Goal: Download file/media: Download file/media

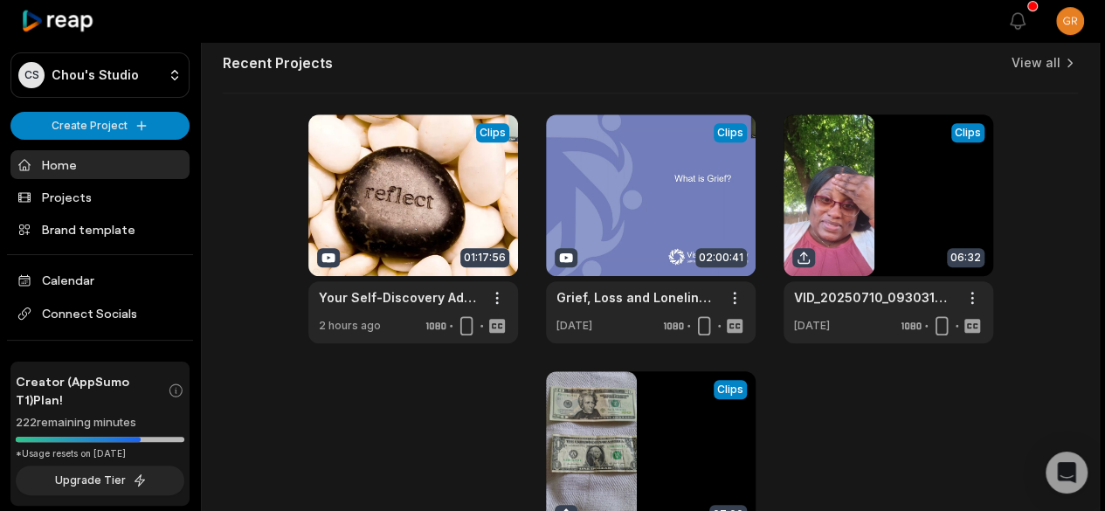
scroll to position [569, 0]
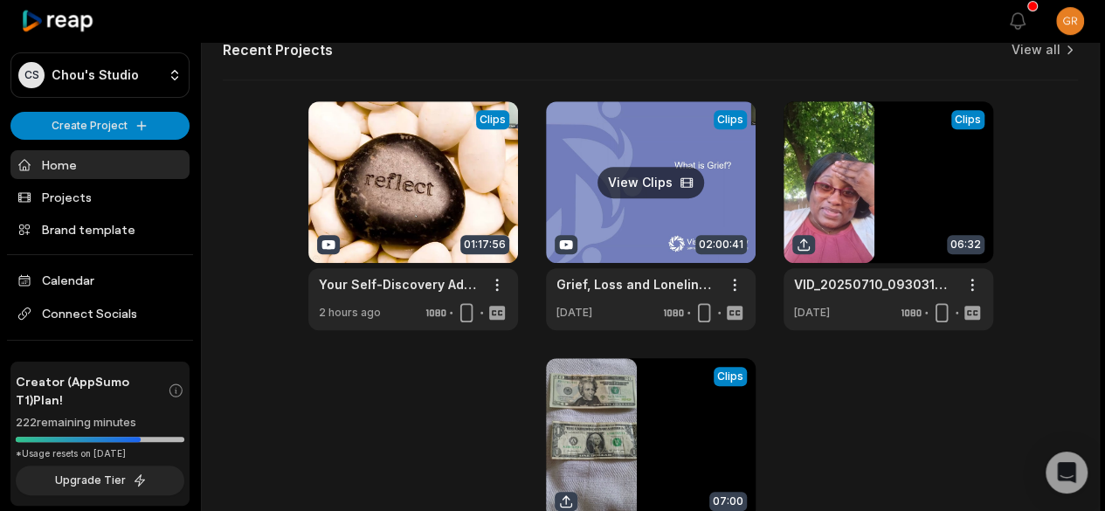
click at [647, 183] on link at bounding box center [651, 215] width 210 height 229
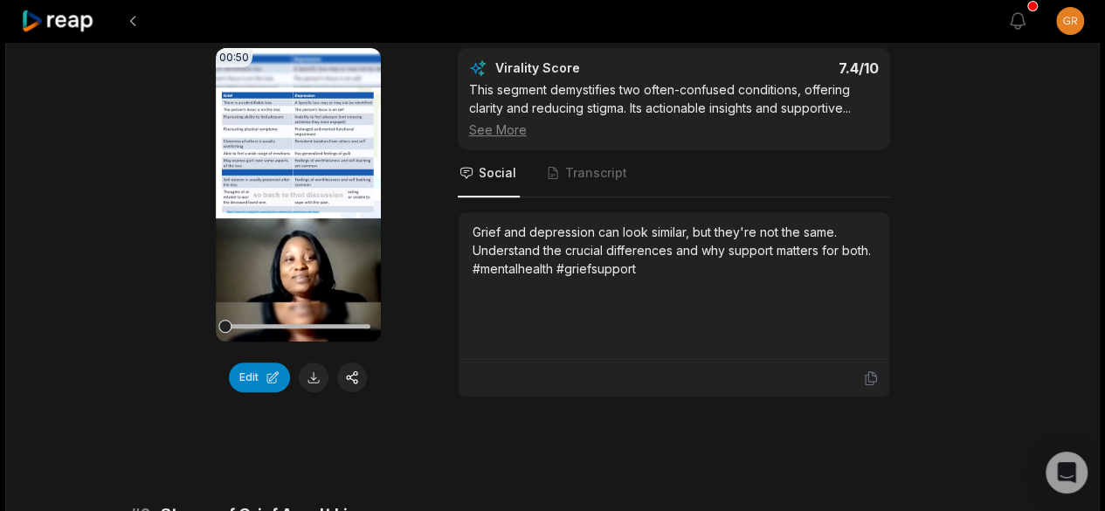
scroll to position [226, 0]
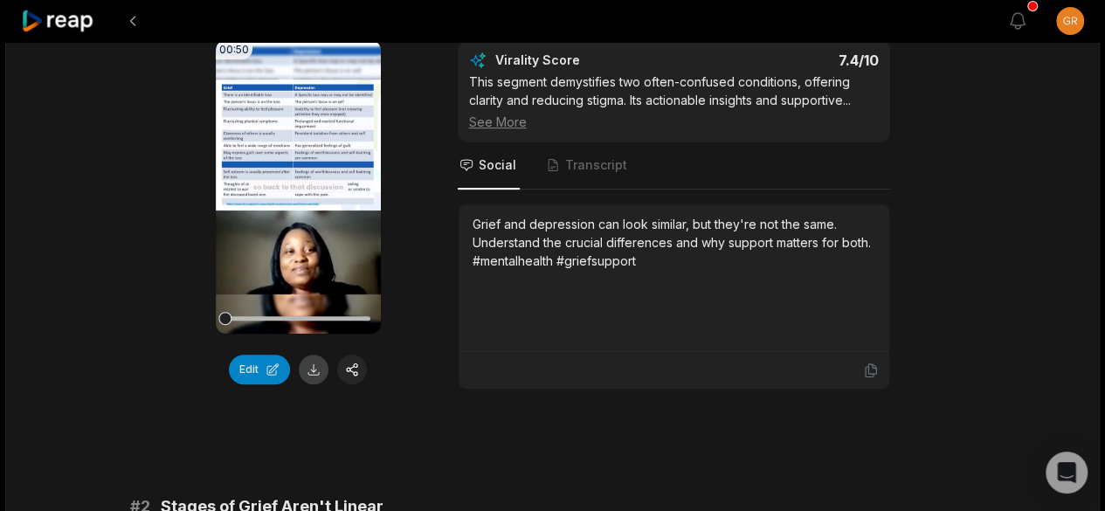
click at [311, 372] on button at bounding box center [314, 370] width 30 height 30
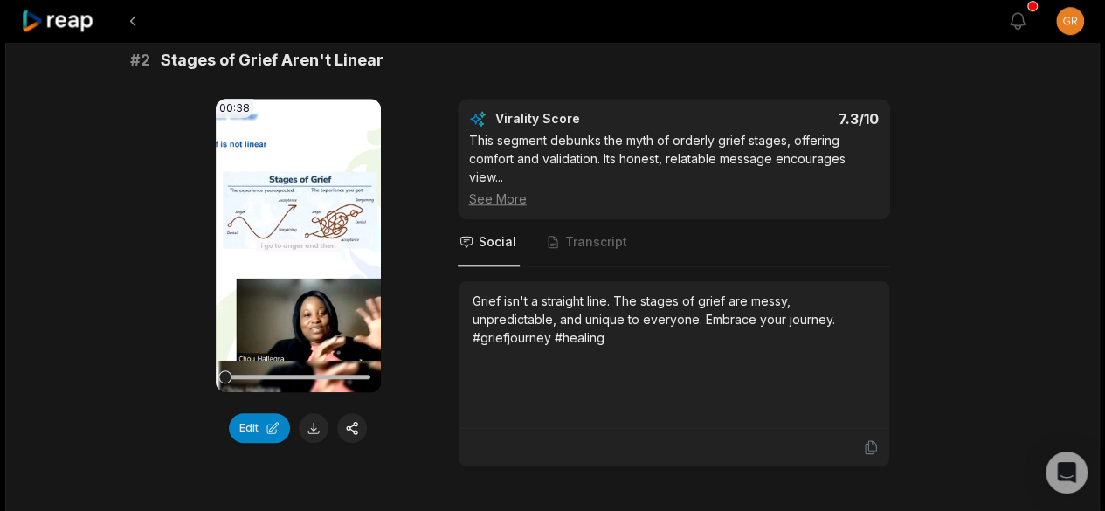
scroll to position [730, 0]
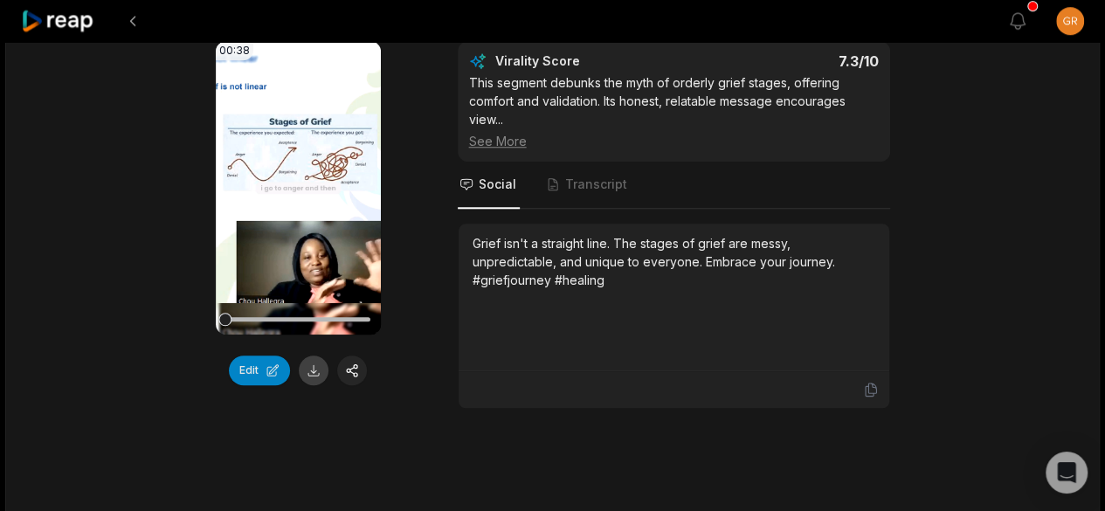
click at [317, 369] on button at bounding box center [314, 370] width 30 height 30
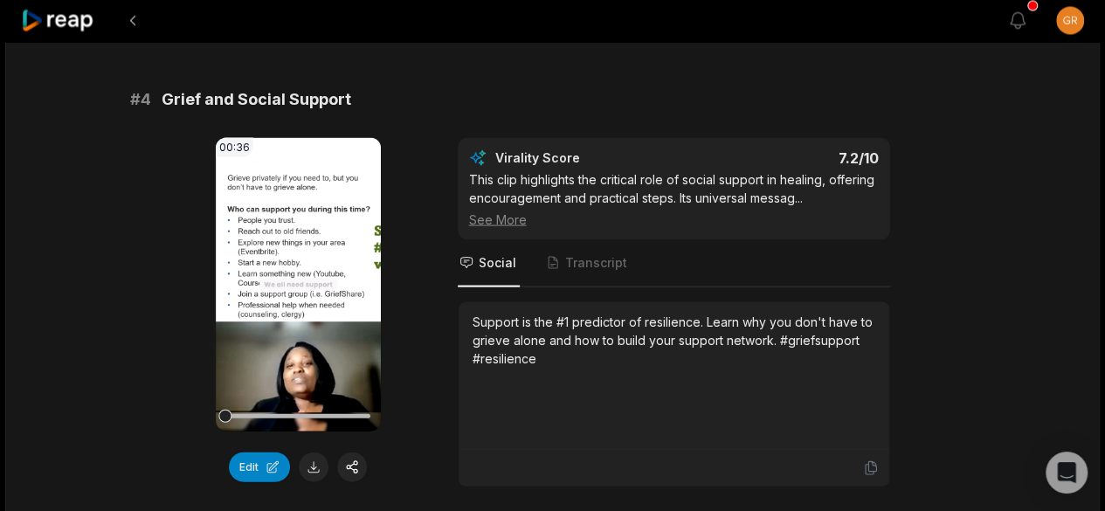
scroll to position [1666, 0]
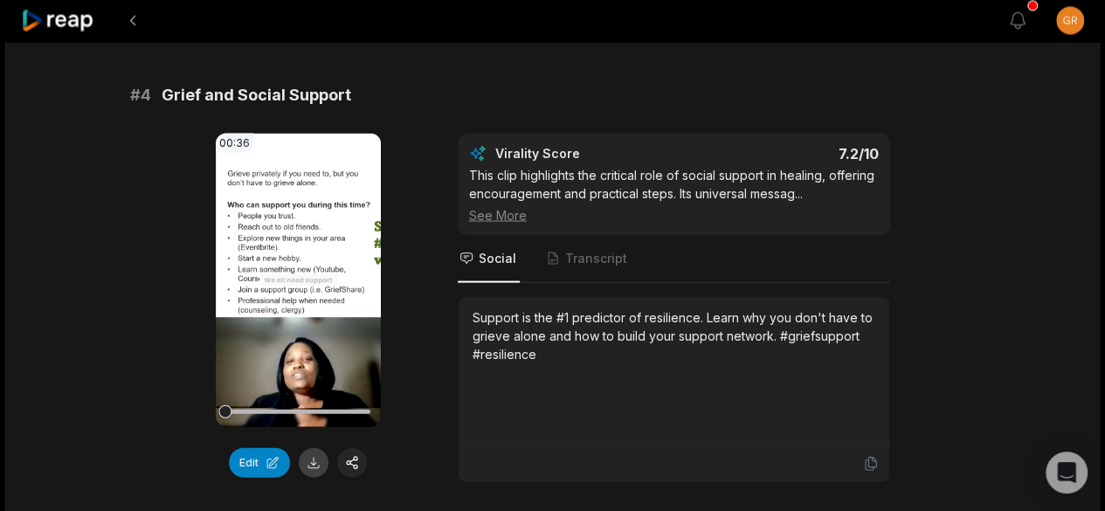
click at [323, 457] on button at bounding box center [314, 463] width 30 height 30
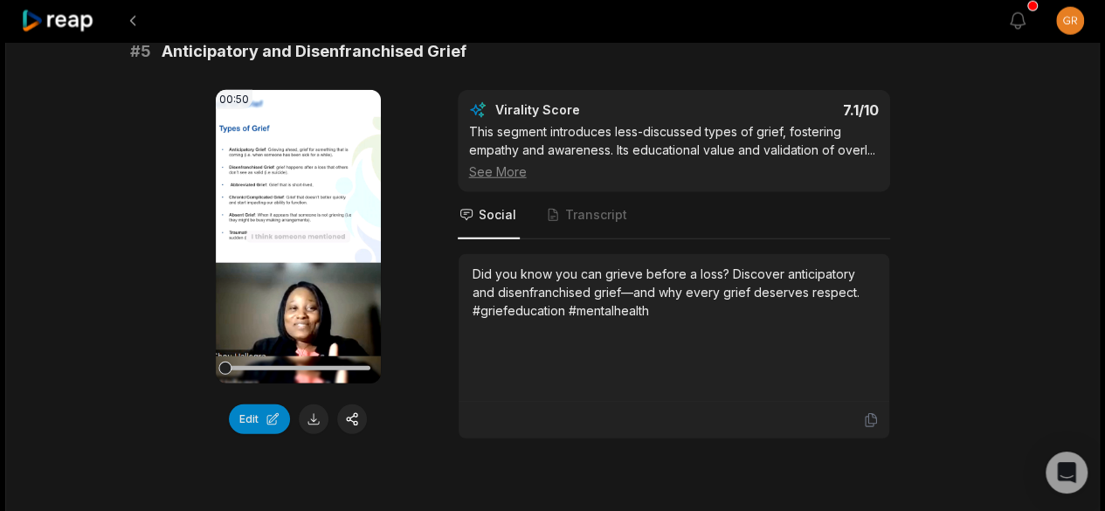
scroll to position [2225, 0]
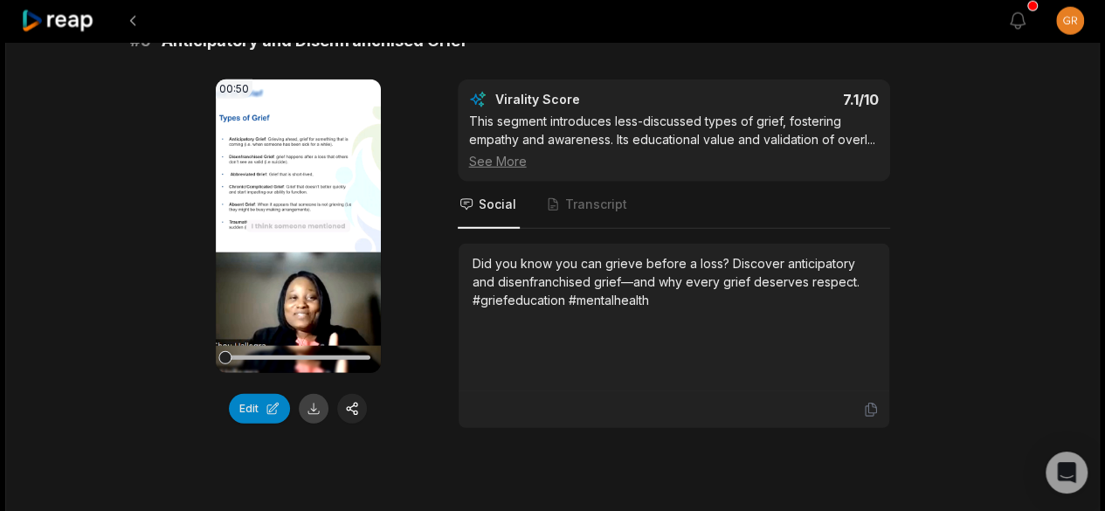
click at [314, 404] on button at bounding box center [314, 409] width 30 height 30
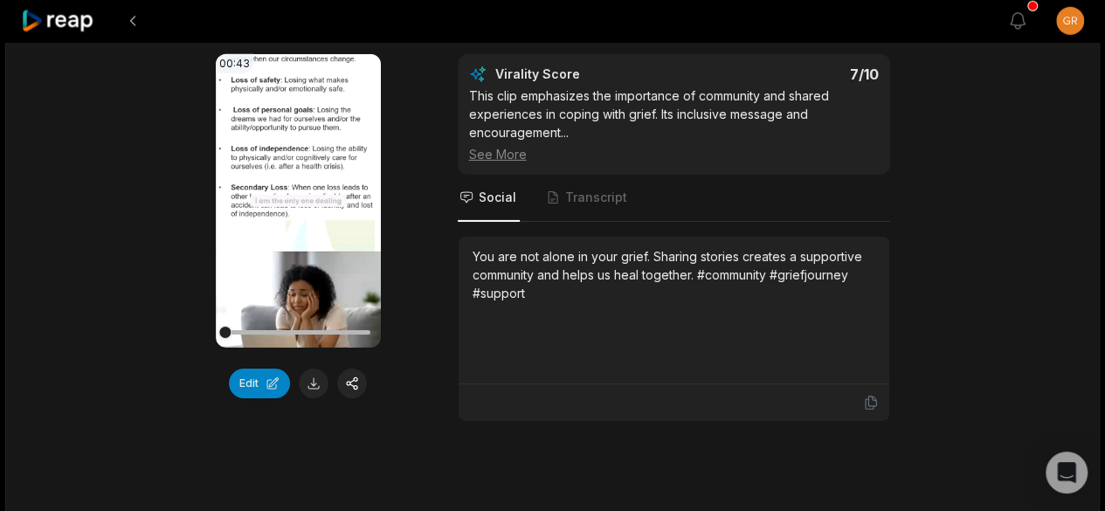
scroll to position [2763, 0]
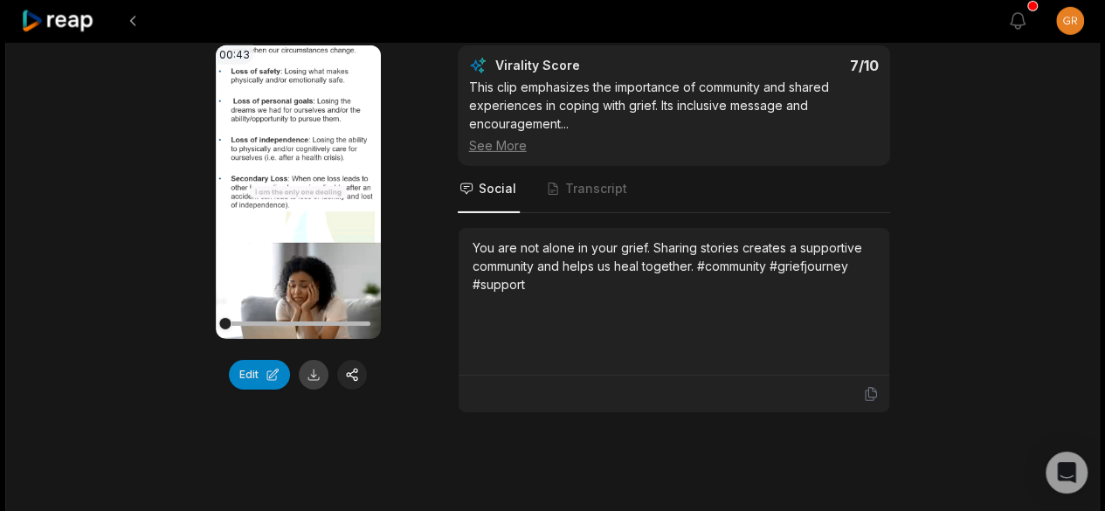
click at [307, 371] on button at bounding box center [314, 375] width 30 height 30
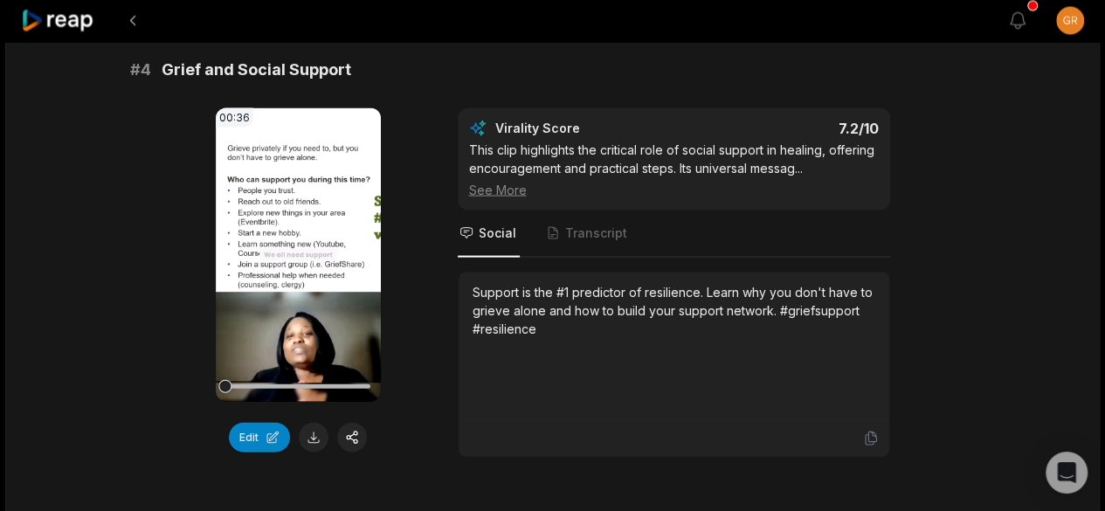
scroll to position [1690, 0]
click at [278, 430] on button "Edit" at bounding box center [259, 439] width 61 height 30
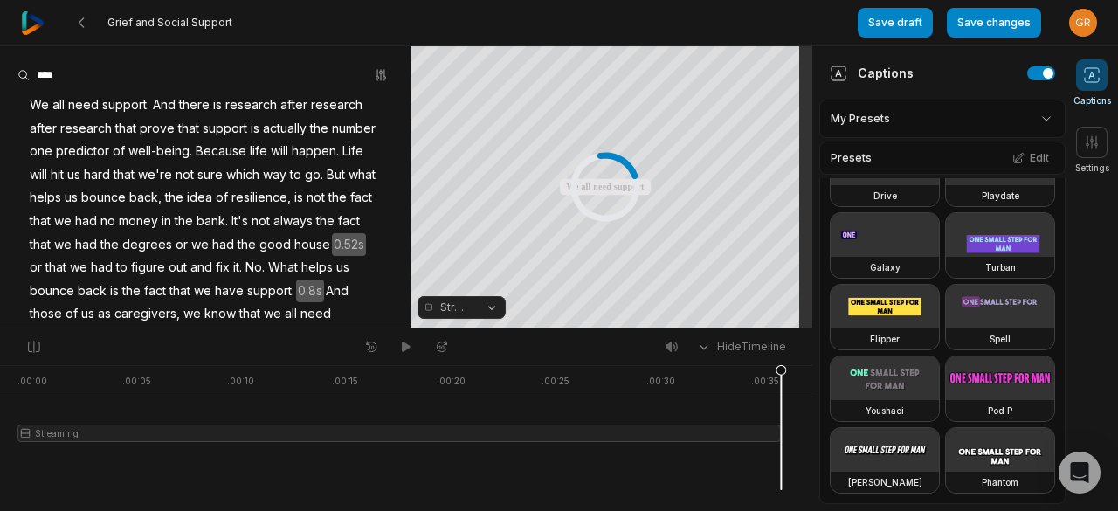
scroll to position [707, 0]
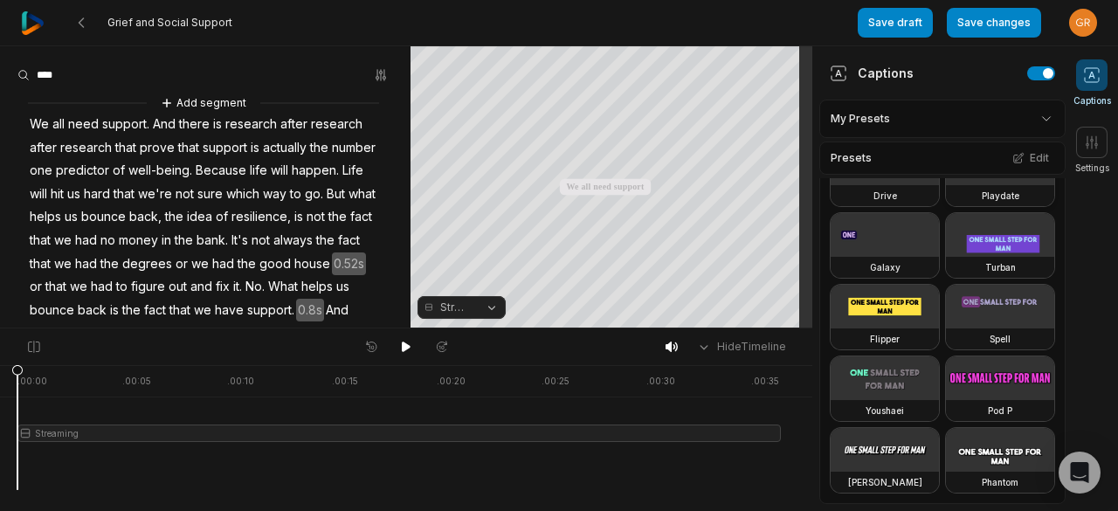
click at [946, 185] on video at bounding box center [1000, 163] width 108 height 44
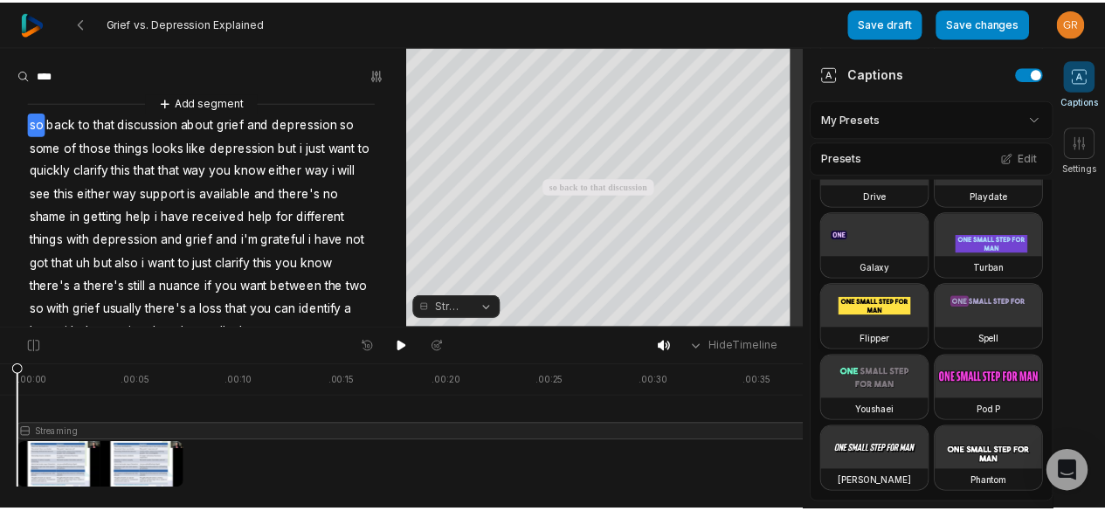
scroll to position [1120, 0]
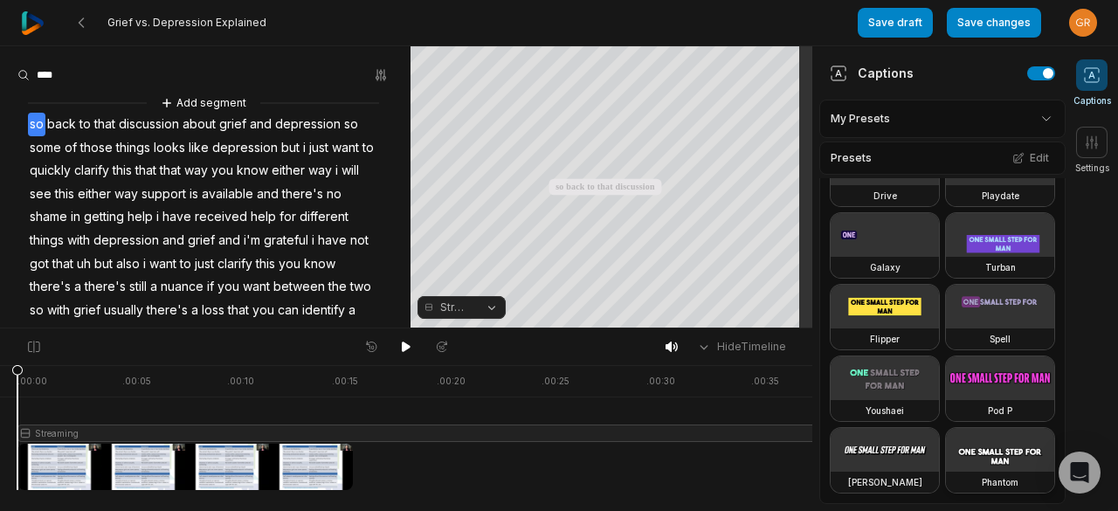
click at [946, 450] on video at bounding box center [1000, 450] width 108 height 44
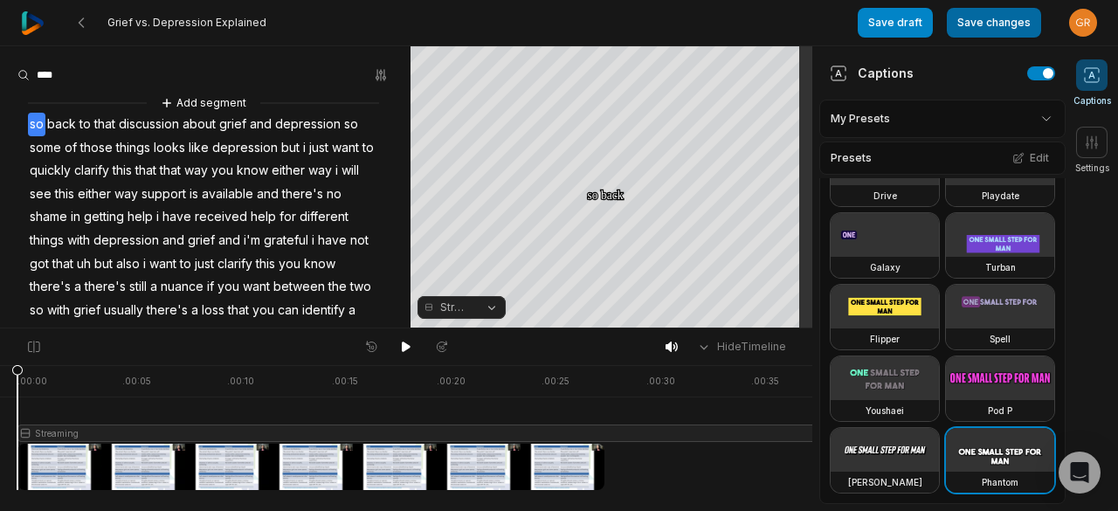
click at [984, 28] on button "Save changes" at bounding box center [994, 23] width 94 height 30
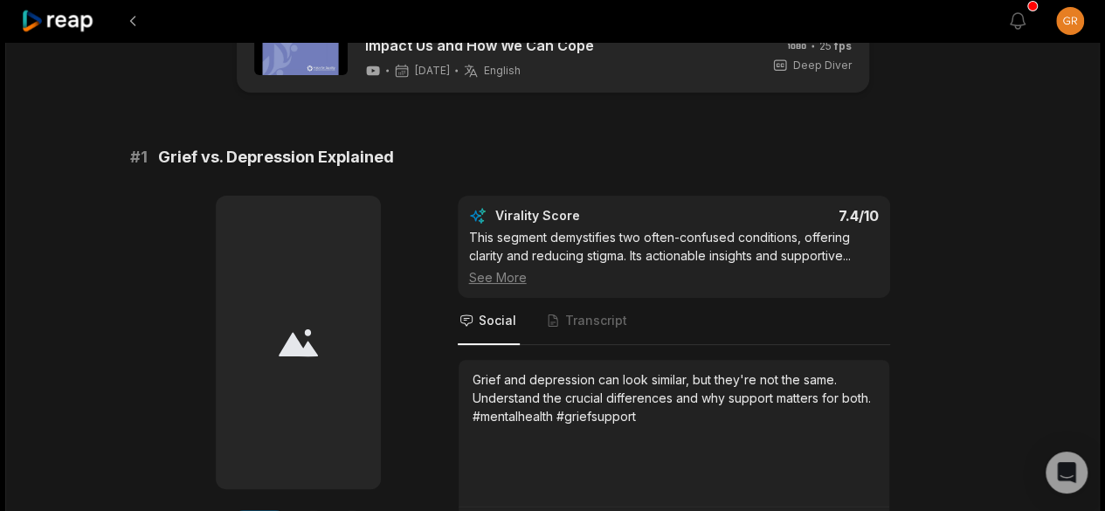
scroll to position [197, 0]
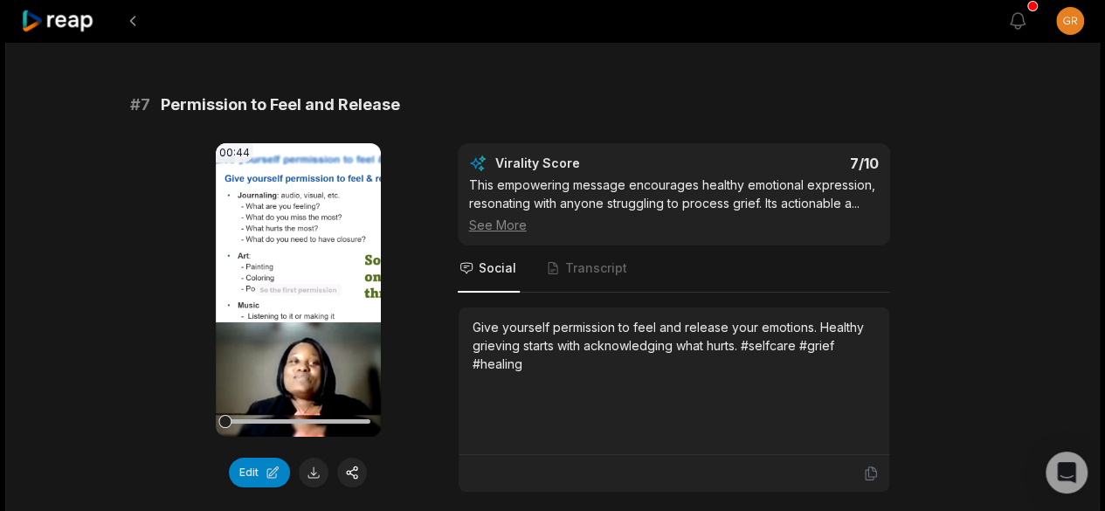
click at [266, 458] on button "Edit" at bounding box center [259, 473] width 61 height 30
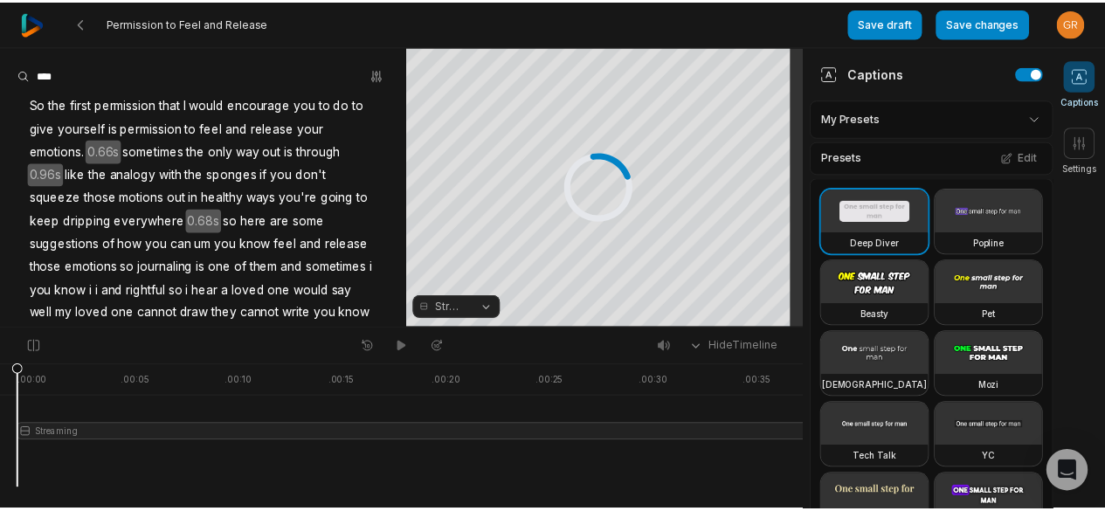
scroll to position [1120, 0]
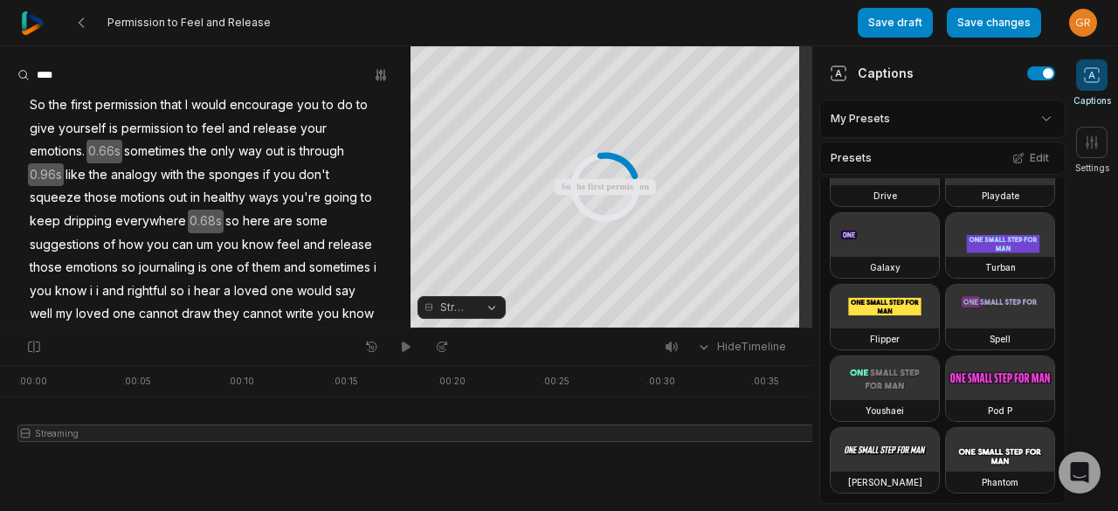
click at [946, 470] on video at bounding box center [1000, 450] width 108 height 44
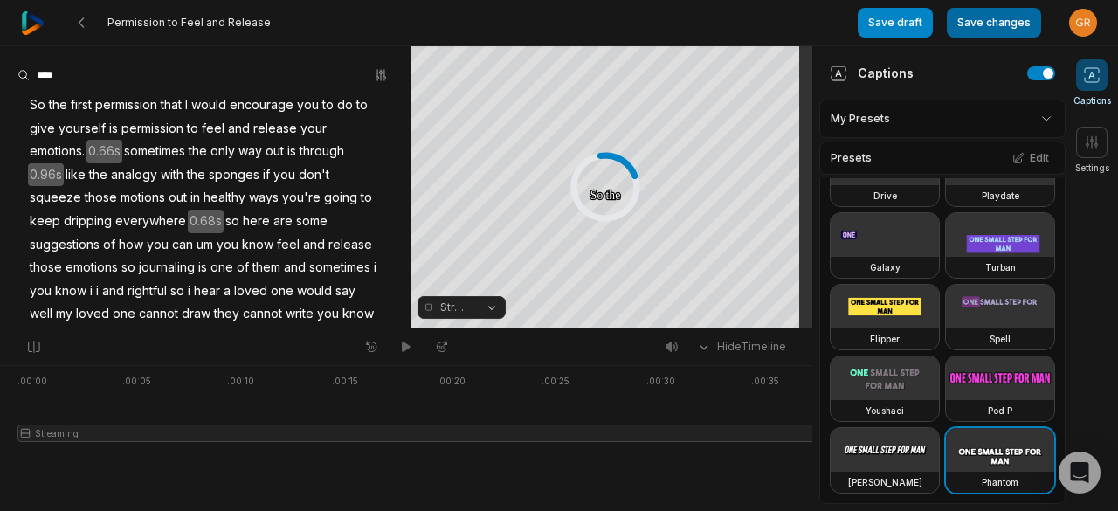
click at [982, 32] on button "Save changes" at bounding box center [994, 23] width 94 height 30
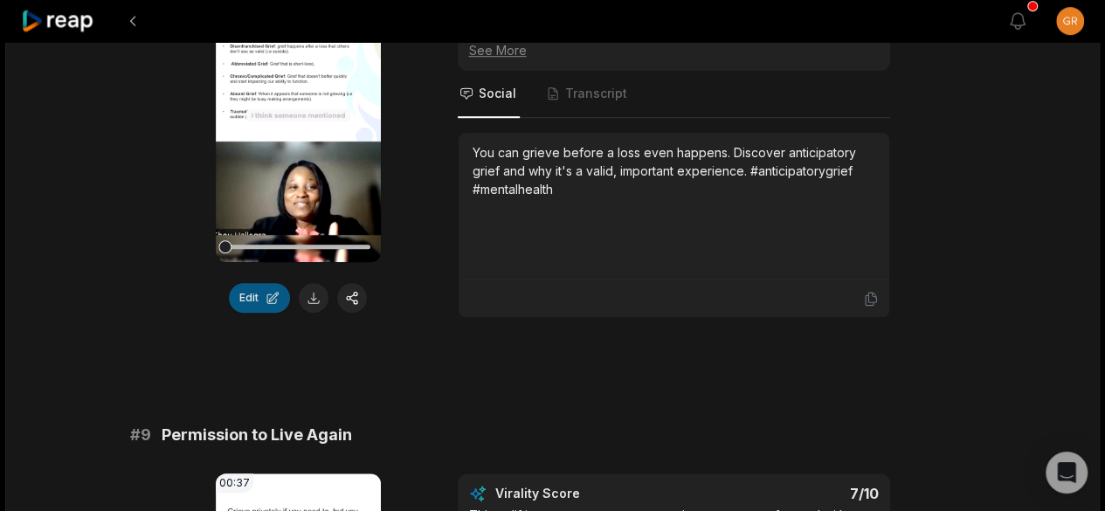
scroll to position [3873, 0]
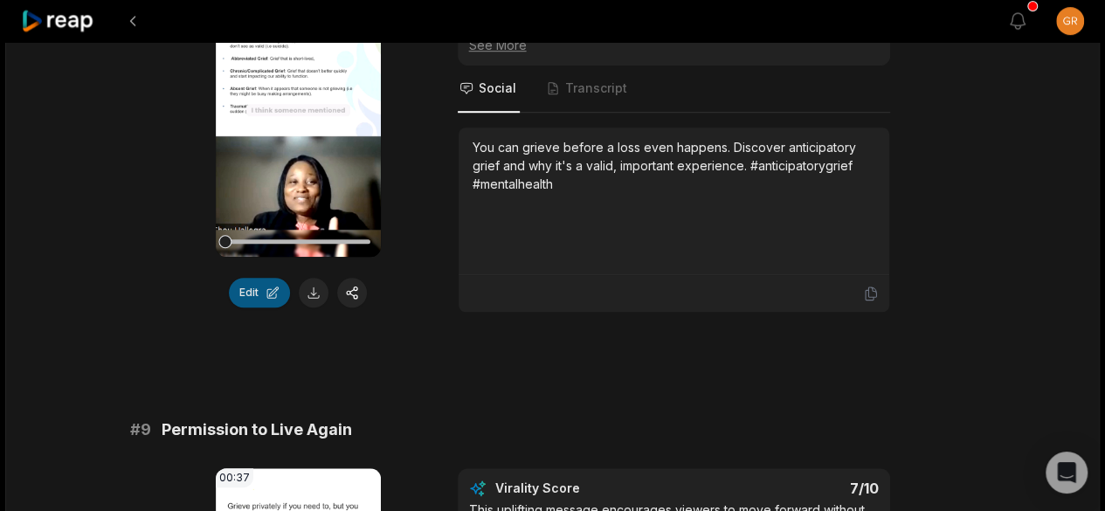
click at [270, 283] on button "Edit" at bounding box center [259, 293] width 61 height 30
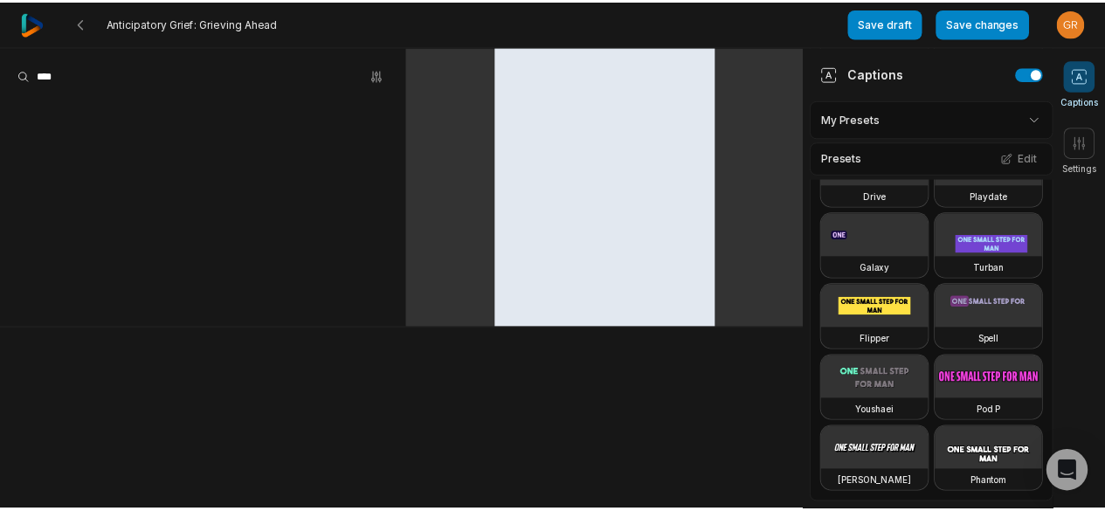
scroll to position [1120, 0]
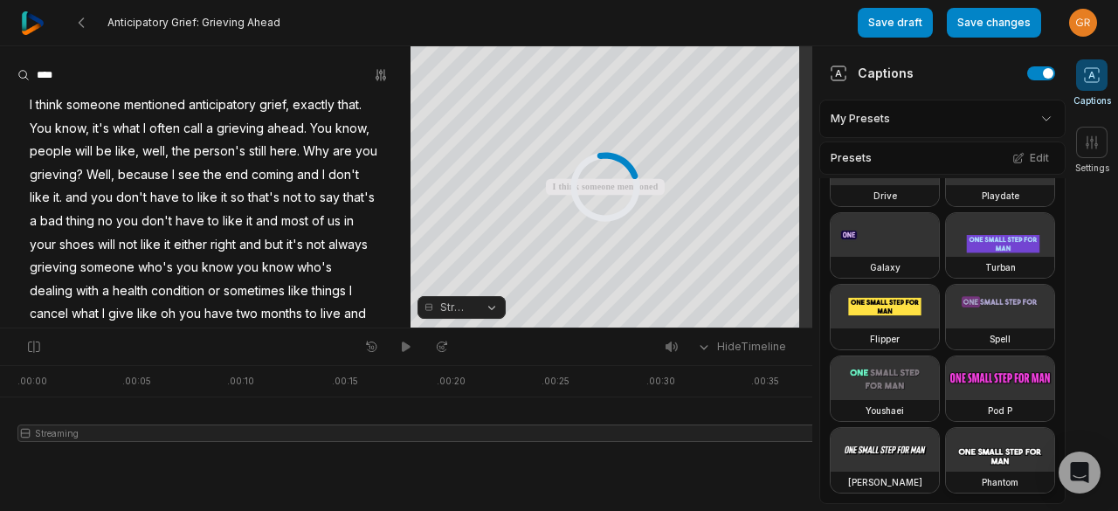
click at [946, 446] on video at bounding box center [1000, 450] width 108 height 44
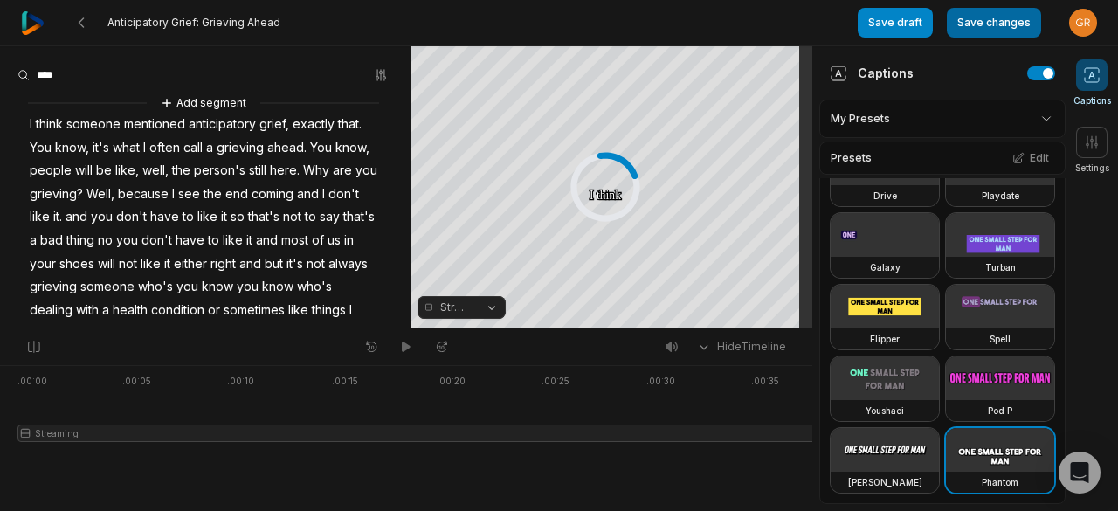
click at [996, 22] on button "Save changes" at bounding box center [994, 23] width 94 height 30
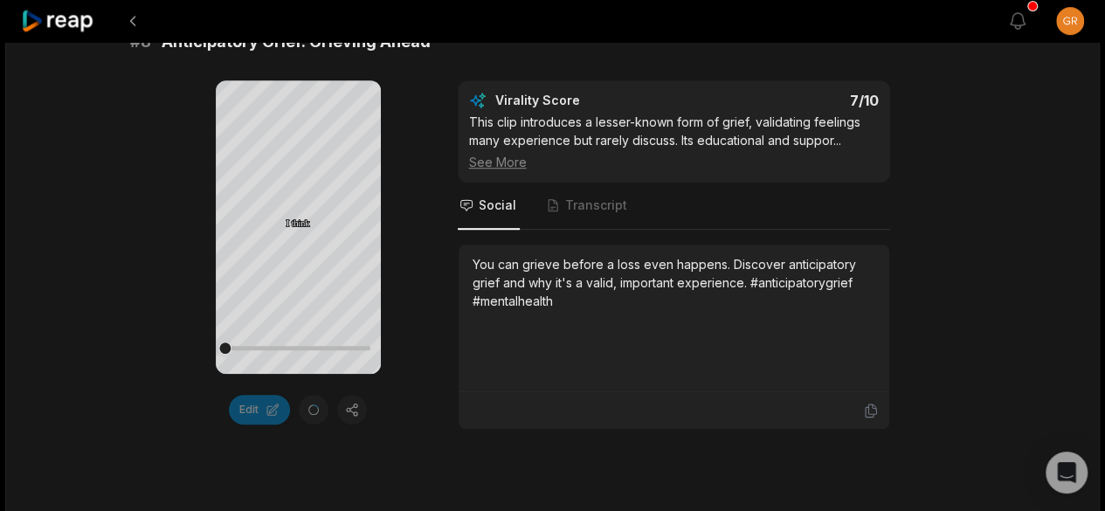
scroll to position [3755, 0]
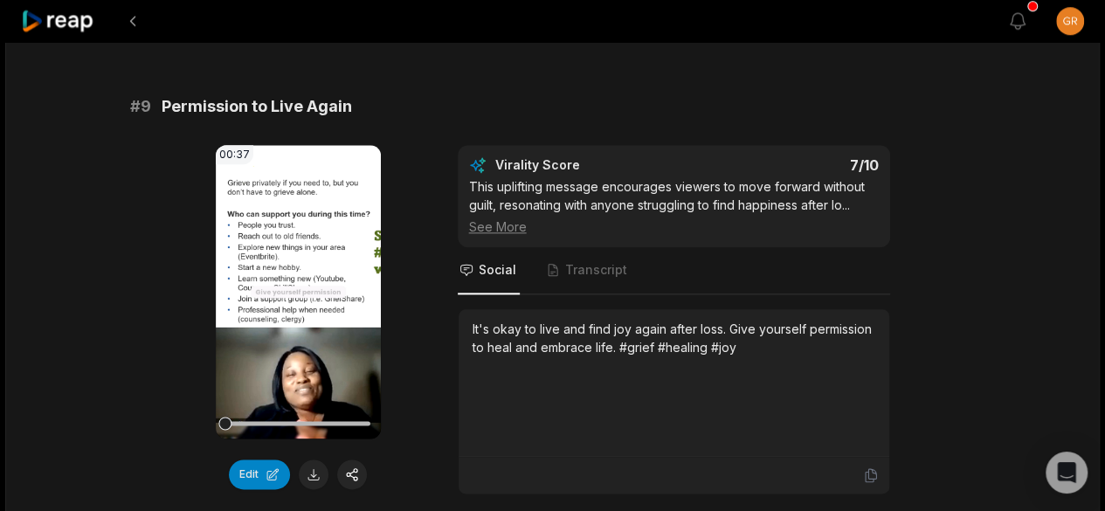
scroll to position [4263, 0]
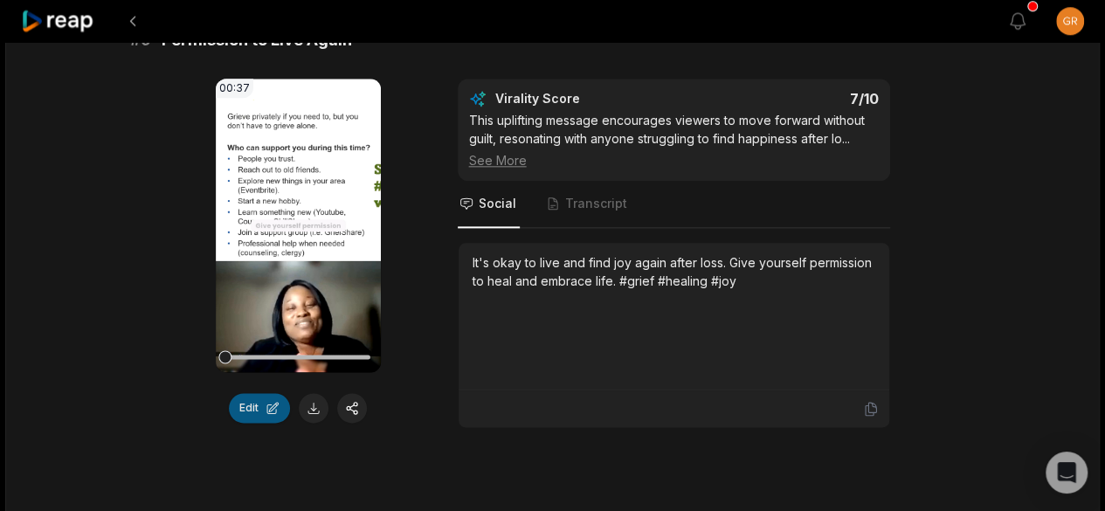
click at [253, 393] on button "Edit" at bounding box center [259, 408] width 61 height 30
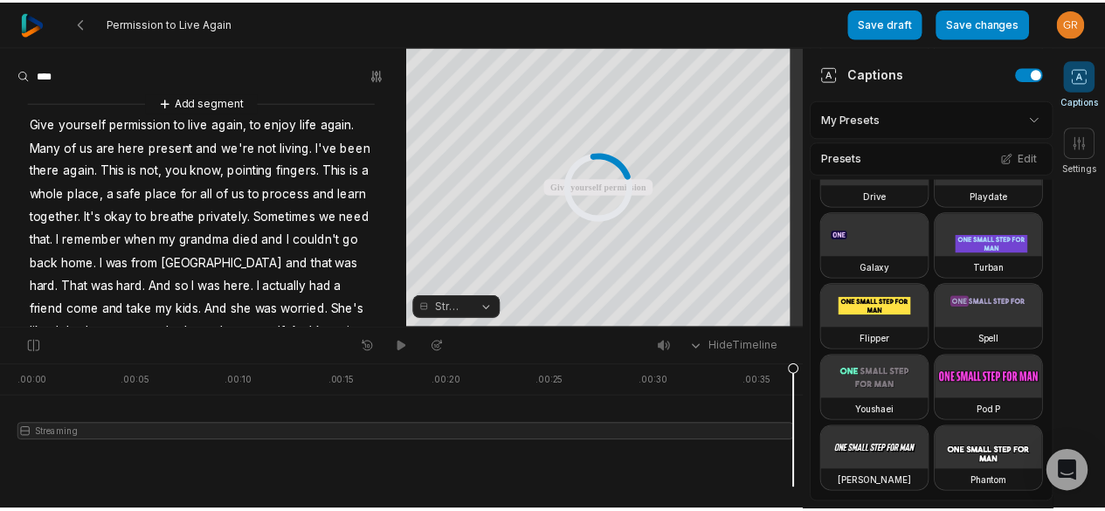
scroll to position [1120, 0]
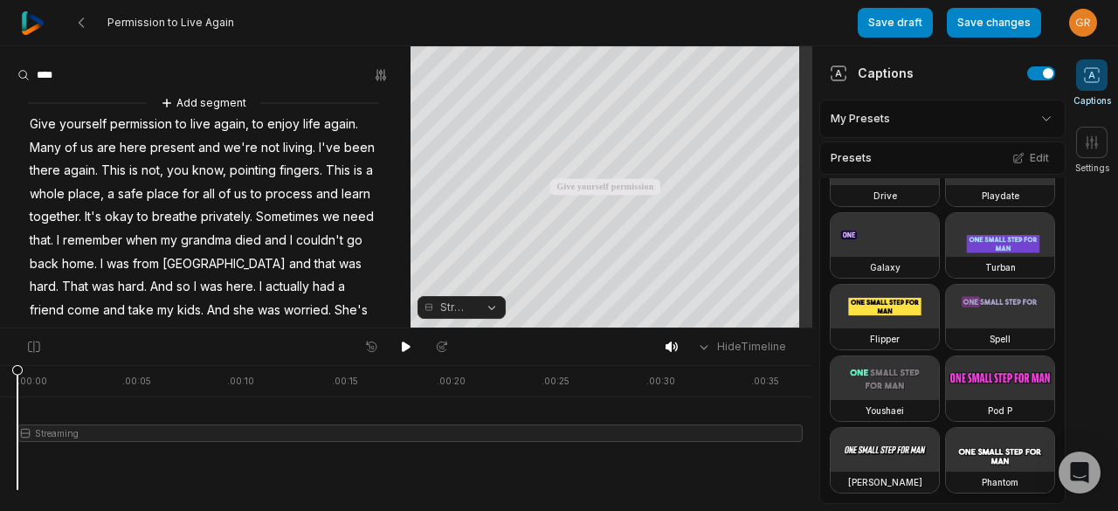
click at [946, 452] on video at bounding box center [1000, 450] width 108 height 44
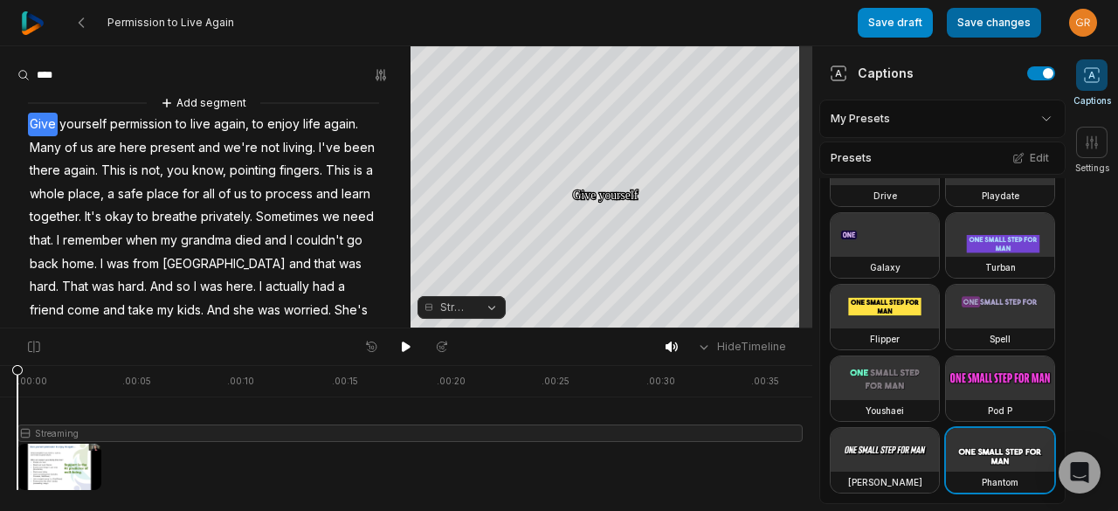
click at [980, 17] on button "Save changes" at bounding box center [994, 23] width 94 height 30
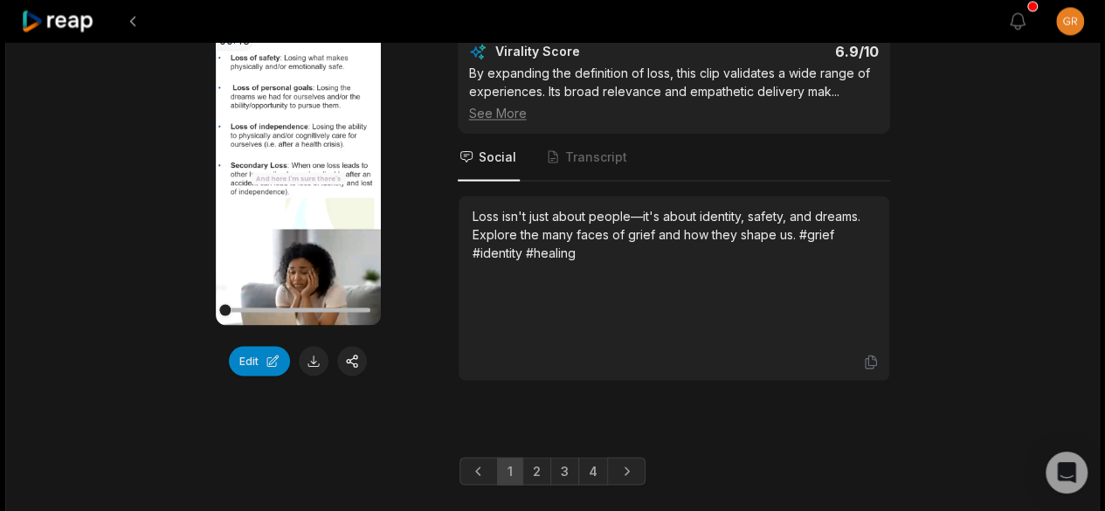
scroll to position [4816, 0]
click at [244, 347] on button "Edit" at bounding box center [259, 360] width 61 height 30
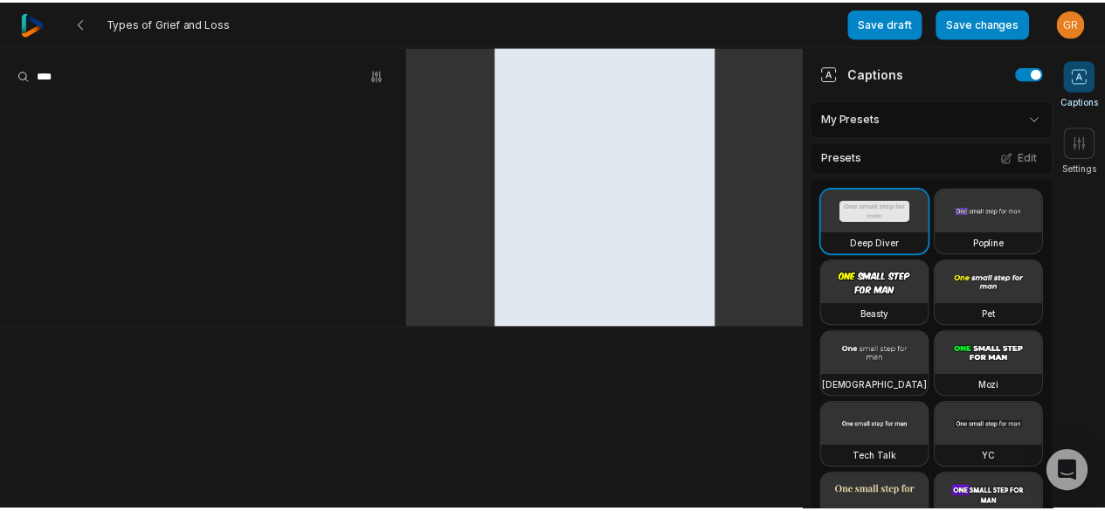
scroll to position [1120, 0]
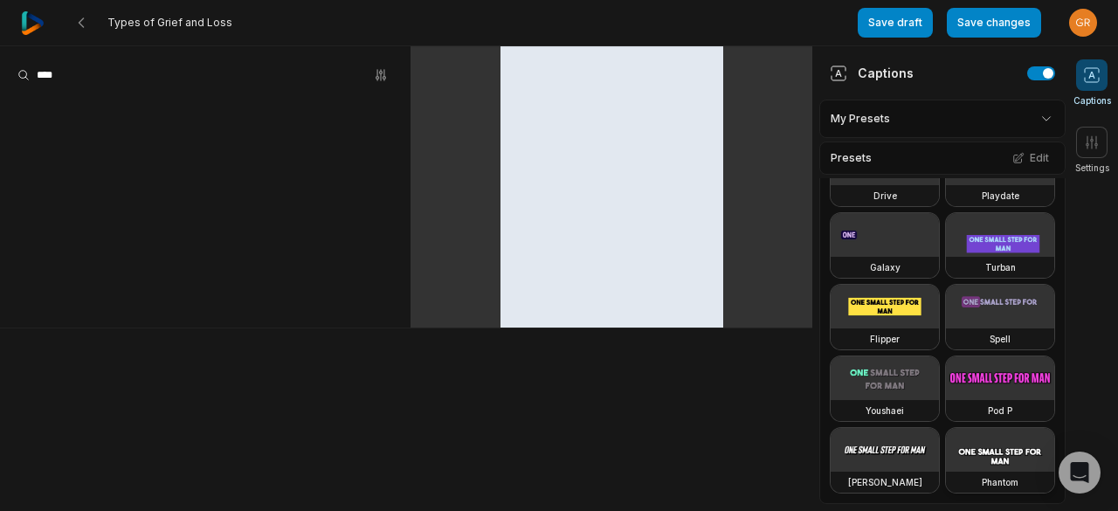
click at [946, 441] on video at bounding box center [1000, 450] width 108 height 44
click at [982, 18] on button "Save changes" at bounding box center [994, 23] width 94 height 30
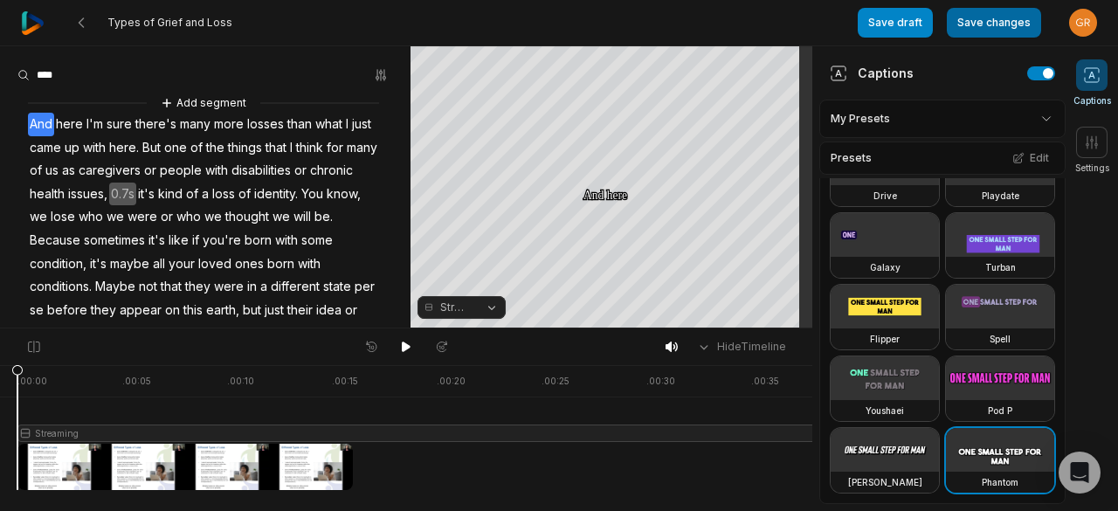
click at [986, 27] on button "Save changes" at bounding box center [994, 23] width 94 height 30
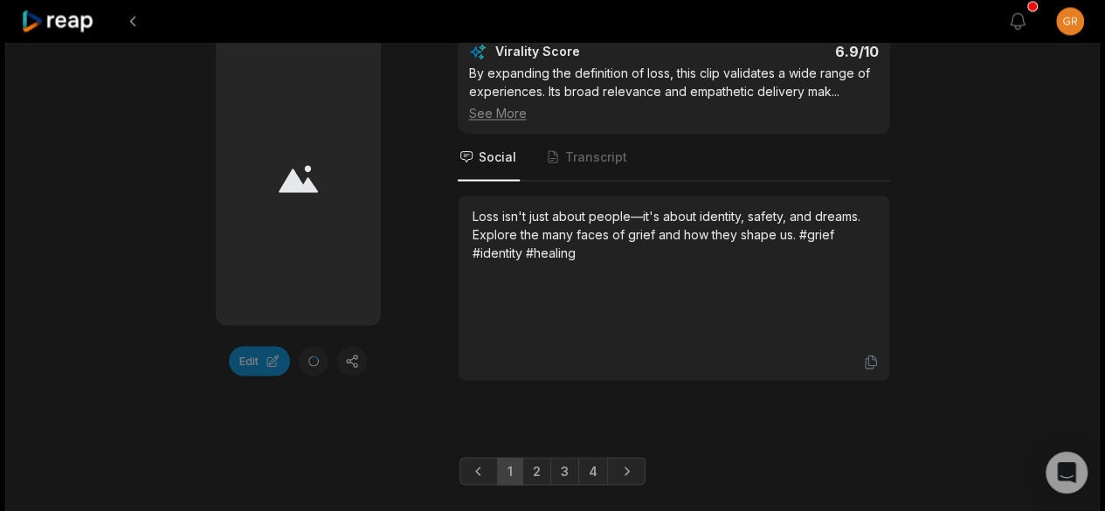
scroll to position [4844, 0]
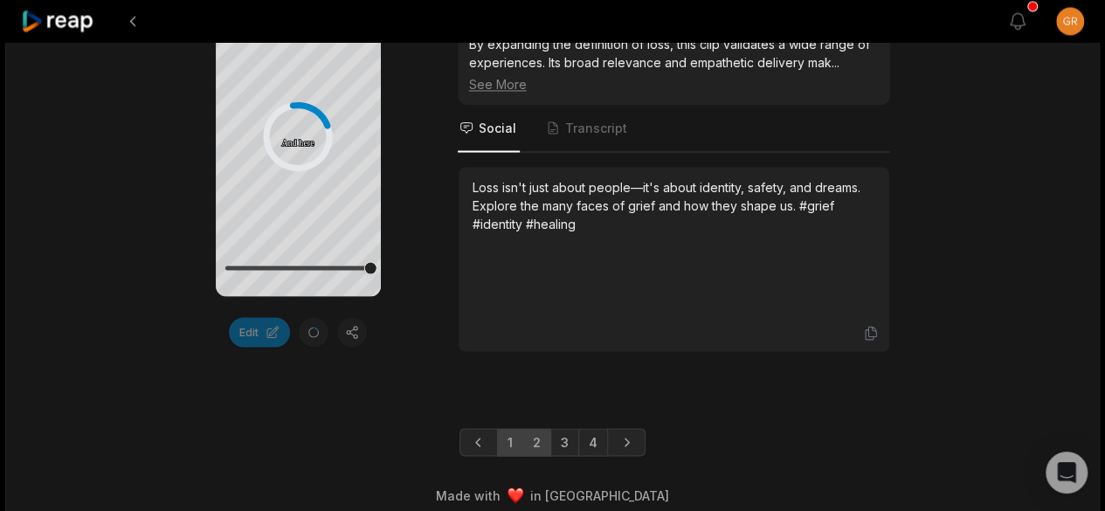
click at [540, 430] on link "2" at bounding box center [536, 442] width 29 height 28
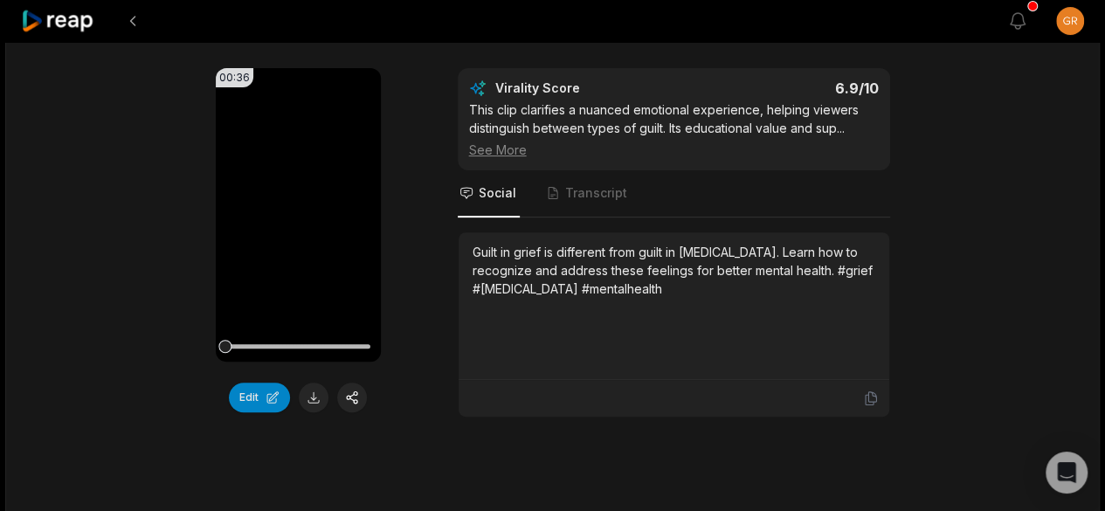
scroll to position [166, 0]
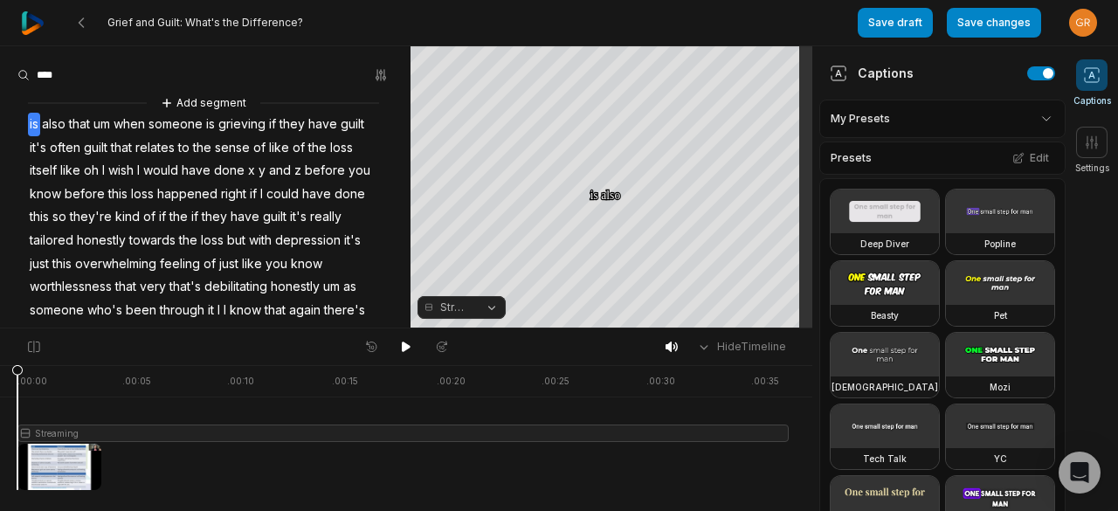
scroll to position [1120, 0]
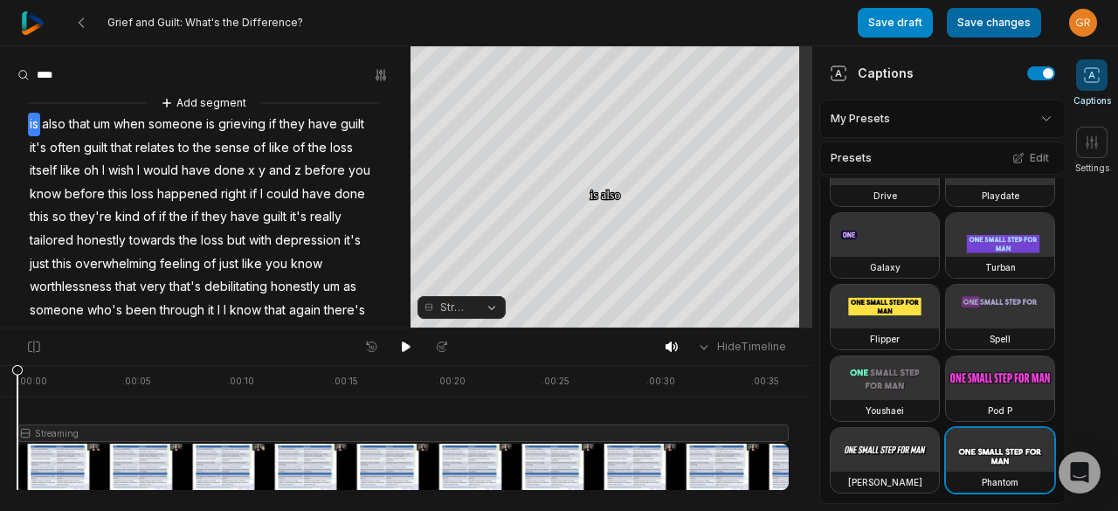
click at [983, 20] on button "Save changes" at bounding box center [994, 23] width 94 height 30
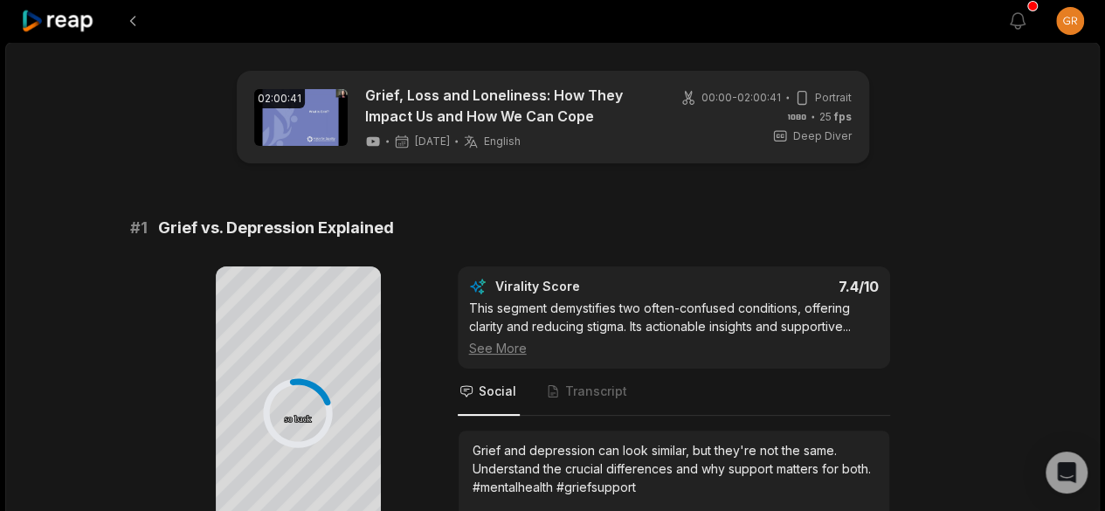
scroll to position [4844, 0]
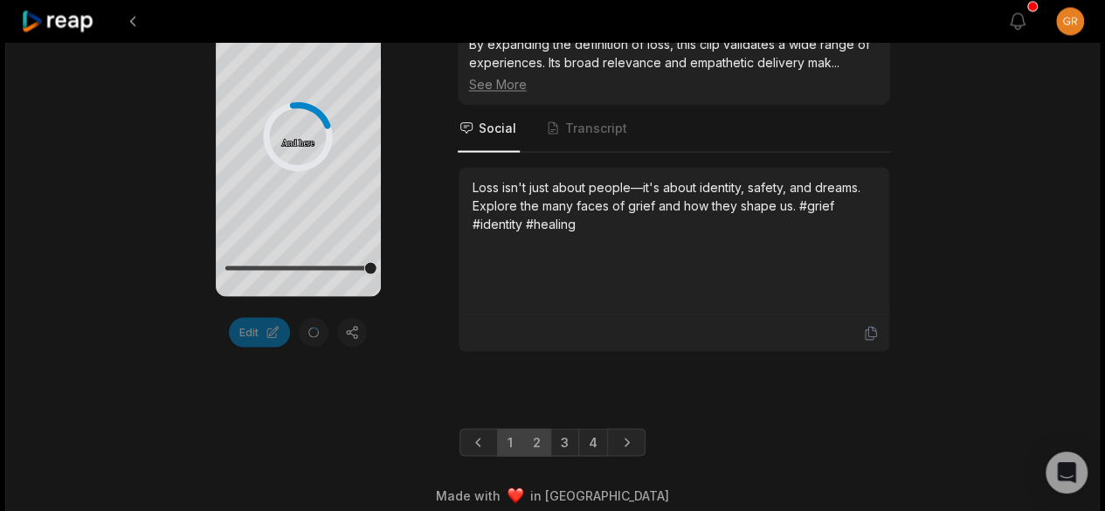
click at [540, 430] on link "2" at bounding box center [536, 442] width 29 height 28
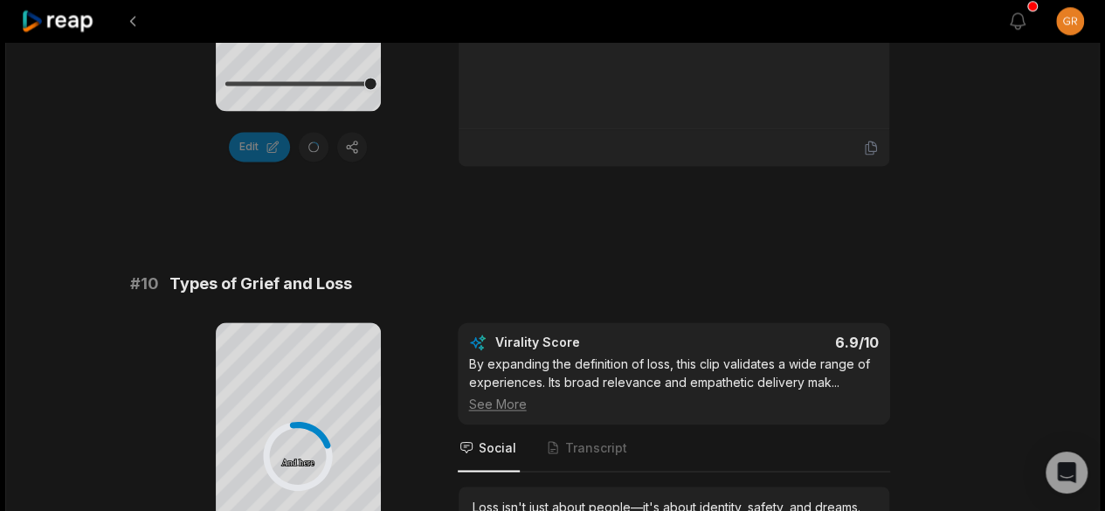
scroll to position [4844, 0]
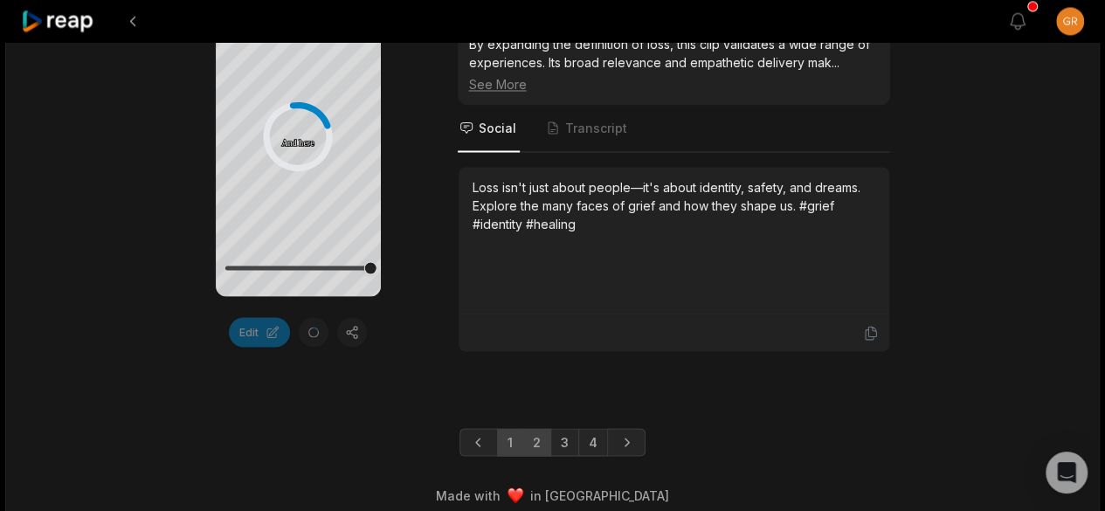
click at [538, 428] on link "2" at bounding box center [536, 442] width 29 height 28
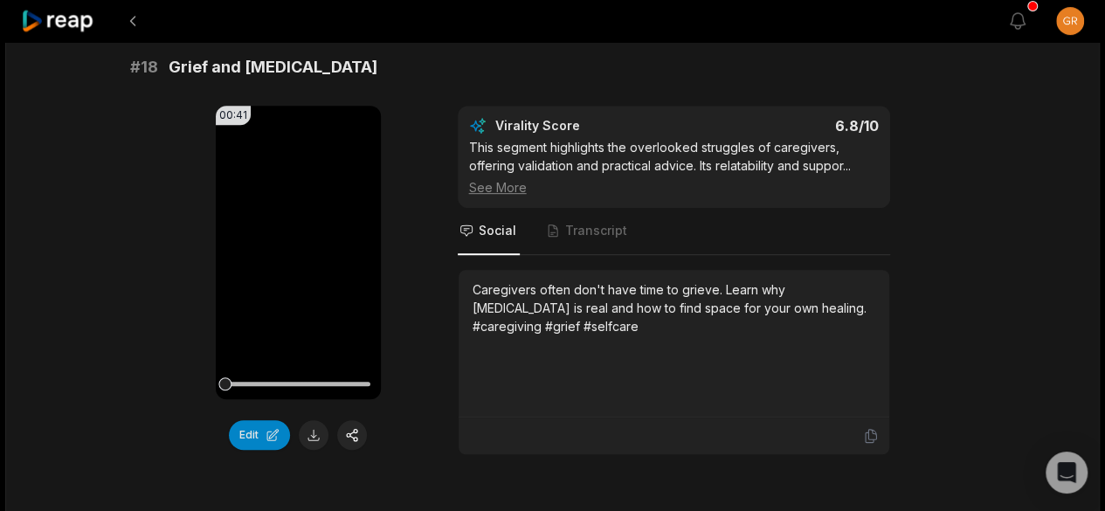
scroll to position [3703, 0]
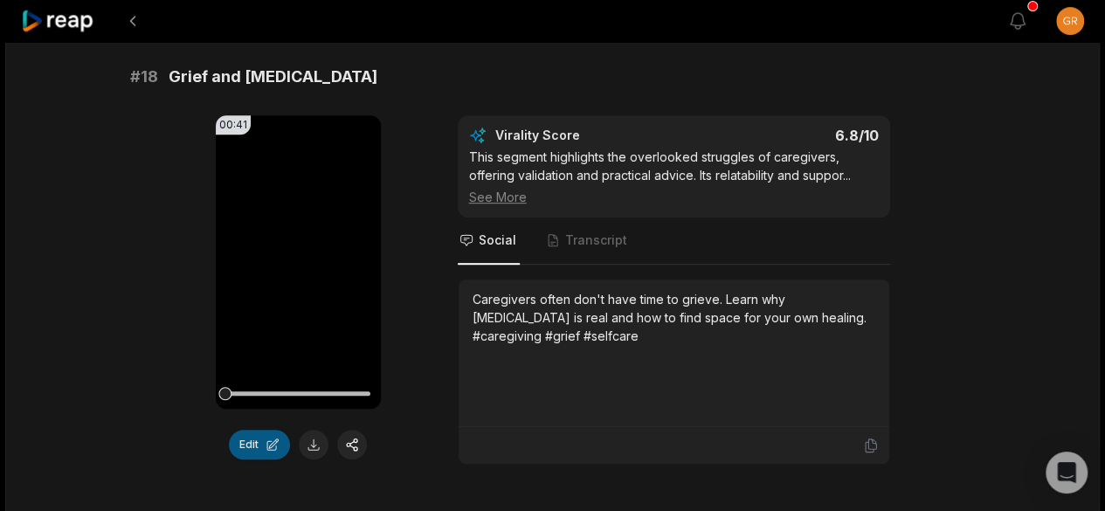
click at [260, 444] on button "Edit" at bounding box center [259, 445] width 61 height 30
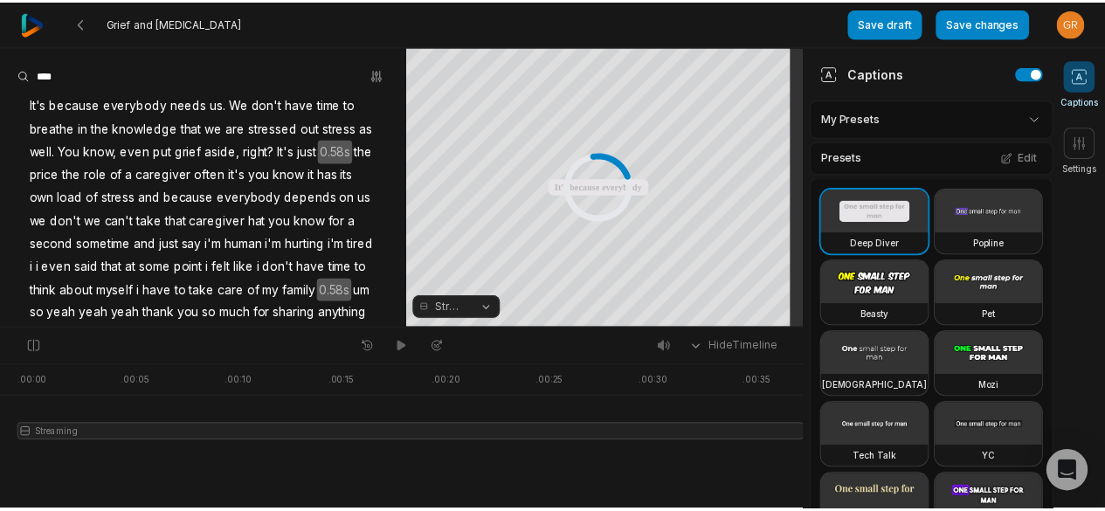
scroll to position [1120, 0]
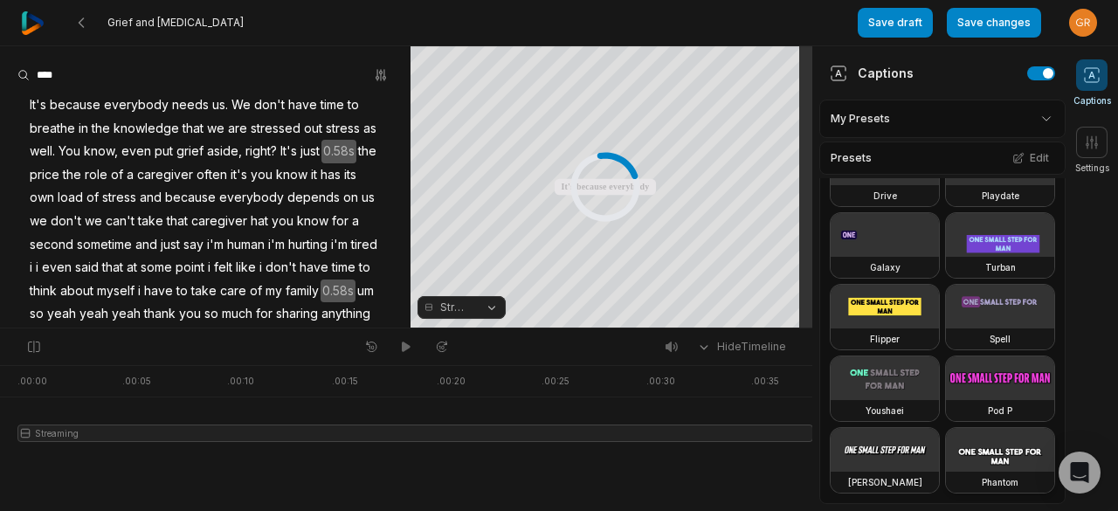
click at [946, 452] on video at bounding box center [1000, 450] width 108 height 44
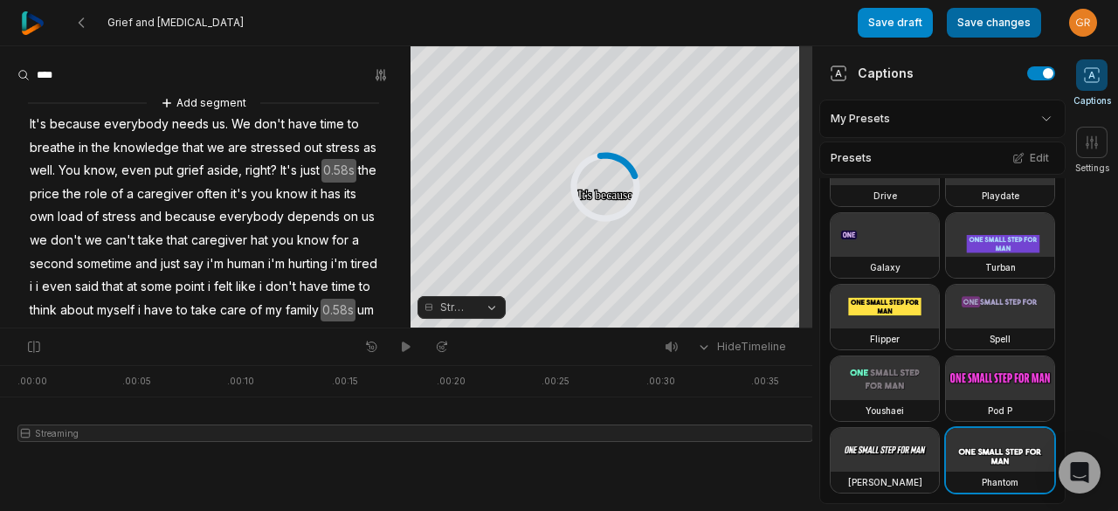
click at [973, 29] on button "Save changes" at bounding box center [994, 23] width 94 height 30
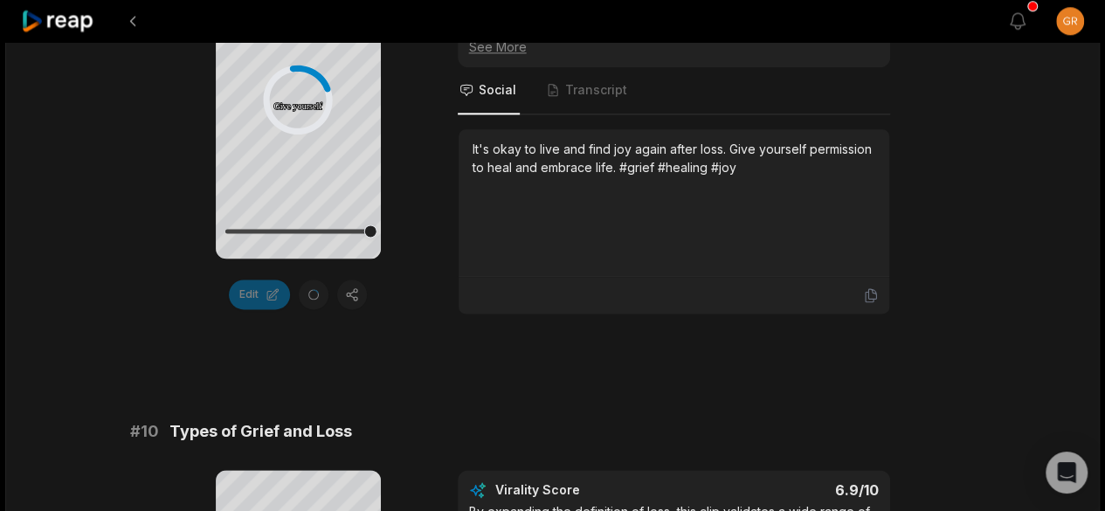
scroll to position [4844, 0]
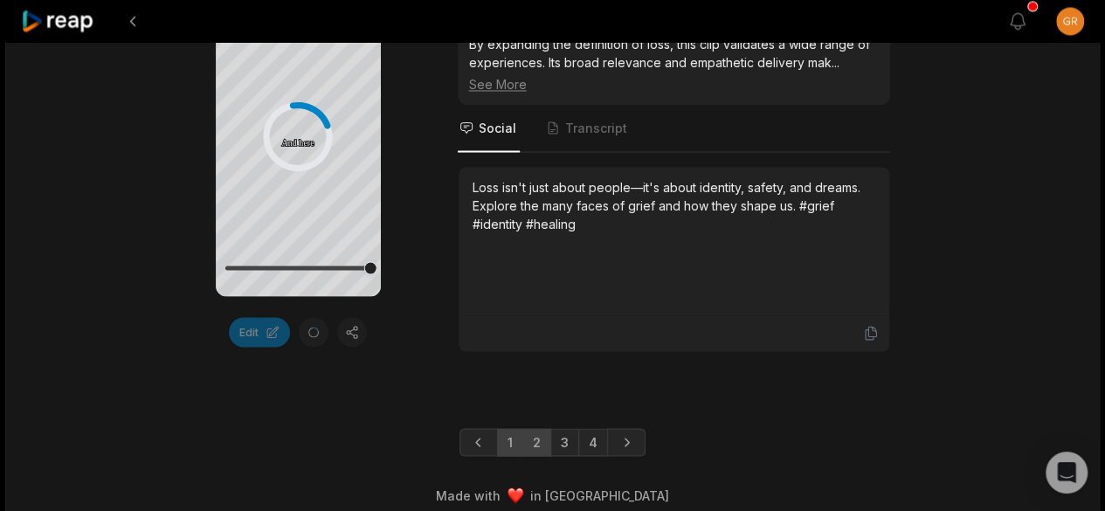
click at [533, 431] on link "2" at bounding box center [536, 442] width 29 height 28
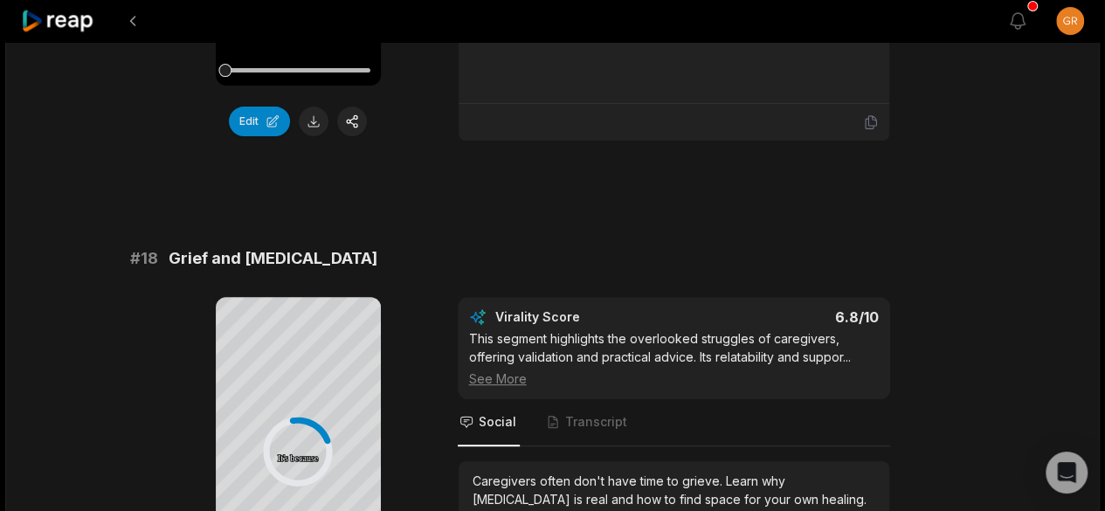
scroll to position [3221, 0]
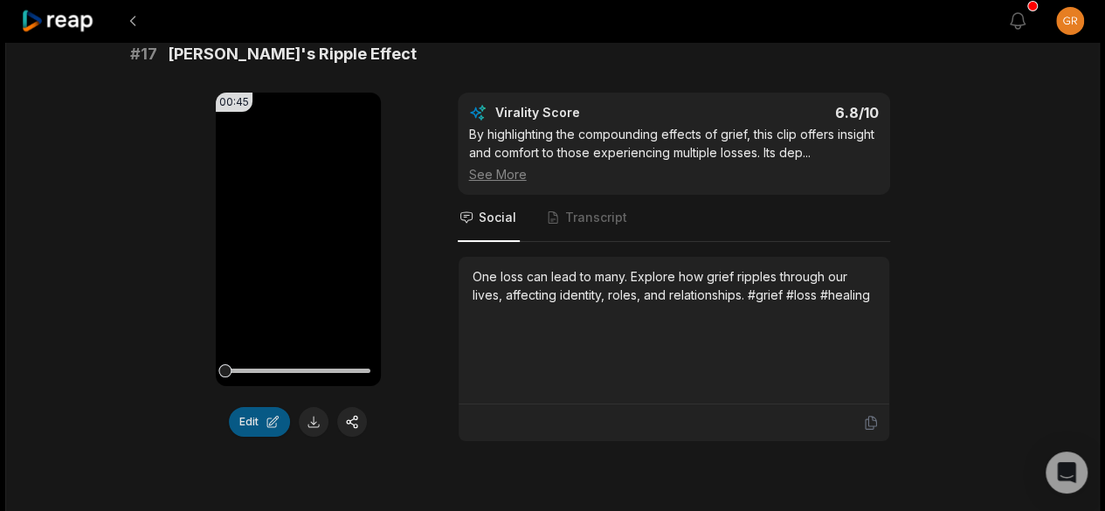
click at [253, 433] on button "Edit" at bounding box center [259, 422] width 61 height 30
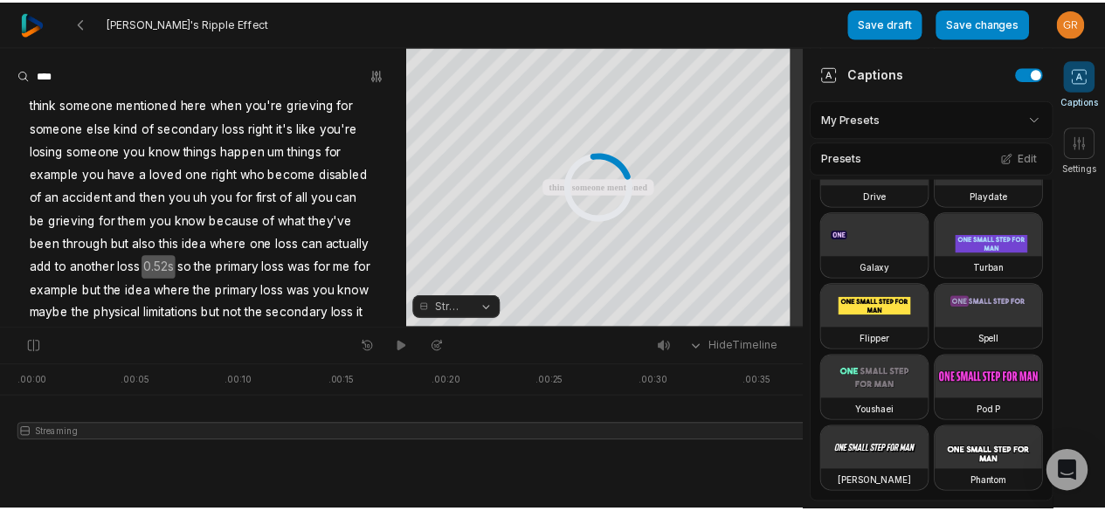
scroll to position [1120, 0]
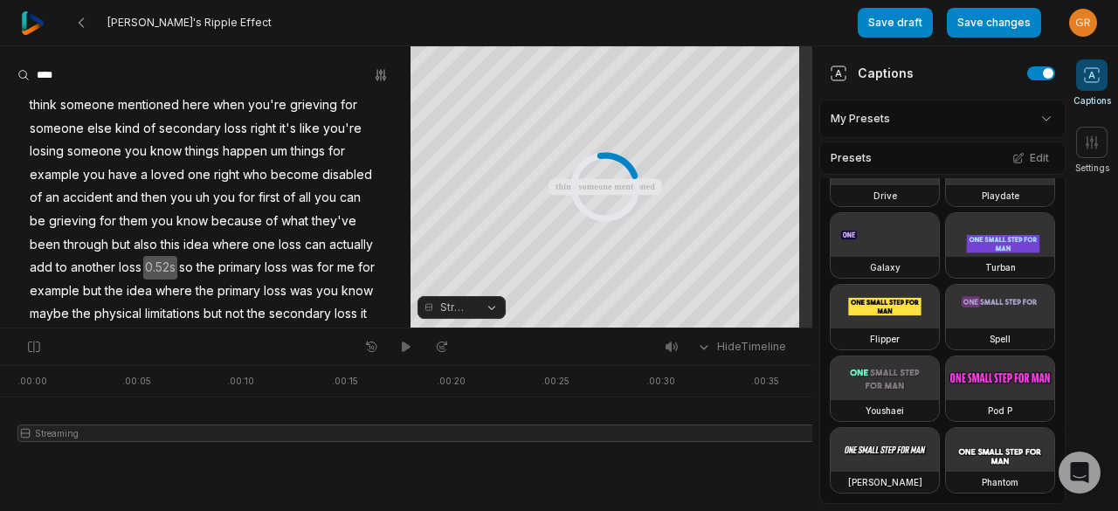
click at [946, 460] on video at bounding box center [1000, 450] width 108 height 44
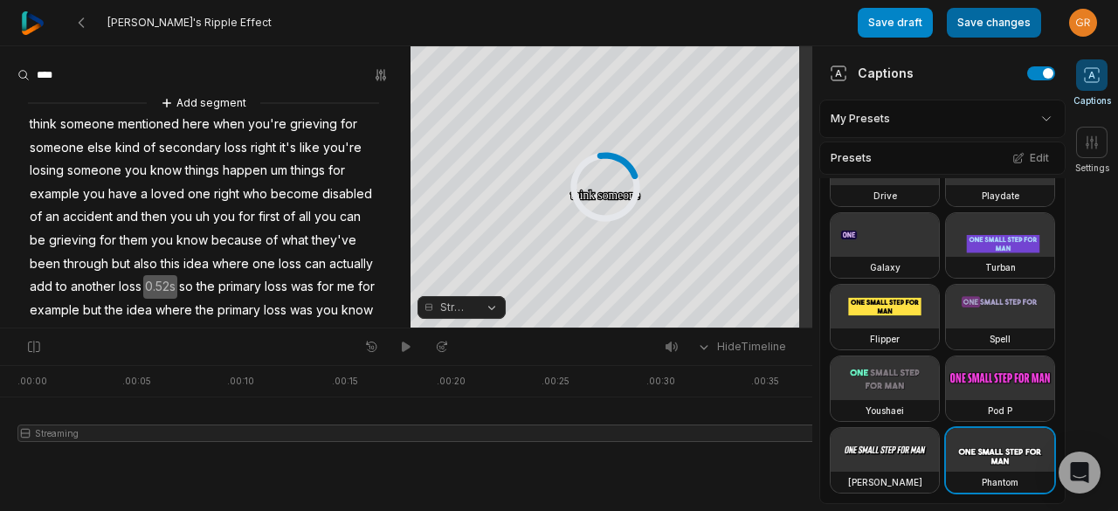
click at [980, 20] on button "Save changes" at bounding box center [994, 23] width 94 height 30
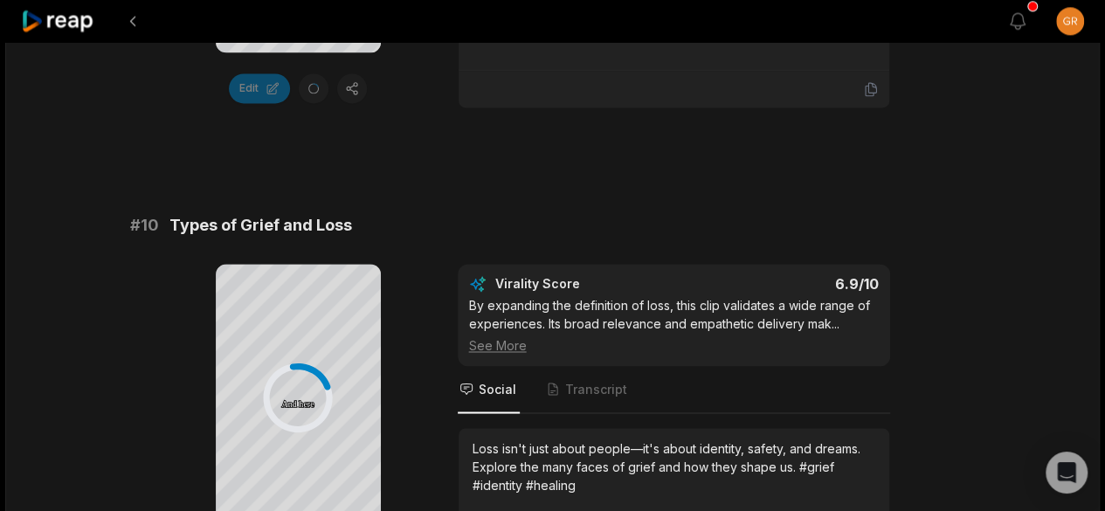
scroll to position [4844, 0]
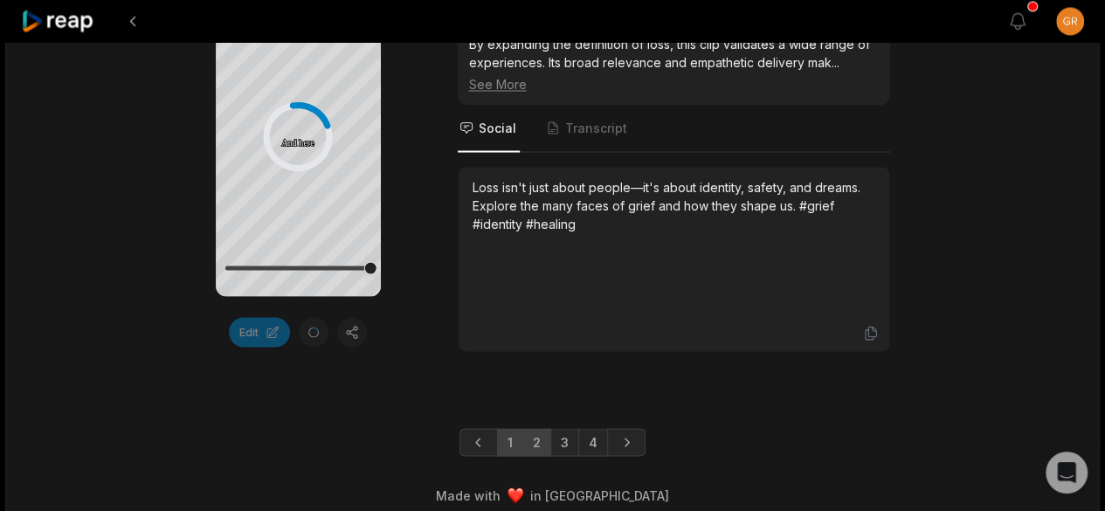
click at [540, 428] on link "2" at bounding box center [536, 442] width 29 height 28
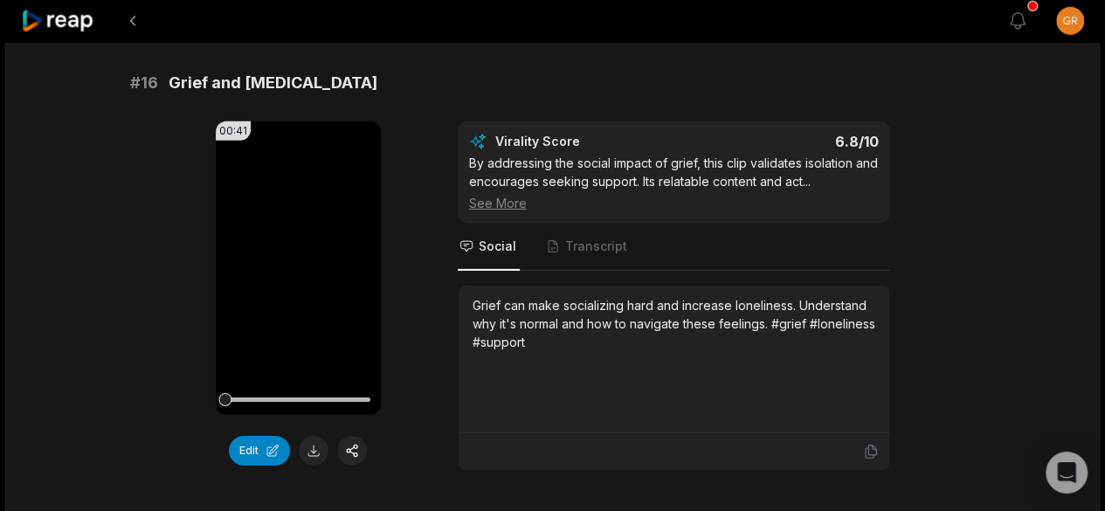
scroll to position [2686, 0]
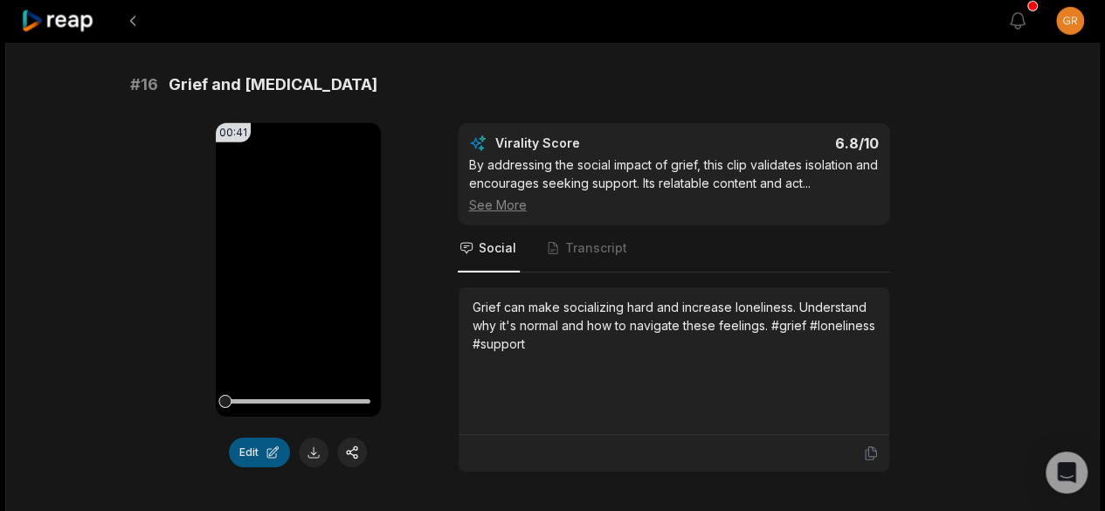
click at [255, 458] on button "Edit" at bounding box center [259, 453] width 61 height 30
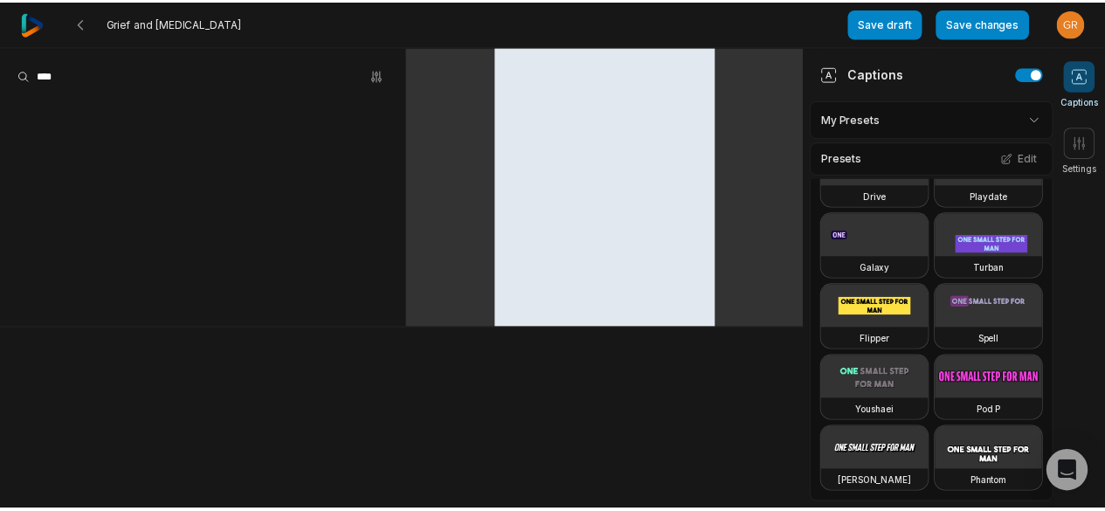
scroll to position [1120, 0]
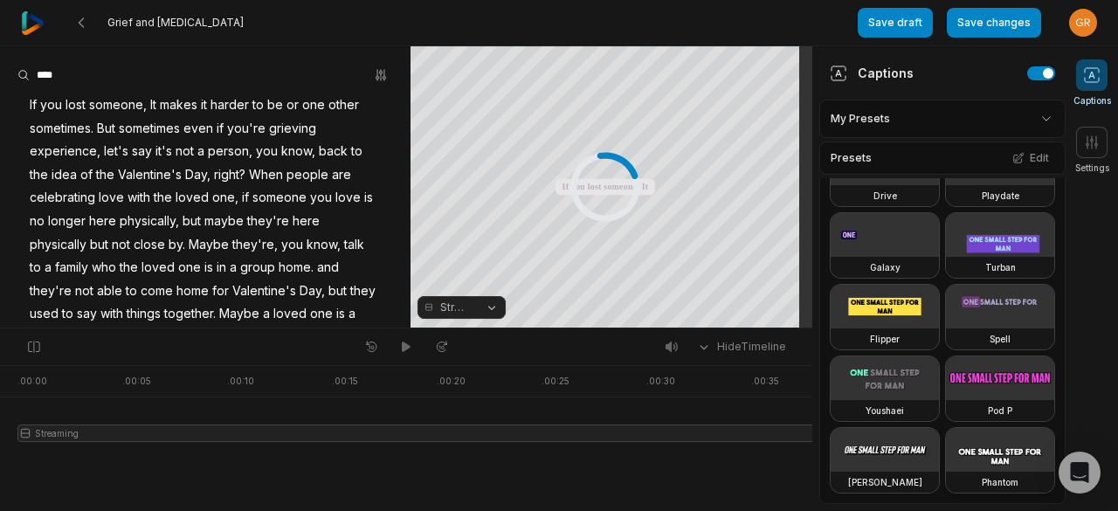
click at [946, 445] on video at bounding box center [1000, 450] width 108 height 44
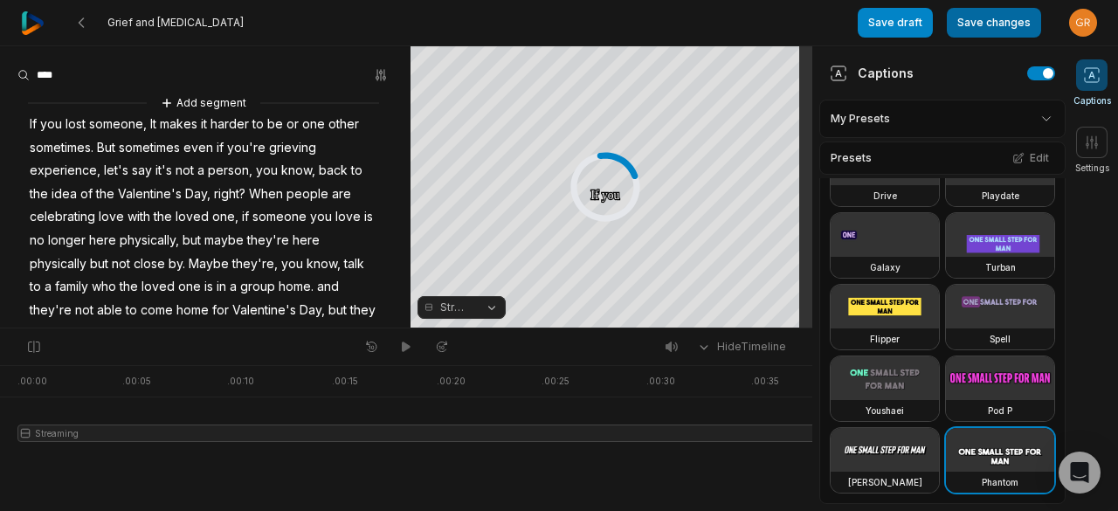
click at [978, 13] on button "Save changes" at bounding box center [994, 23] width 94 height 30
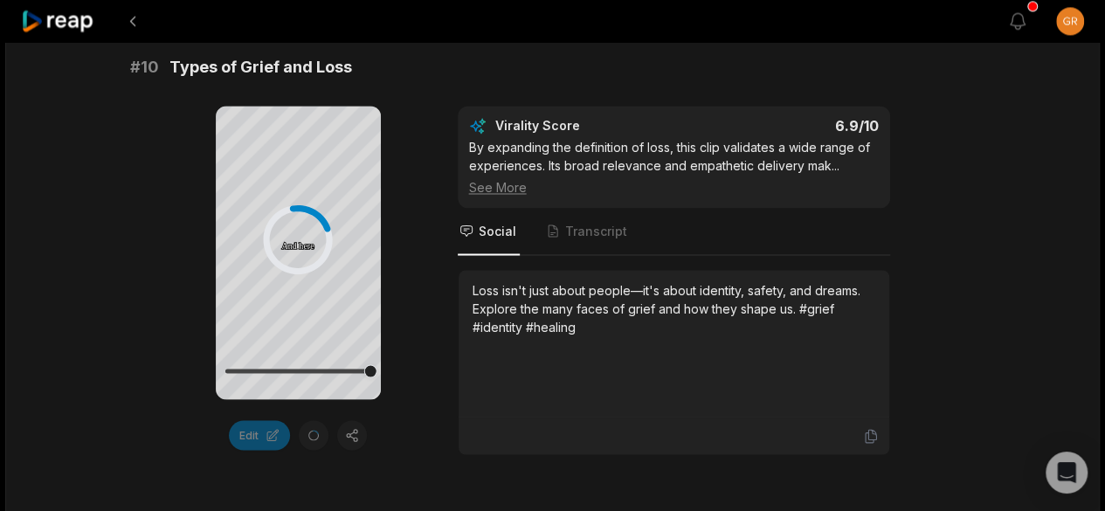
scroll to position [4844, 0]
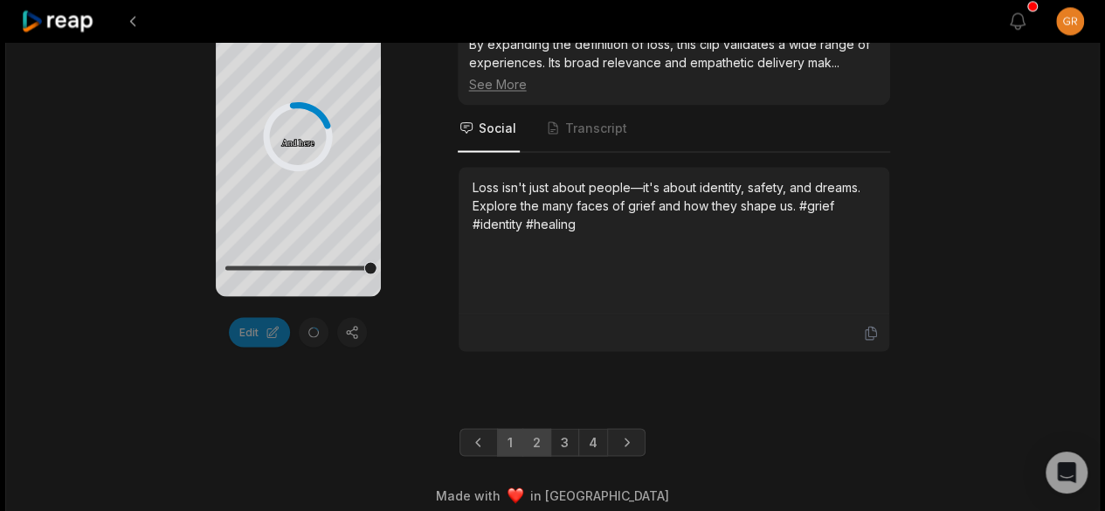
click at [532, 431] on link "2" at bounding box center [536, 442] width 29 height 28
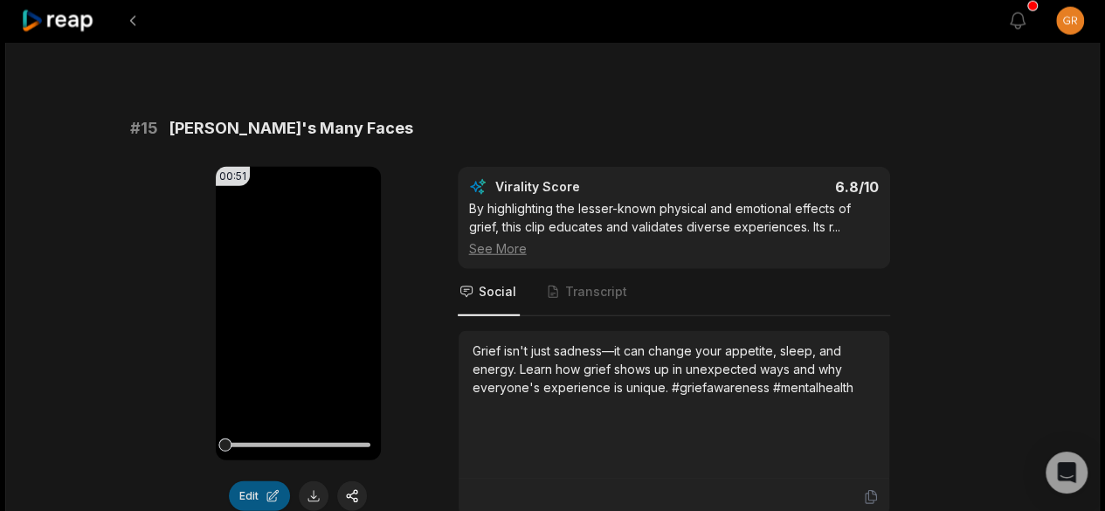
scroll to position [2269, 0]
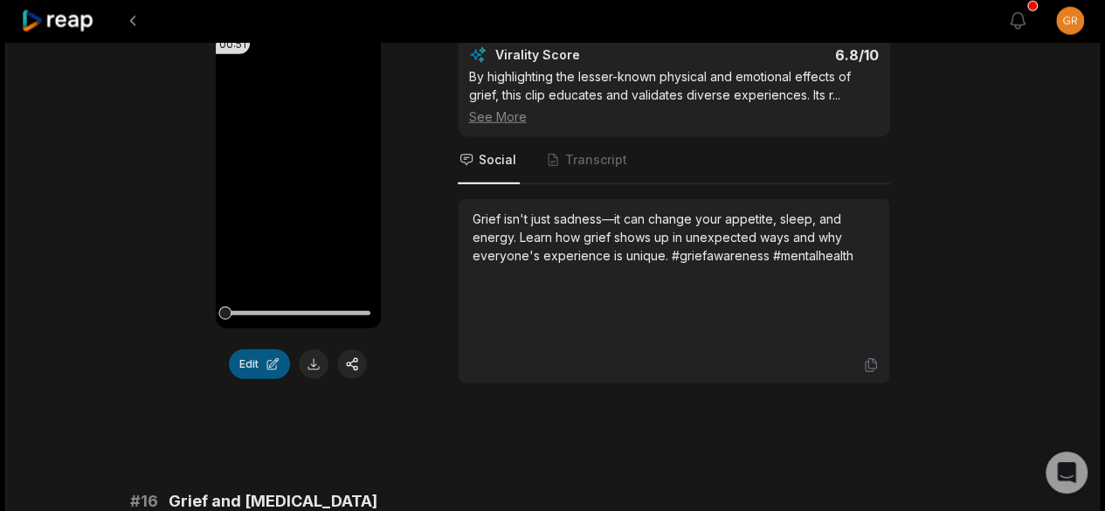
click at [253, 379] on button "Edit" at bounding box center [259, 364] width 61 height 30
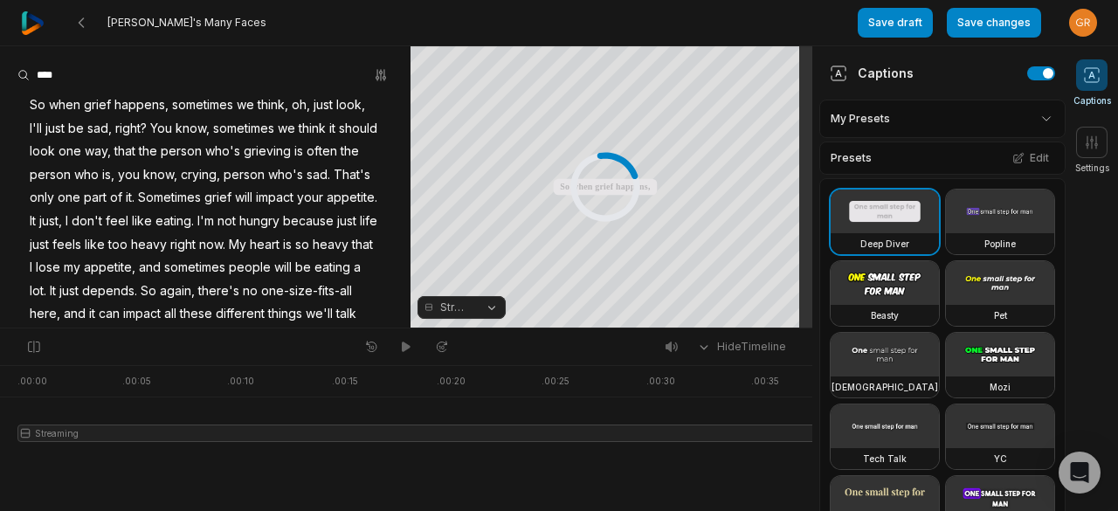
scroll to position [999, 0]
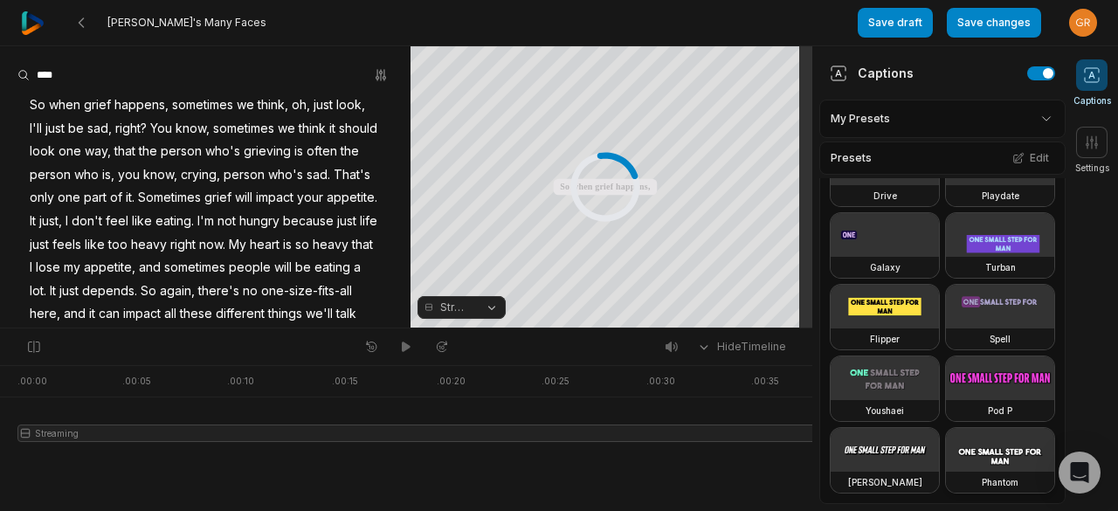
click at [946, 451] on video at bounding box center [1000, 450] width 108 height 44
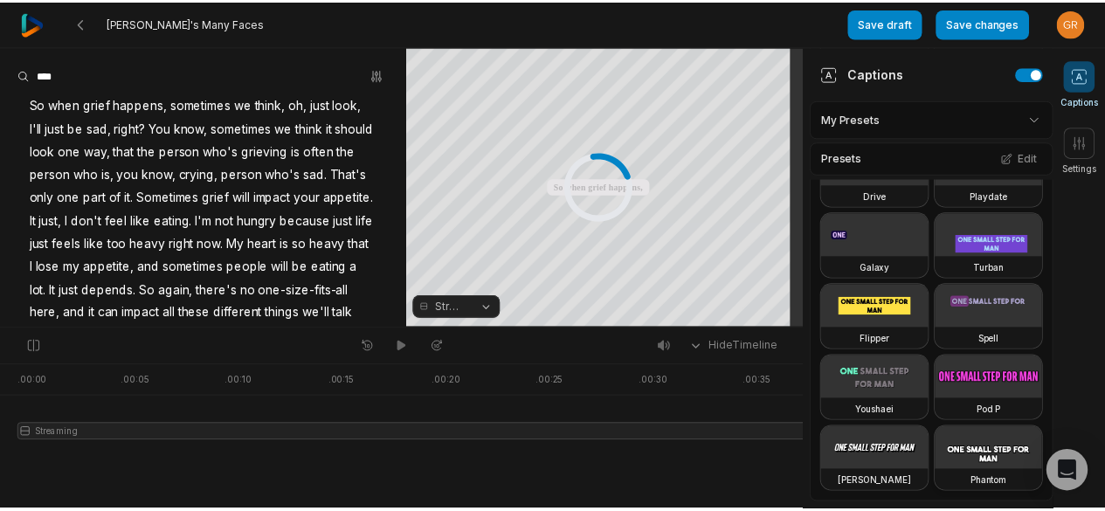
scroll to position [1120, 0]
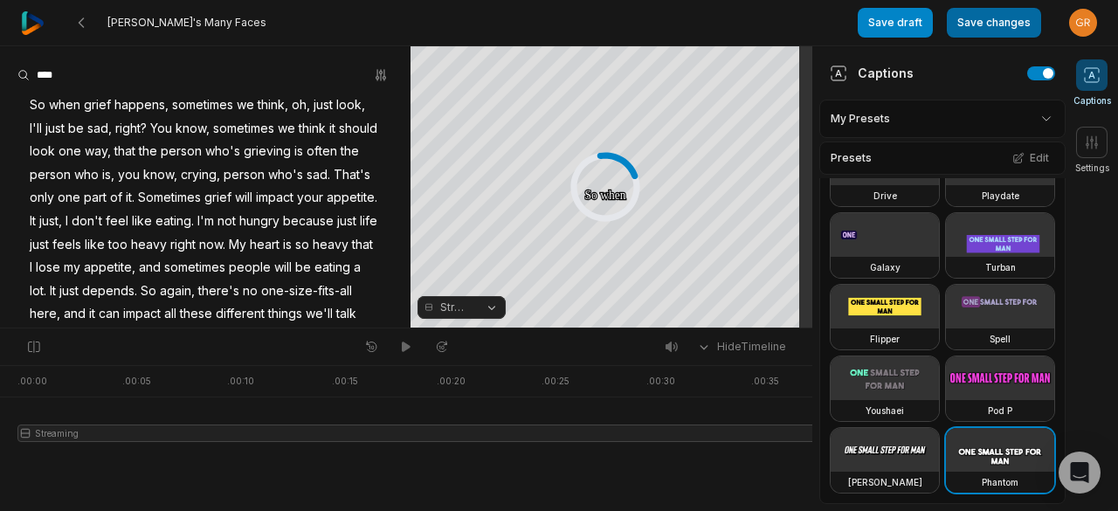
click at [997, 29] on button "Save changes" at bounding box center [994, 23] width 94 height 30
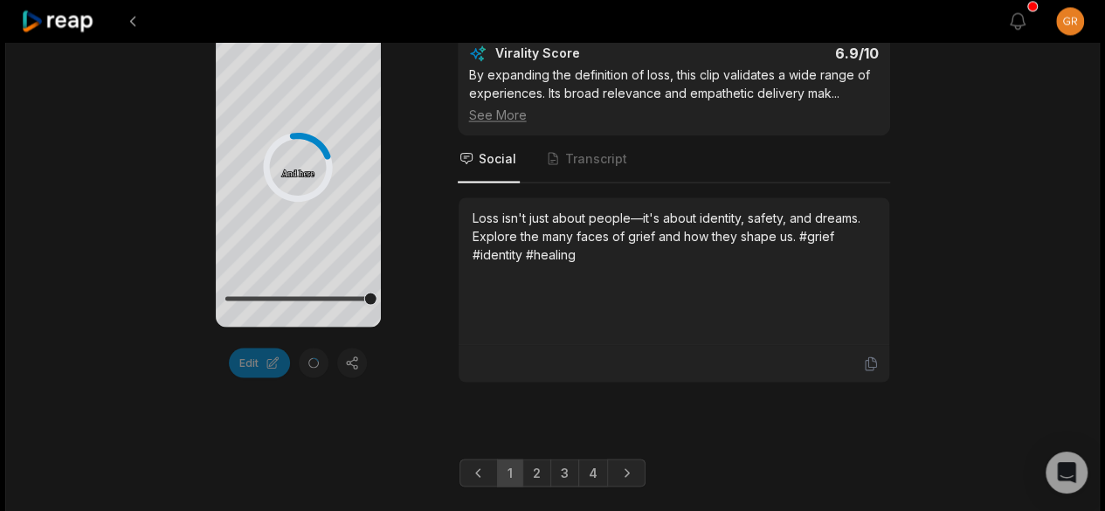
scroll to position [4844, 0]
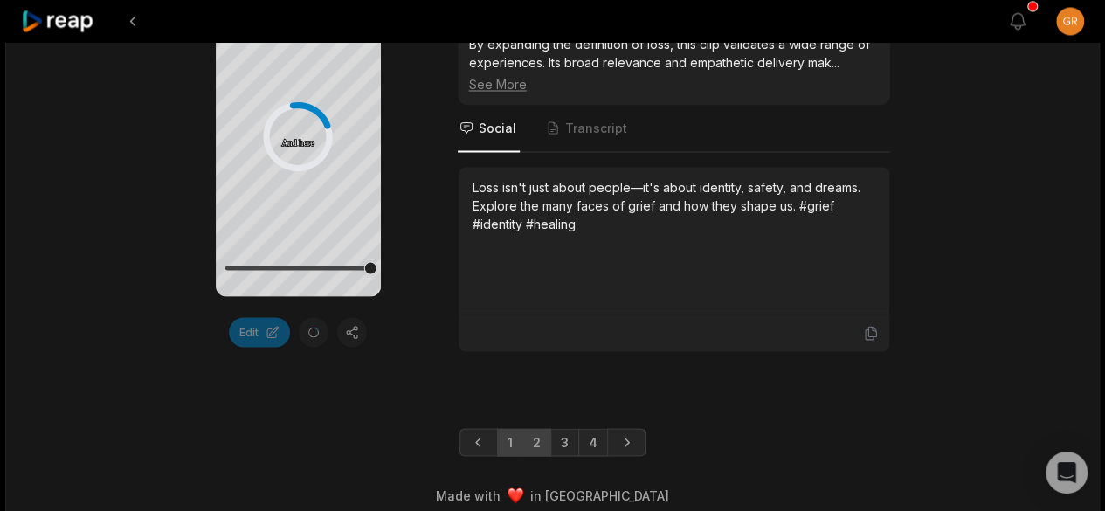
click at [538, 428] on link "2" at bounding box center [536, 442] width 29 height 28
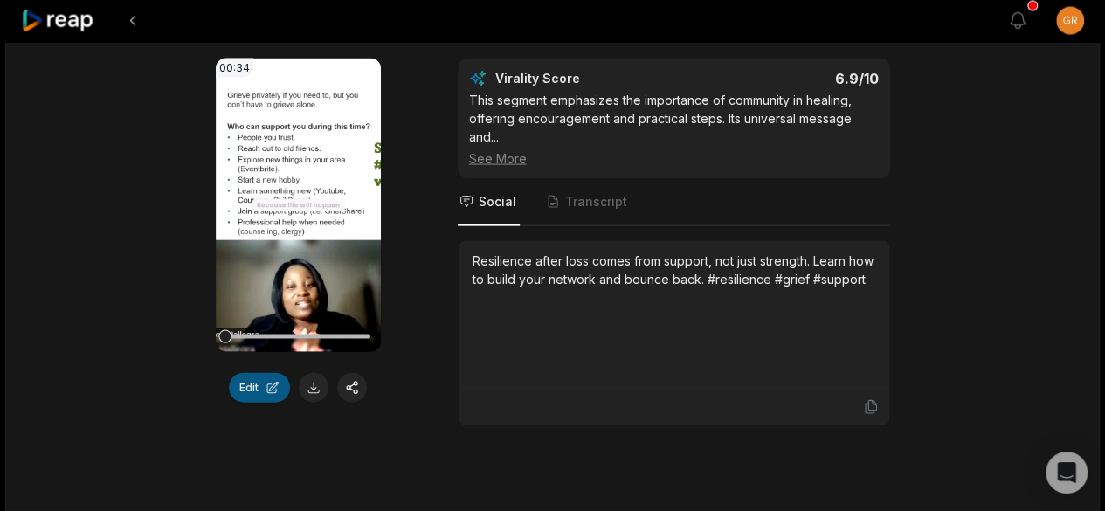
scroll to position [1735, 0]
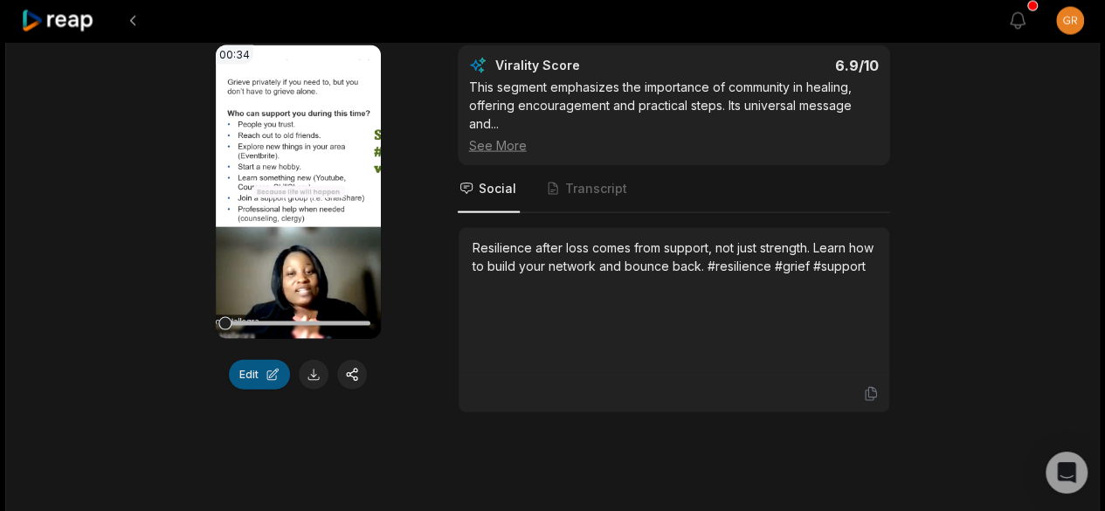
click at [262, 390] on button "Edit" at bounding box center [259, 375] width 61 height 30
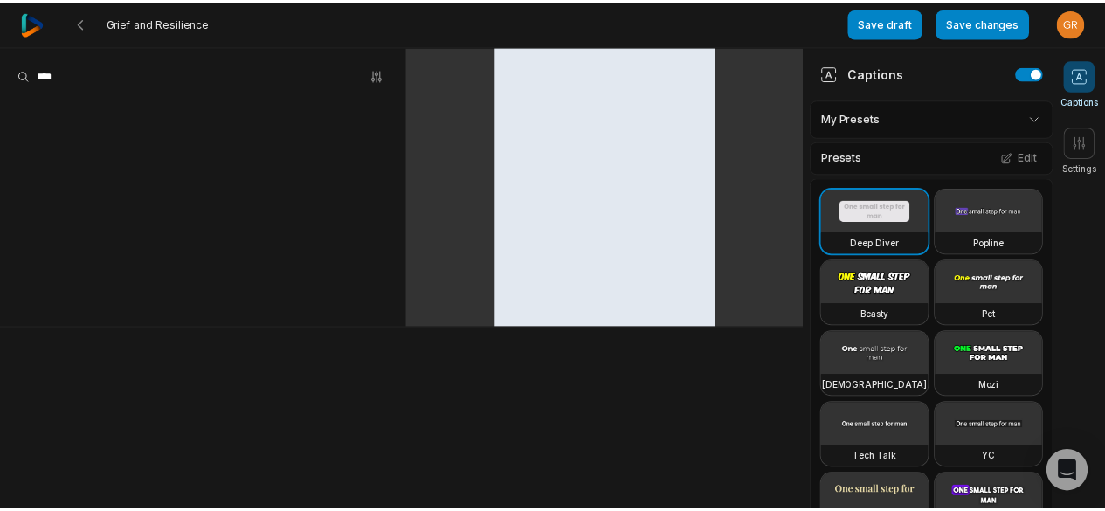
scroll to position [1120, 0]
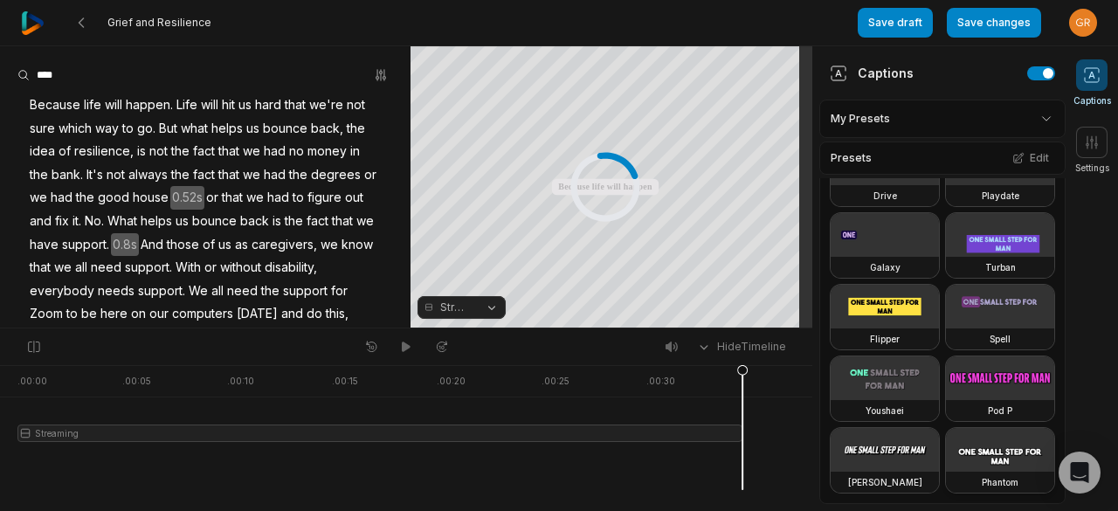
click at [946, 451] on video at bounding box center [1000, 450] width 108 height 44
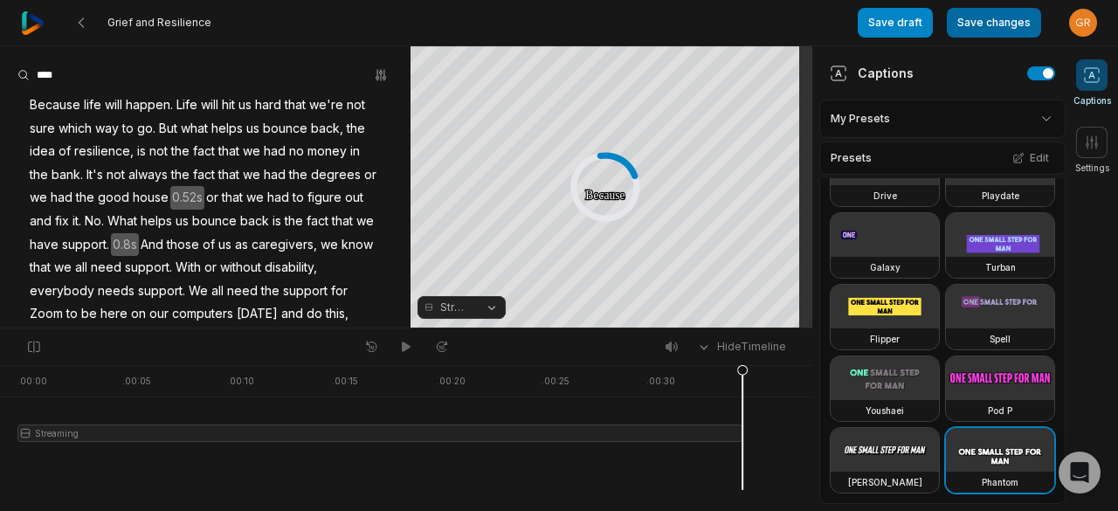
click at [969, 20] on button "Save changes" at bounding box center [994, 23] width 94 height 30
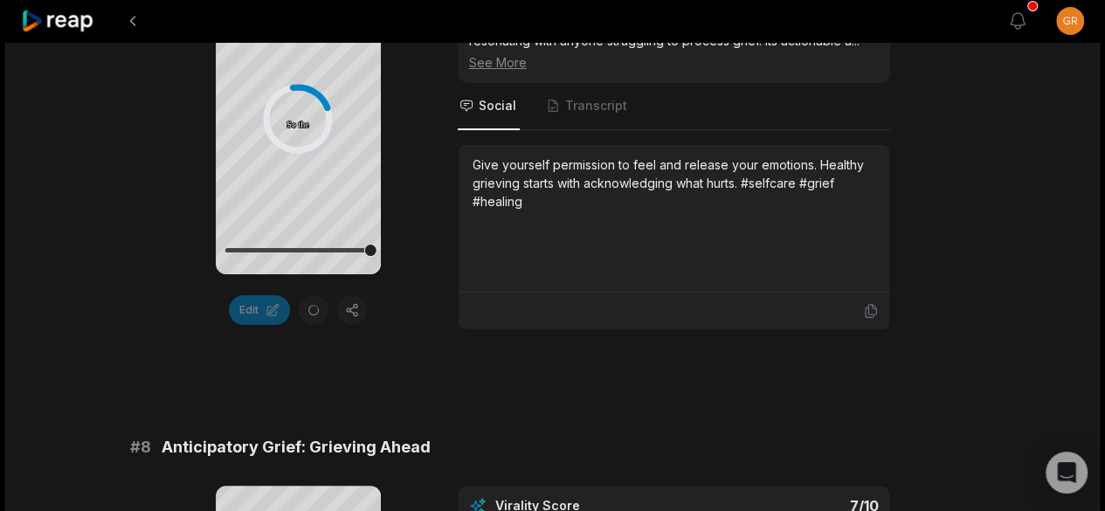
scroll to position [4844, 0]
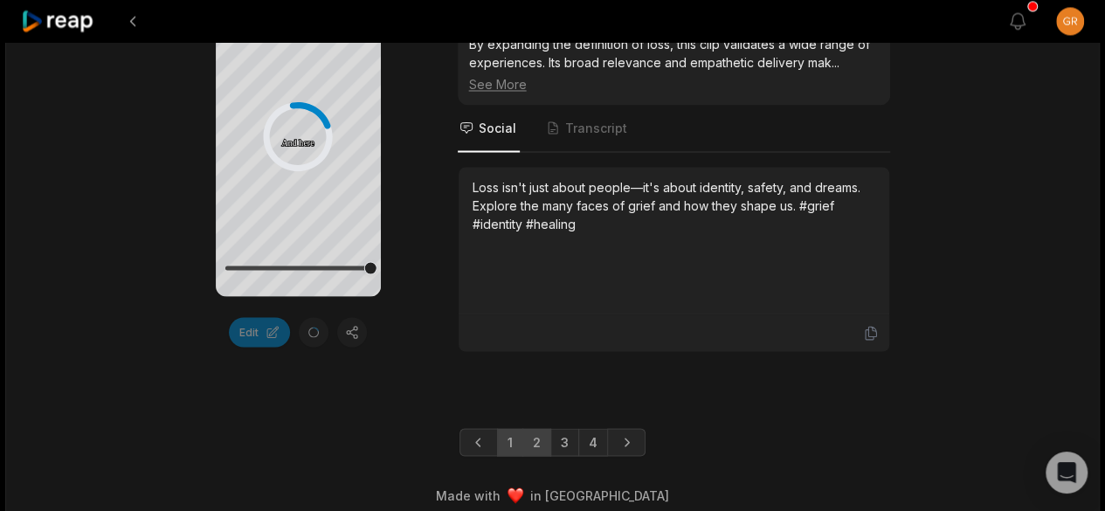
click at [534, 428] on link "2" at bounding box center [536, 442] width 29 height 28
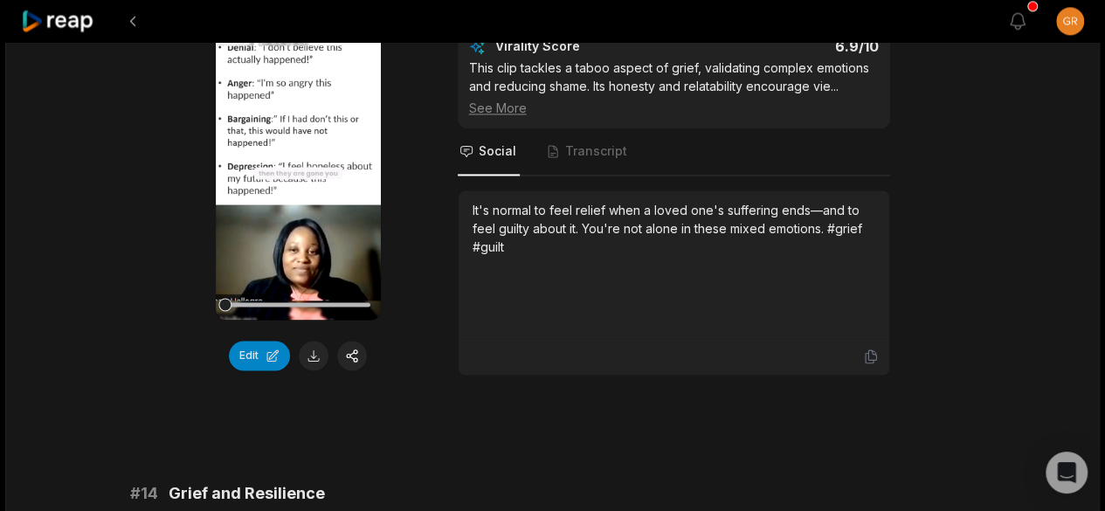
scroll to position [1136, 0]
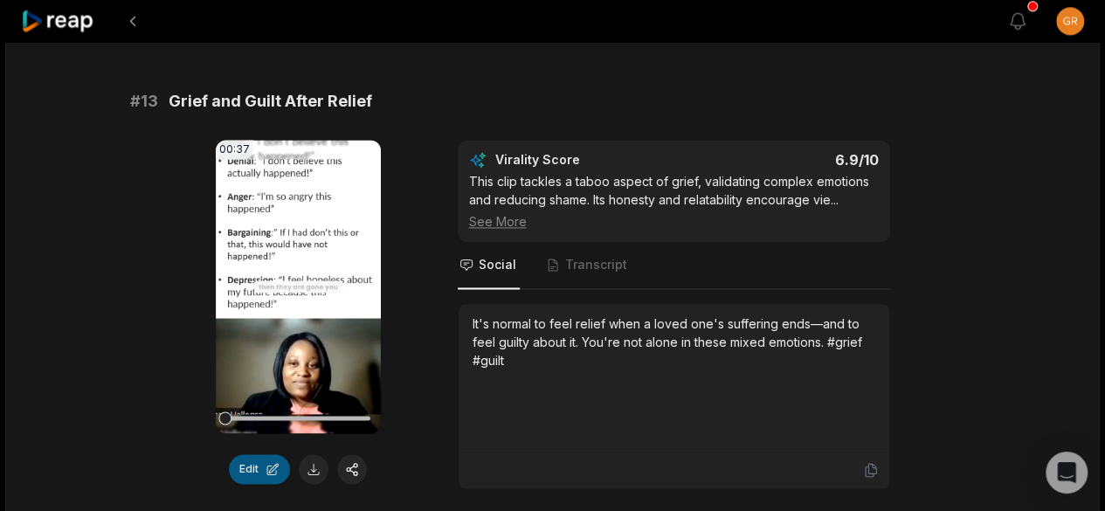
click at [247, 484] on button "Edit" at bounding box center [259, 469] width 61 height 30
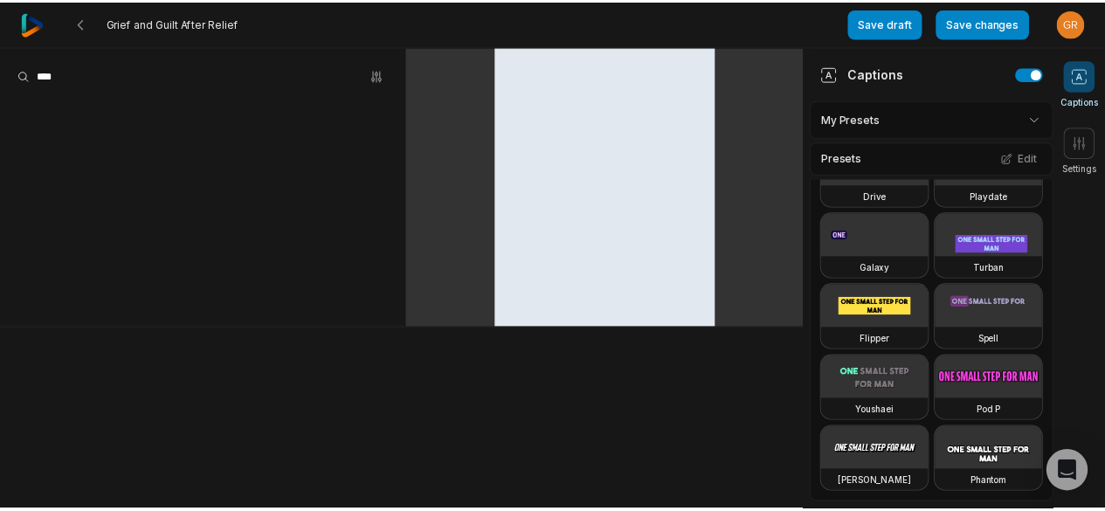
scroll to position [1120, 0]
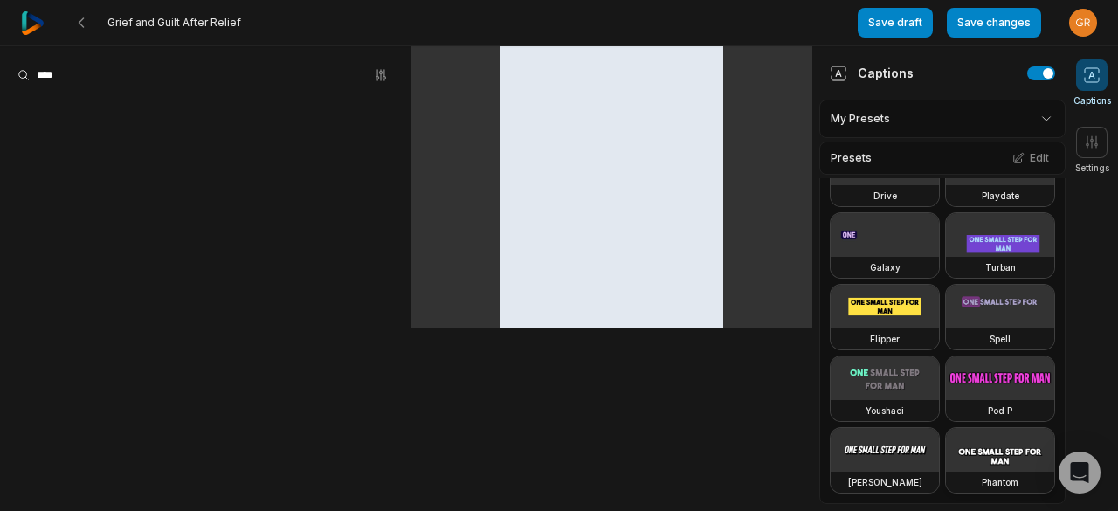
click at [946, 452] on video at bounding box center [1000, 450] width 108 height 44
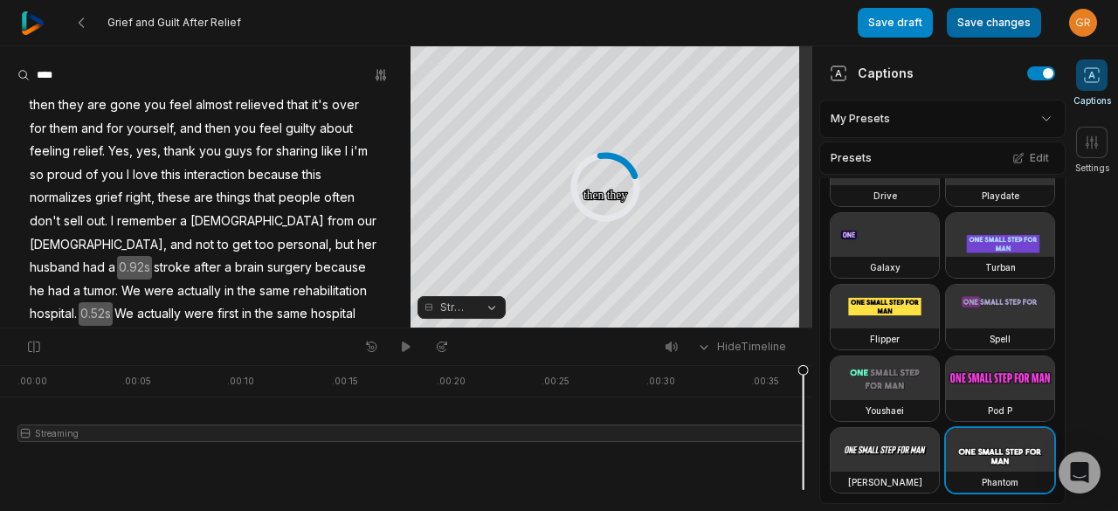
click at [996, 20] on button "Save changes" at bounding box center [994, 23] width 94 height 30
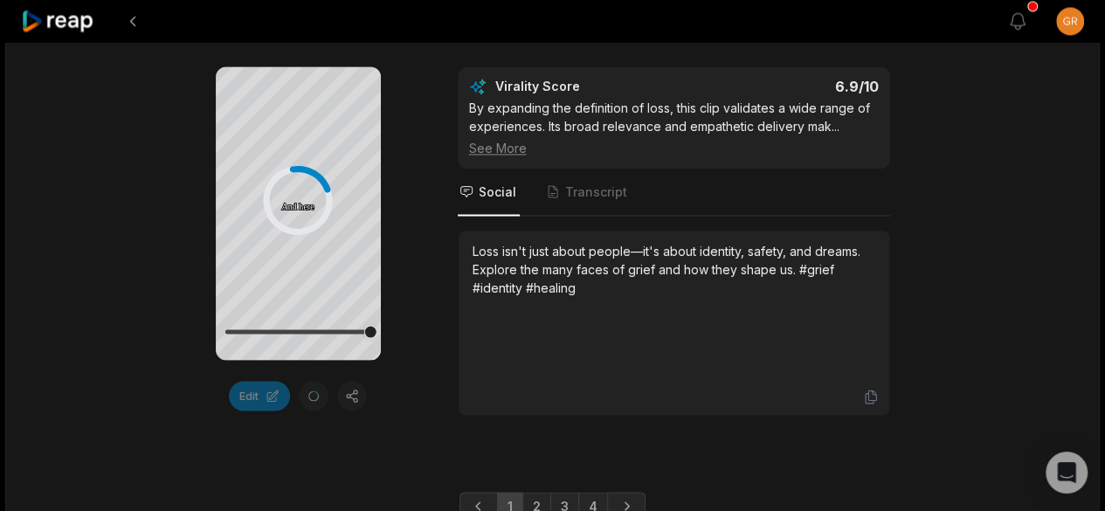
scroll to position [4844, 0]
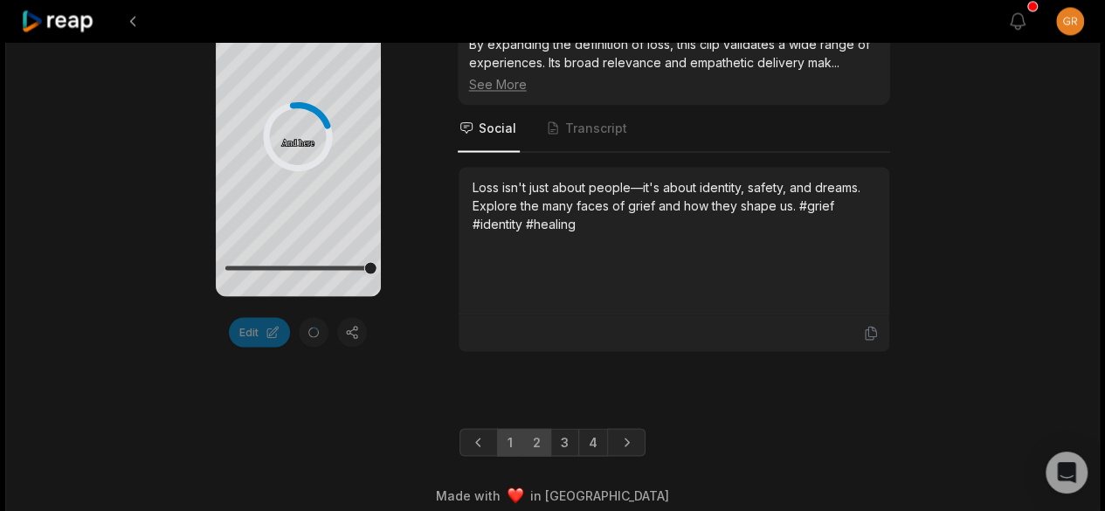
click at [534, 428] on link "2" at bounding box center [536, 442] width 29 height 28
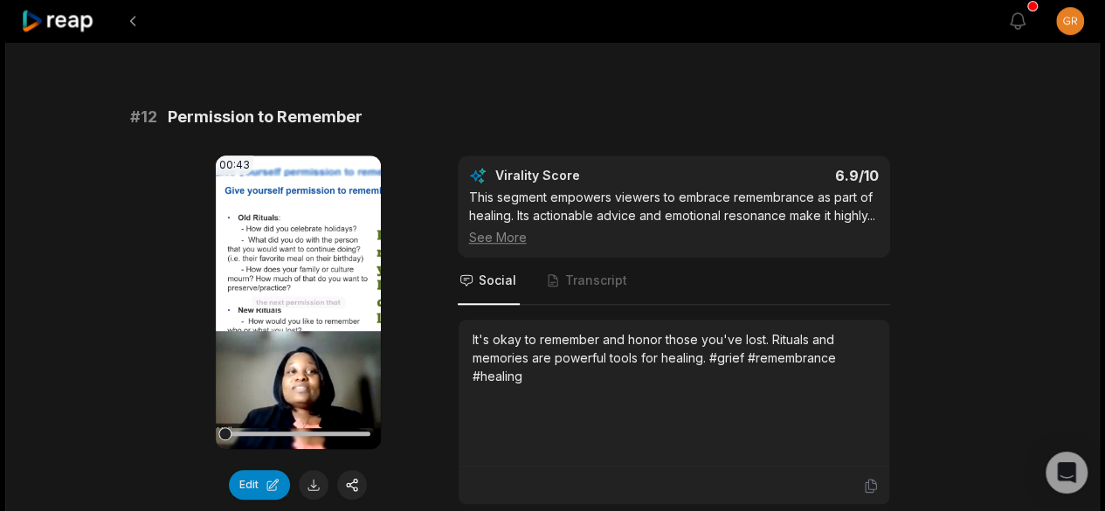
scroll to position [705, 0]
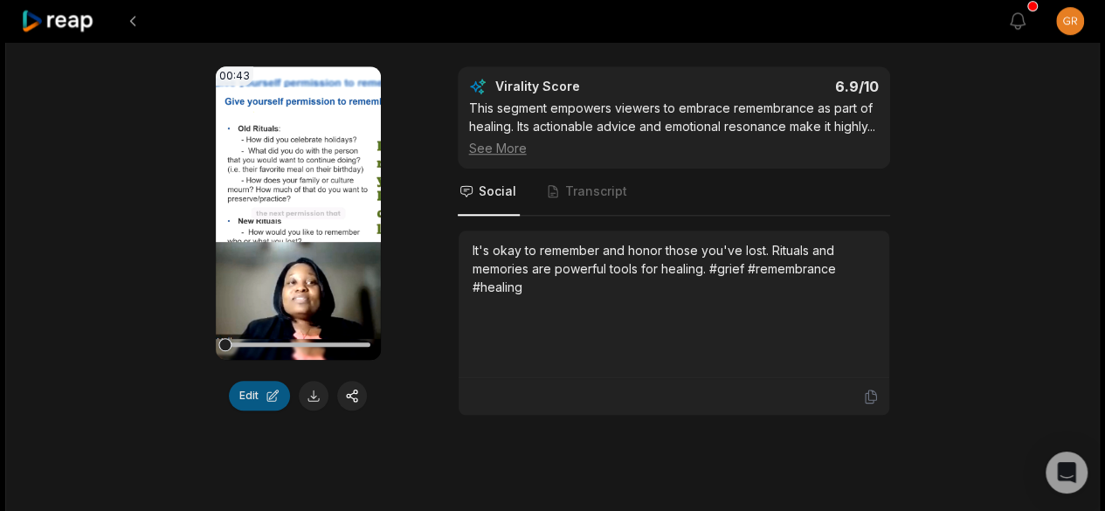
click at [264, 392] on button "Edit" at bounding box center [259, 396] width 61 height 30
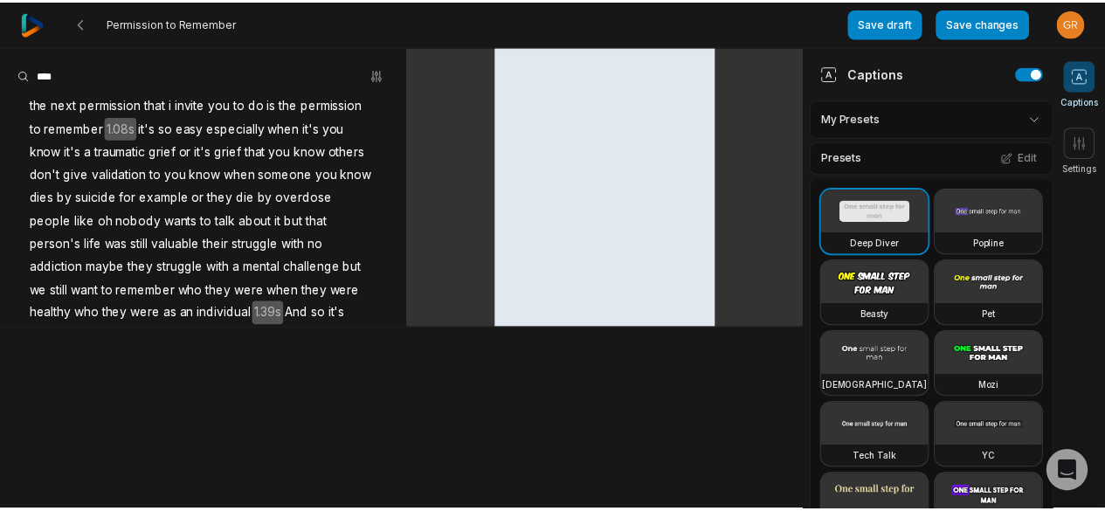
scroll to position [1120, 0]
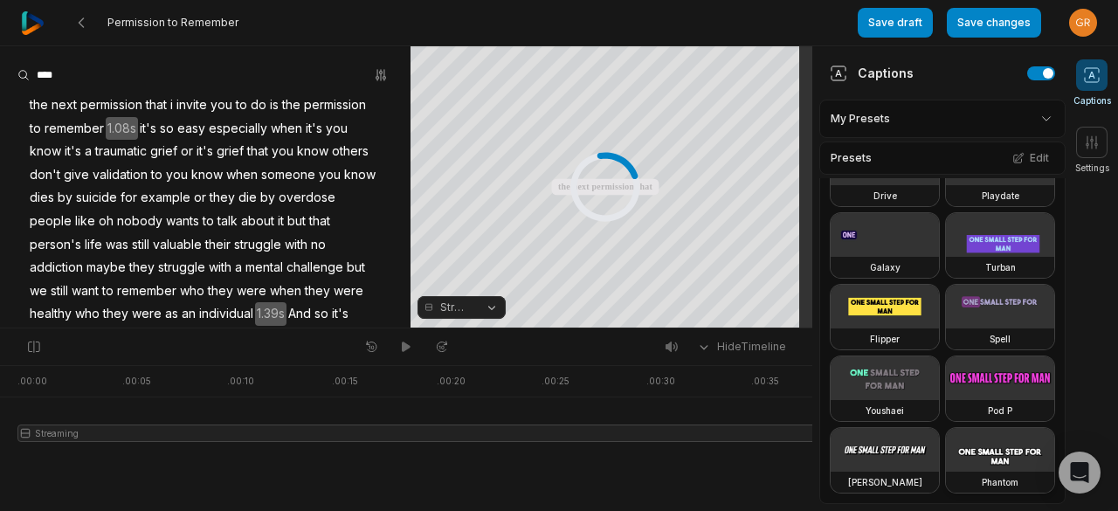
click at [946, 458] on video at bounding box center [1000, 450] width 108 height 44
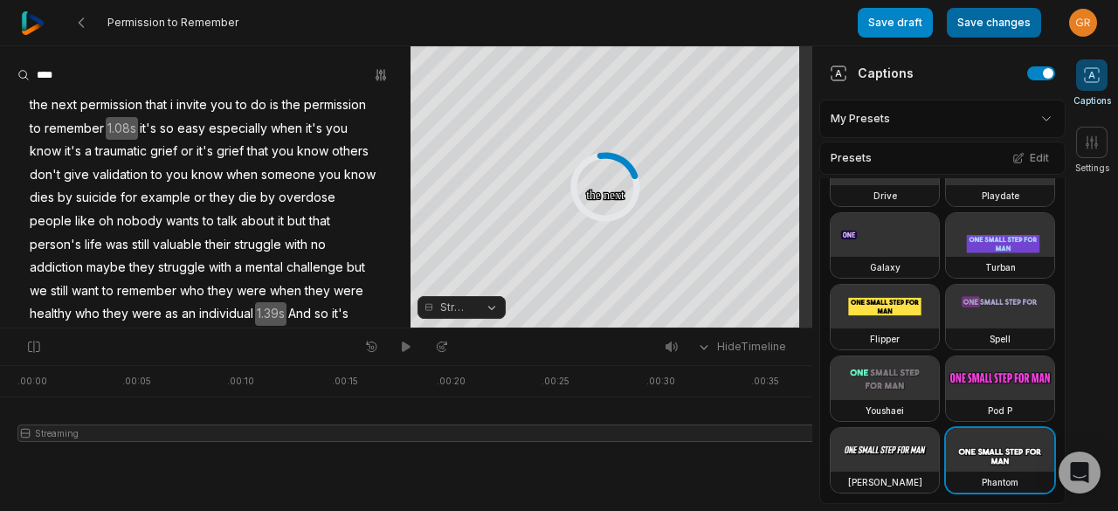
click at [993, 24] on button "Save changes" at bounding box center [994, 23] width 94 height 30
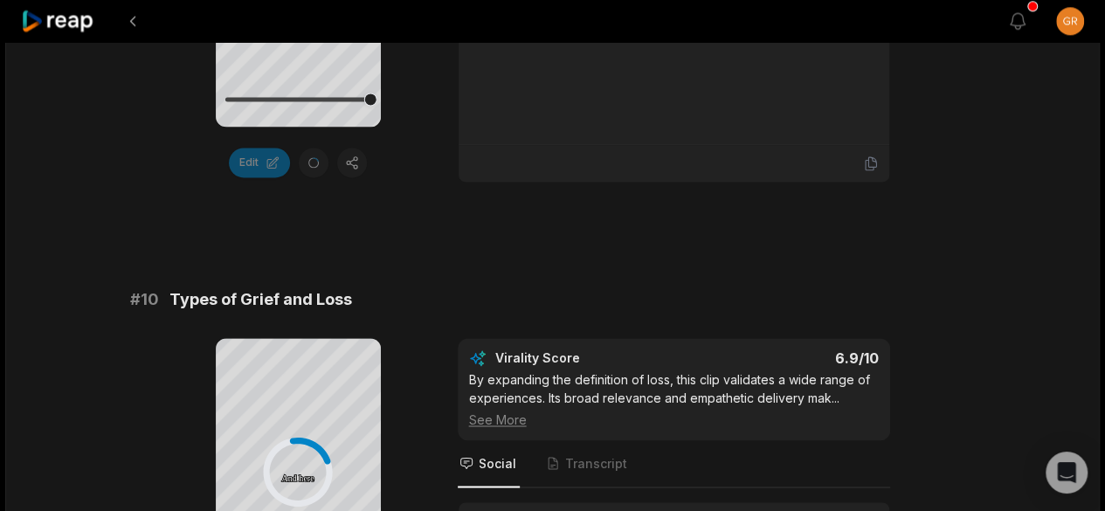
scroll to position [4844, 0]
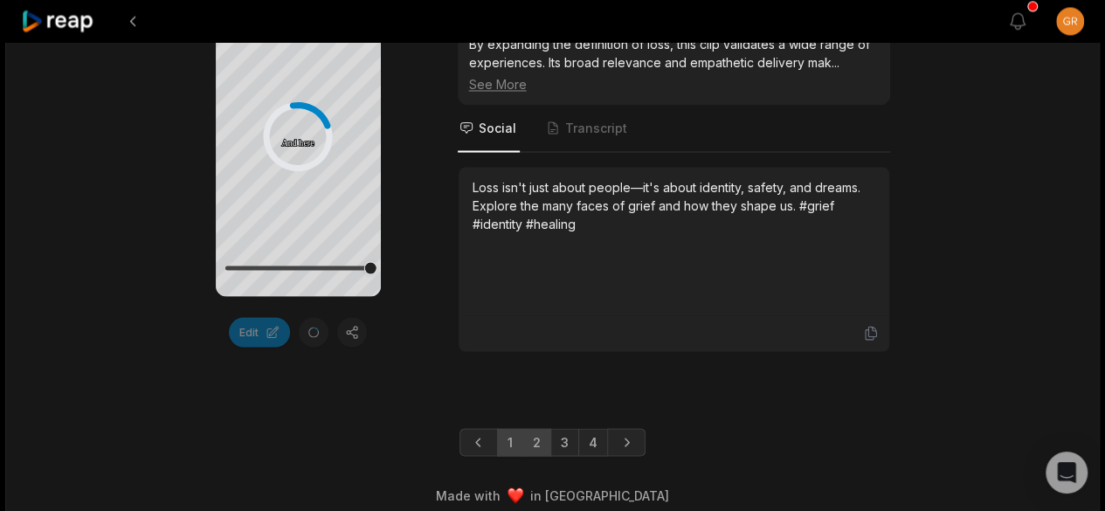
click at [536, 428] on link "2" at bounding box center [536, 442] width 29 height 28
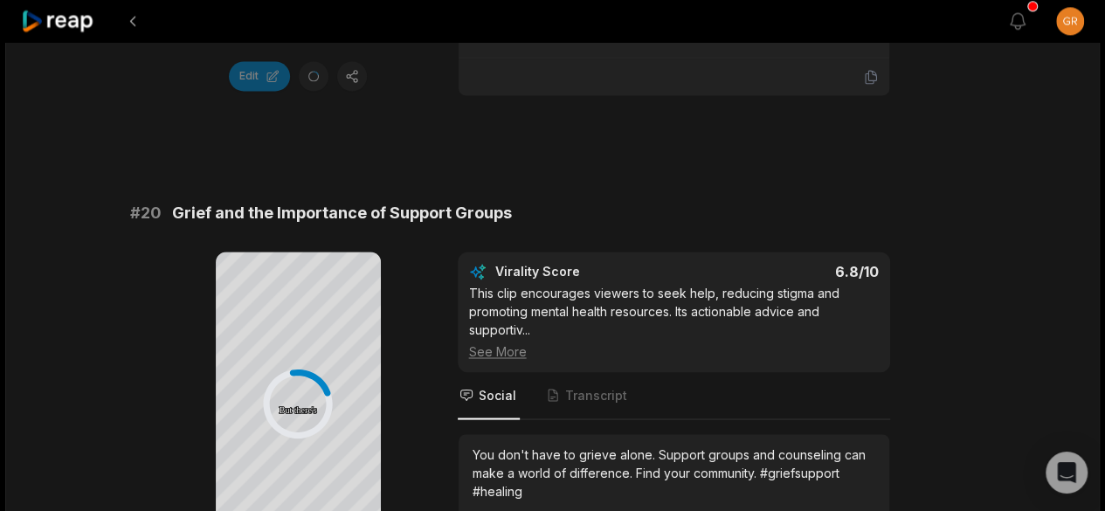
scroll to position [4862, 0]
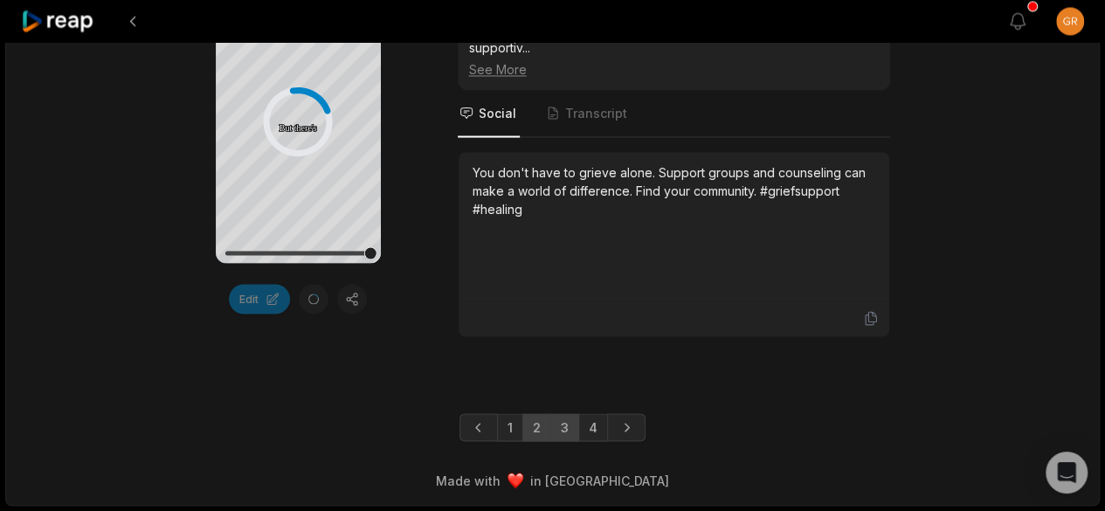
click at [562, 425] on link "3" at bounding box center [564, 427] width 29 height 28
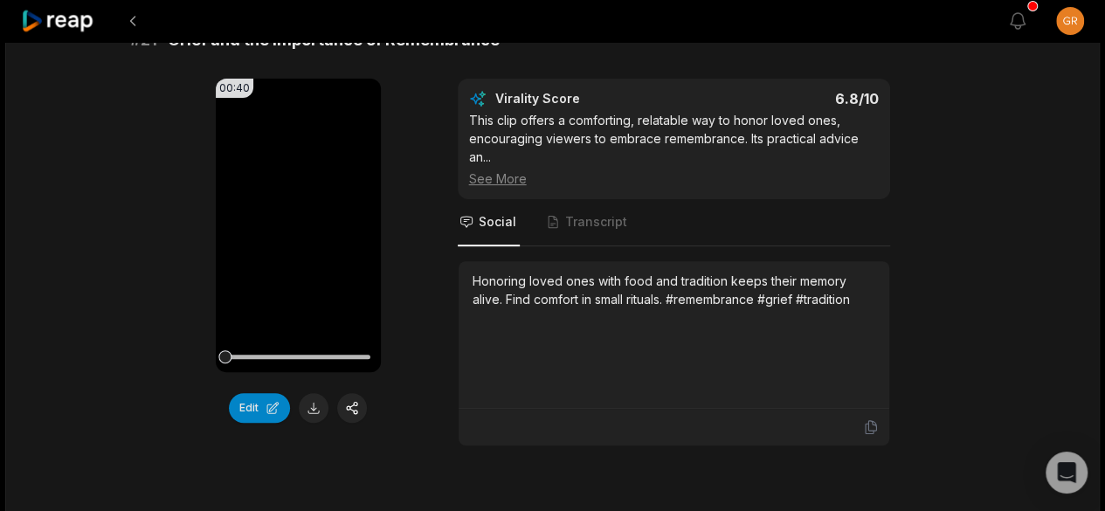
scroll to position [189, 0]
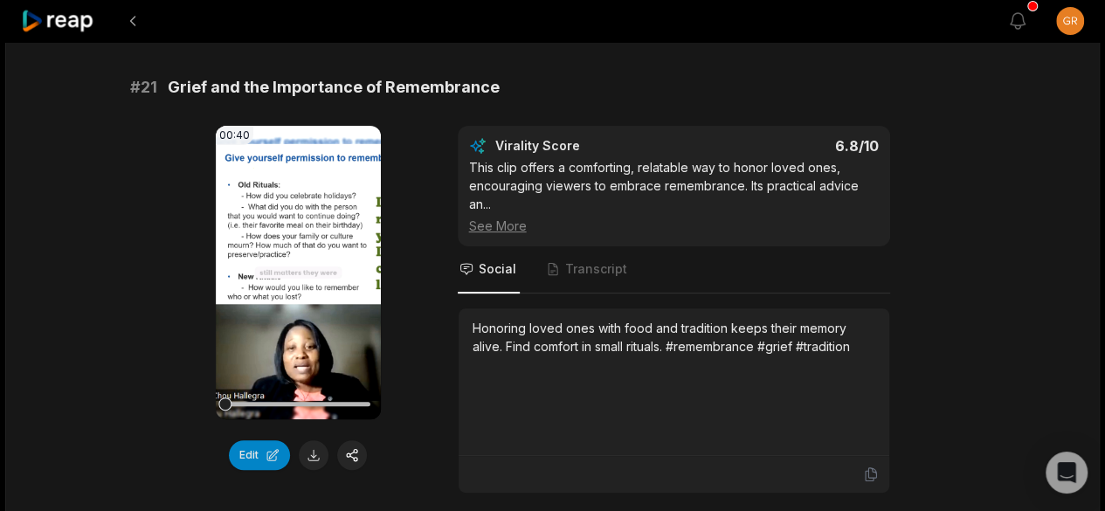
scroll to position [148, 0]
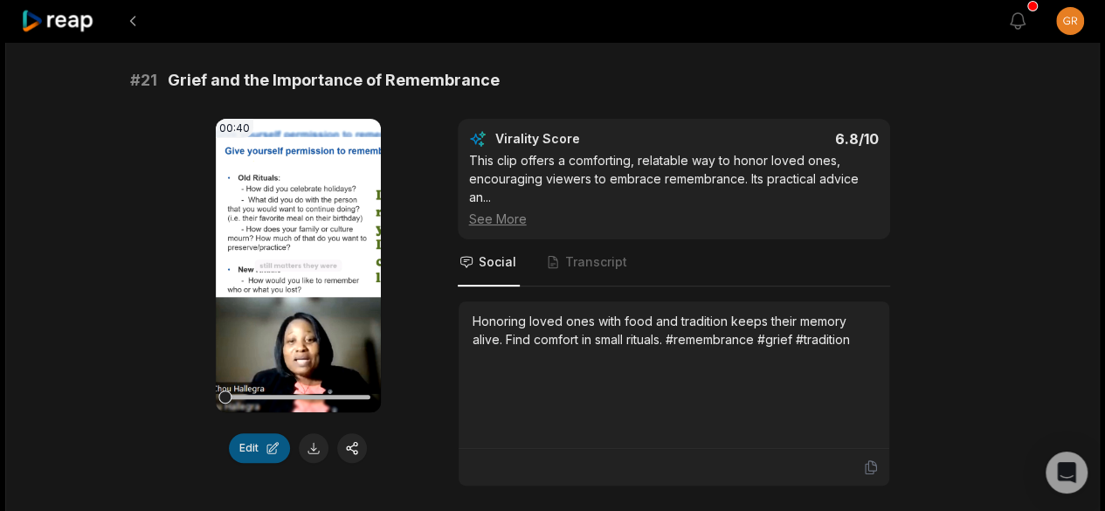
click at [259, 443] on button "Edit" at bounding box center [259, 448] width 61 height 30
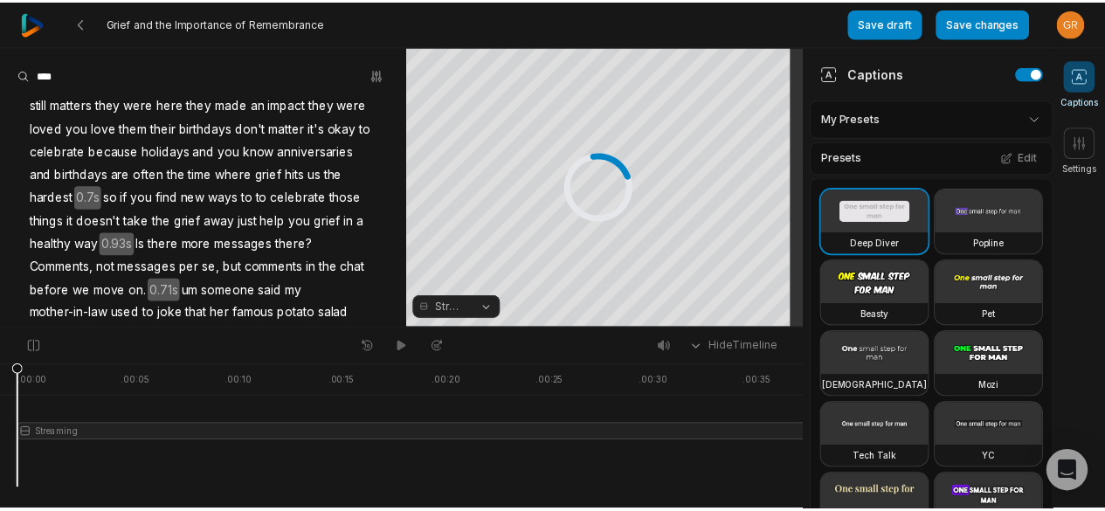
scroll to position [1120, 0]
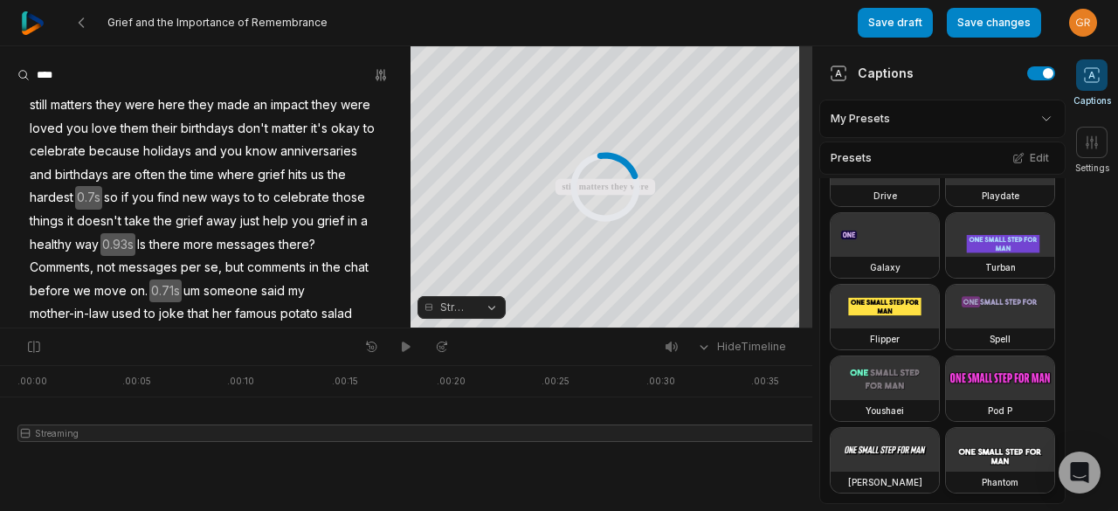
click at [946, 457] on video at bounding box center [1000, 450] width 108 height 44
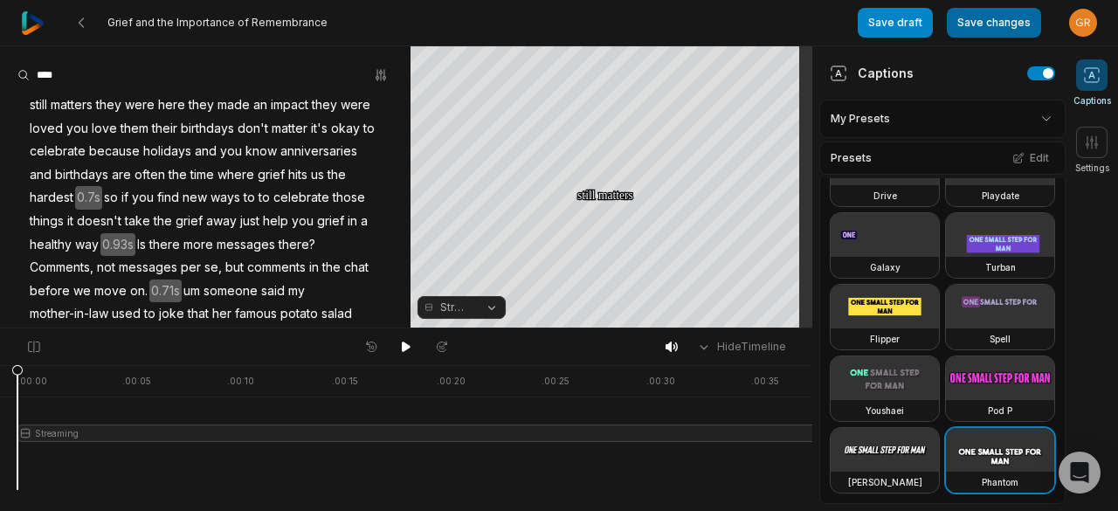
click at [984, 29] on button "Save changes" at bounding box center [994, 23] width 94 height 30
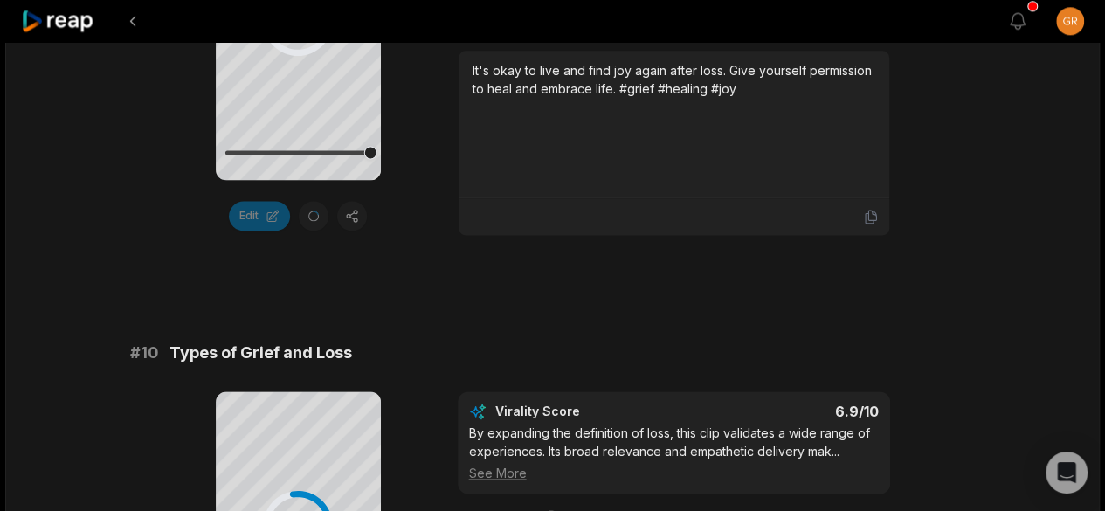
scroll to position [4844, 0]
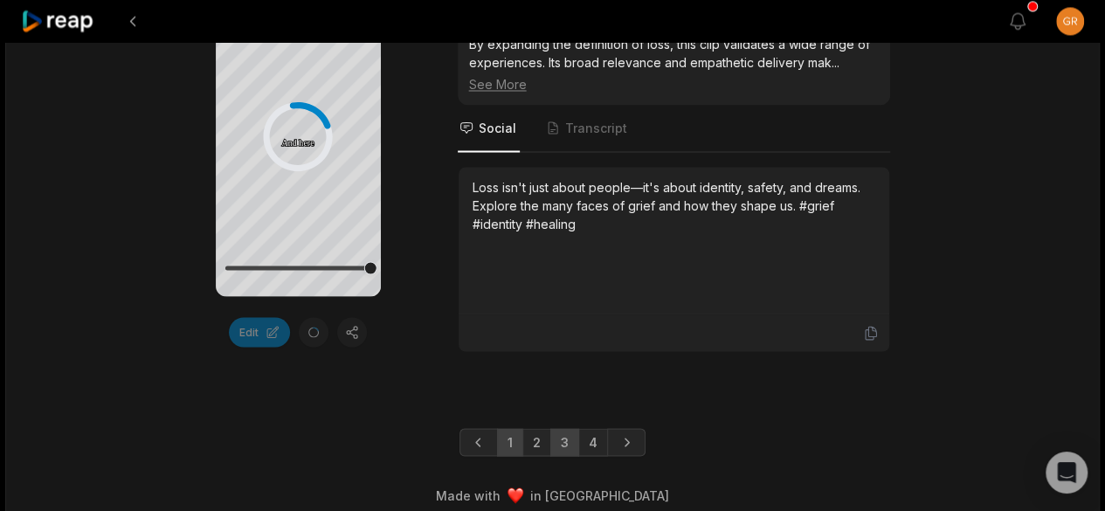
click at [561, 428] on link "3" at bounding box center [564, 442] width 29 height 28
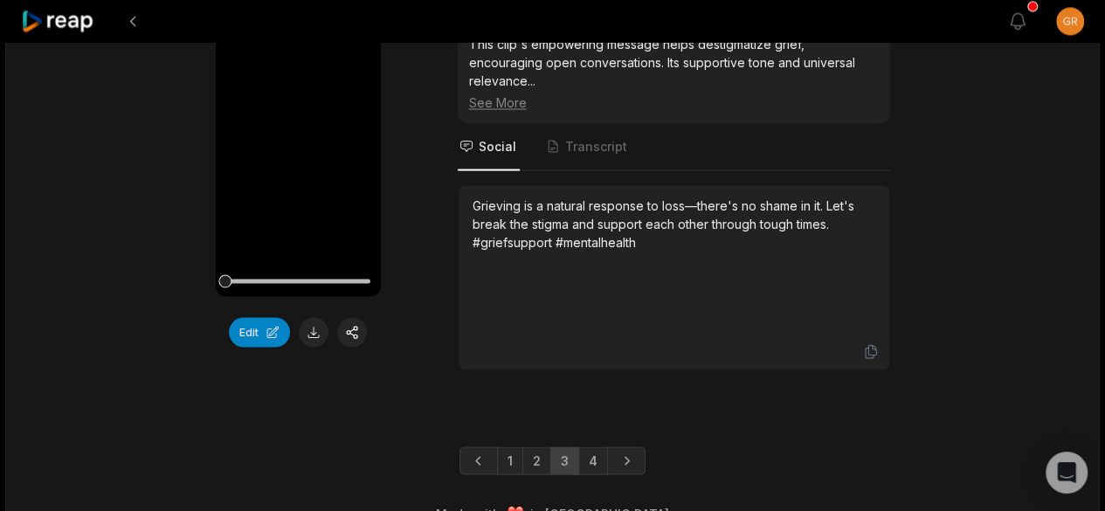
scroll to position [4825, 0]
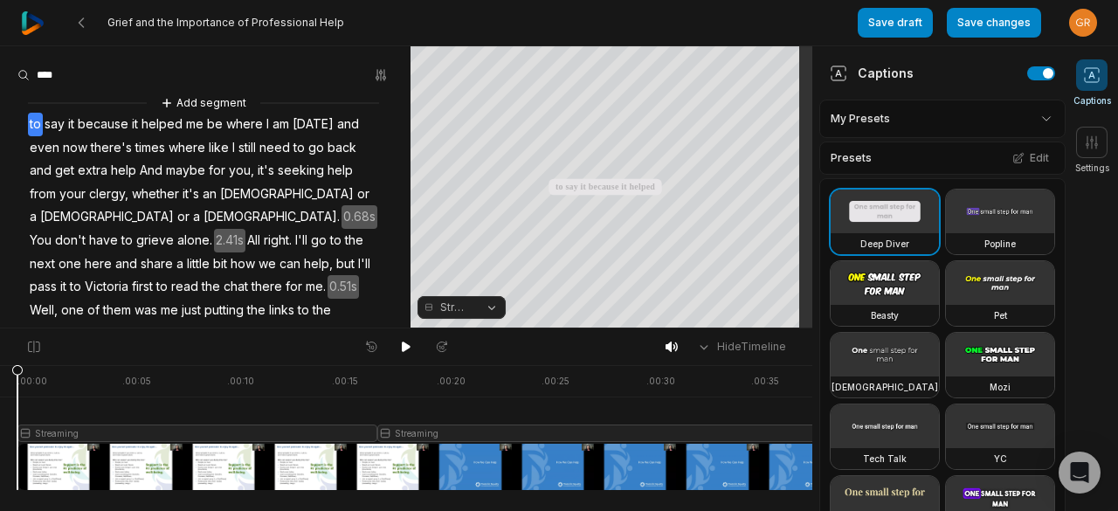
scroll to position [1120, 0]
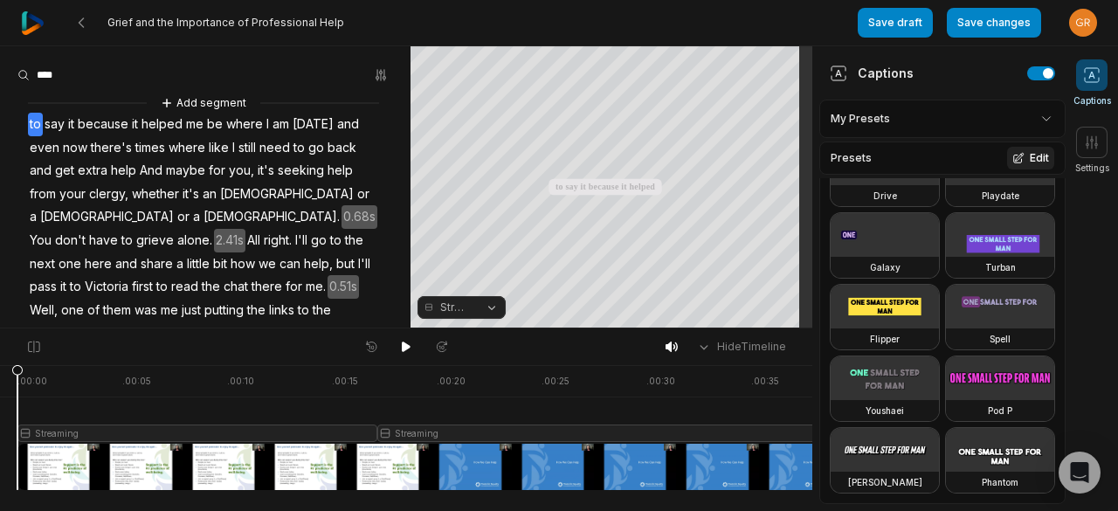
click at [1024, 156] on button "Edit" at bounding box center [1030, 158] width 47 height 23
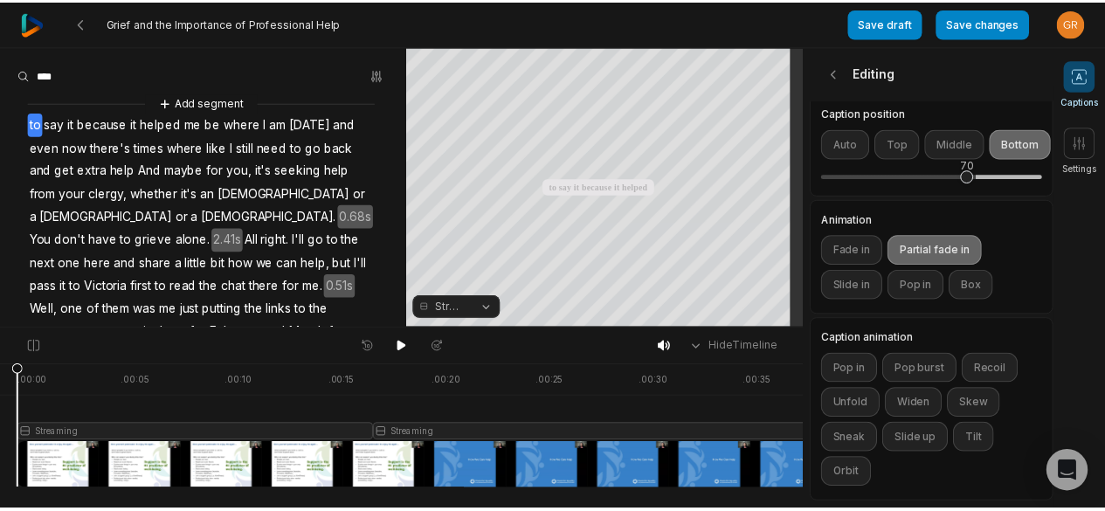
scroll to position [564, 0]
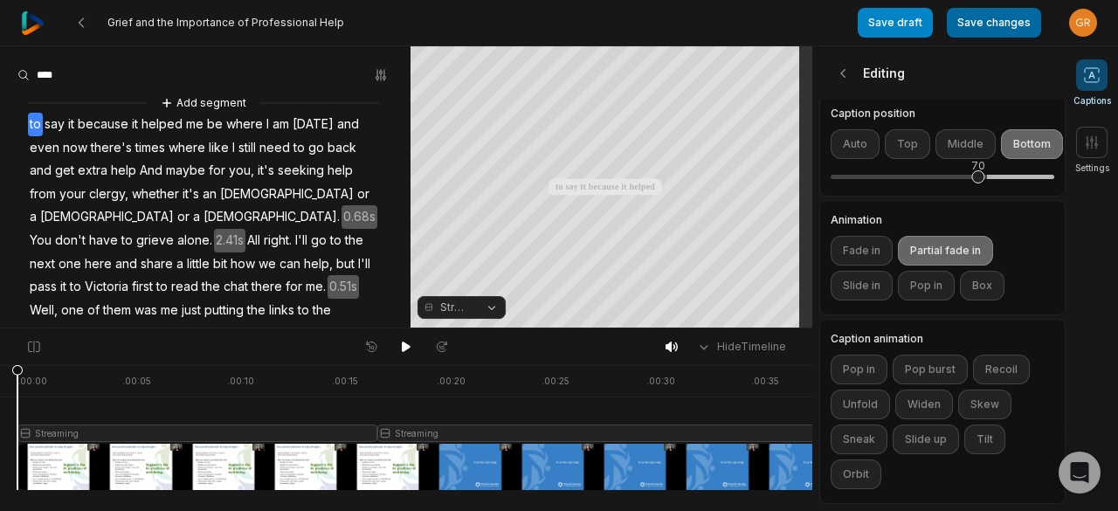
click at [987, 29] on button "Save changes" at bounding box center [994, 23] width 94 height 30
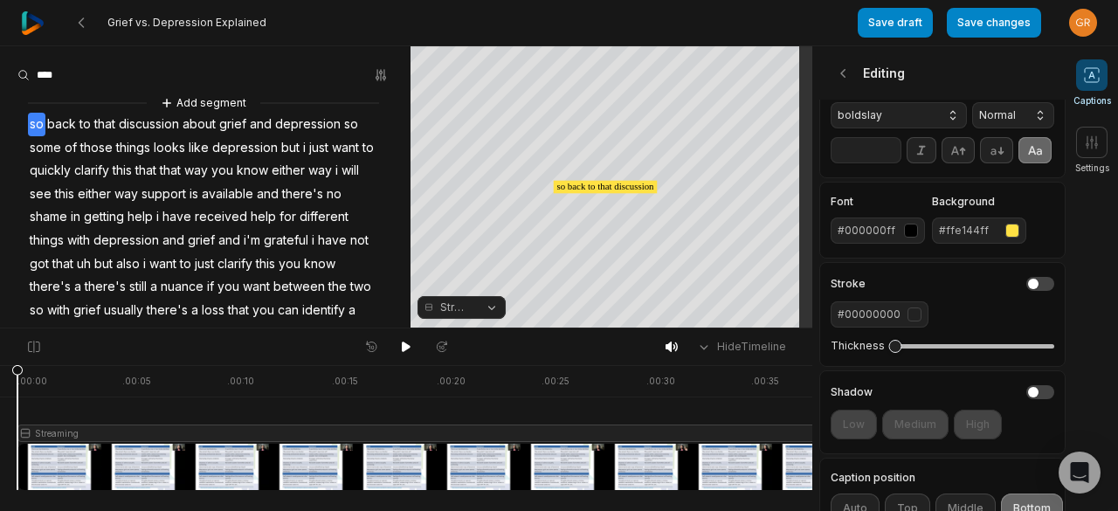
scroll to position [135, 0]
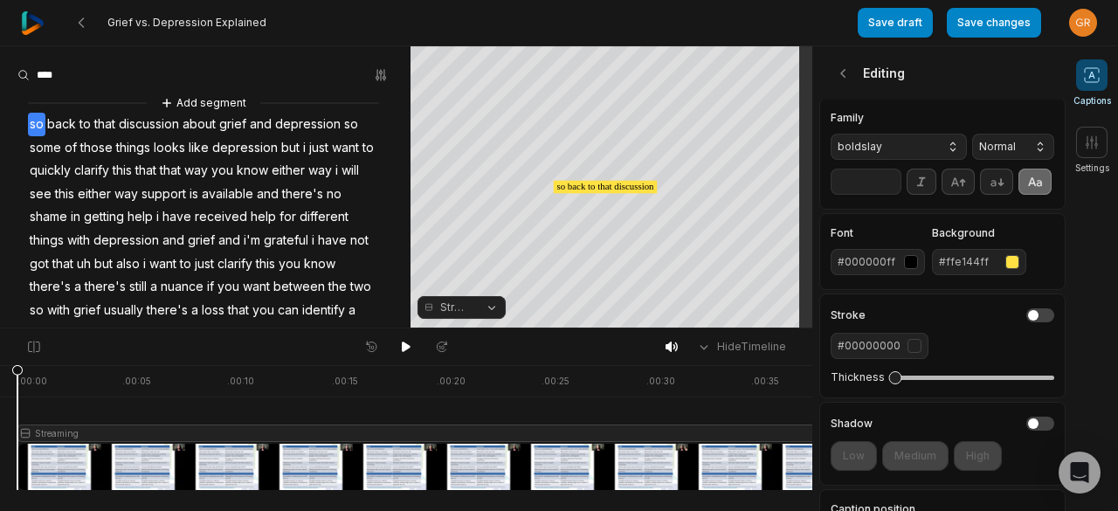
click at [1010, 269] on div "button" at bounding box center [1012, 262] width 14 height 14
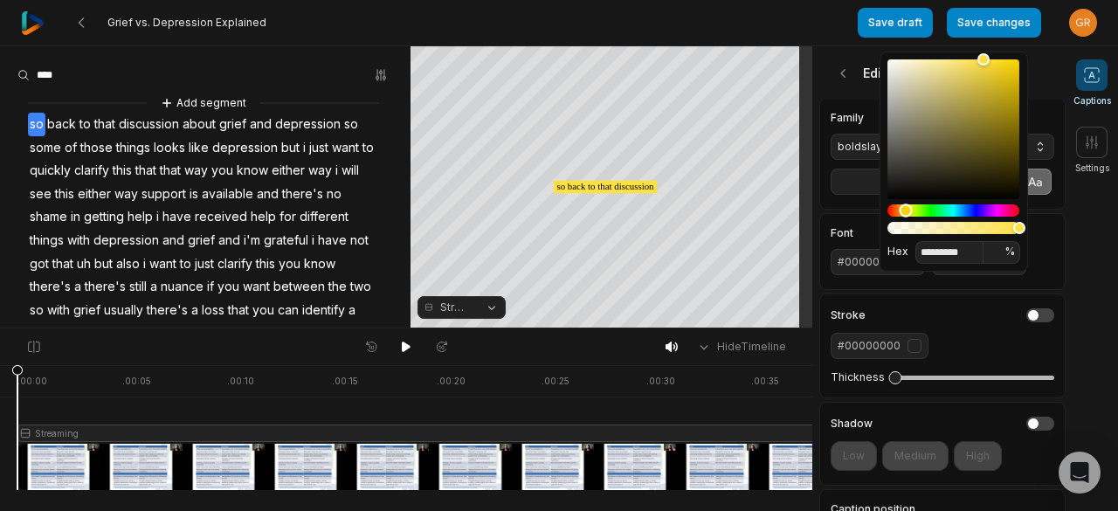
click at [896, 208] on div "Hue" at bounding box center [953, 210] width 132 height 12
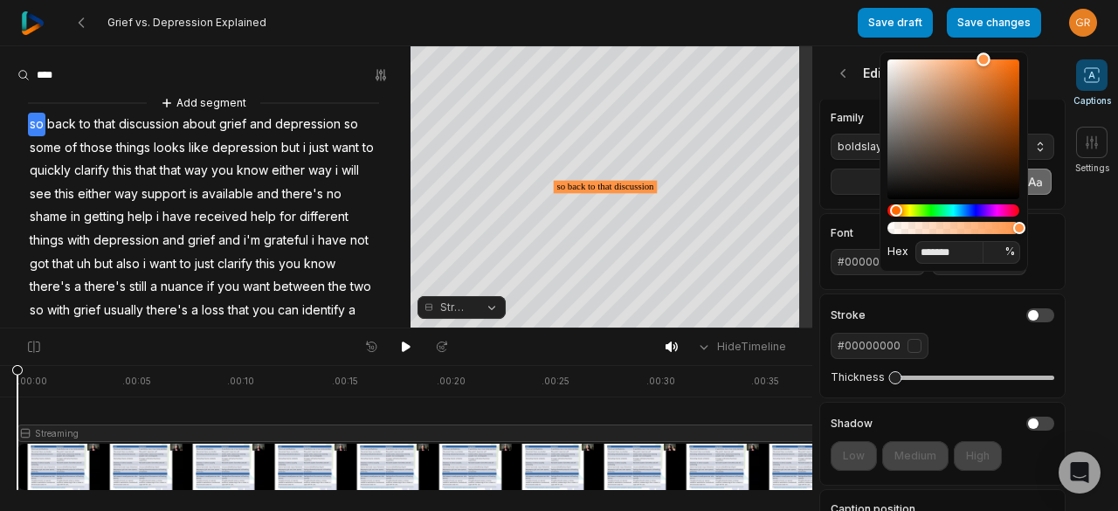
type input "*******"
click at [1011, 62] on div "Color" at bounding box center [953, 129] width 132 height 140
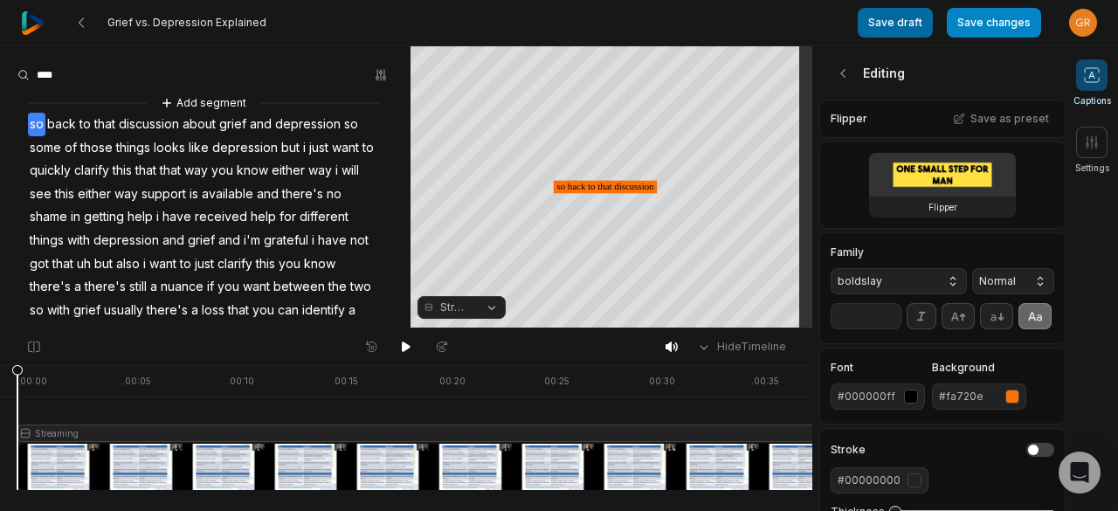
click at [884, 31] on button "Save draft" at bounding box center [895, 23] width 75 height 30
click at [956, 118] on icon at bounding box center [959, 119] width 12 height 12
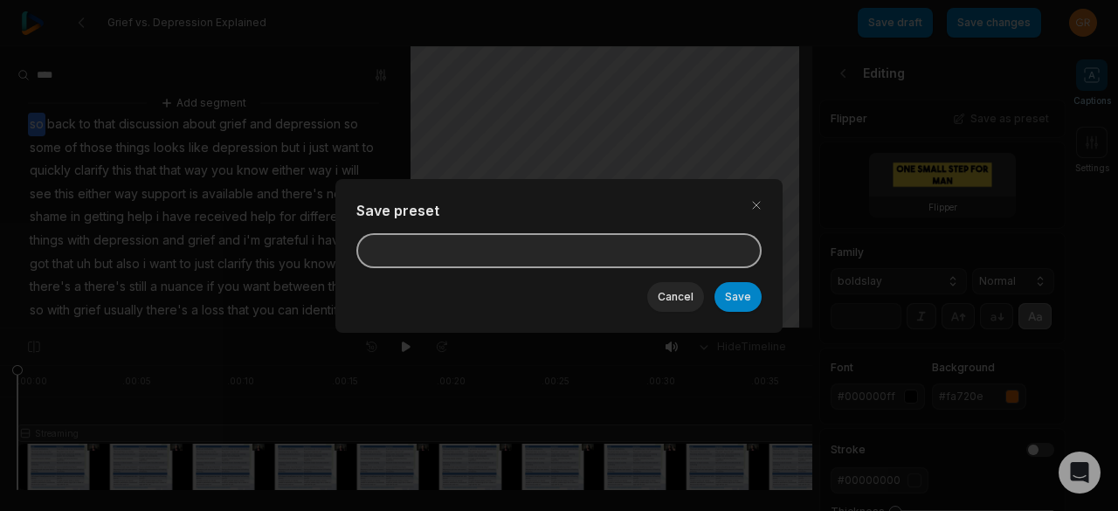
click at [634, 262] on input at bounding box center [558, 250] width 405 height 35
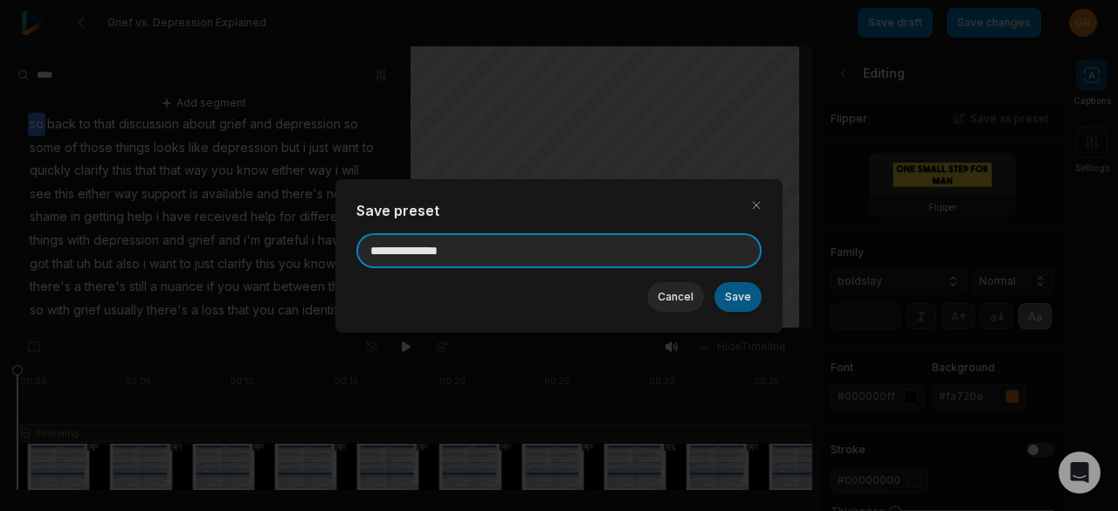
type input "**********"
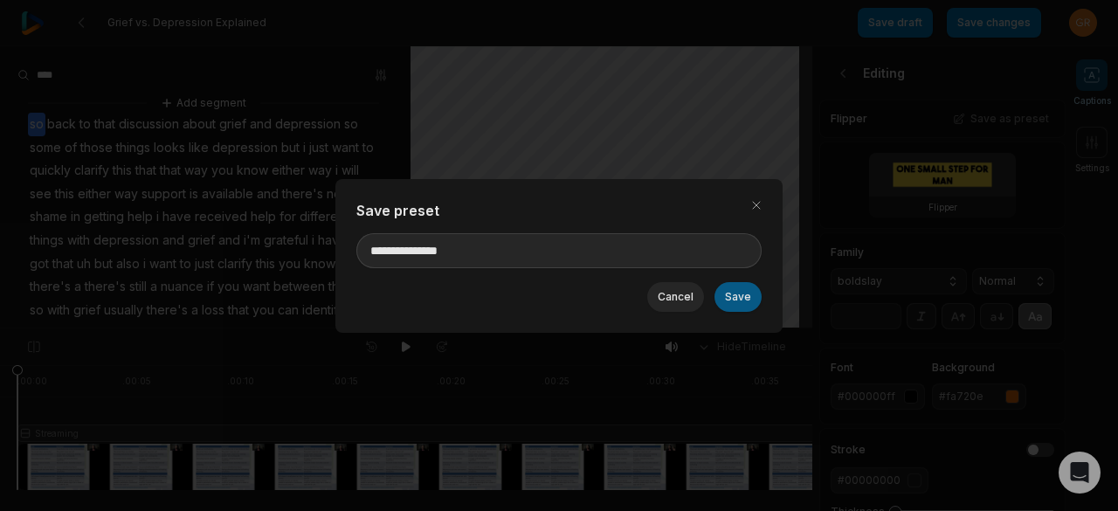
click at [742, 291] on button "Save" at bounding box center [737, 297] width 47 height 30
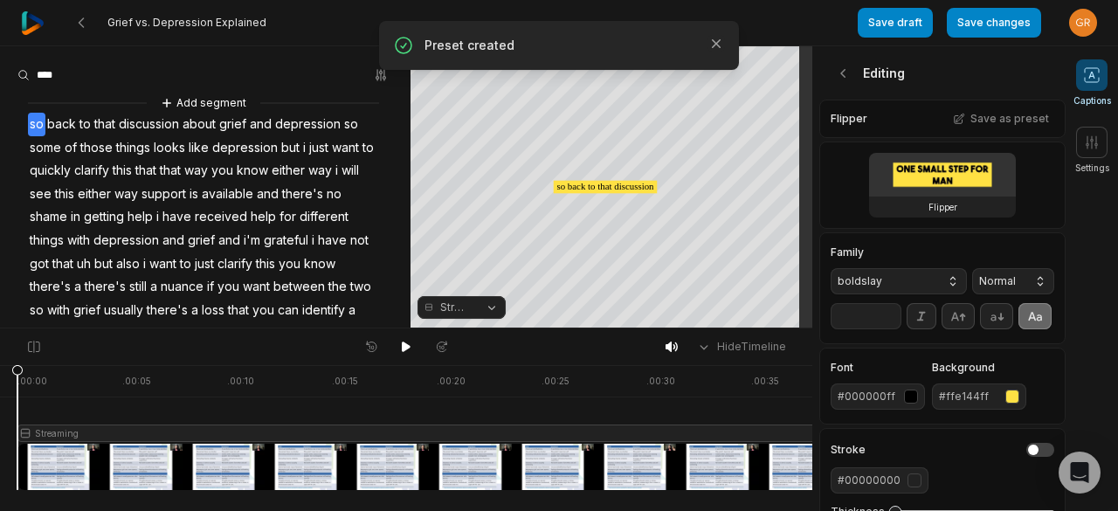
click at [1015, 404] on div "button" at bounding box center [1012, 397] width 14 height 14
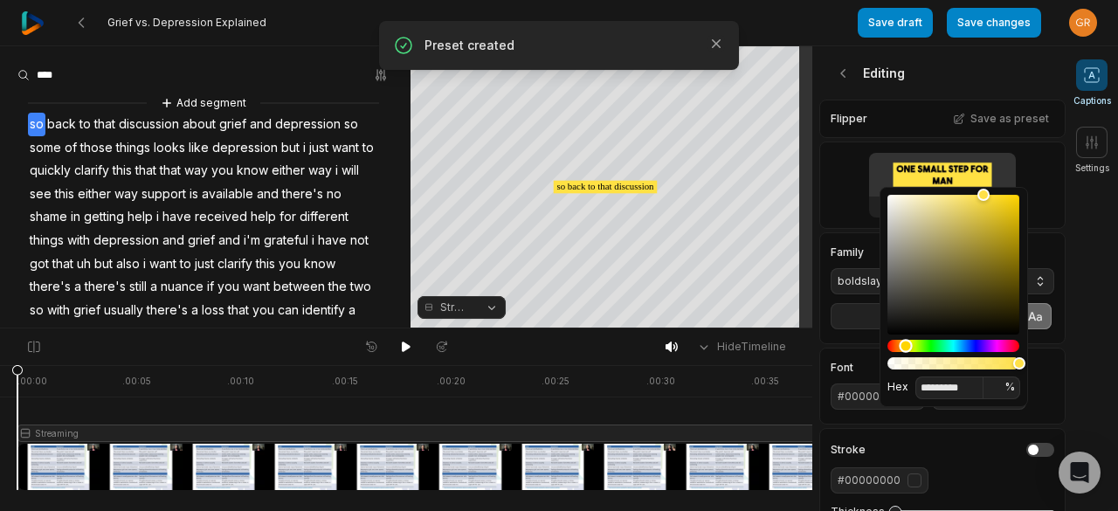
type input "*******"
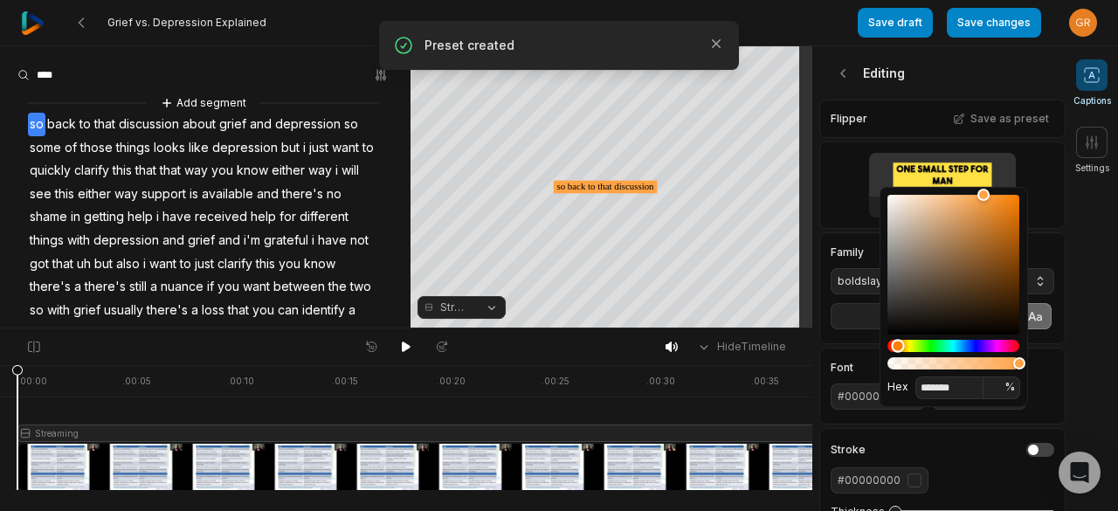
click at [898, 343] on div "Hue" at bounding box center [953, 346] width 132 height 12
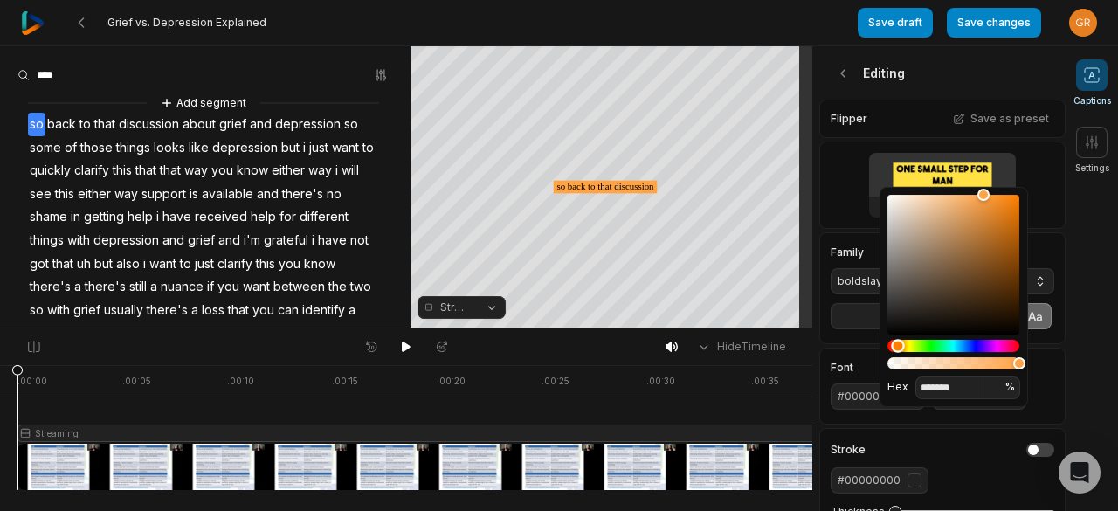
click at [909, 404] on div "button" at bounding box center [911, 397] width 14 height 14
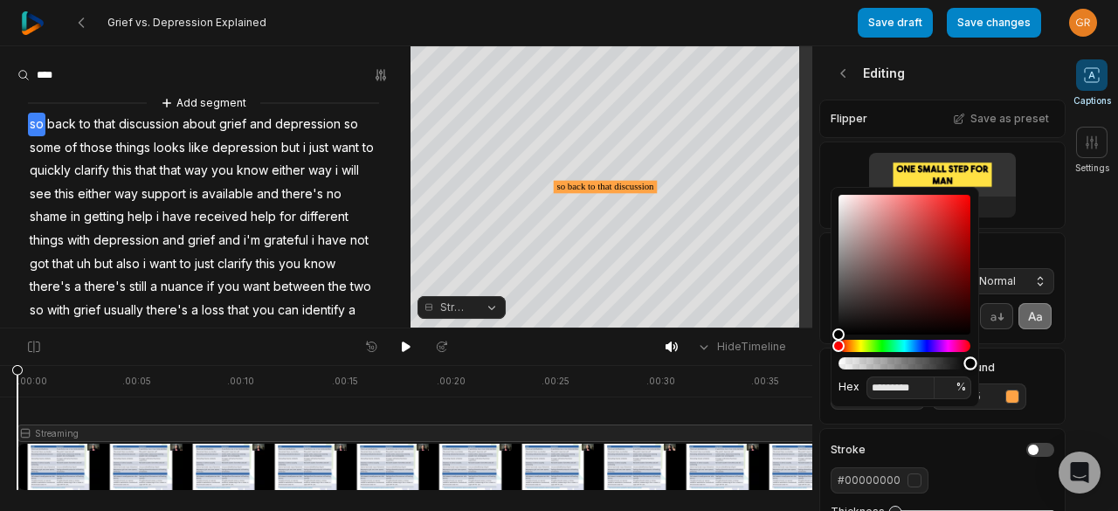
type input "*********"
type input "*"
click at [845, 366] on div "Alpha" at bounding box center [904, 363] width 132 height 12
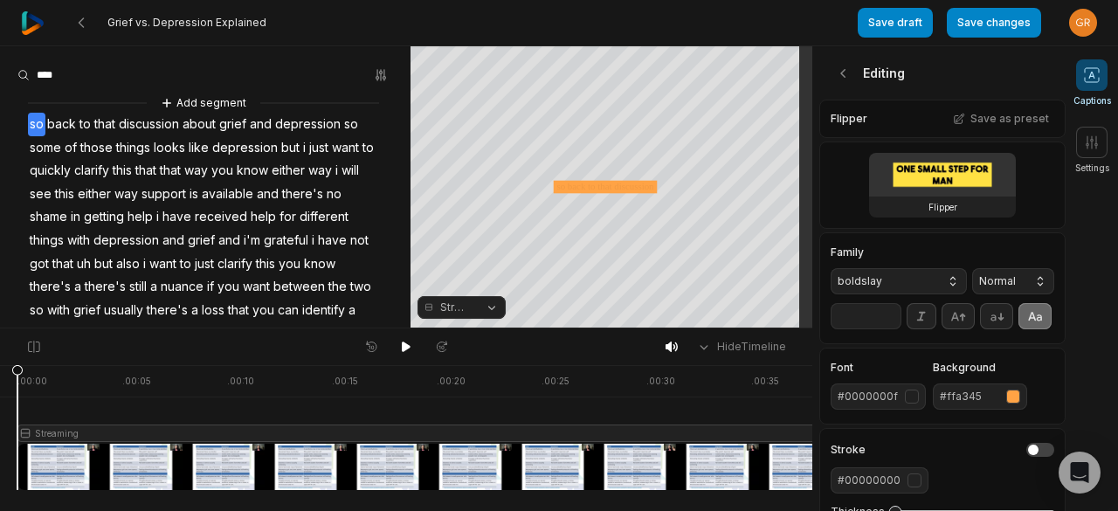
click at [909, 404] on div "button" at bounding box center [912, 397] width 14 height 14
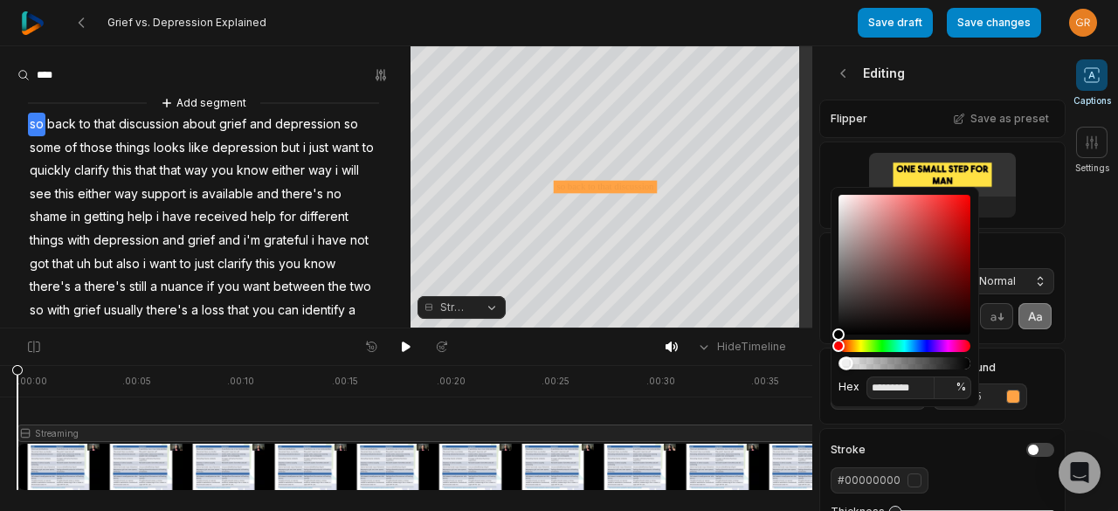
type input "*********"
type input "**"
click at [886, 366] on div "Alpha" at bounding box center [904, 363] width 132 height 12
type input "*********"
type input "**"
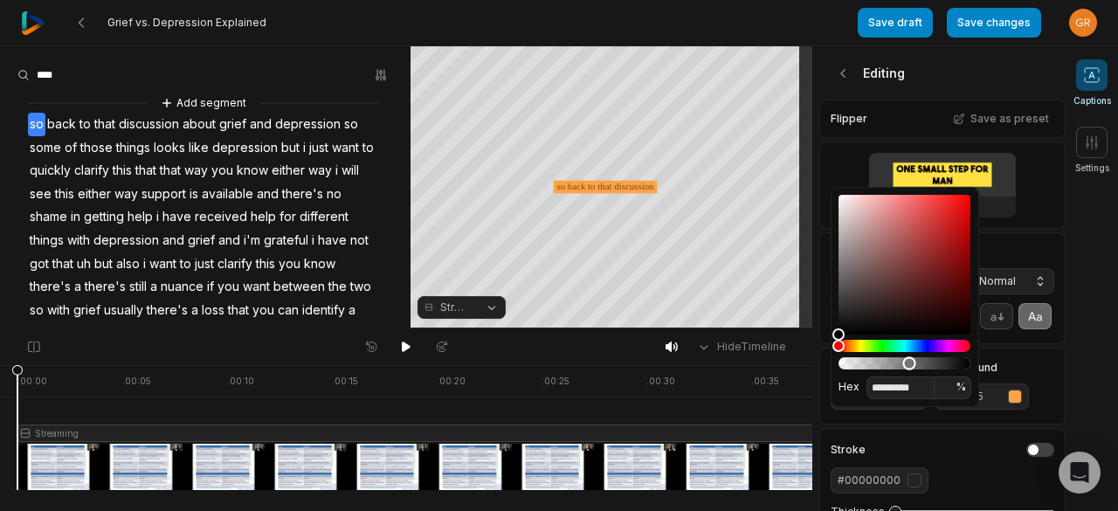
click at [909, 359] on div "Alpha" at bounding box center [904, 363] width 132 height 12
type input "*********"
type input "**"
click at [932, 360] on div "Alpha" at bounding box center [904, 363] width 132 height 12
type input "*********"
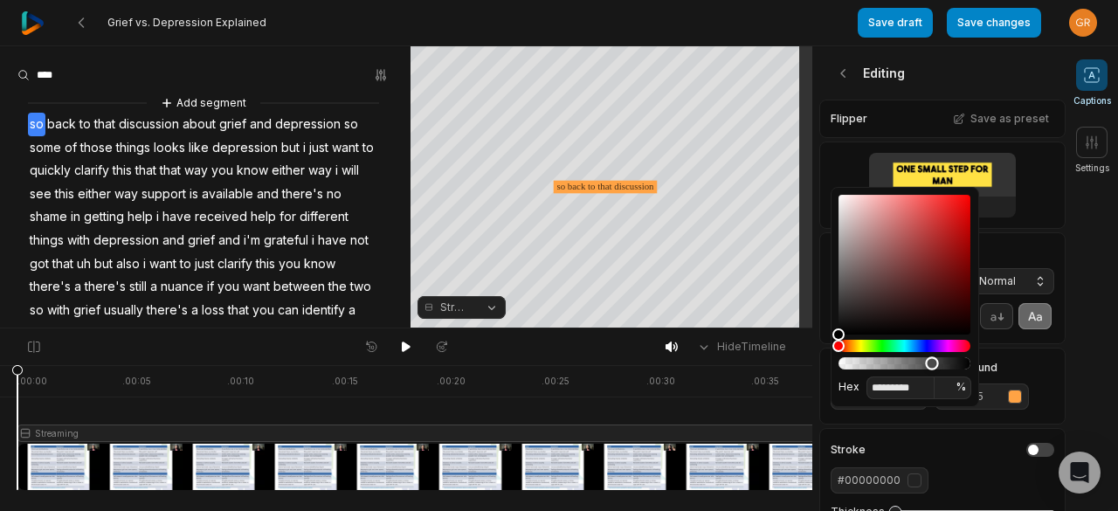
type input "**"
click at [948, 359] on div "Alpha" at bounding box center [904, 363] width 132 height 12
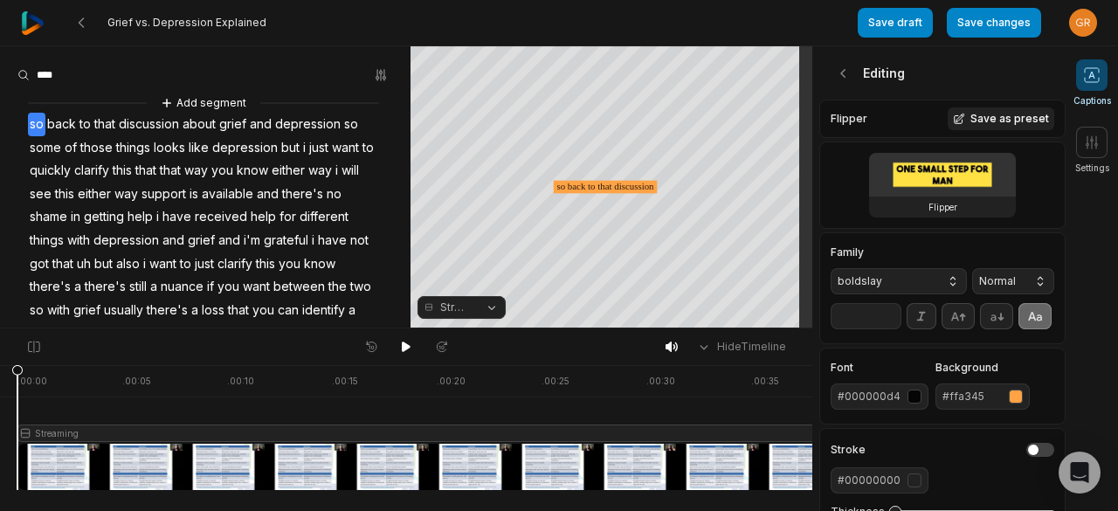
click at [987, 113] on button "Save as preset" at bounding box center [1001, 118] width 107 height 23
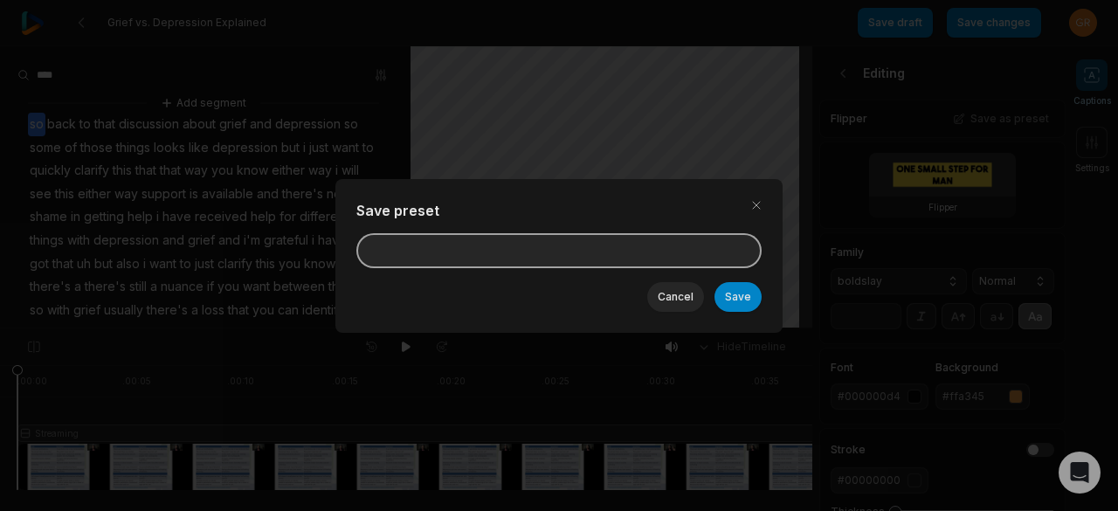
click at [531, 238] on input at bounding box center [558, 250] width 405 height 35
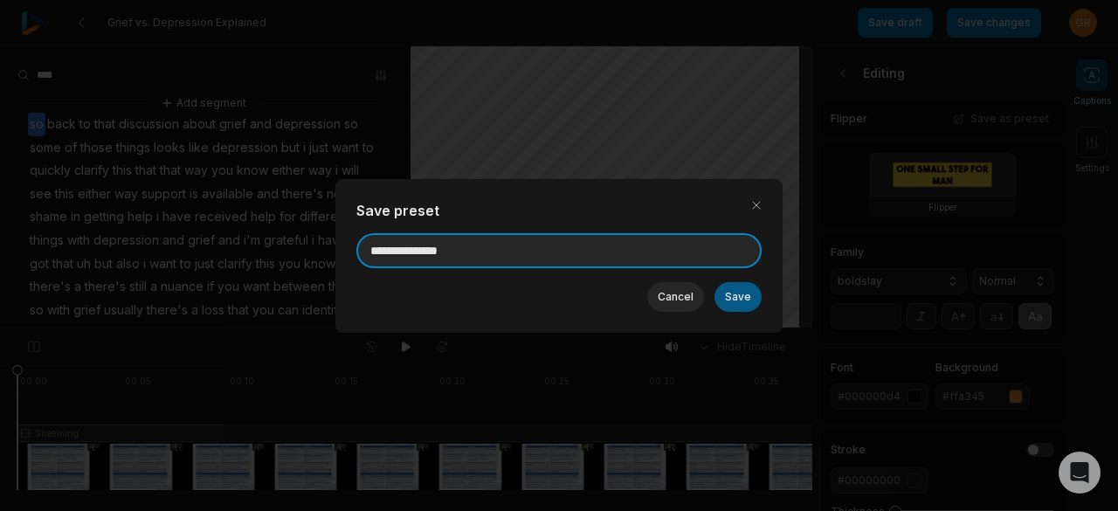
type input "**********"
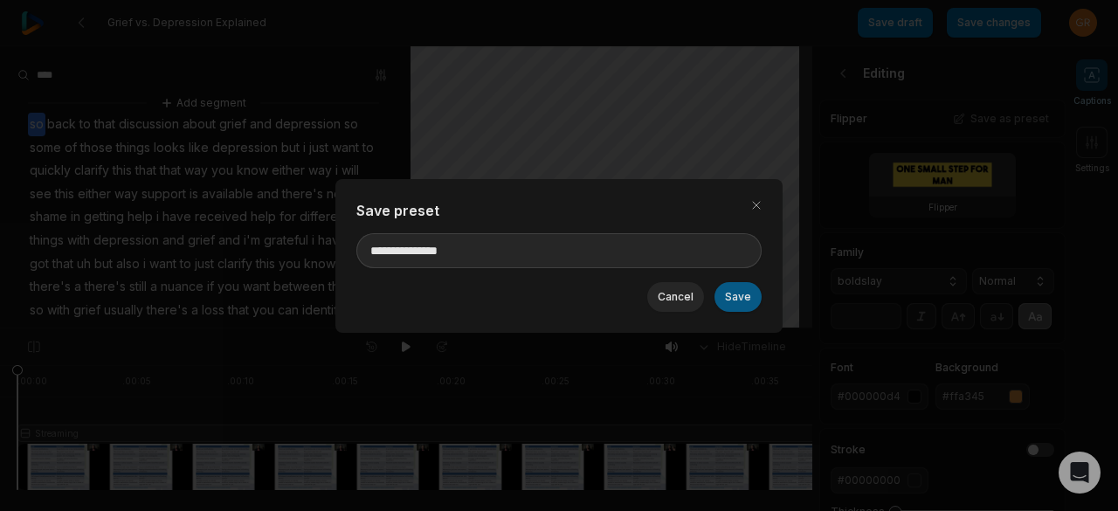
click at [749, 293] on button "Save" at bounding box center [737, 297] width 47 height 30
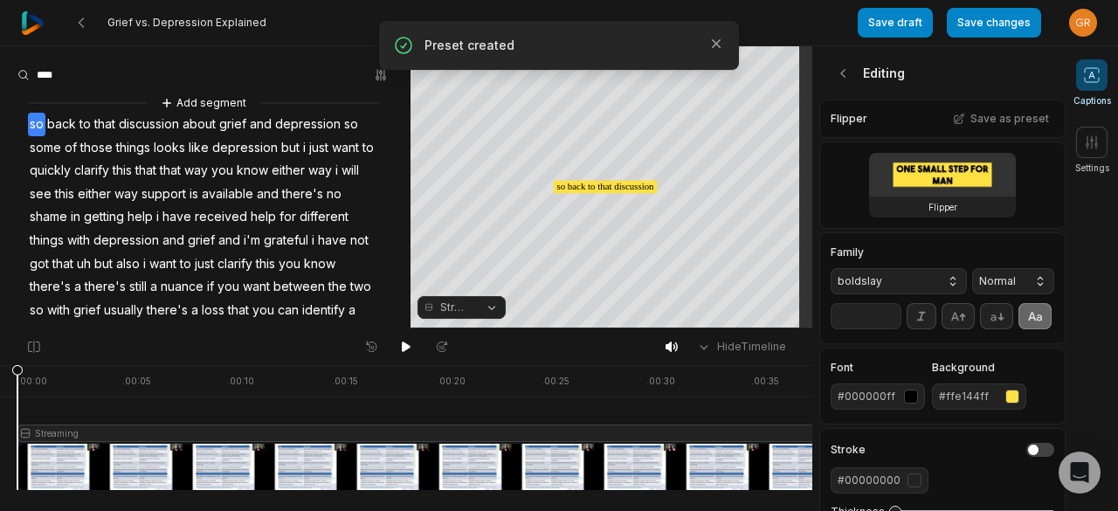
click at [983, 76] on div "Editing" at bounding box center [942, 72] width 246 height 53
click at [838, 72] on icon at bounding box center [843, 73] width 17 height 17
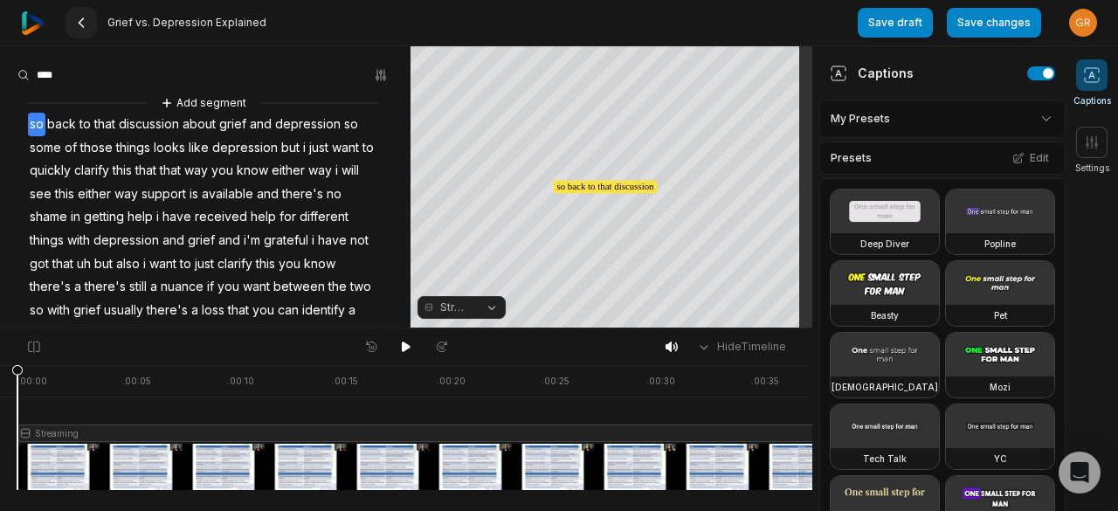
click at [78, 23] on icon at bounding box center [81, 23] width 14 height 14
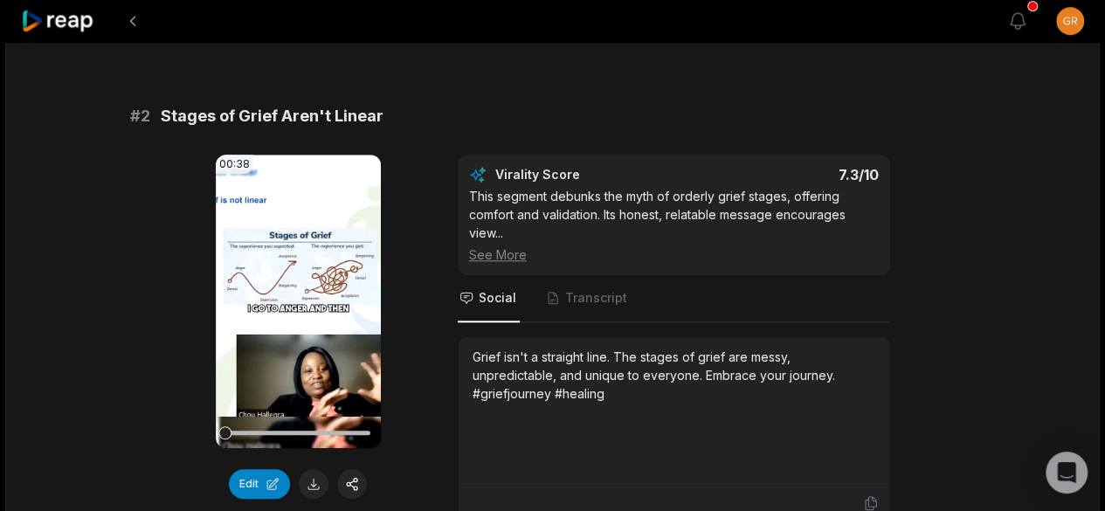
scroll to position [620, 0]
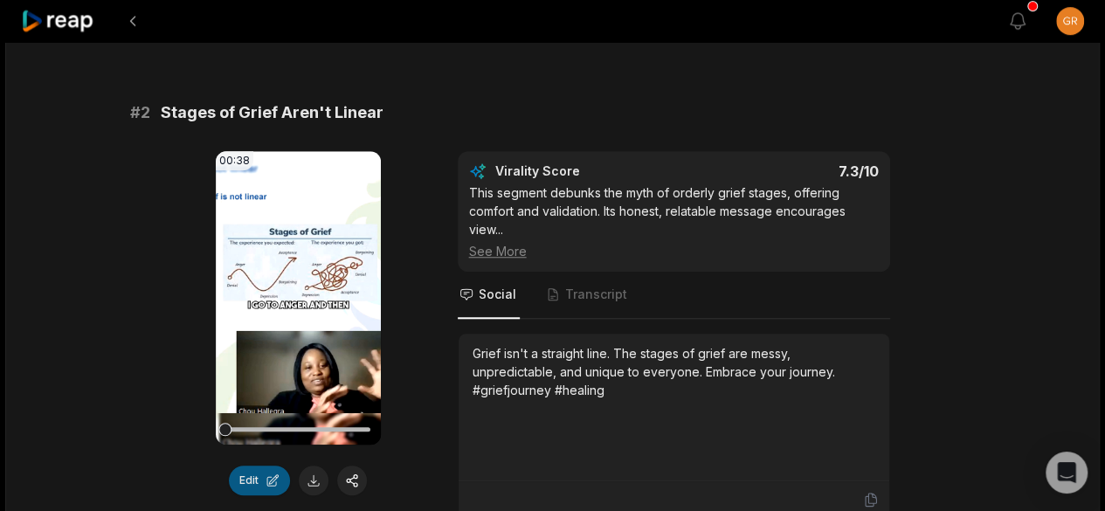
click at [249, 479] on button "Edit" at bounding box center [259, 481] width 61 height 30
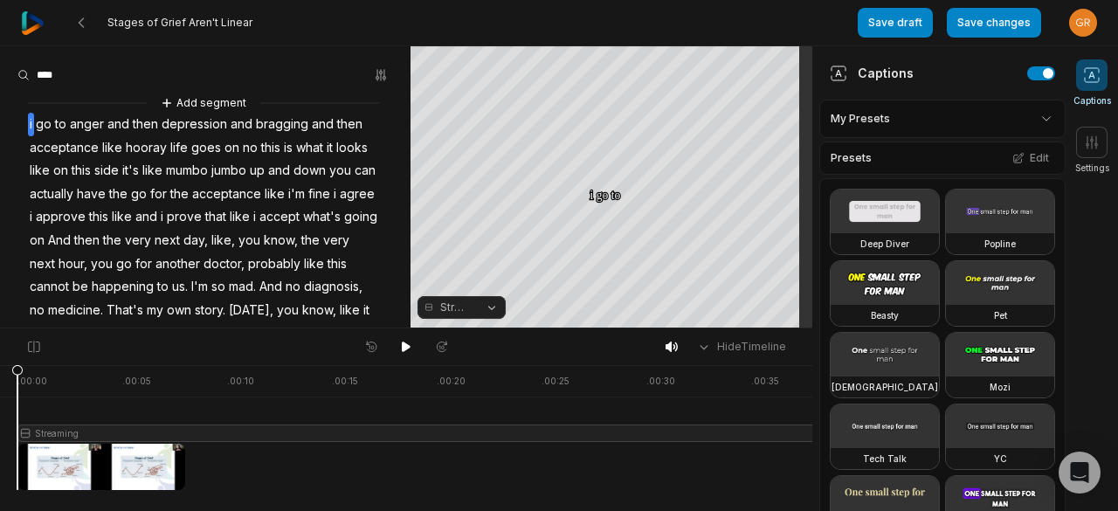
click at [1031, 114] on html "Stages of Grief Aren't Linear Save draft Save changes Open user menu Captions S…" at bounding box center [559, 255] width 1118 height 511
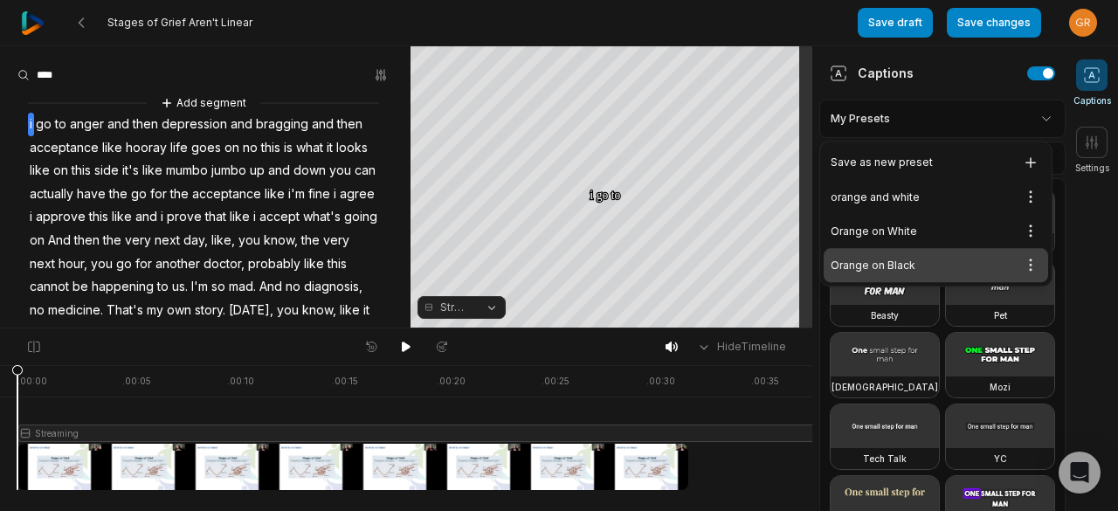
click at [909, 268] on div "Orange on Black Open options" at bounding box center [936, 265] width 224 height 34
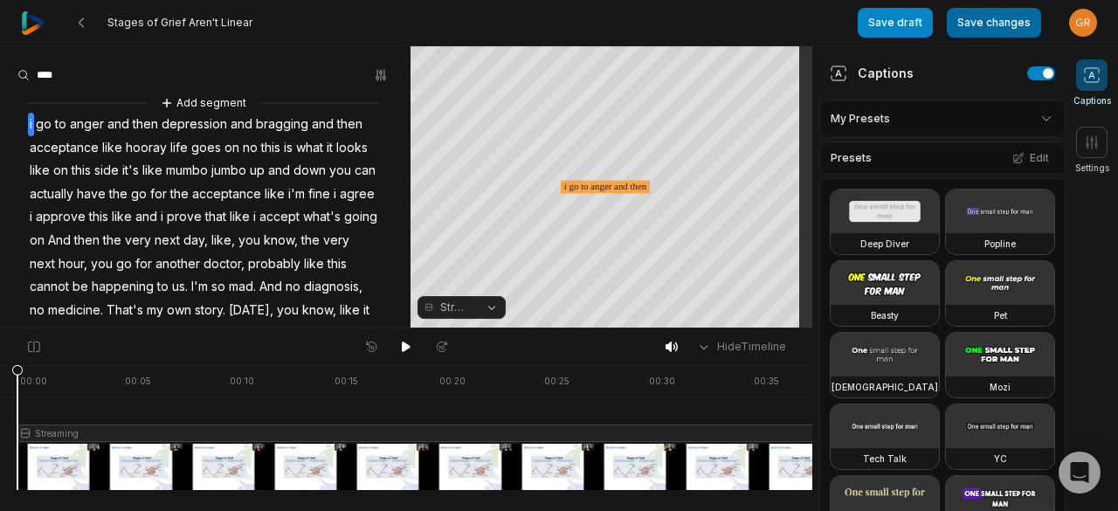
click at [983, 24] on button "Save changes" at bounding box center [994, 23] width 94 height 30
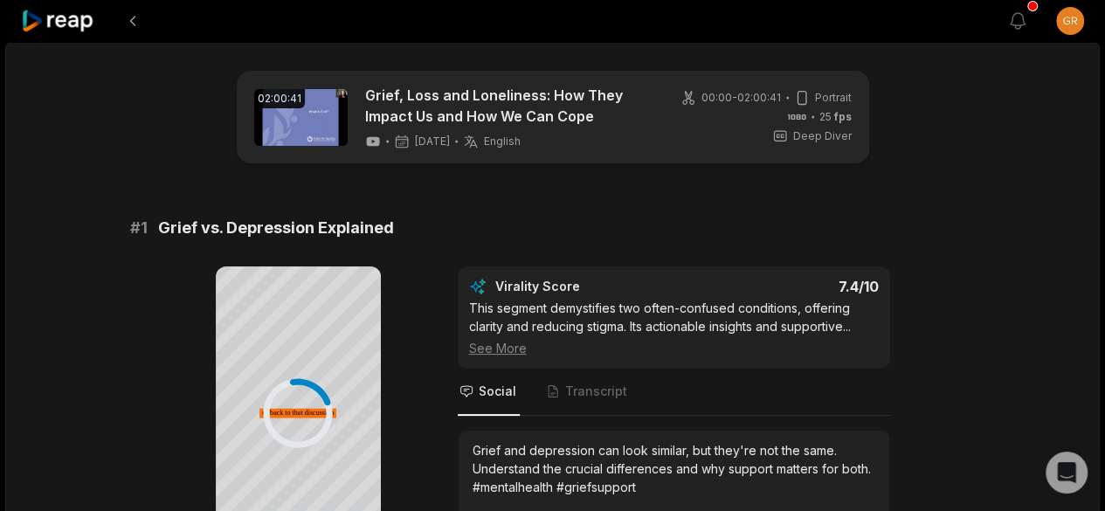
scroll to position [24, 0]
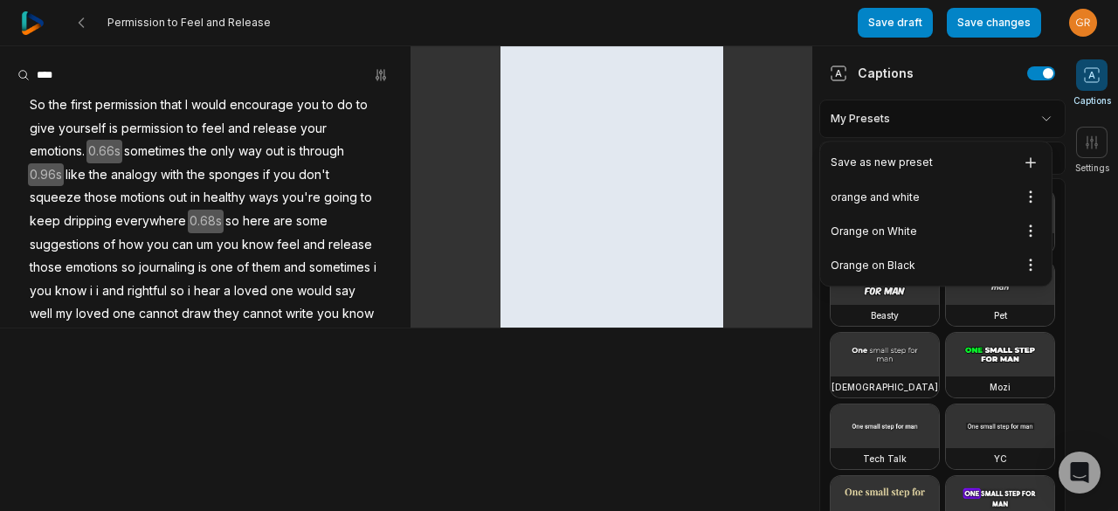
click at [1031, 117] on html "Permission to Feel and Release Save draft Save changes Open user menu Captions …" at bounding box center [559, 255] width 1118 height 511
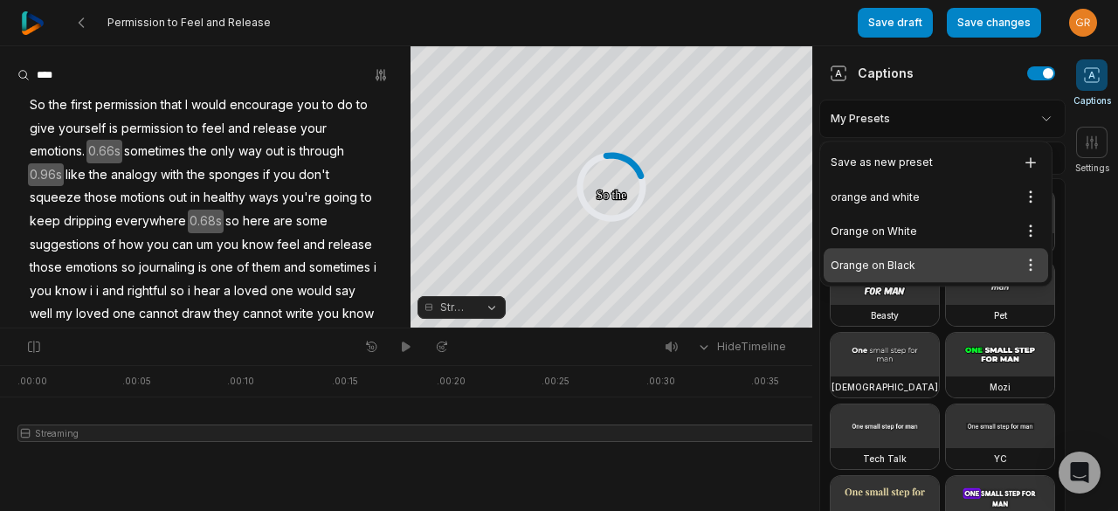
click at [891, 268] on div "Orange on Black Open options" at bounding box center [936, 265] width 224 height 34
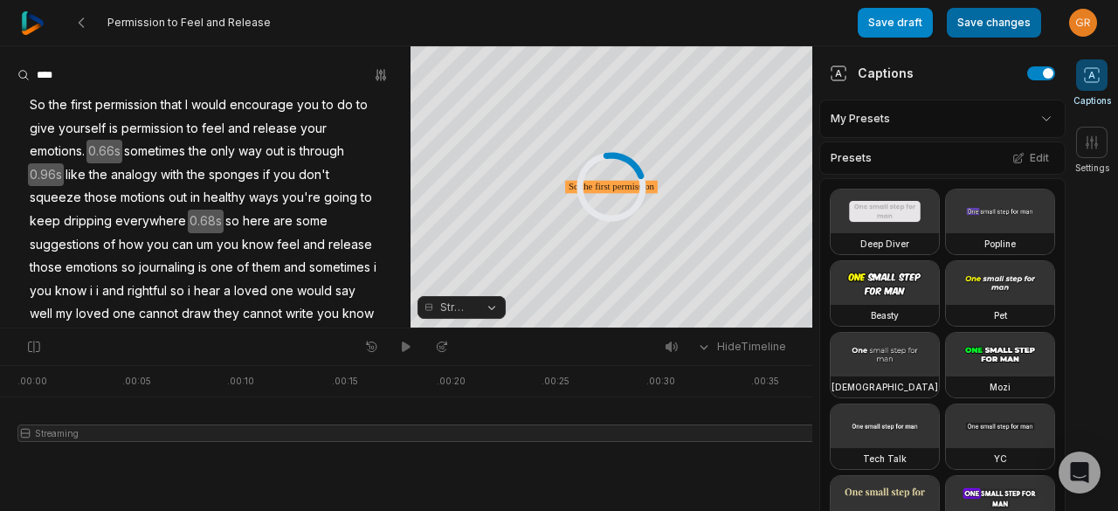
click at [990, 23] on button "Save changes" at bounding box center [994, 23] width 94 height 30
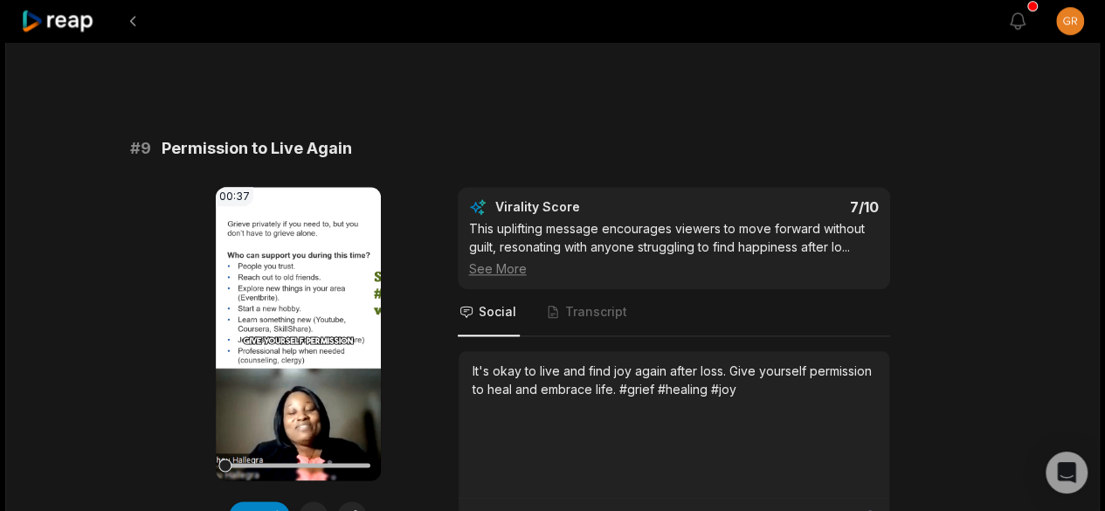
scroll to position [4293, 0]
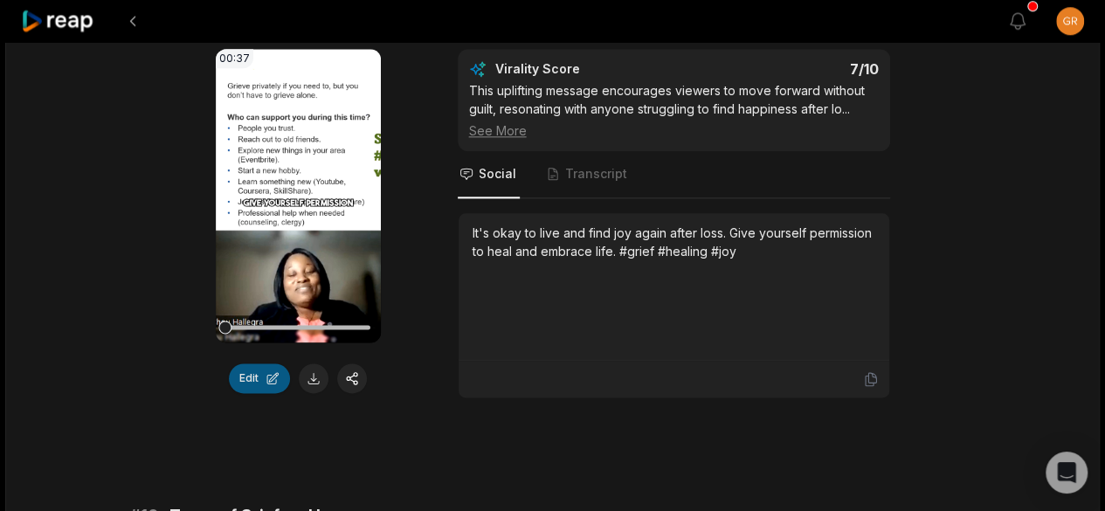
click at [259, 369] on button "Edit" at bounding box center [259, 378] width 61 height 30
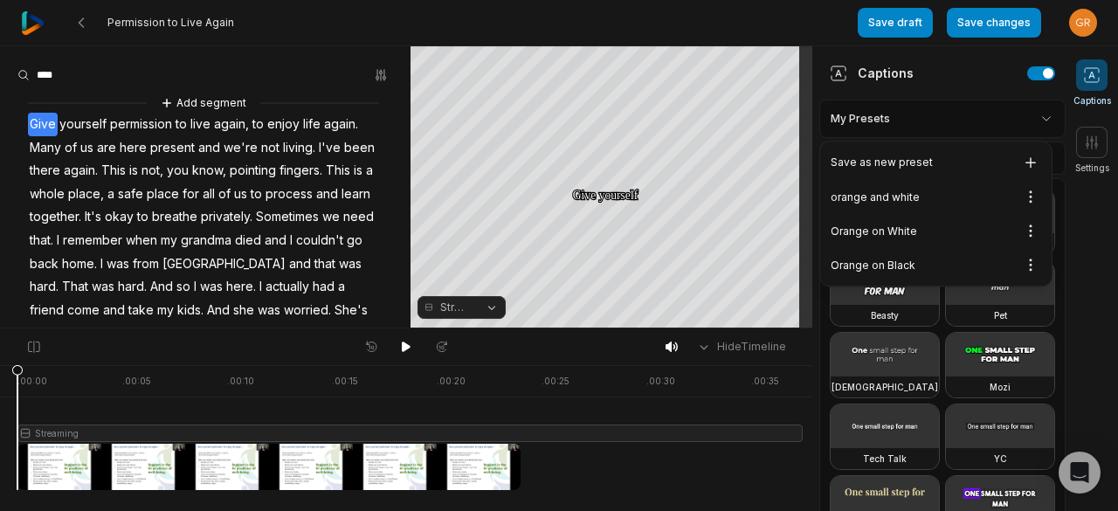
click at [1033, 120] on html "Permission to Live Again Save draft Save changes Open user menu Captions Settin…" at bounding box center [559, 255] width 1118 height 511
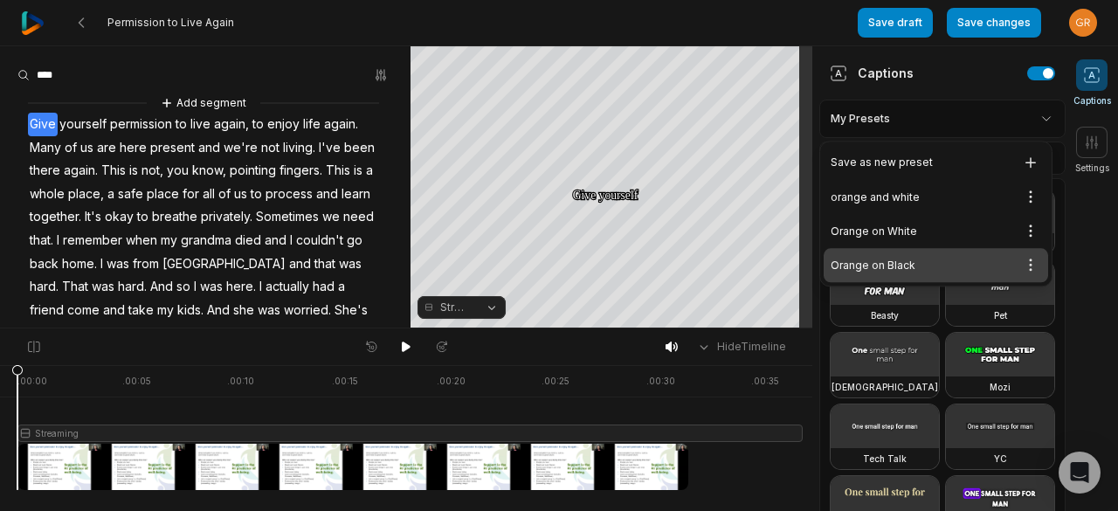
click at [914, 260] on div "Orange on Black Open options" at bounding box center [936, 265] width 224 height 34
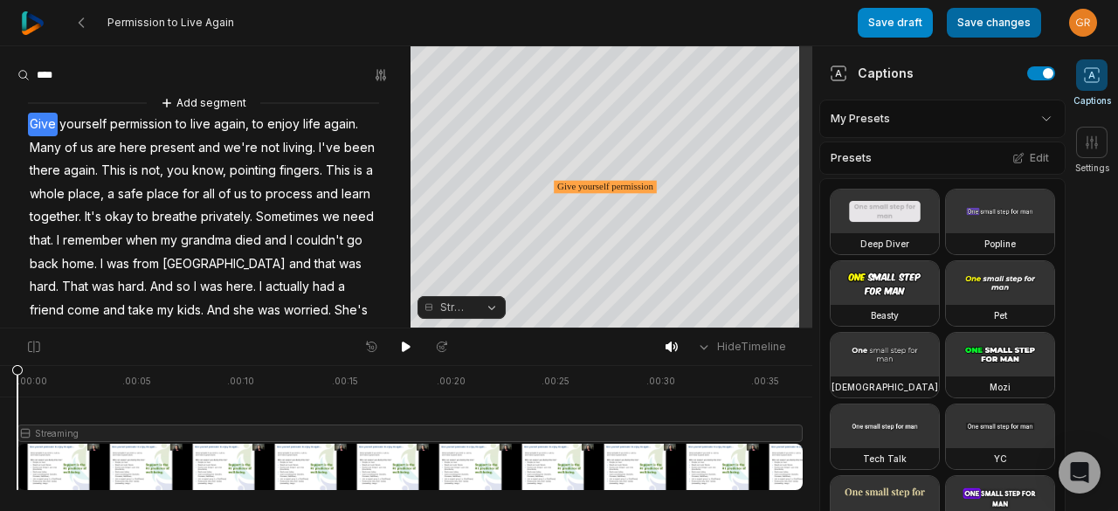
click at [992, 20] on button "Save changes" at bounding box center [994, 23] width 94 height 30
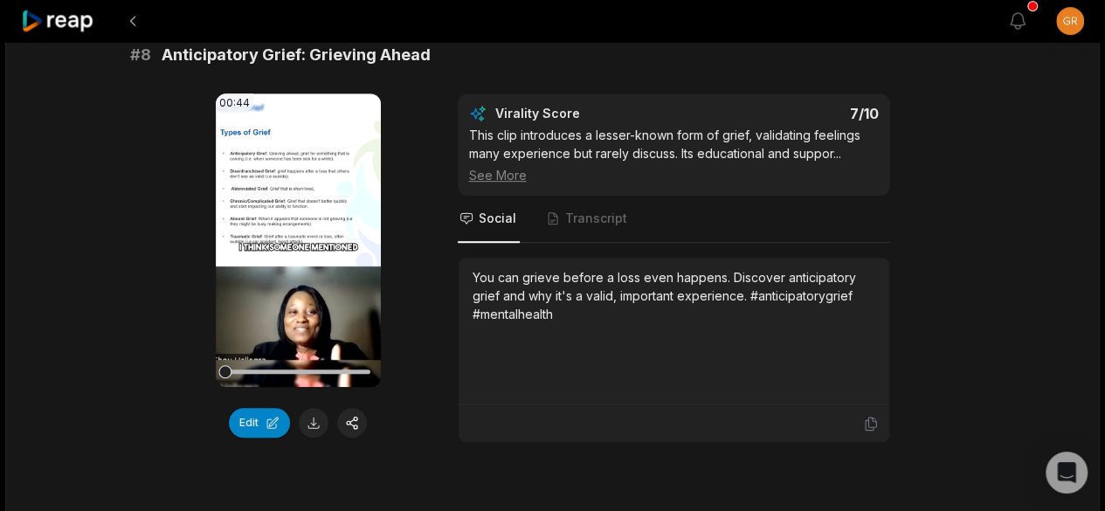
scroll to position [3750, 0]
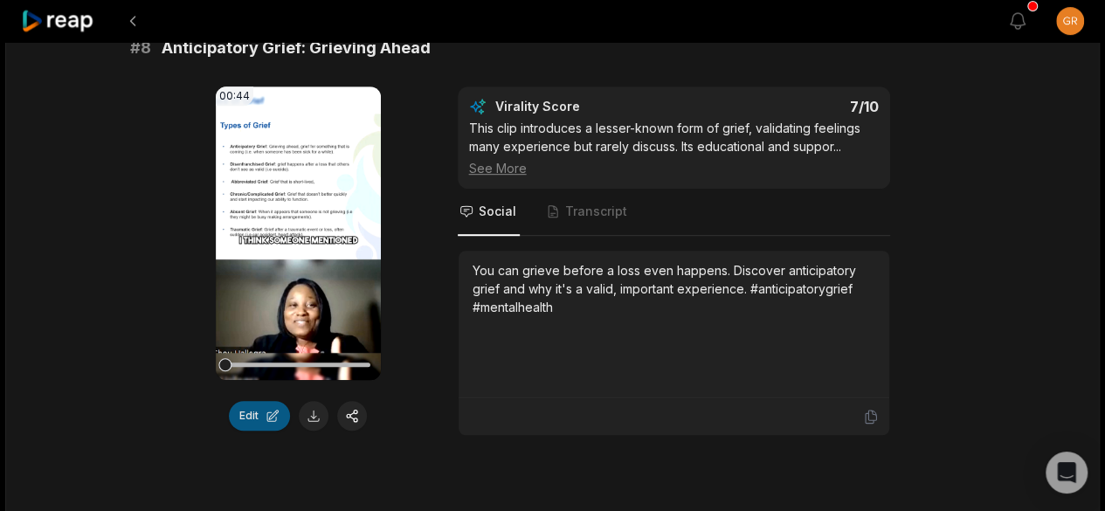
click at [254, 413] on button "Edit" at bounding box center [259, 416] width 61 height 30
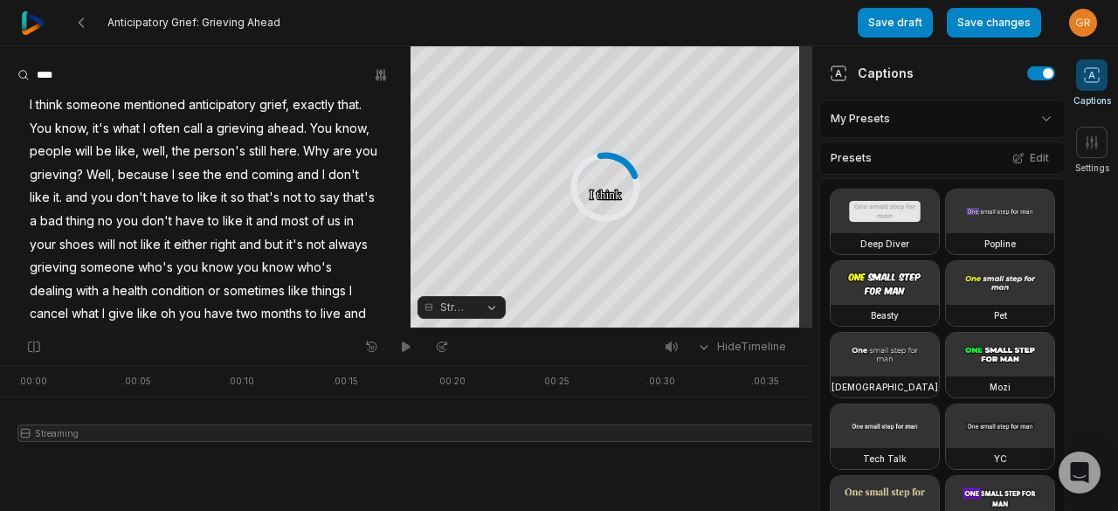
click at [1039, 116] on html "Anticipatory Grief: Grieving Ahead Save draft Save changes Open user menu Capti…" at bounding box center [559, 255] width 1118 height 511
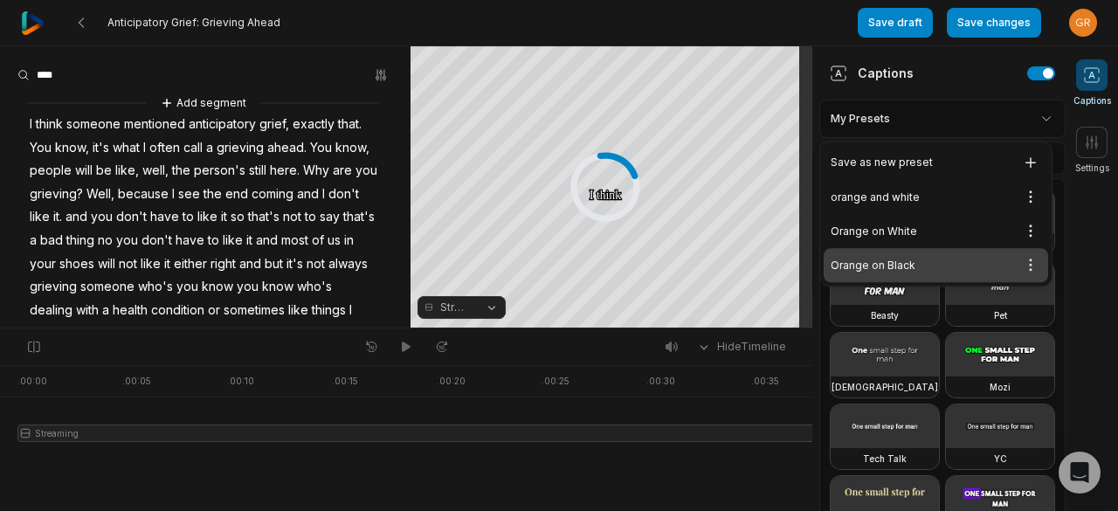
click at [931, 266] on div "Orange on Black Open options" at bounding box center [936, 265] width 224 height 34
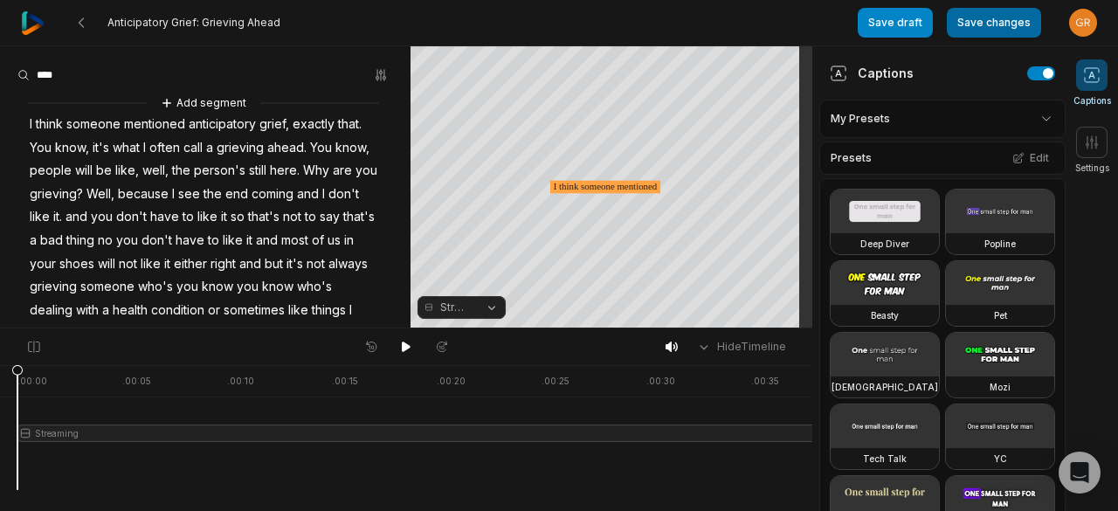
click at [987, 27] on button "Save changes" at bounding box center [994, 23] width 94 height 30
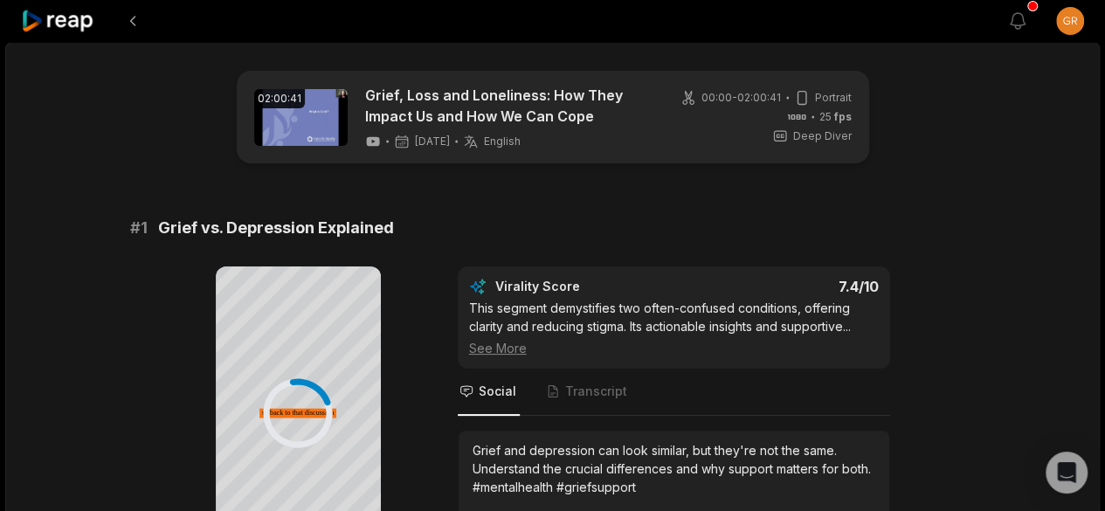
scroll to position [407, 0]
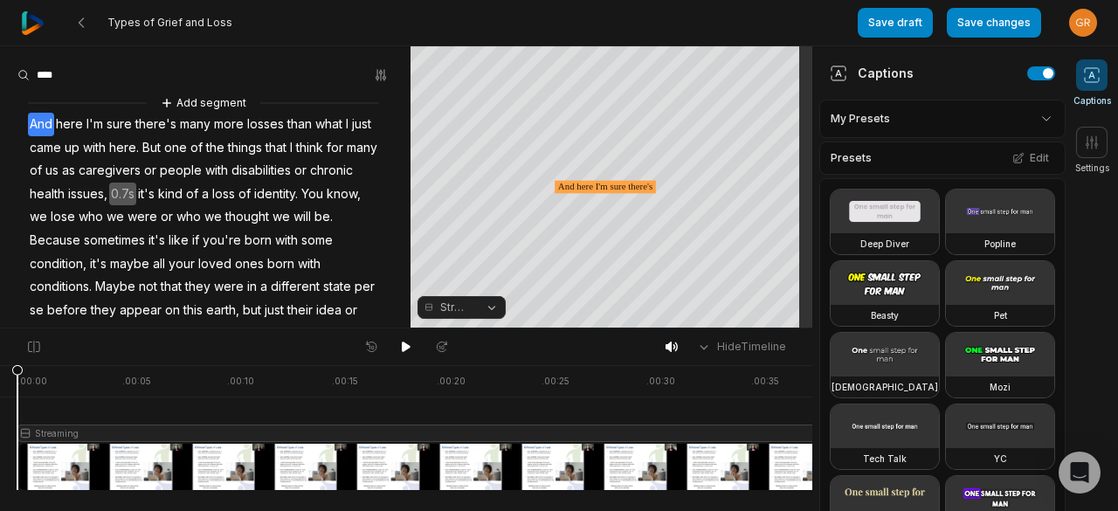
click at [985, 31] on button "Save changes" at bounding box center [994, 23] width 94 height 30
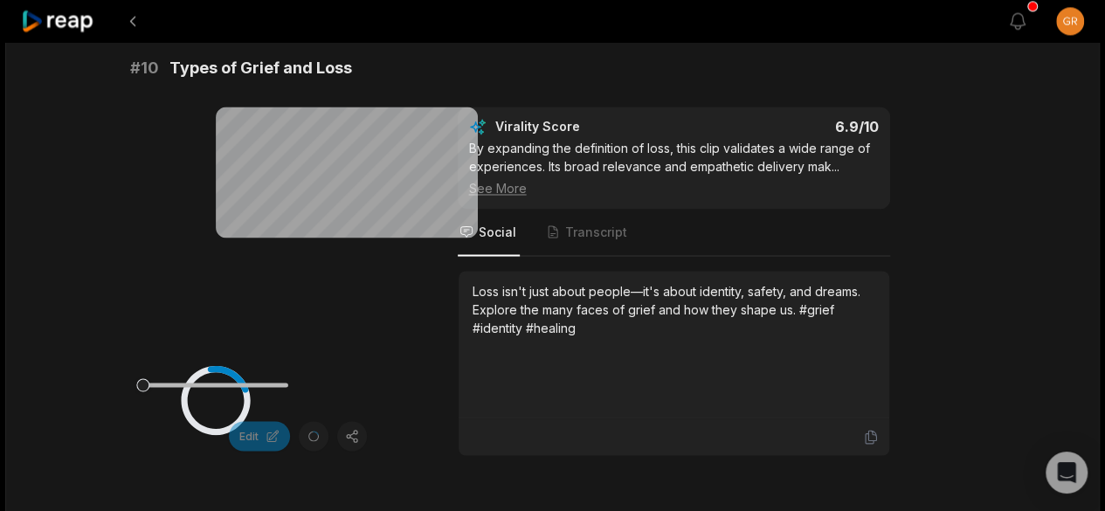
scroll to position [4844, 0]
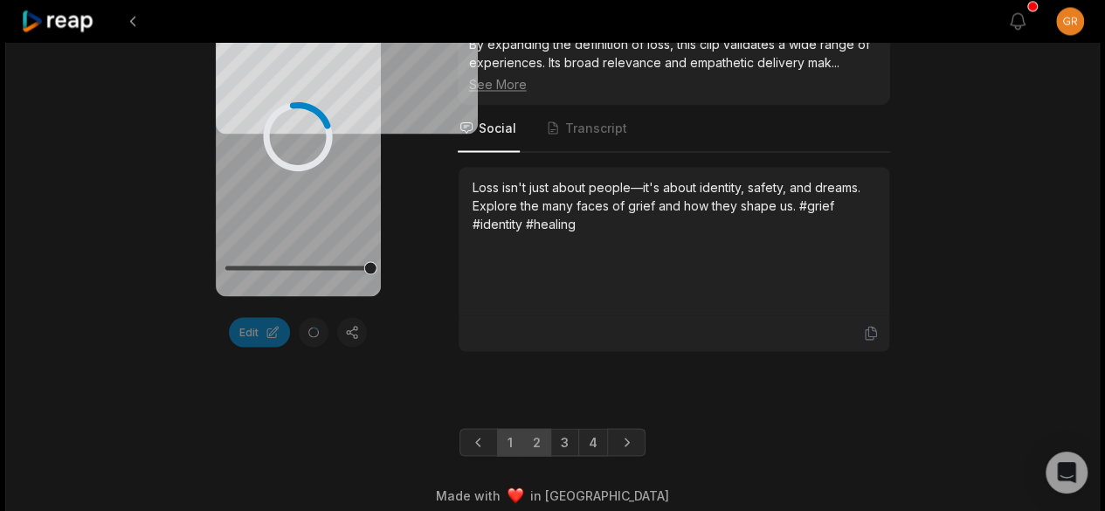
click at [540, 428] on link "2" at bounding box center [536, 442] width 29 height 28
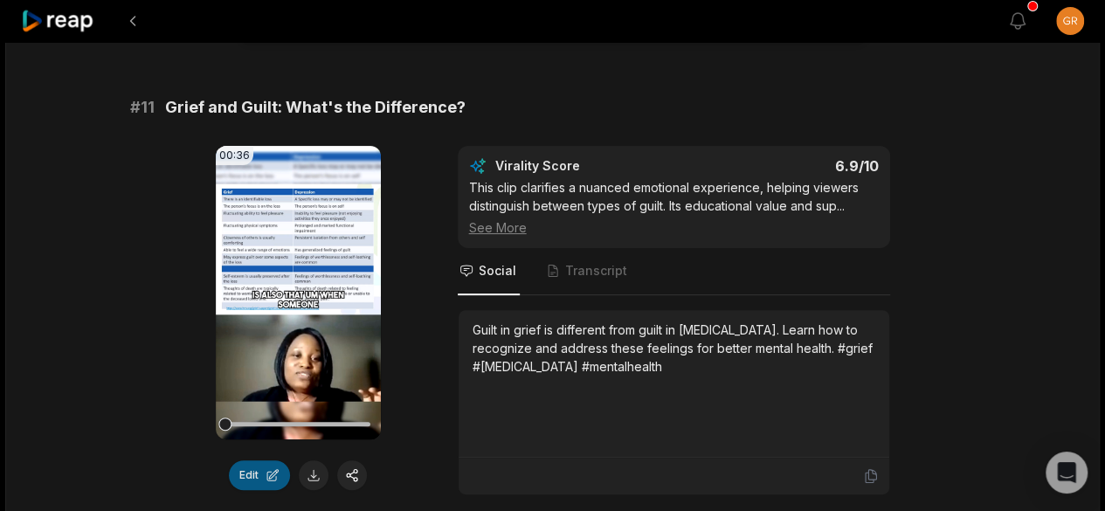
scroll to position [159, 0]
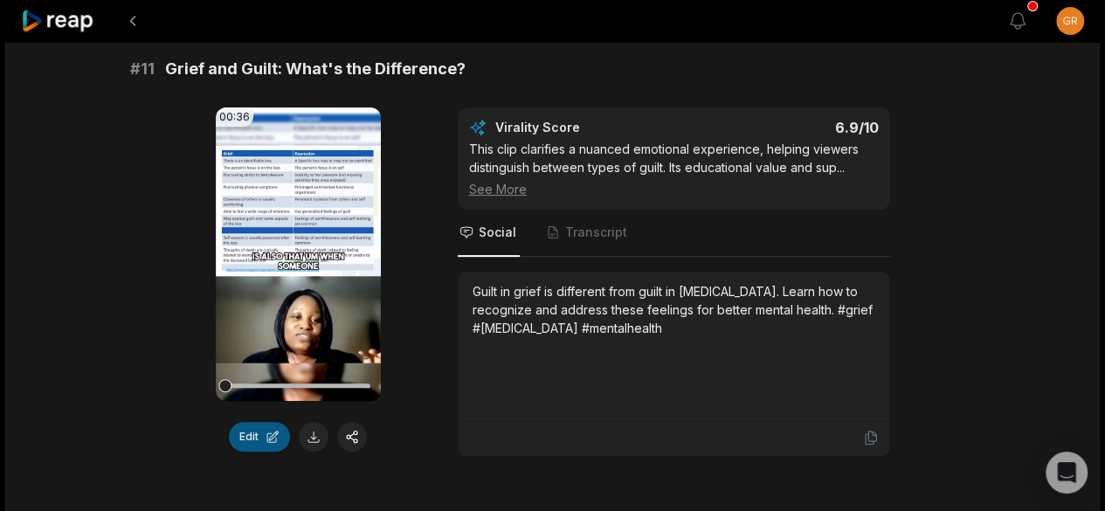
click at [249, 432] on button "Edit" at bounding box center [259, 437] width 61 height 30
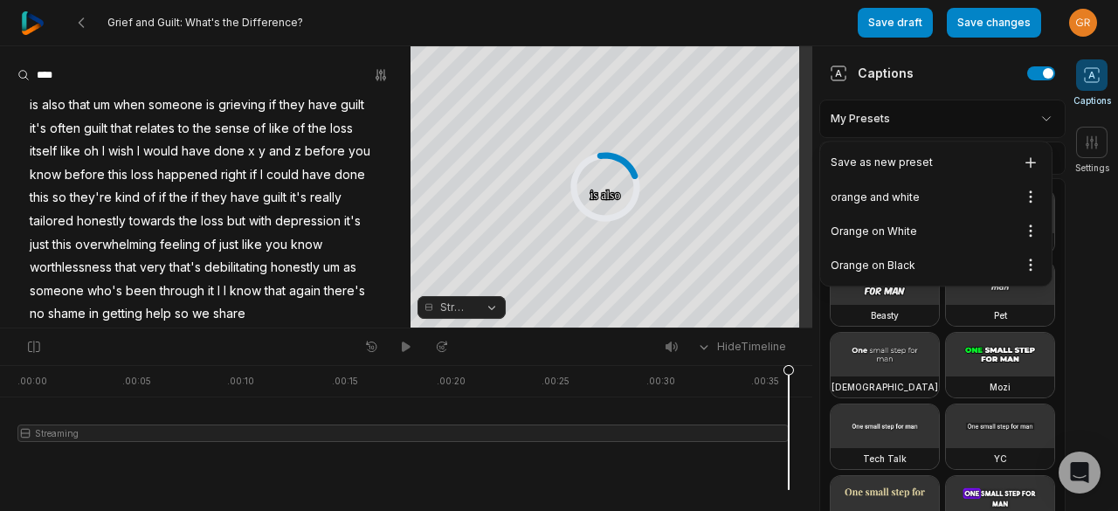
click at [1034, 120] on html "Grief and Guilt: What's the Difference? Save draft Save changes Open user menu …" at bounding box center [559, 255] width 1118 height 511
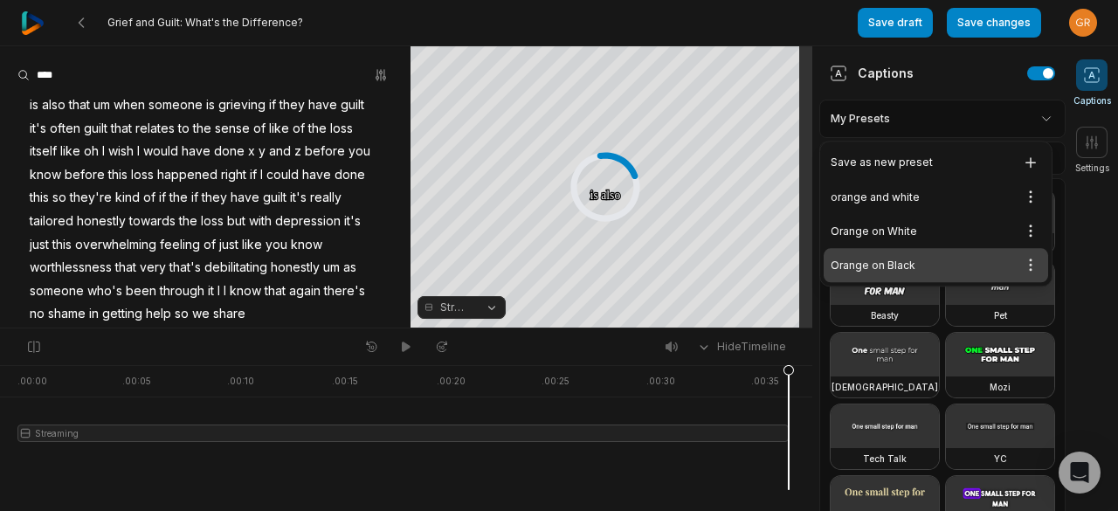
click at [901, 262] on div "Orange on Black Open options" at bounding box center [936, 265] width 224 height 34
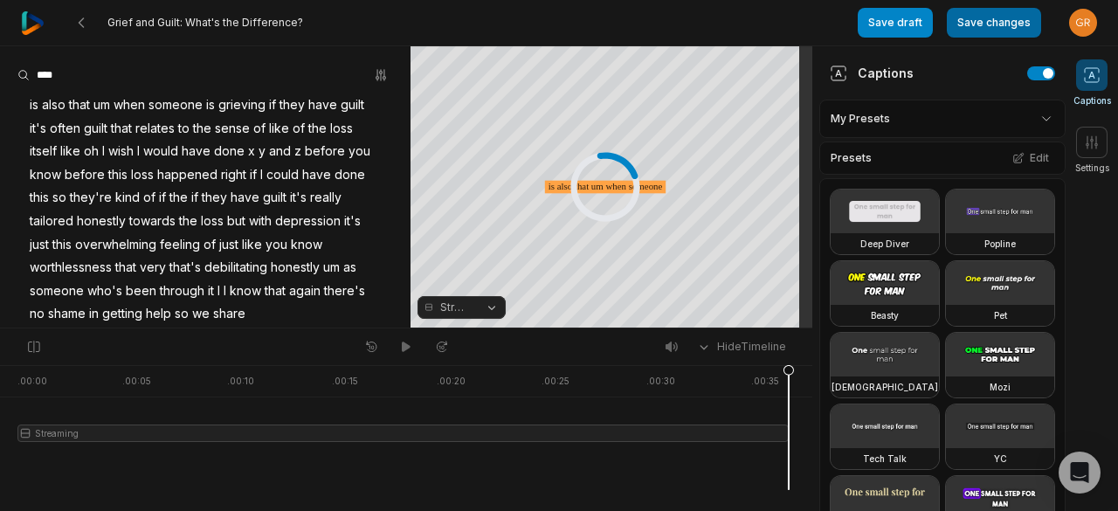
click at [993, 25] on button "Save changes" at bounding box center [994, 23] width 94 height 30
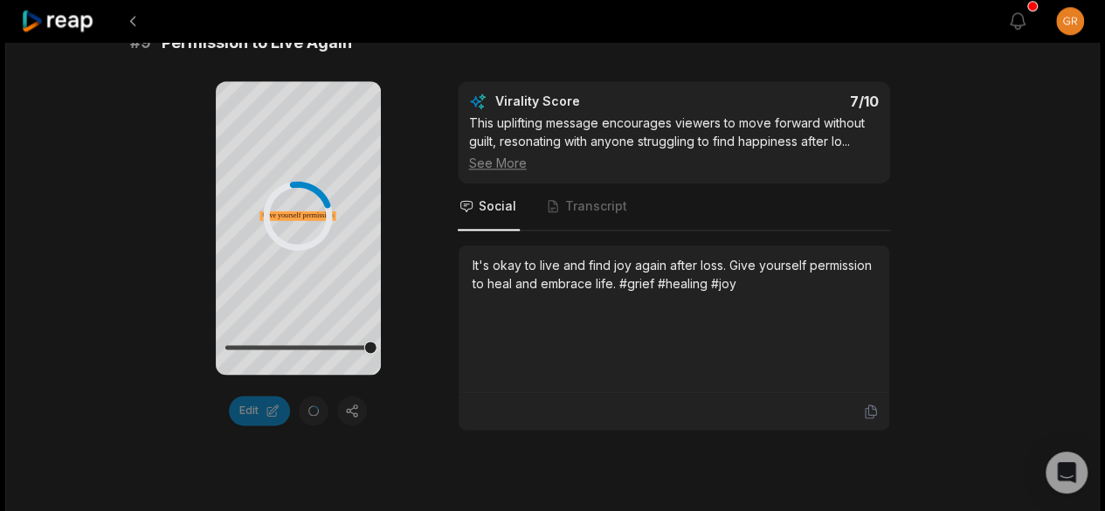
scroll to position [4844, 0]
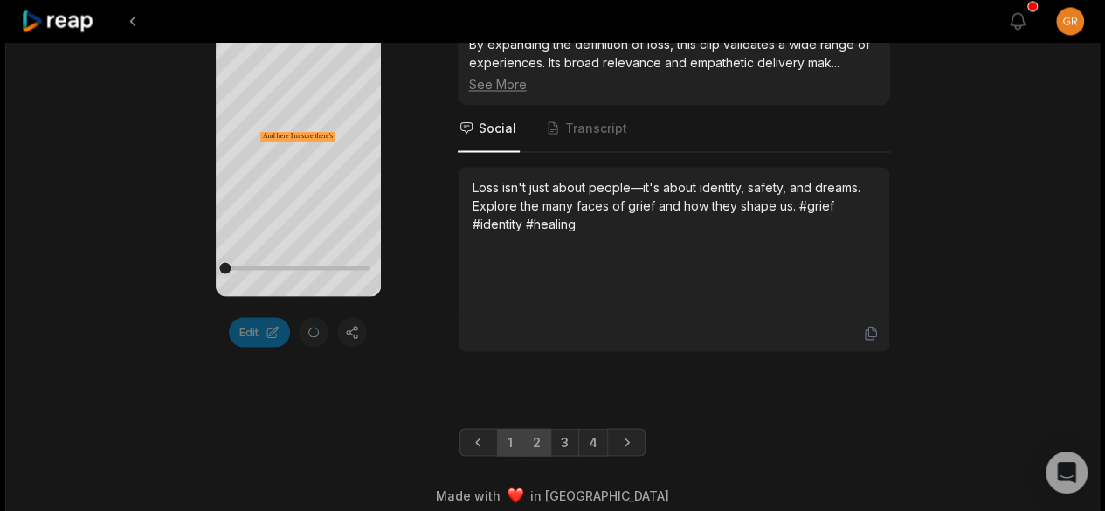
click at [536, 433] on link "2" at bounding box center [536, 442] width 29 height 28
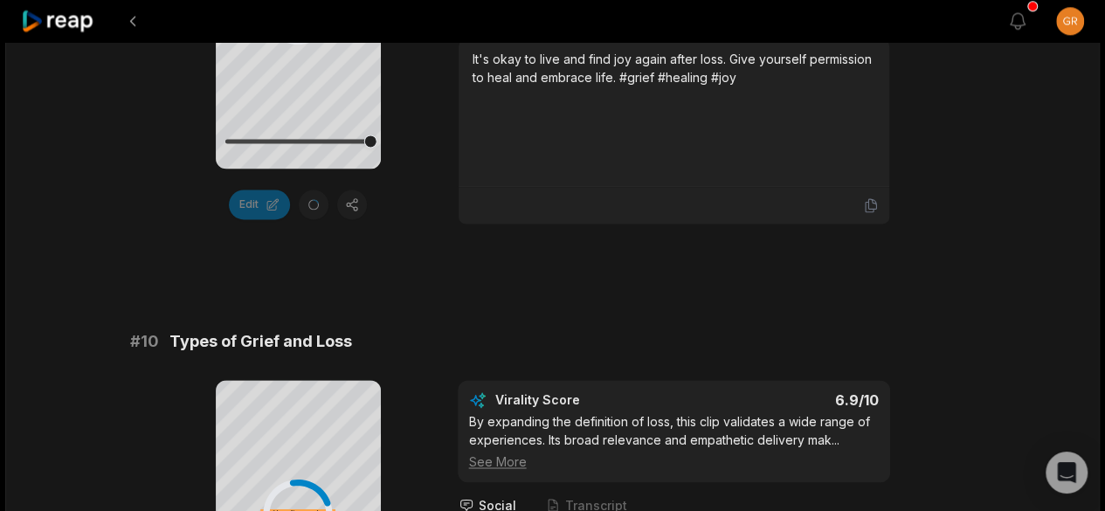
scroll to position [4844, 0]
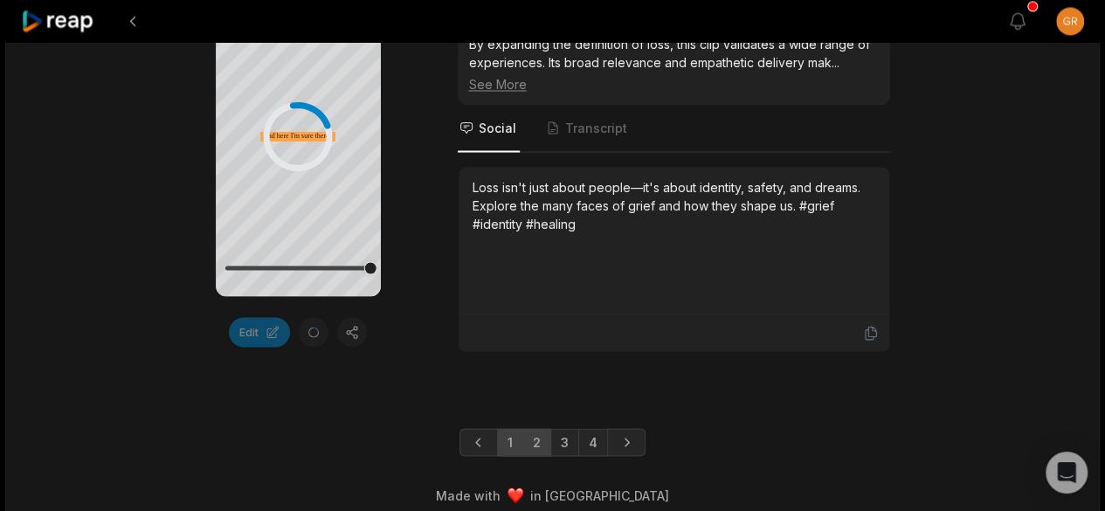
click at [536, 428] on link "2" at bounding box center [536, 442] width 29 height 28
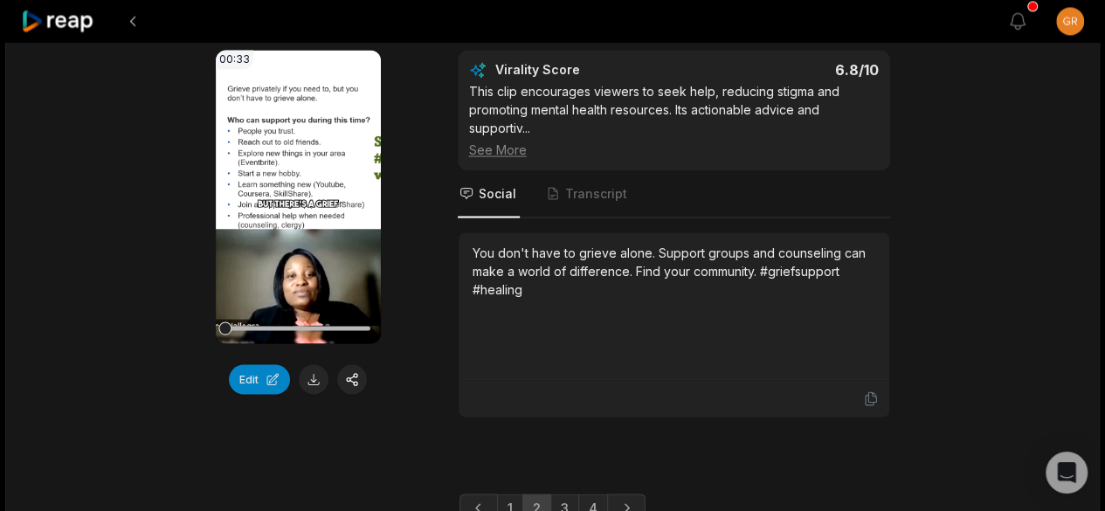
scroll to position [4795, 0]
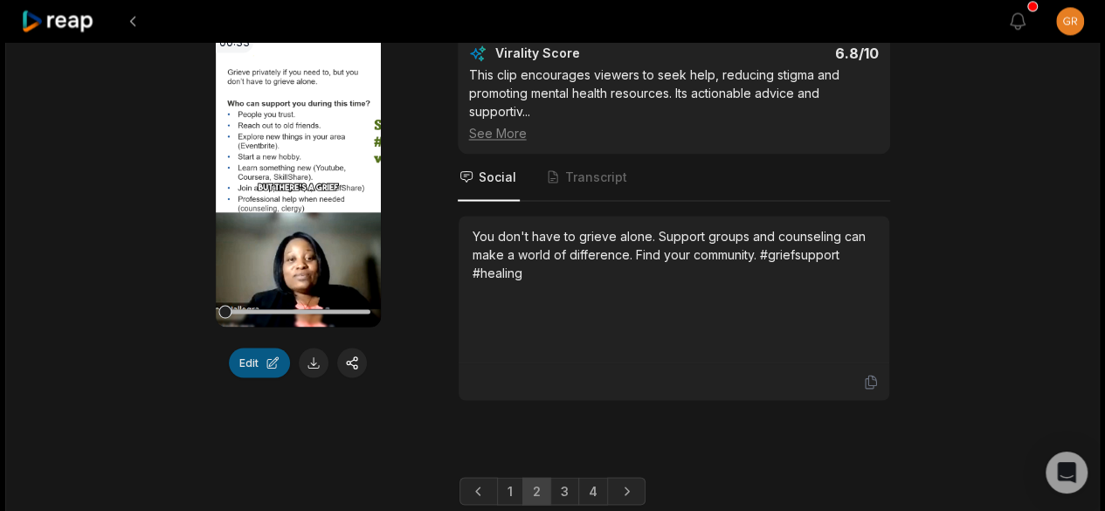
click at [250, 368] on button "Edit" at bounding box center [259, 363] width 61 height 30
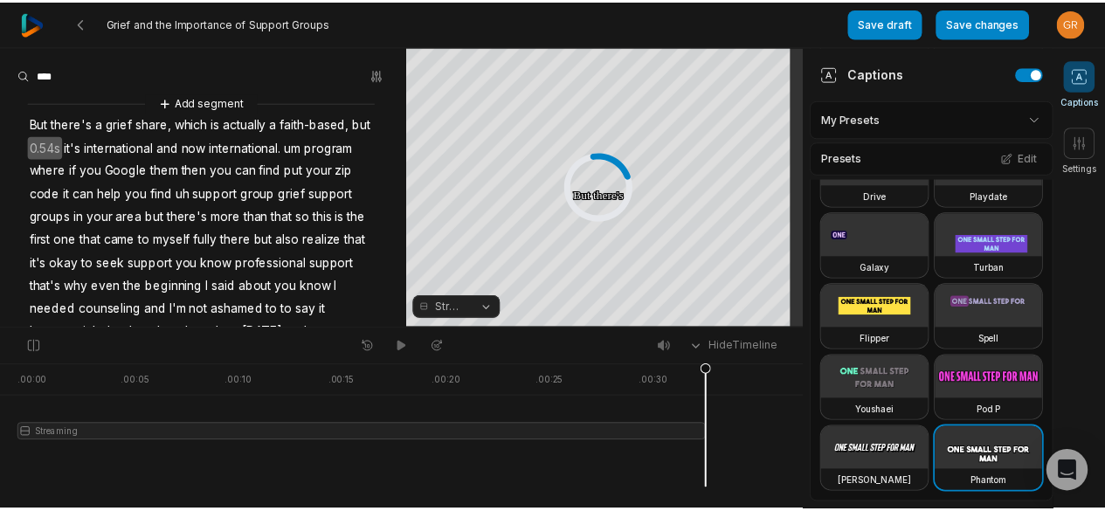
scroll to position [870, 0]
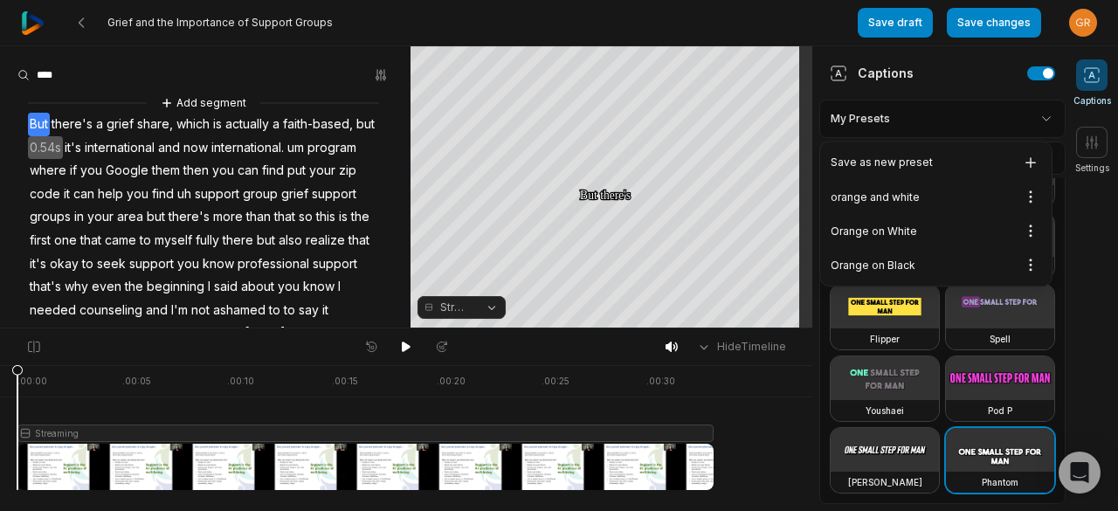
click at [1038, 116] on html "Grief and the Importance of Support Groups Save draft Save changes Open user me…" at bounding box center [559, 255] width 1118 height 511
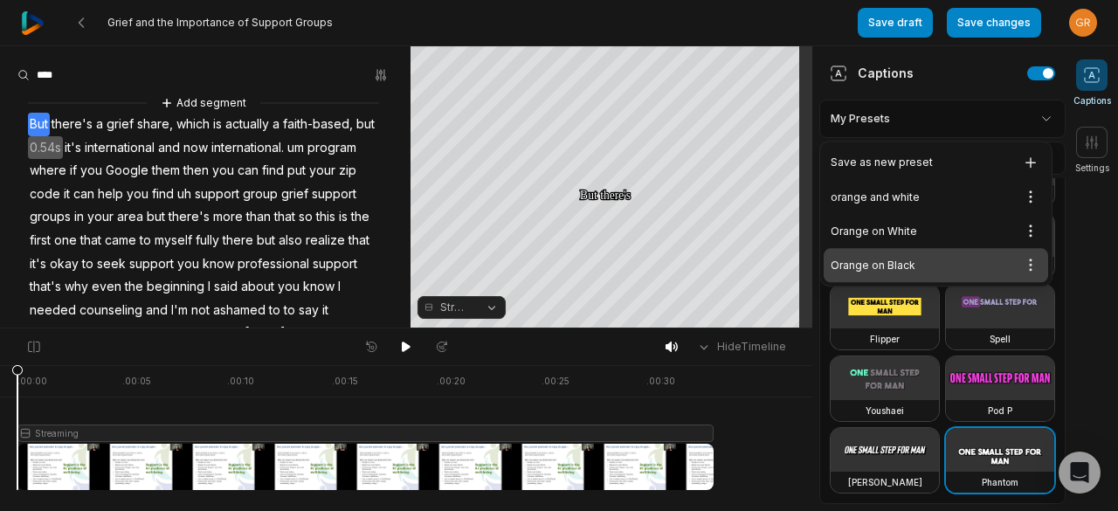
click at [895, 261] on div "Orange on Black Open options" at bounding box center [936, 265] width 224 height 34
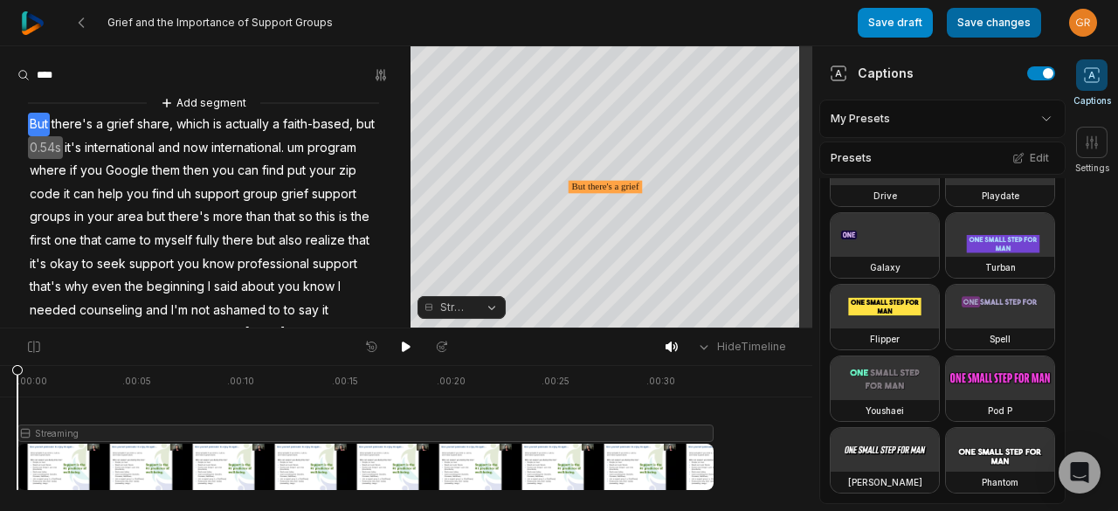
click at [989, 29] on button "Save changes" at bounding box center [994, 23] width 94 height 30
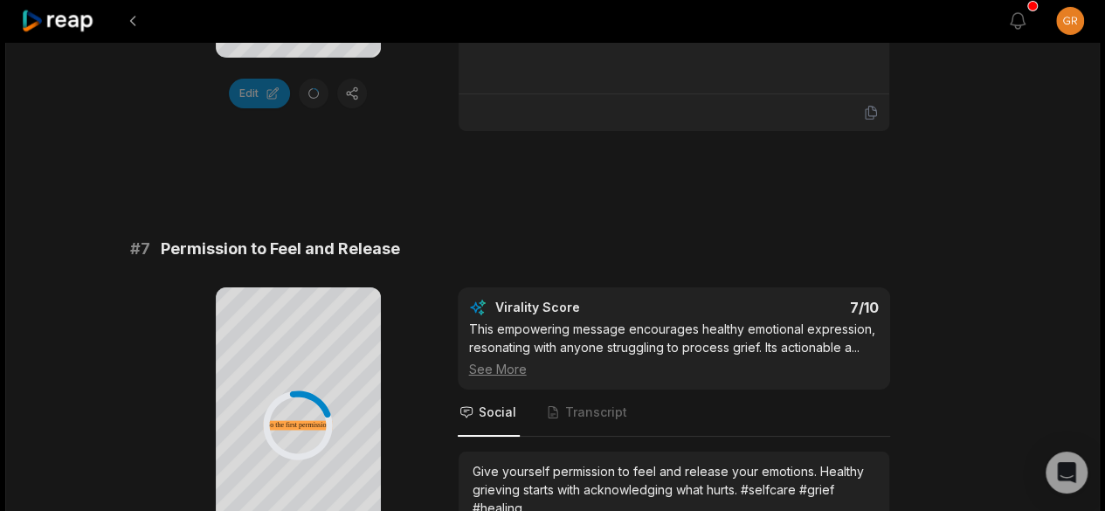
scroll to position [4844, 0]
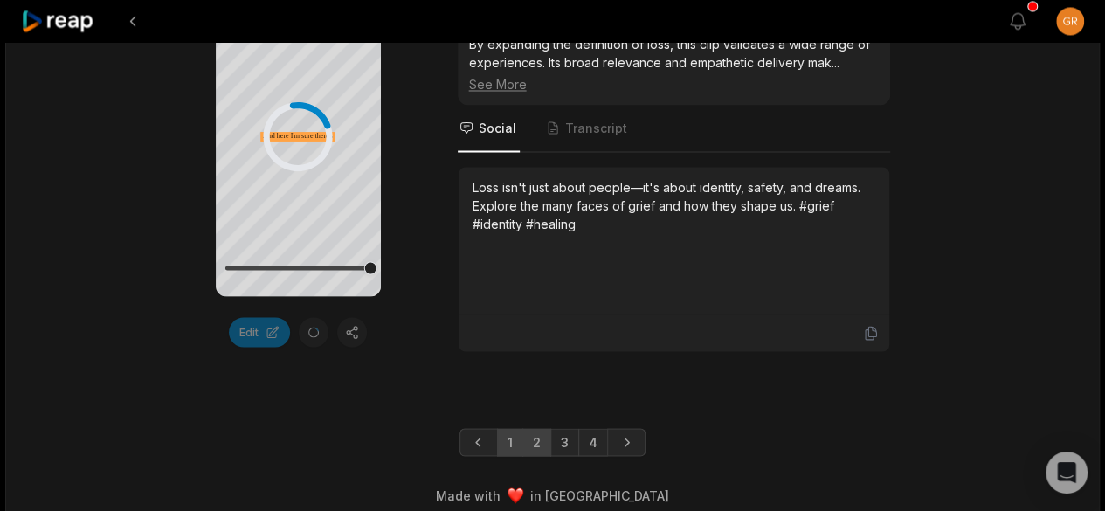
click at [539, 428] on link "2" at bounding box center [536, 442] width 29 height 28
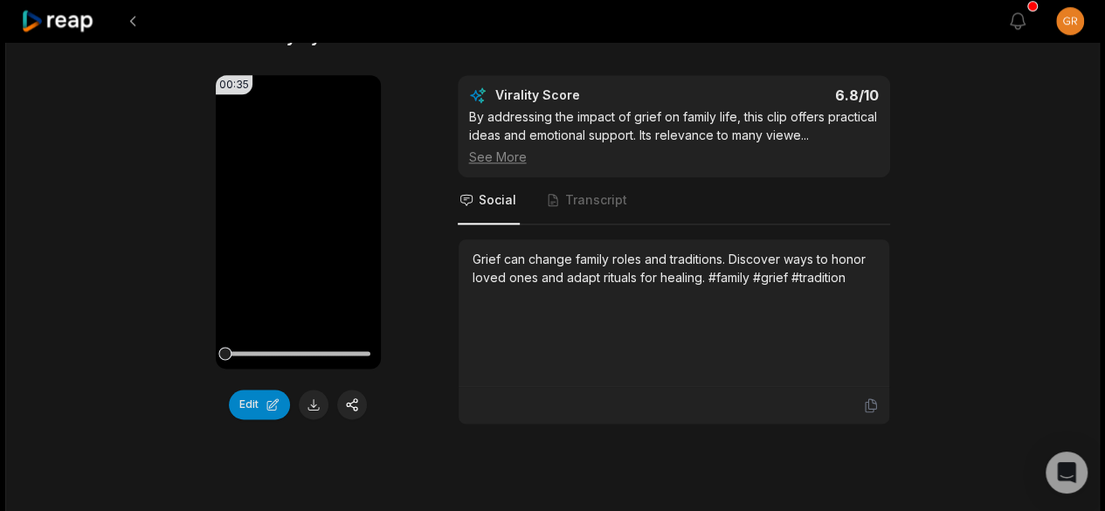
scroll to position [4246, 0]
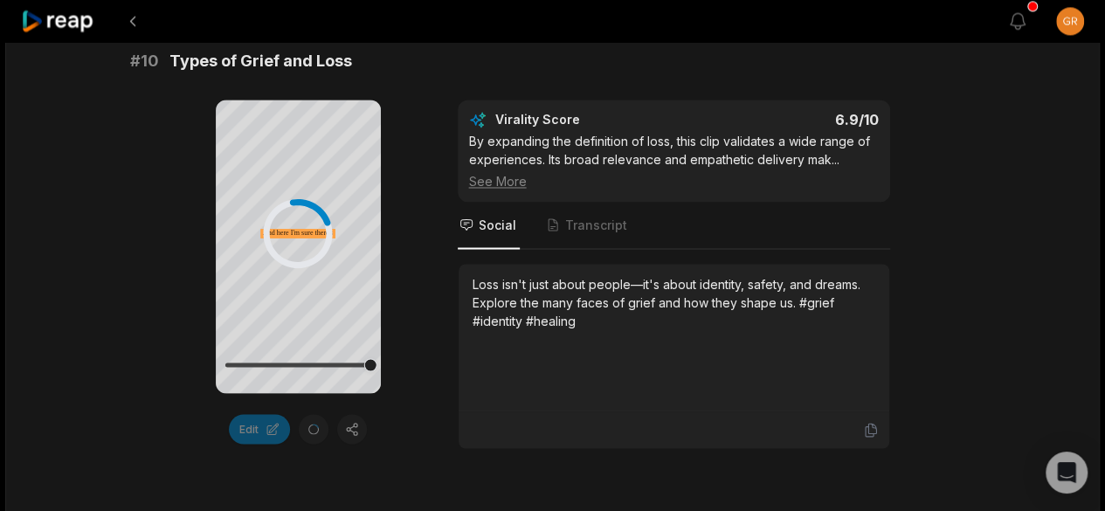
scroll to position [4844, 0]
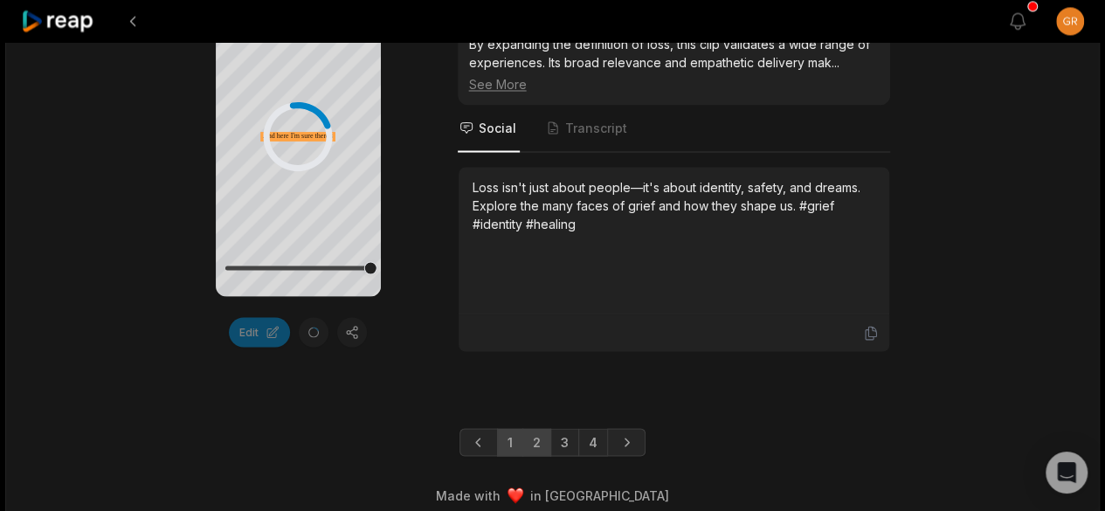
click at [535, 428] on link "2" at bounding box center [536, 442] width 29 height 28
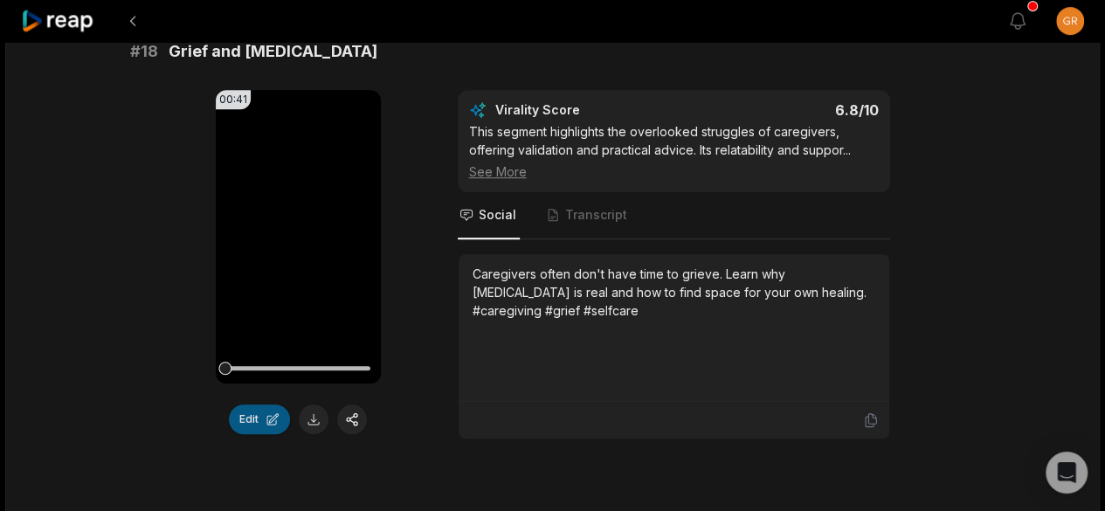
scroll to position [3737, 0]
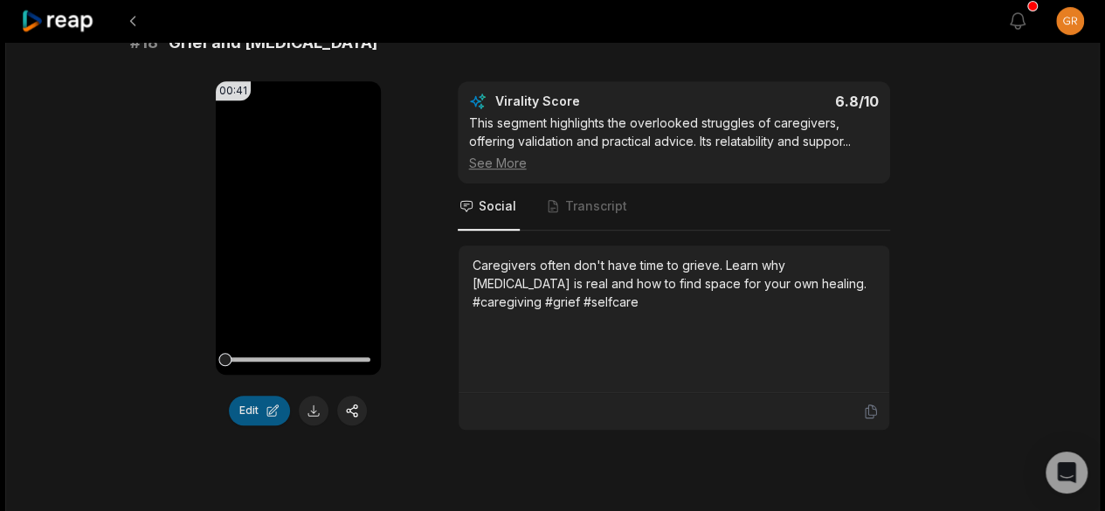
click at [264, 416] on button "Edit" at bounding box center [259, 411] width 61 height 30
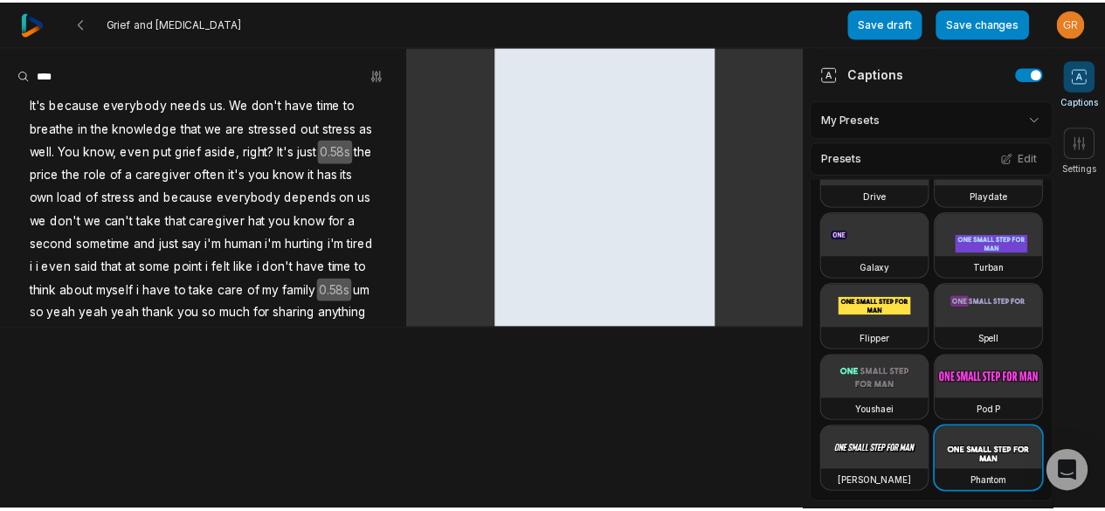
scroll to position [1120, 0]
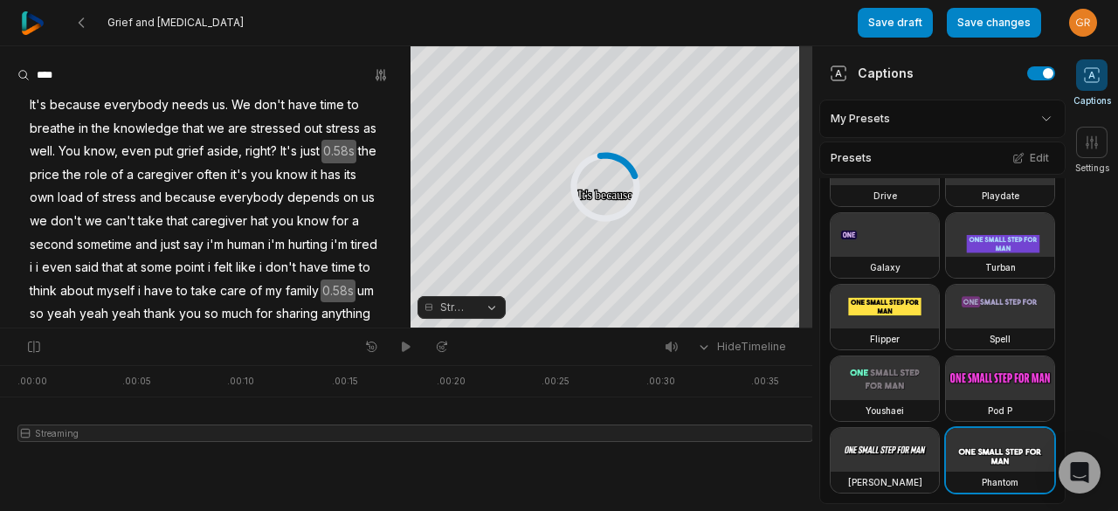
click at [1034, 121] on html "Grief and [MEDICAL_DATA] Save draft Save changes Open user menu Captions Settin…" at bounding box center [559, 255] width 1118 height 511
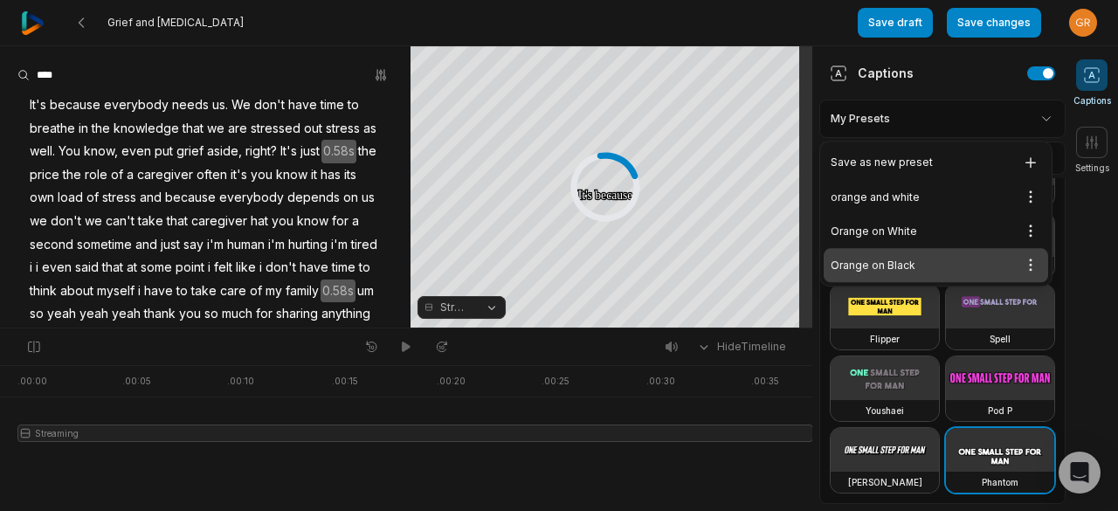
click at [907, 264] on div "Orange on Black Open options" at bounding box center [936, 265] width 224 height 34
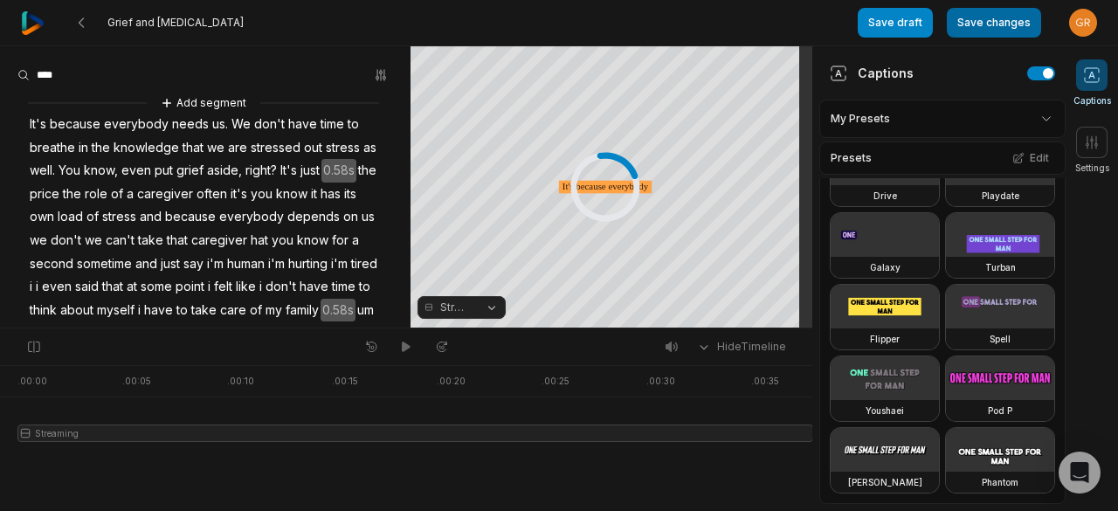
click at [996, 21] on button "Save changes" at bounding box center [994, 23] width 94 height 30
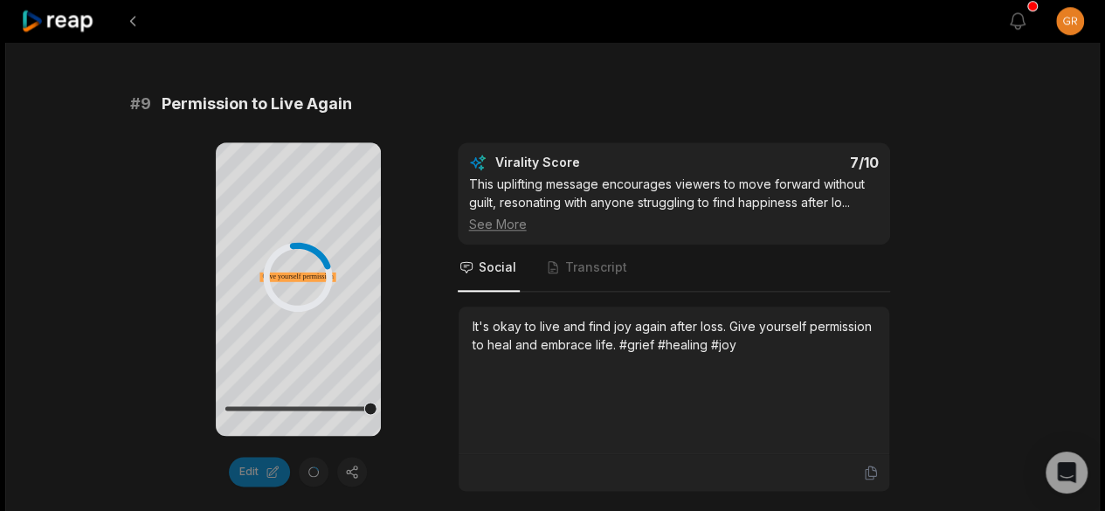
scroll to position [4844, 0]
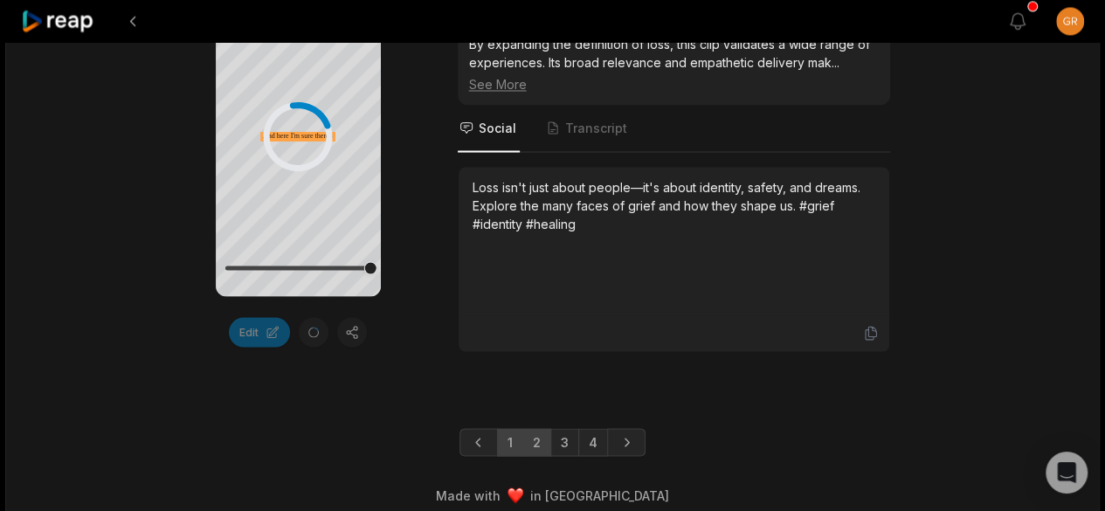
click at [537, 428] on link "2" at bounding box center [536, 442] width 29 height 28
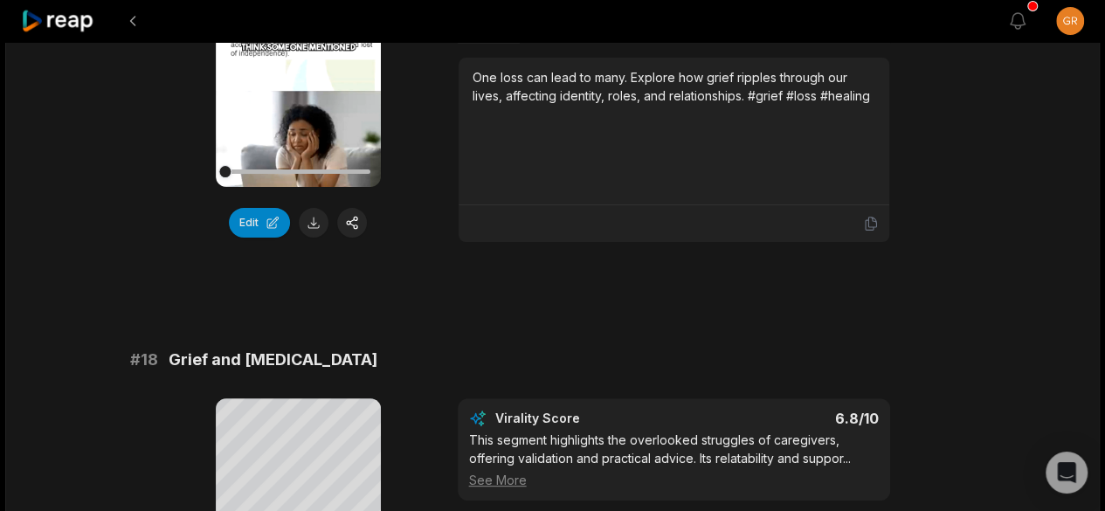
scroll to position [3188, 0]
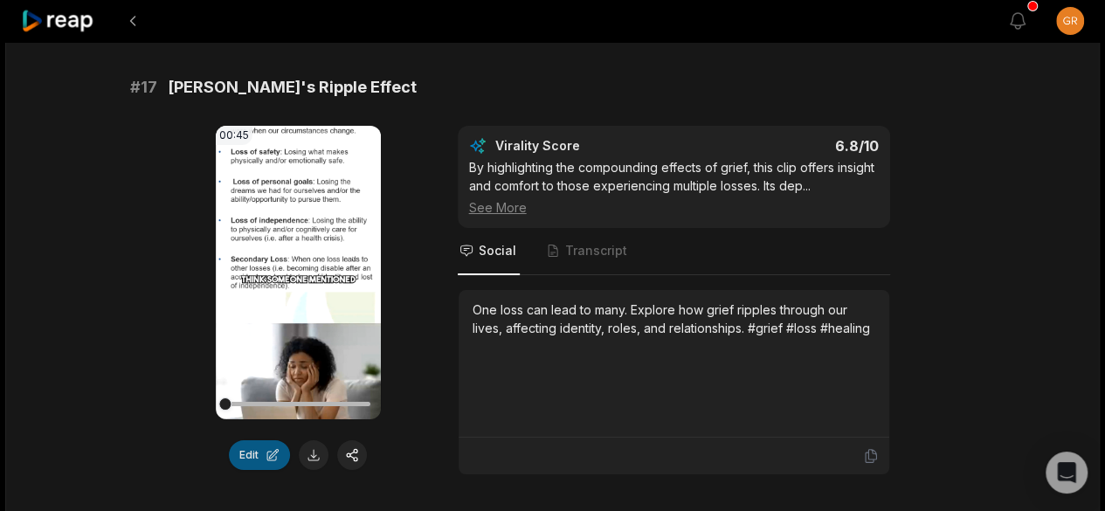
click at [251, 463] on button "Edit" at bounding box center [259, 455] width 61 height 30
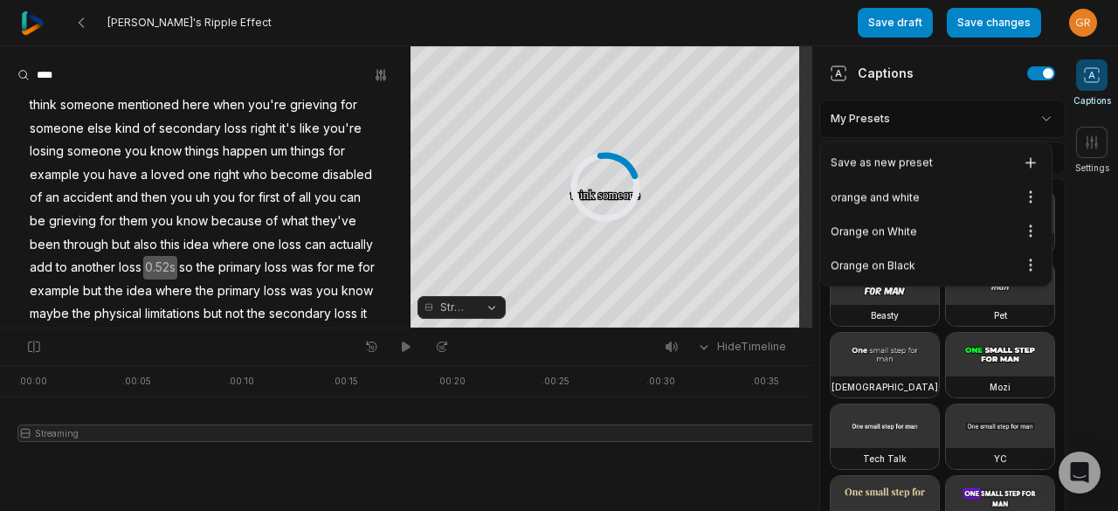
click at [1031, 115] on html "[PERSON_NAME]'s Ripple Effect Save draft Save changes Open user menu Captions S…" at bounding box center [559, 255] width 1118 height 511
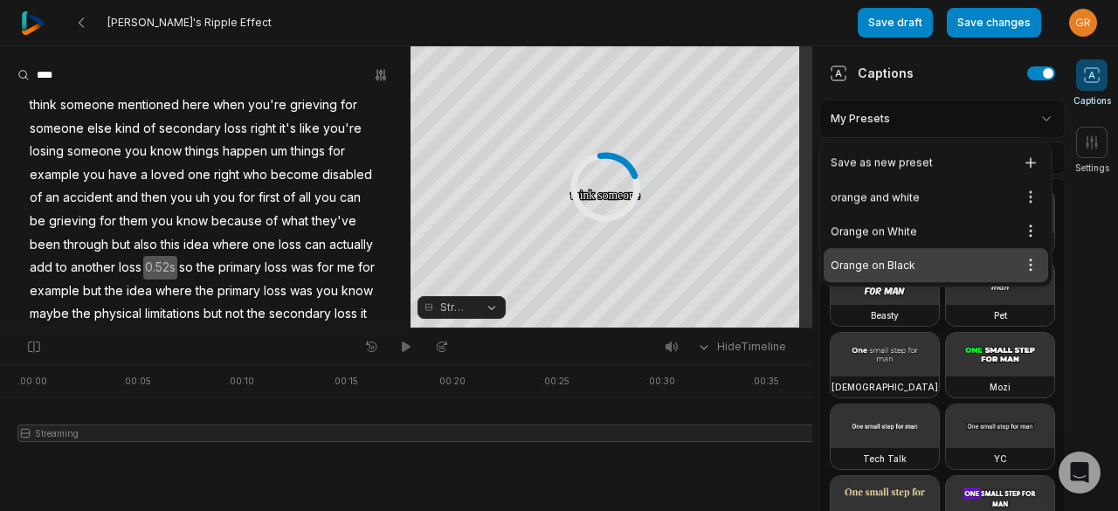
click at [885, 271] on div "Orange on Black Open options" at bounding box center [936, 265] width 224 height 34
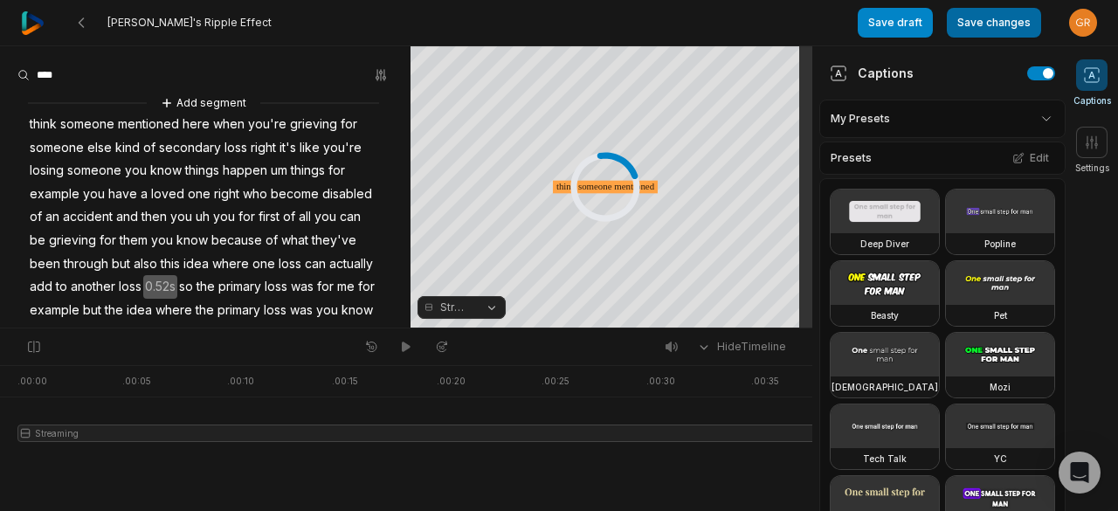
click at [973, 25] on button "Save changes" at bounding box center [994, 23] width 94 height 30
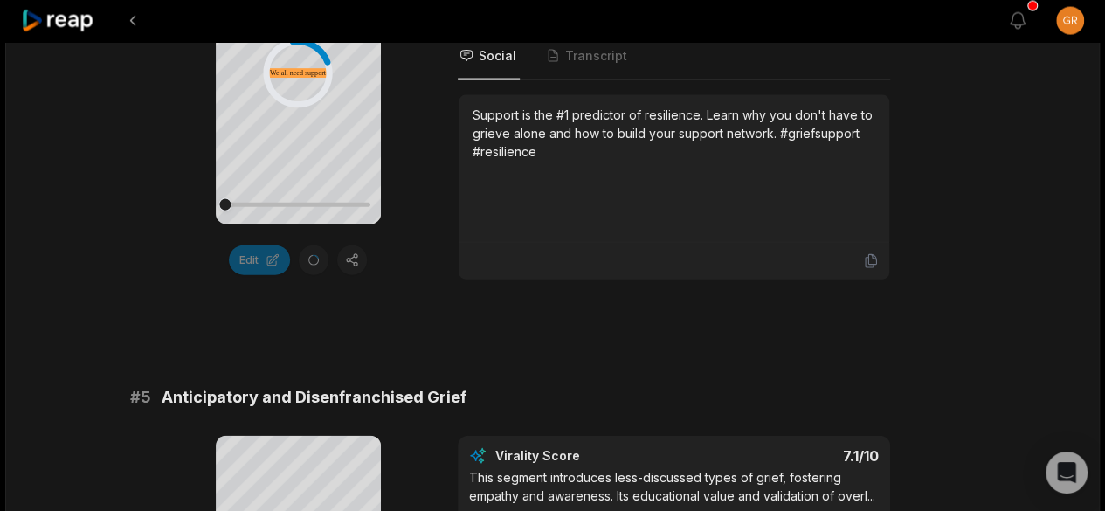
scroll to position [4844, 0]
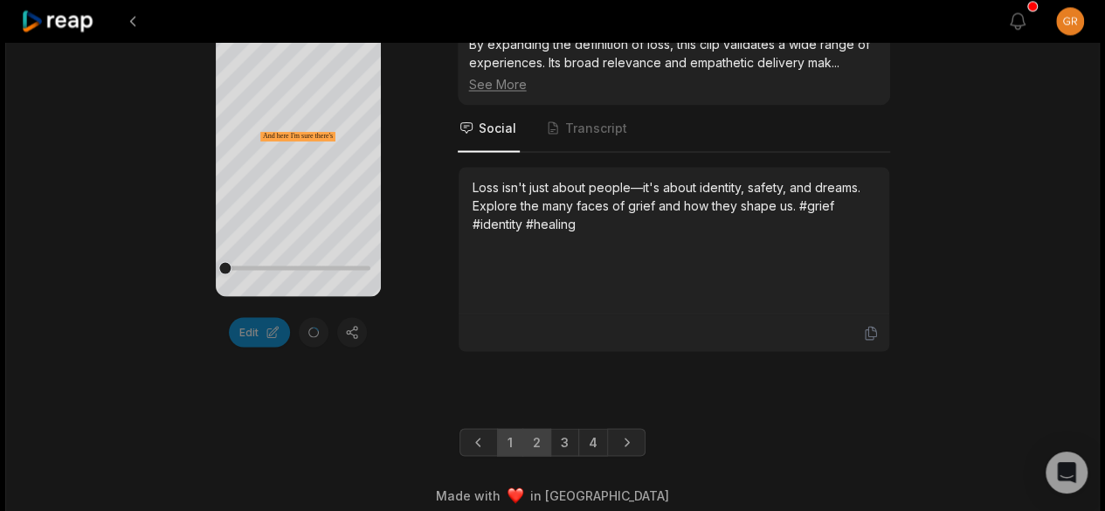
click at [540, 428] on link "2" at bounding box center [536, 442] width 29 height 28
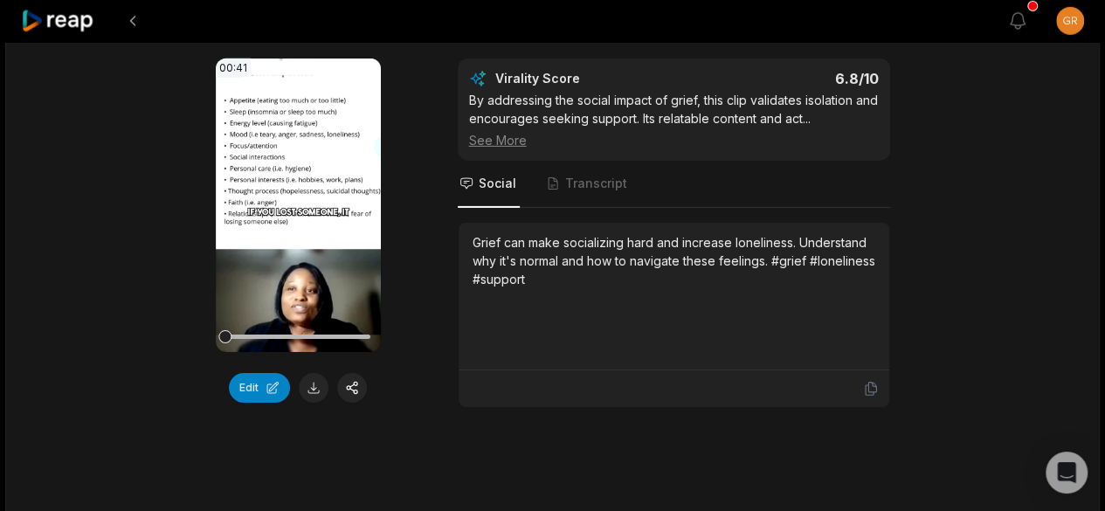
scroll to position [2749, 0]
click at [250, 403] on button "Edit" at bounding box center [259, 389] width 61 height 30
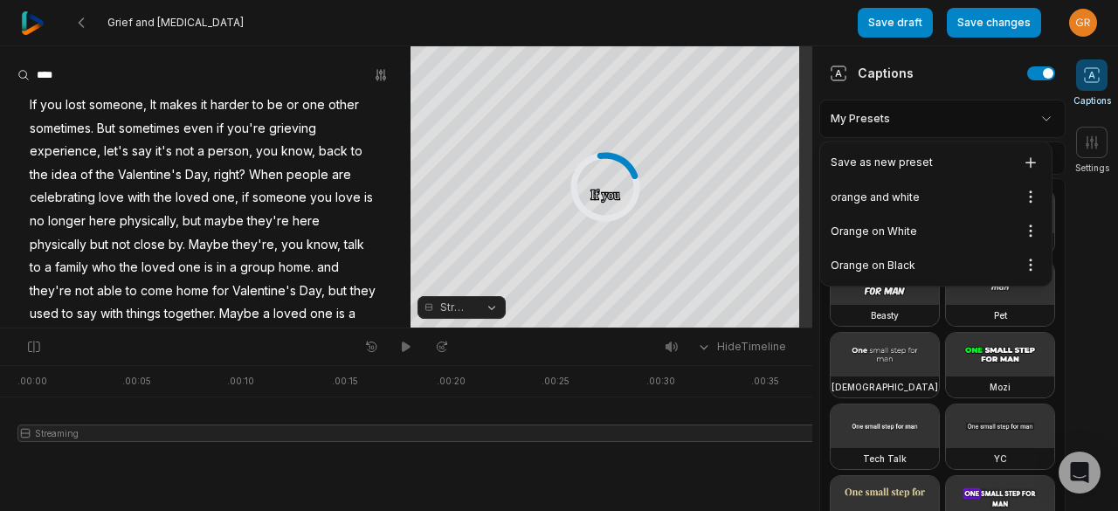
click at [1032, 118] on html "Grief and Social Isolation Save draft Save changes Open user menu Captions Sett…" at bounding box center [559, 255] width 1118 height 511
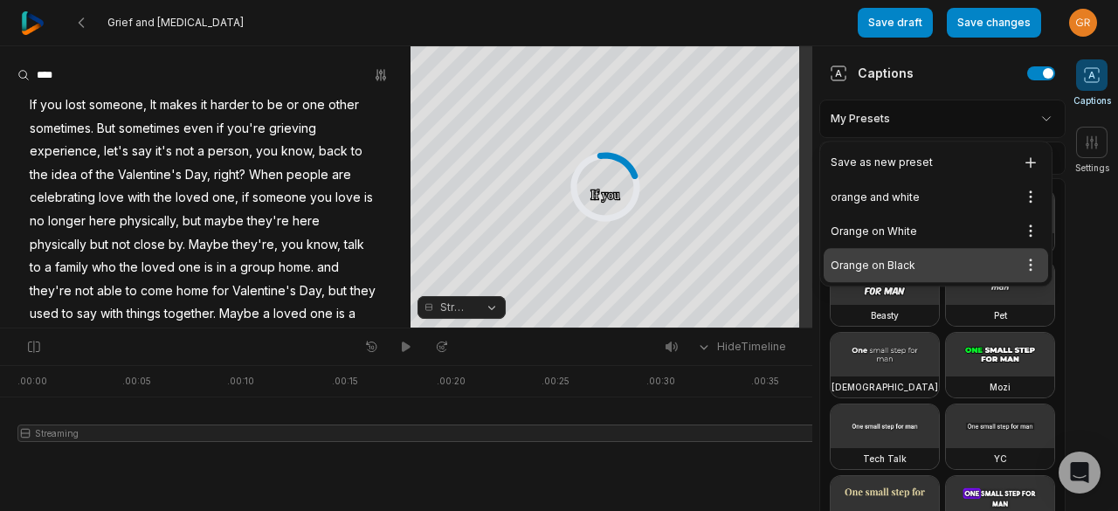
click at [882, 270] on div "Orange on Black Open options" at bounding box center [936, 265] width 224 height 34
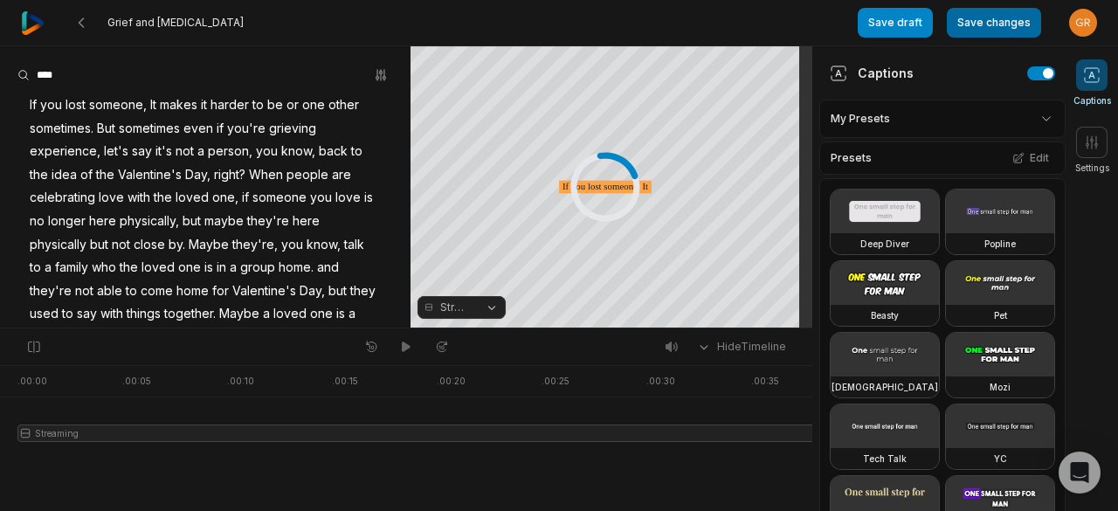
click at [975, 24] on button "Save changes" at bounding box center [994, 23] width 94 height 30
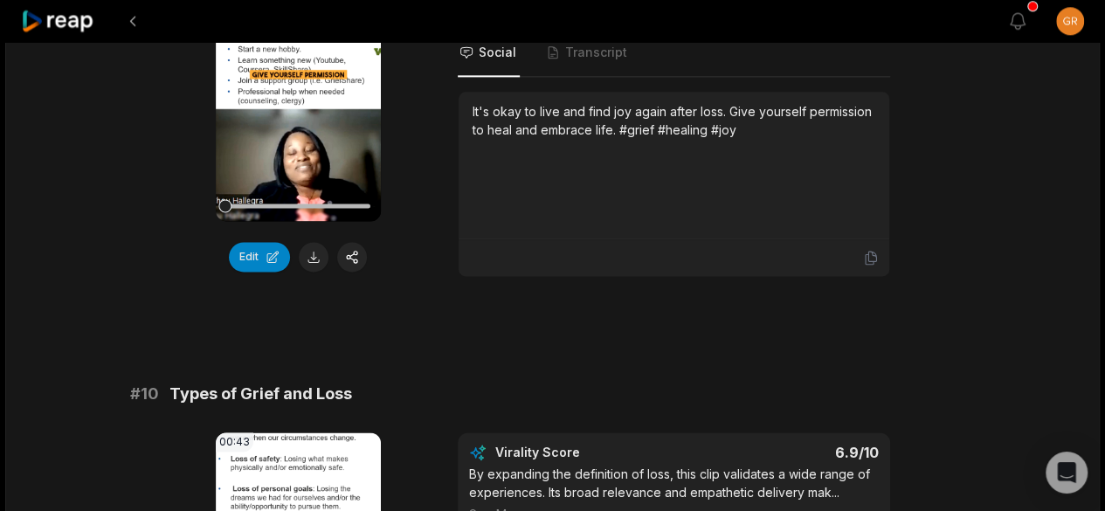
scroll to position [4844, 0]
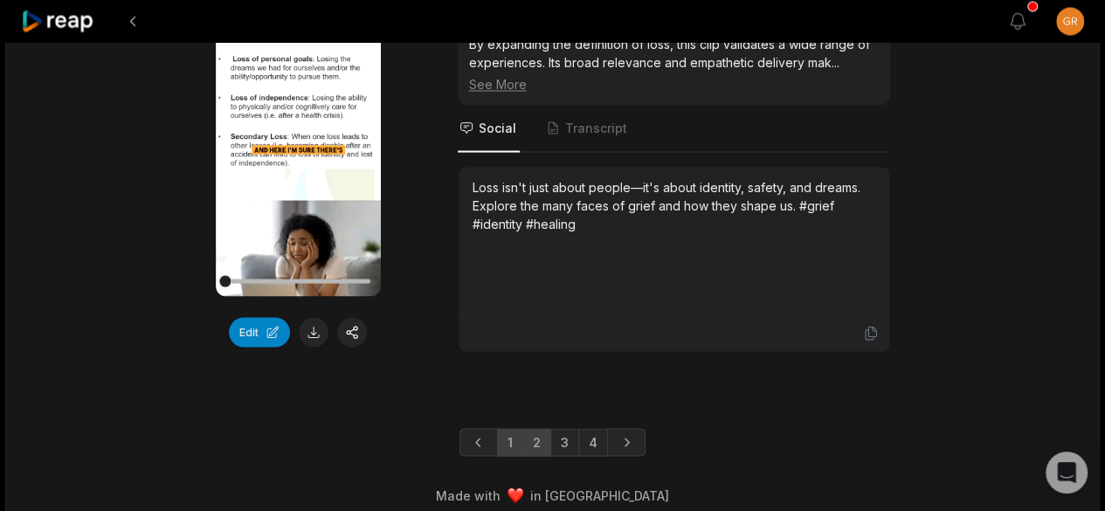
click at [535, 428] on link "2" at bounding box center [536, 442] width 29 height 28
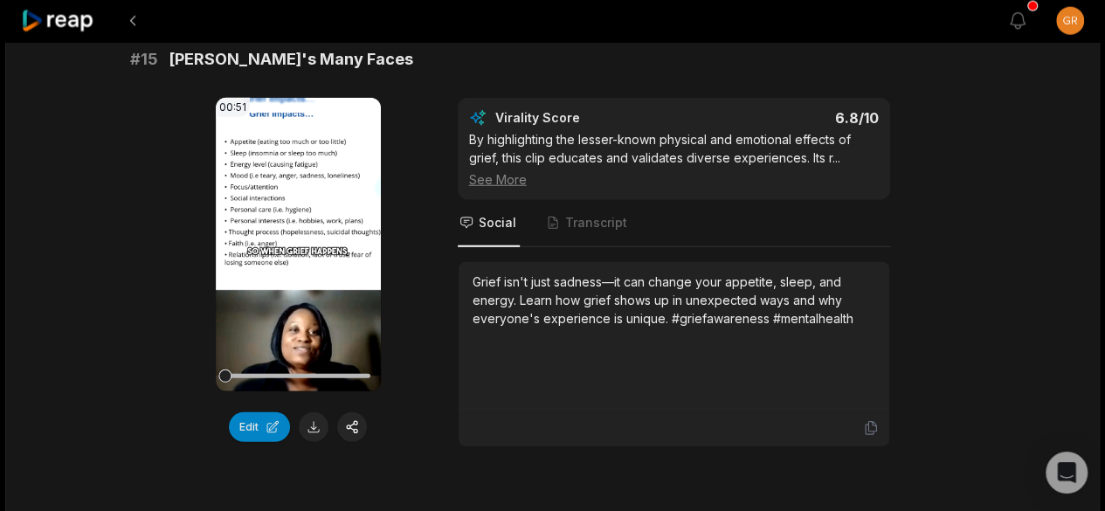
scroll to position [2162, 0]
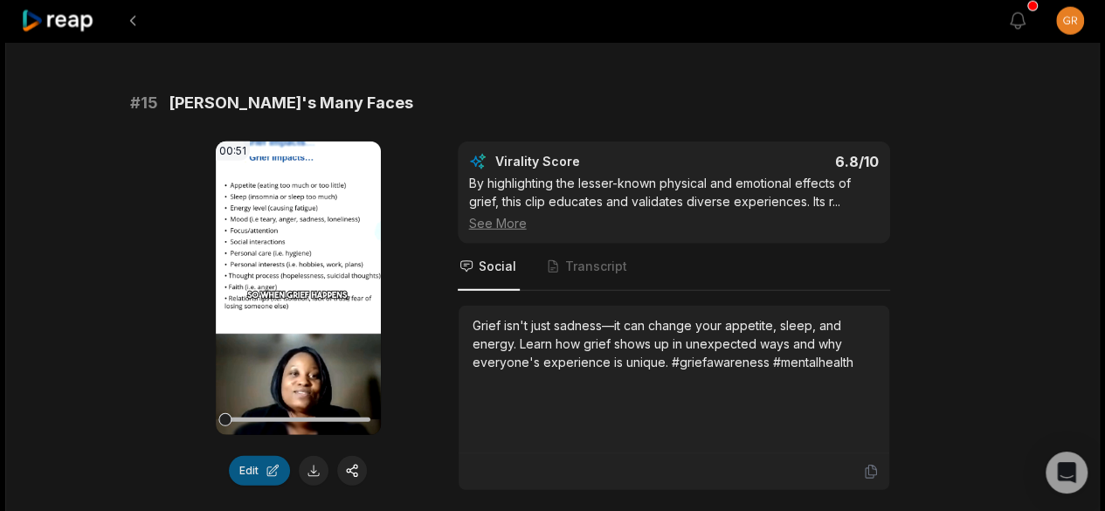
click at [257, 477] on button "Edit" at bounding box center [259, 471] width 61 height 30
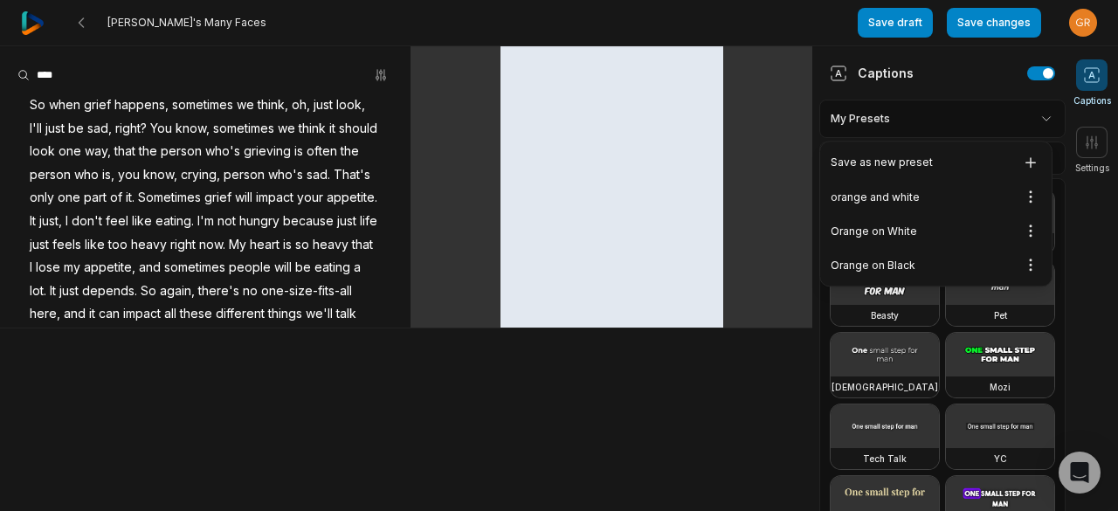
click at [1034, 118] on html "Grief's Many Faces Save draft Save changes Open user menu Captions Settings So …" at bounding box center [559, 255] width 1118 height 511
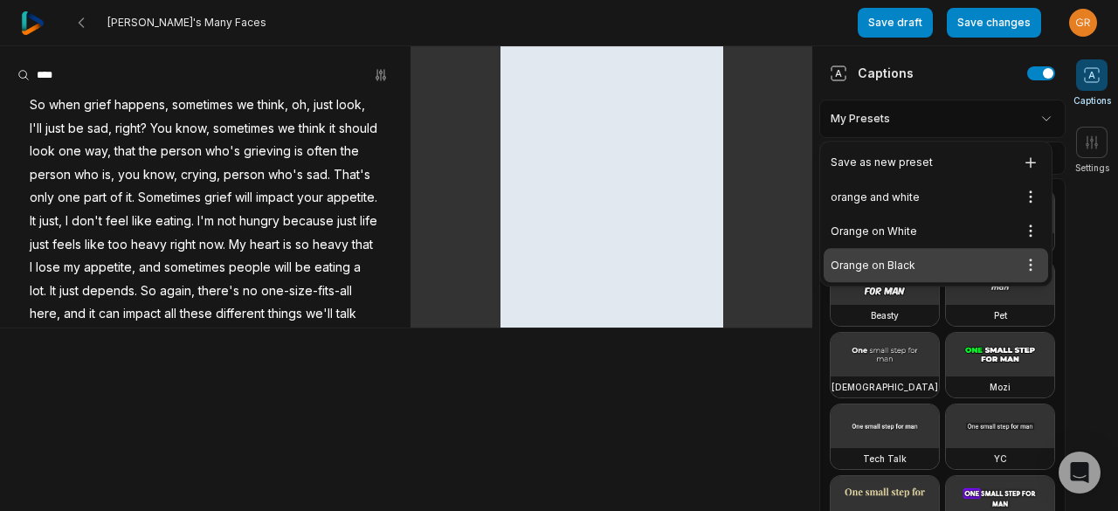
click at [893, 258] on div "Orange on Black Open options" at bounding box center [936, 265] width 224 height 34
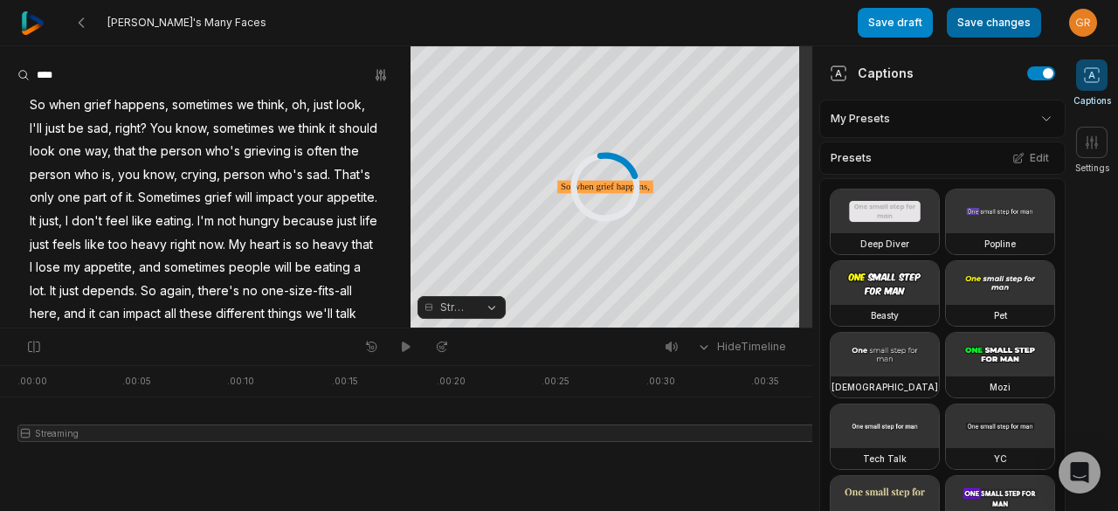
click at [997, 25] on button "Save changes" at bounding box center [994, 23] width 94 height 30
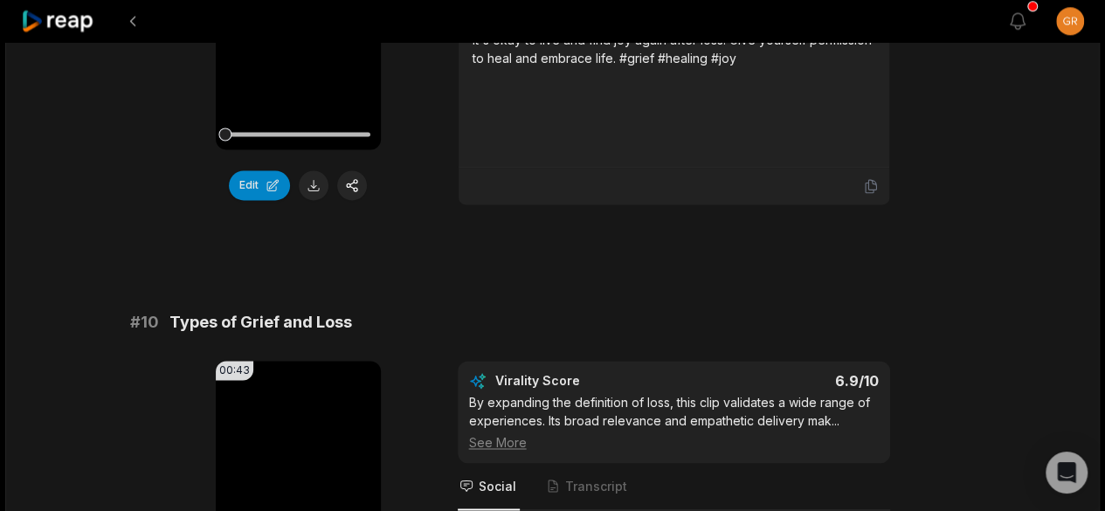
scroll to position [4844, 0]
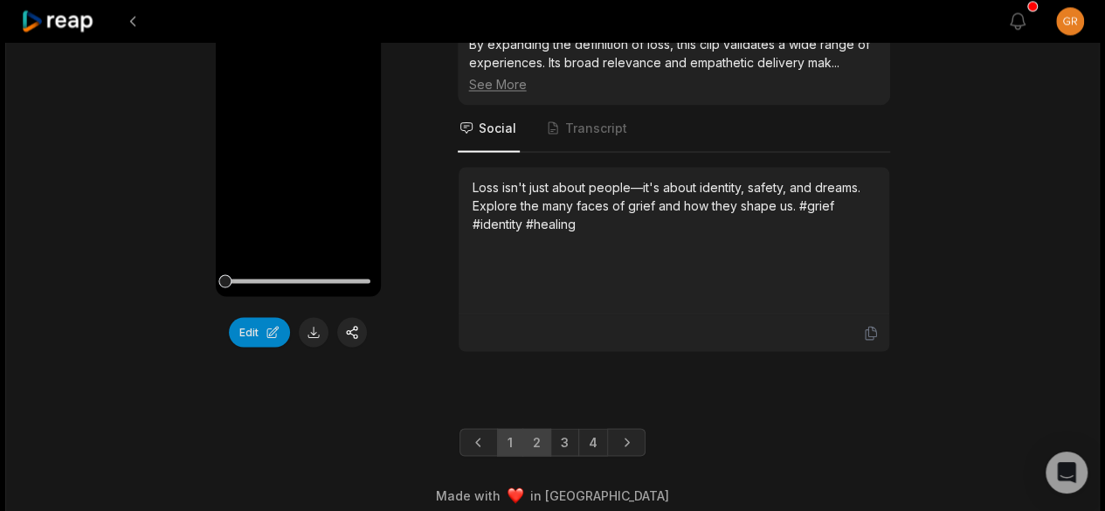
click at [547, 430] on link "2" at bounding box center [536, 442] width 29 height 28
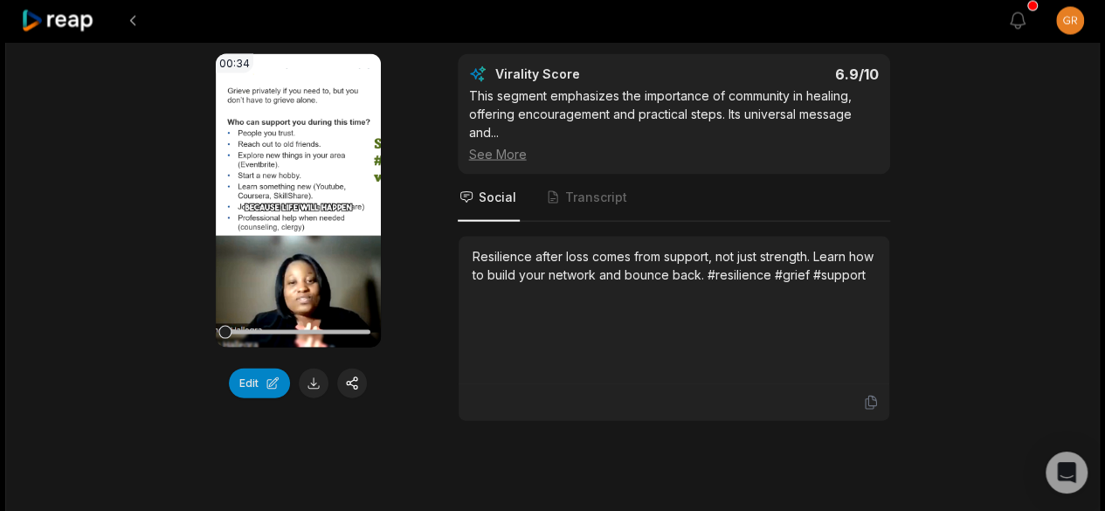
scroll to position [1719, 0]
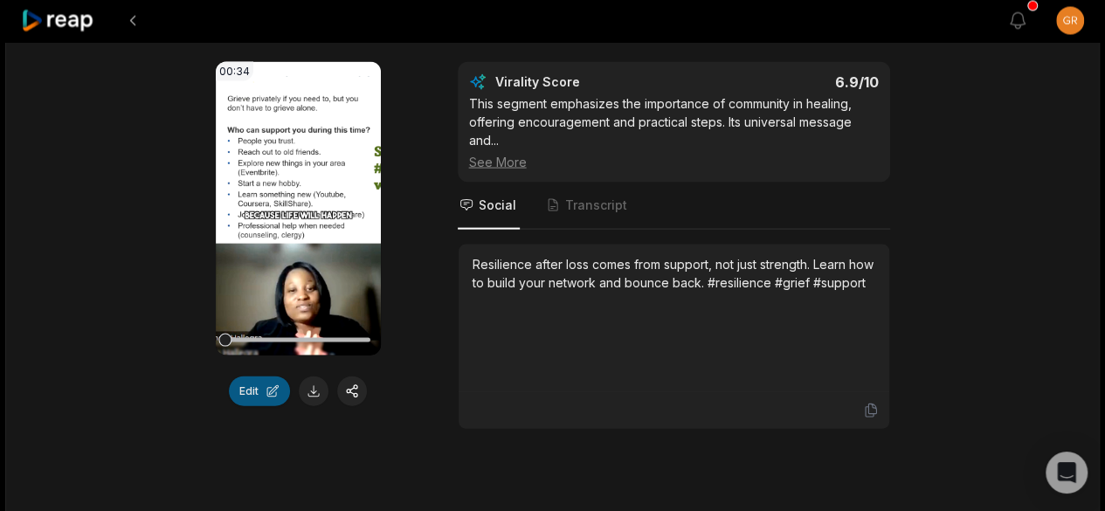
click at [255, 403] on button "Edit" at bounding box center [259, 391] width 61 height 30
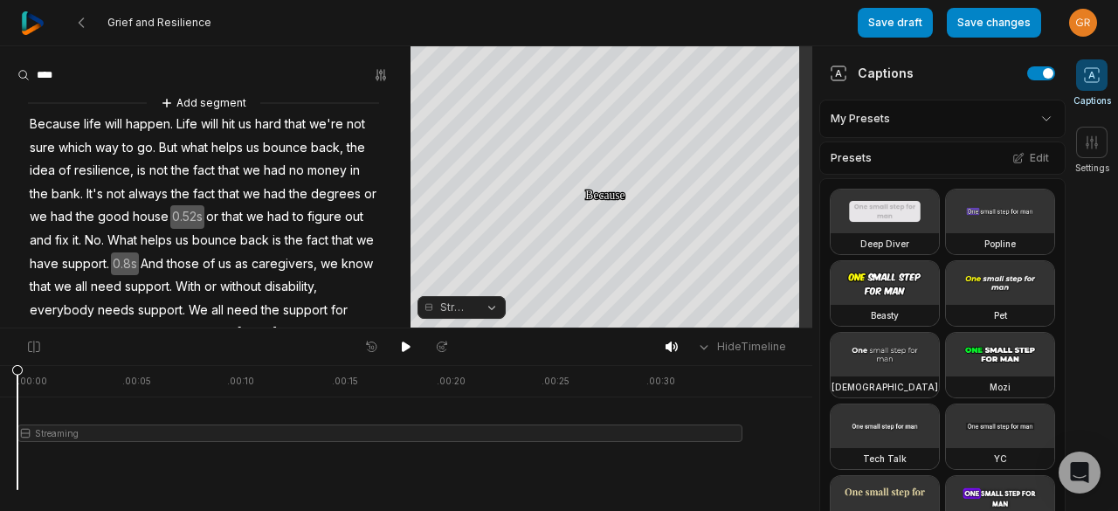
click at [1032, 121] on html "Grief and Resilience Save draft Save changes Open user menu Captions Settings Y…" at bounding box center [559, 255] width 1118 height 511
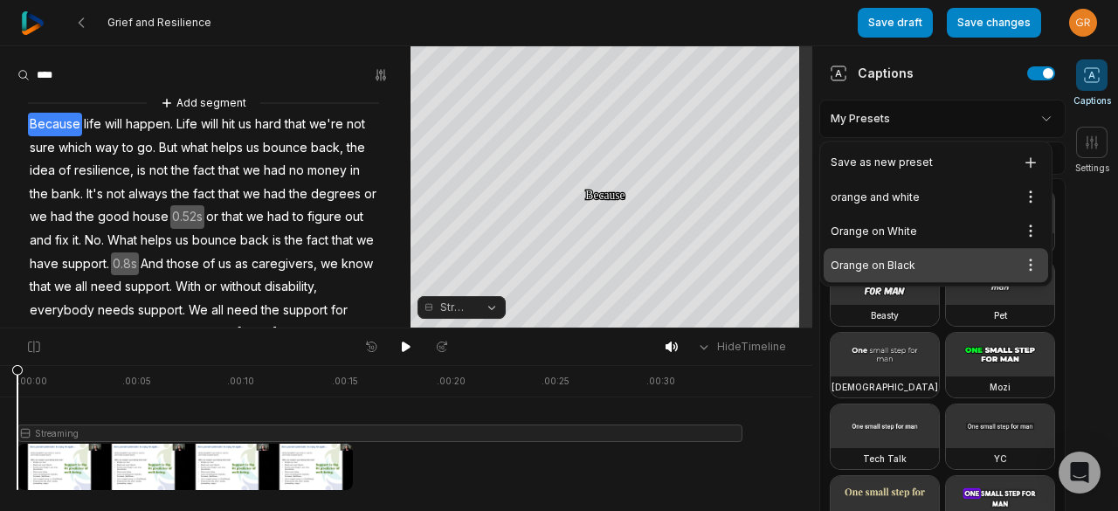
click at [890, 265] on div "Orange on Black Open options" at bounding box center [936, 265] width 224 height 34
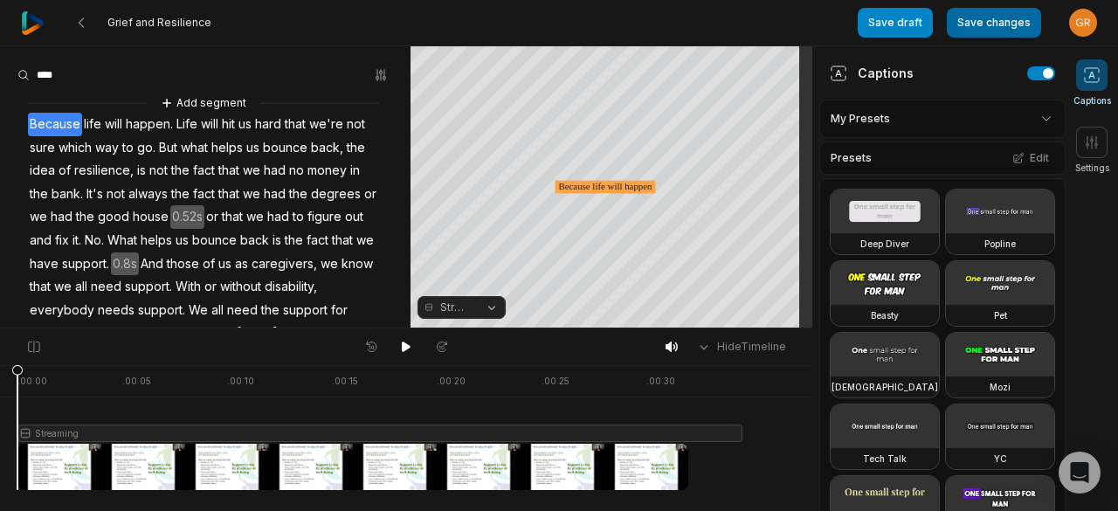
click at [1011, 17] on button "Save changes" at bounding box center [994, 23] width 94 height 30
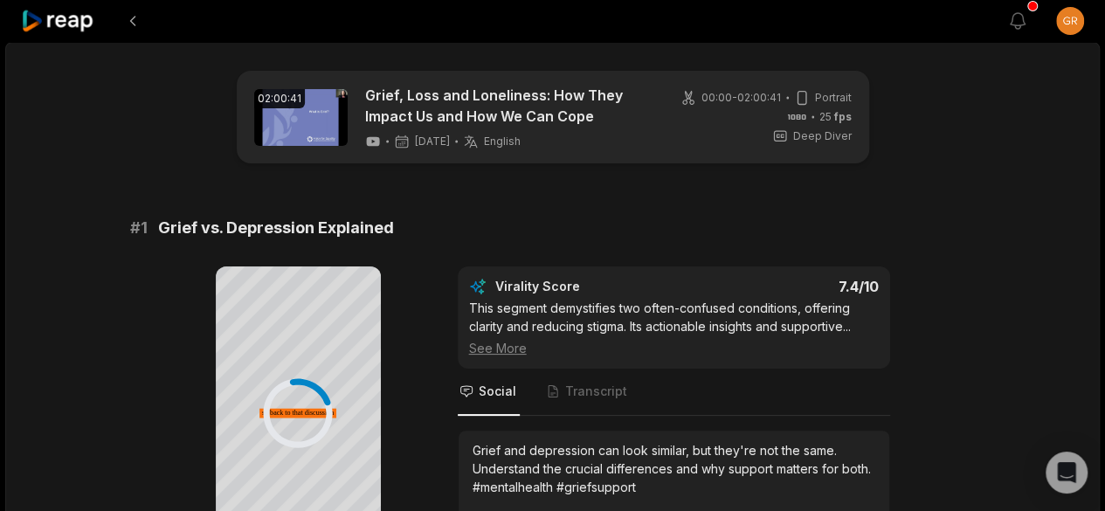
scroll to position [4844, 0]
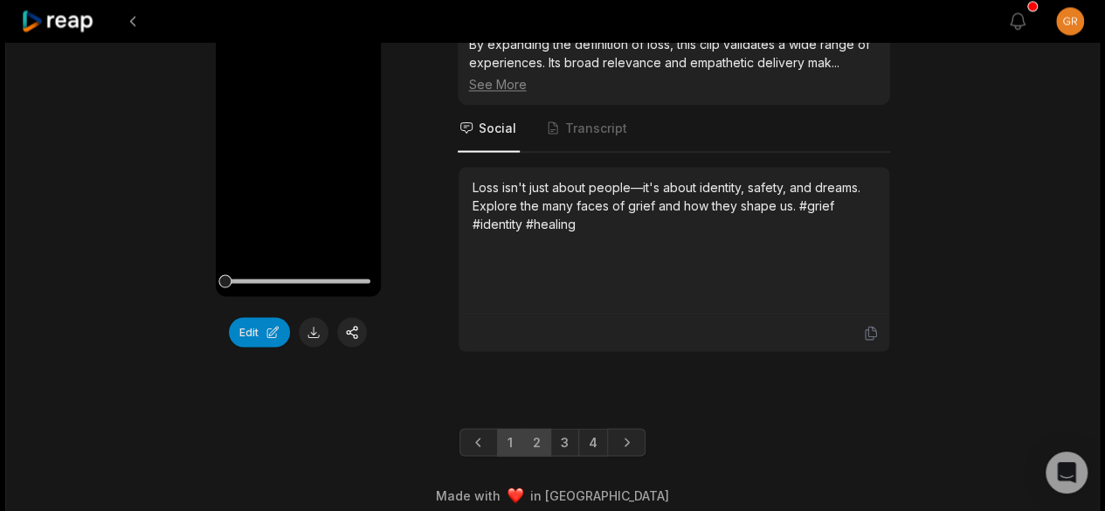
click at [536, 431] on link "2" at bounding box center [536, 442] width 29 height 28
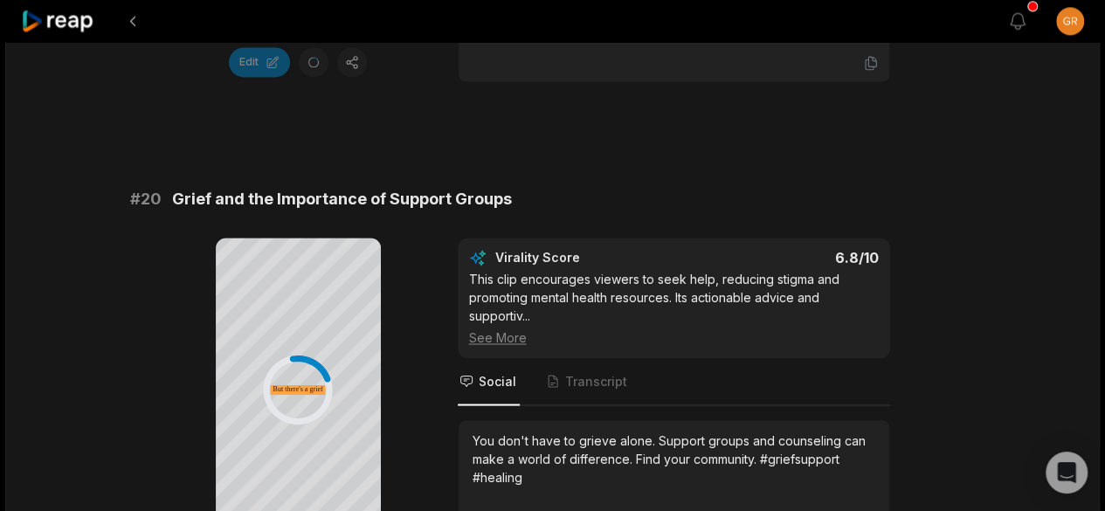
scroll to position [4151, 0]
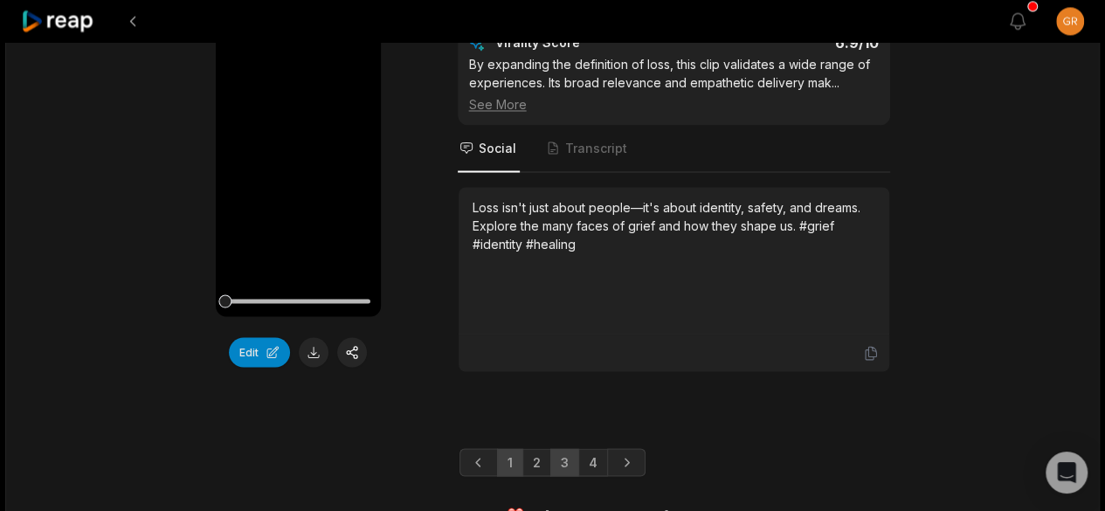
scroll to position [4825, 0]
click at [564, 450] on link "3" at bounding box center [564, 461] width 29 height 28
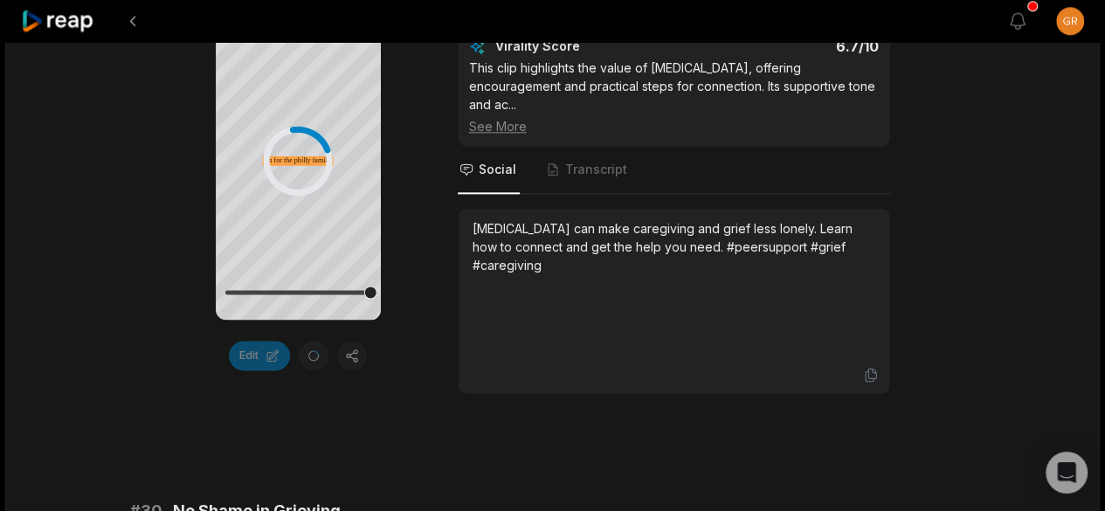
scroll to position [4237, 0]
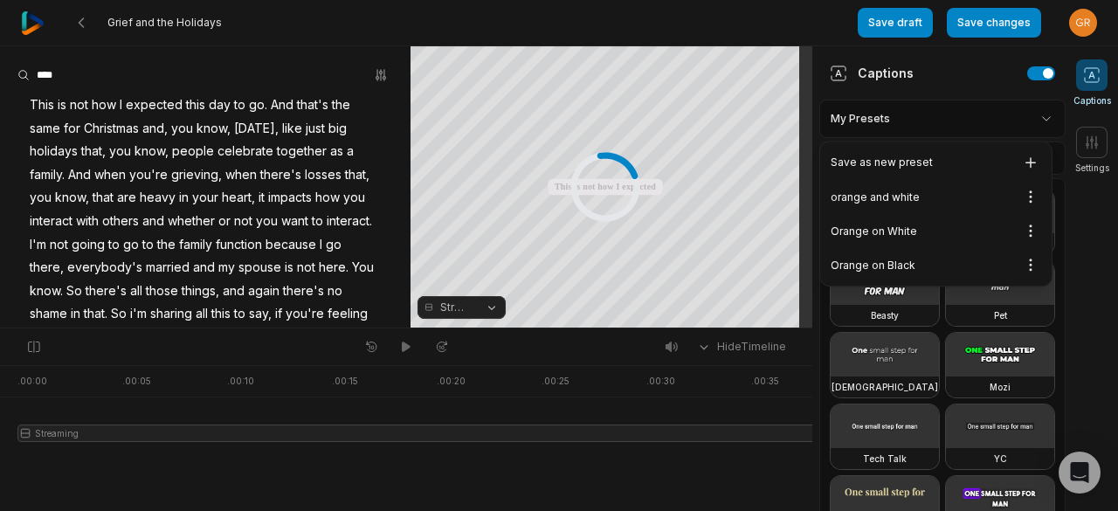
click at [1030, 121] on html "Grief and the Holidays Save draft Save changes Open user menu Captions Settings…" at bounding box center [559, 255] width 1118 height 511
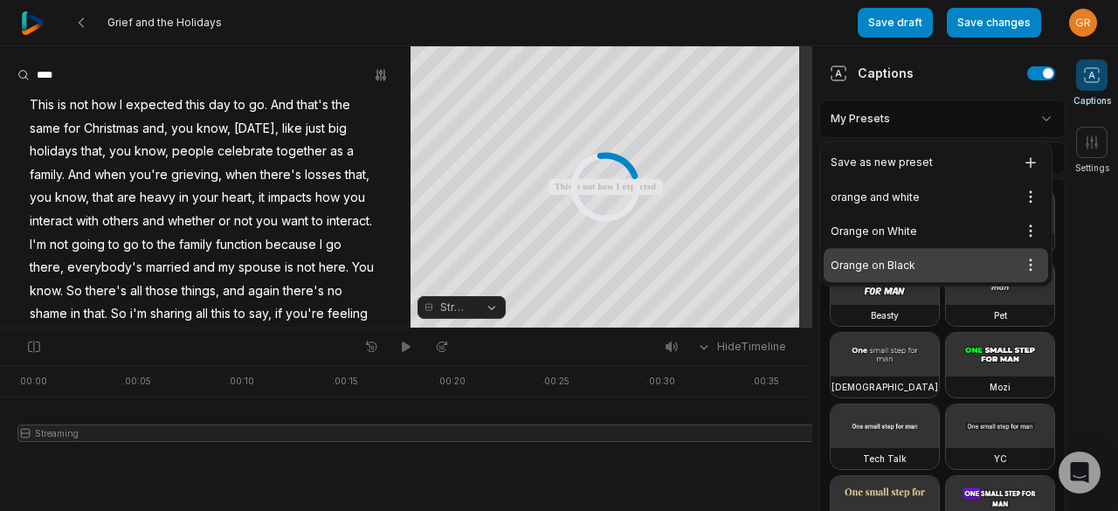
click at [910, 266] on div "Orange on Black Open options" at bounding box center [936, 265] width 224 height 34
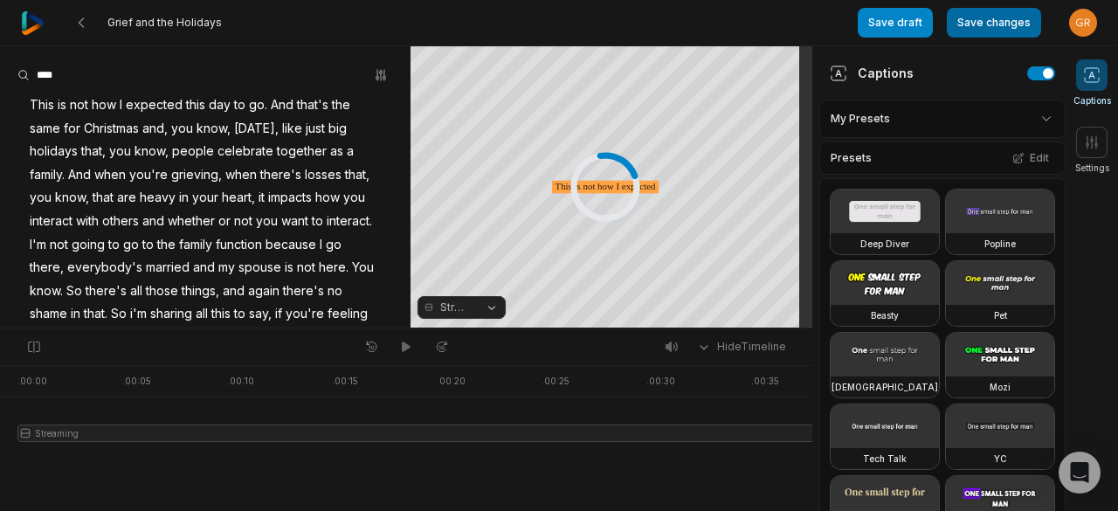
click at [1001, 29] on button "Save changes" at bounding box center [994, 23] width 94 height 30
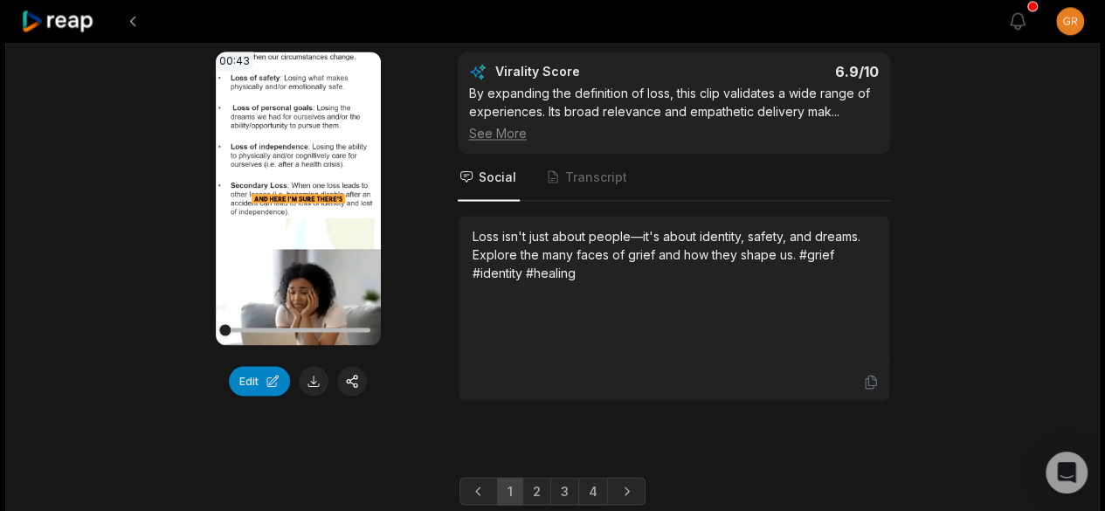
scroll to position [4844, 0]
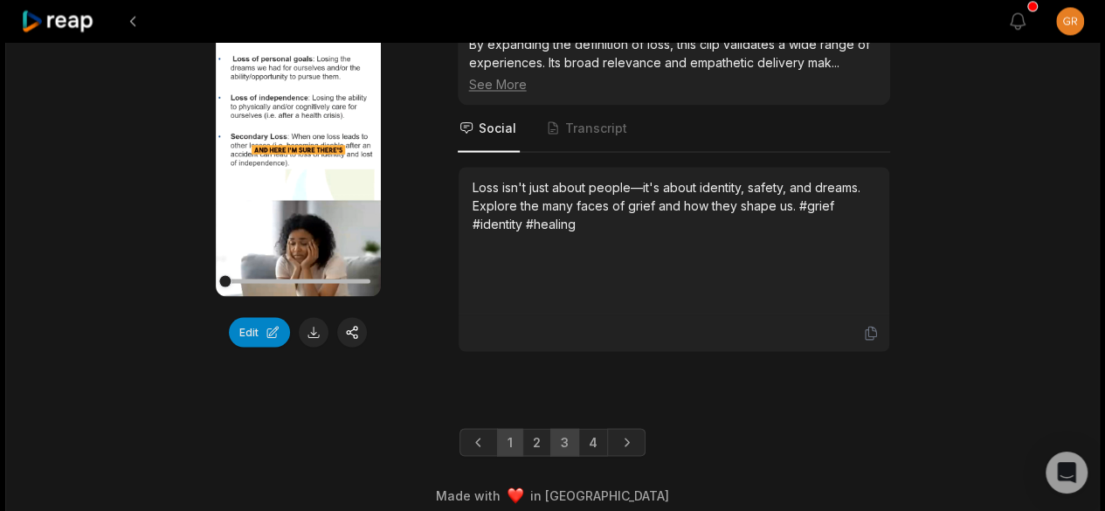
click at [562, 430] on link "3" at bounding box center [564, 442] width 29 height 28
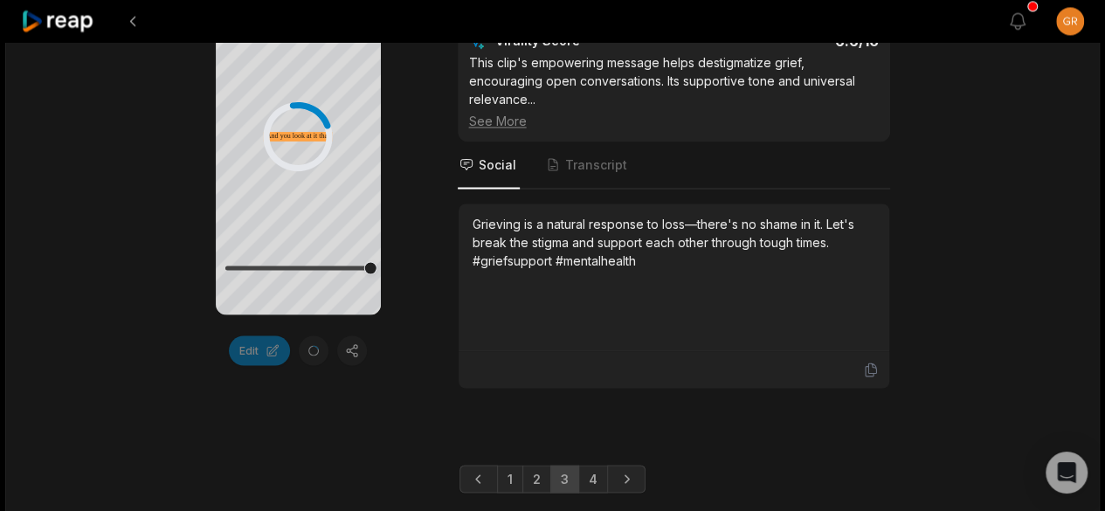
scroll to position [3308, 0]
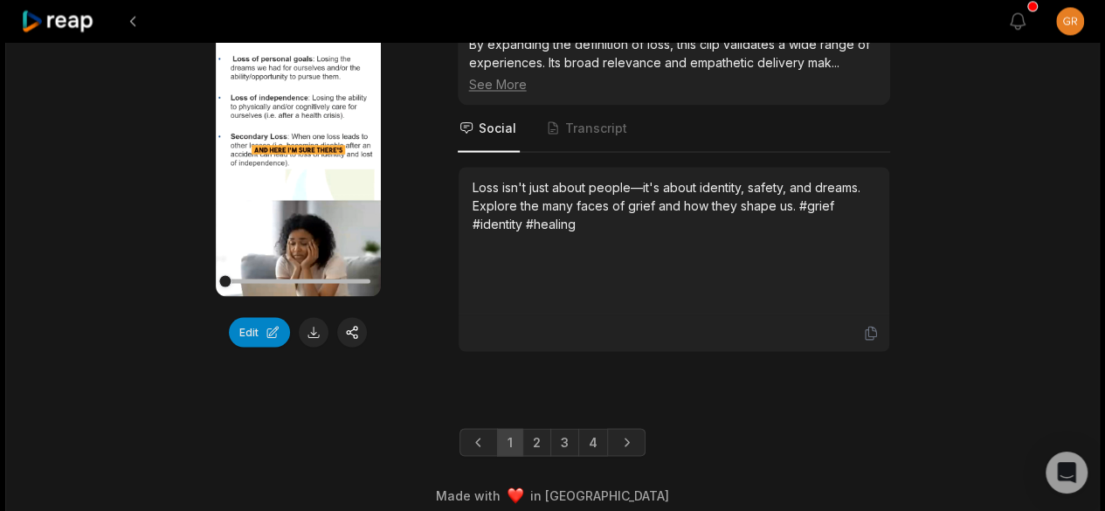
click at [564, 431] on link "3" at bounding box center [564, 442] width 29 height 28
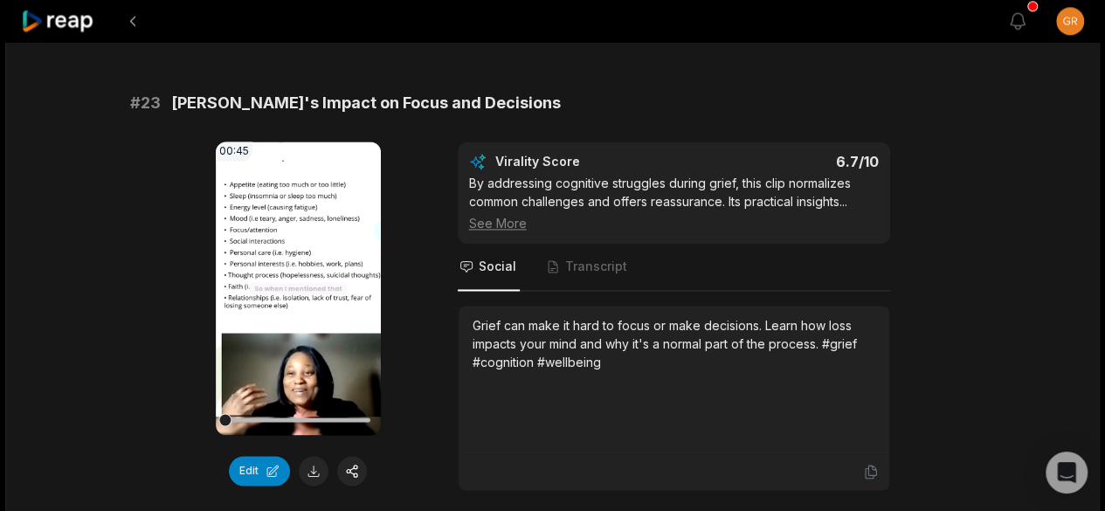
scroll to position [1152, 0]
click at [250, 460] on button "Edit" at bounding box center [259, 472] width 61 height 30
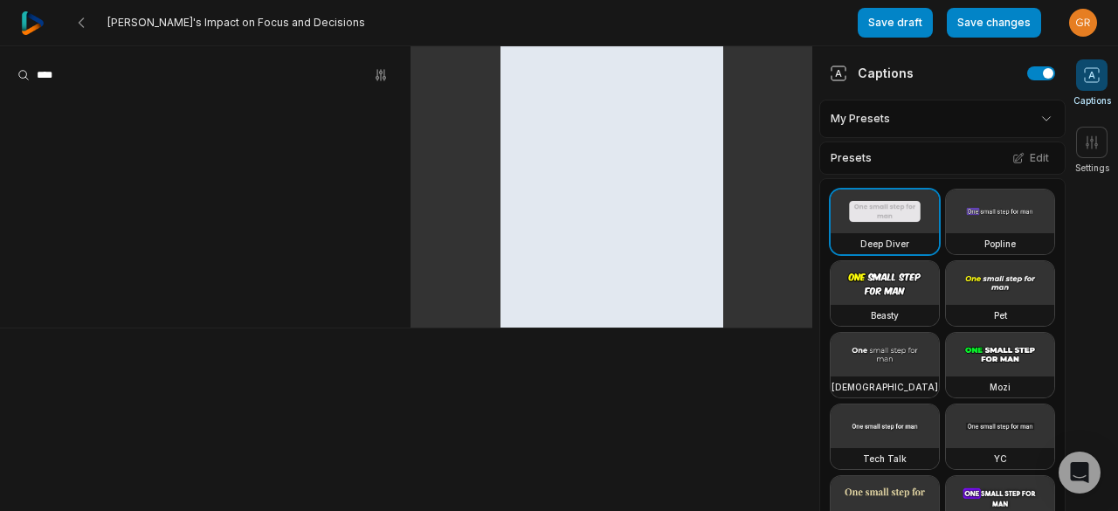
click at [1031, 113] on html "Grief's Impact on Focus and Decisions Save draft Save changes Open user menu Ca…" at bounding box center [559, 255] width 1118 height 511
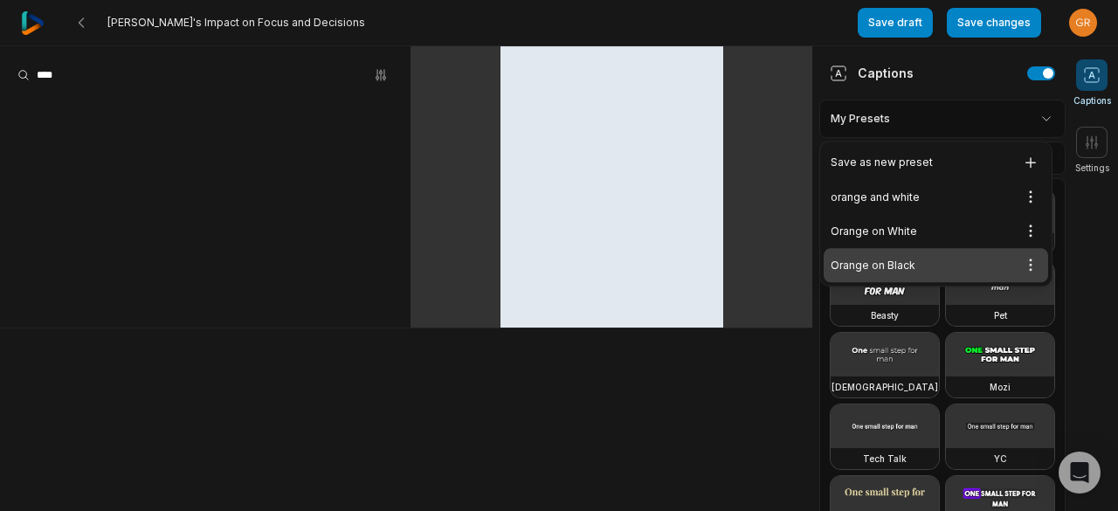
click at [903, 259] on div "Orange on Black Open options" at bounding box center [936, 265] width 224 height 34
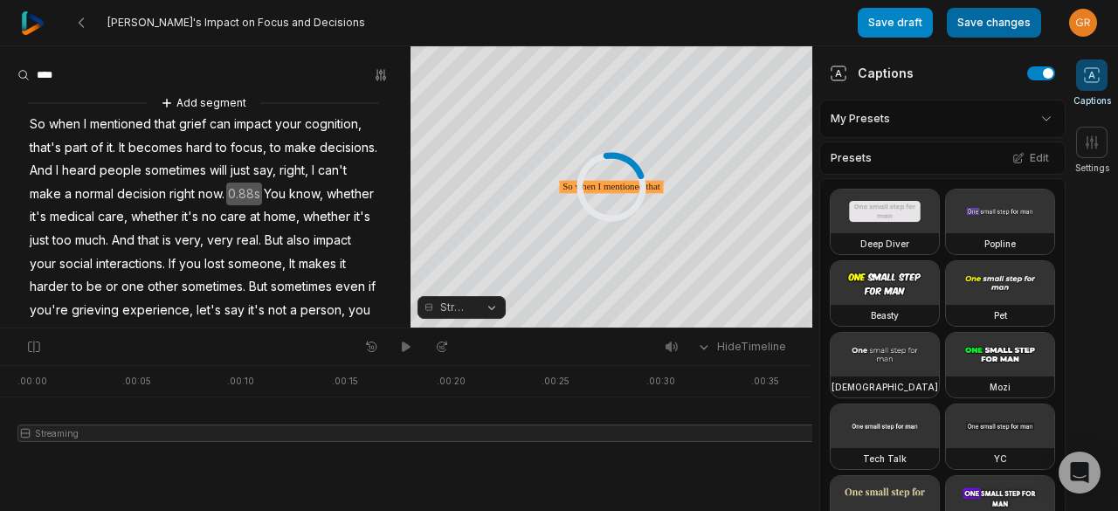
click at [992, 18] on button "Save changes" at bounding box center [994, 23] width 94 height 30
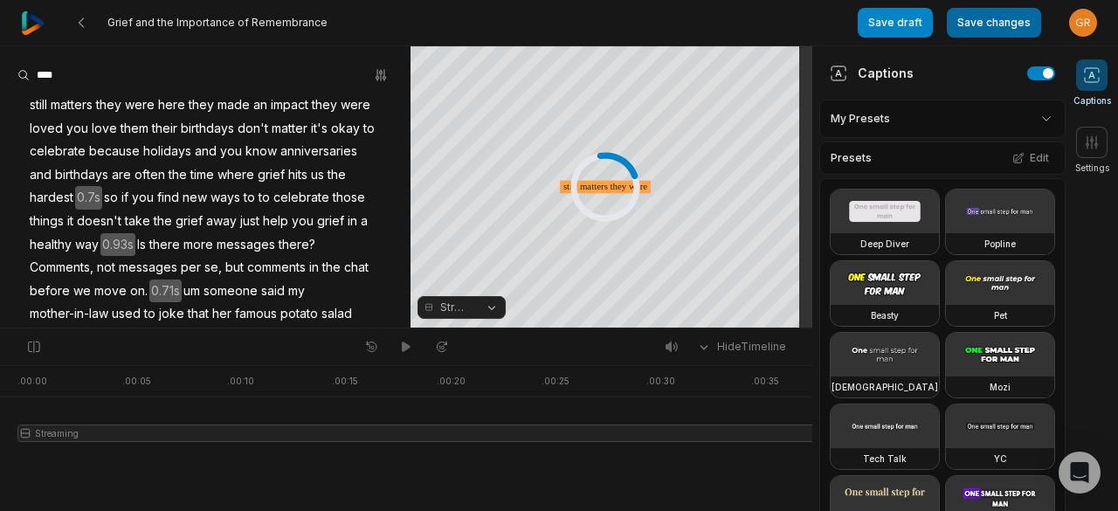
click at [988, 25] on button "Save changes" at bounding box center [994, 23] width 94 height 30
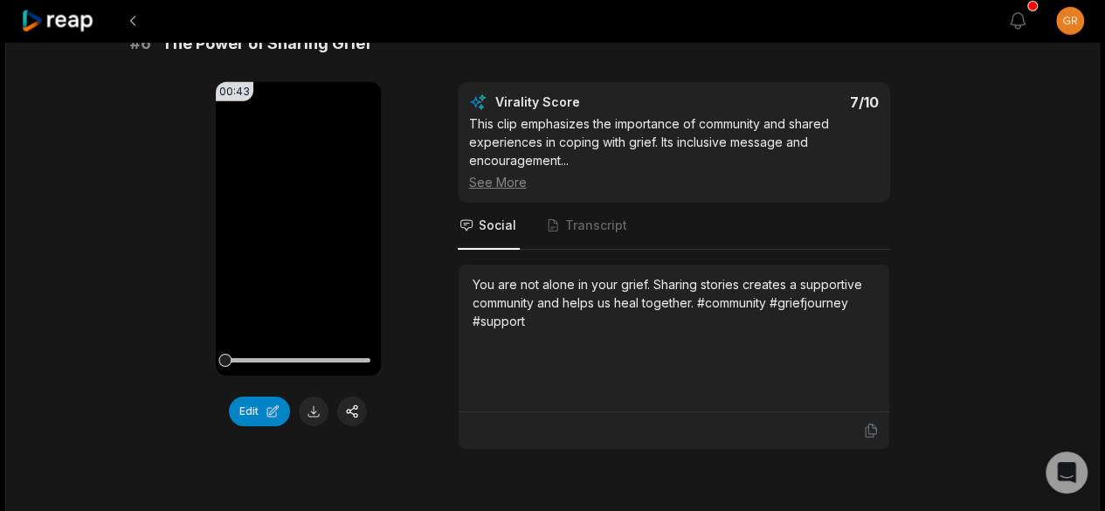
scroll to position [2783, 0]
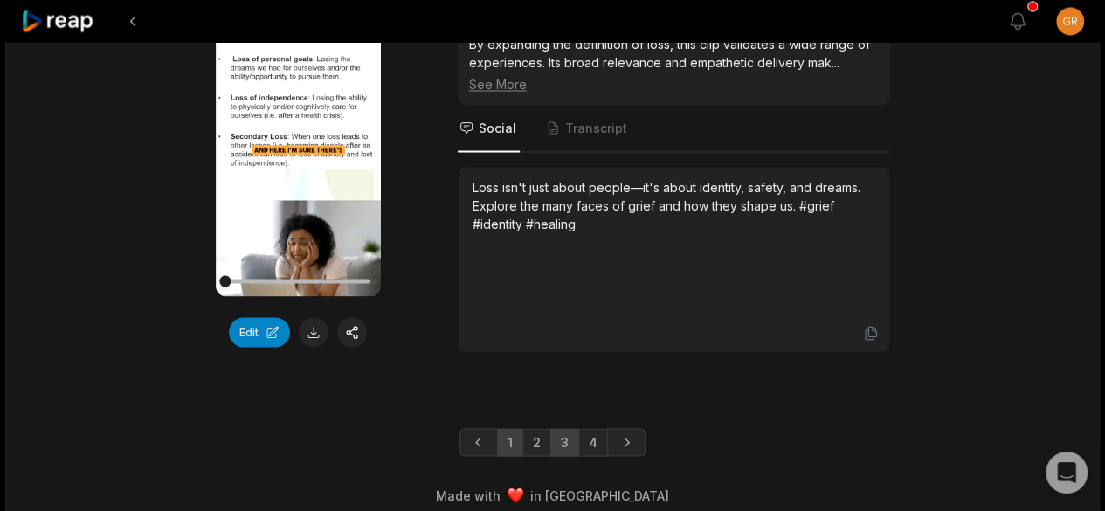
click at [564, 428] on link "3" at bounding box center [564, 442] width 29 height 28
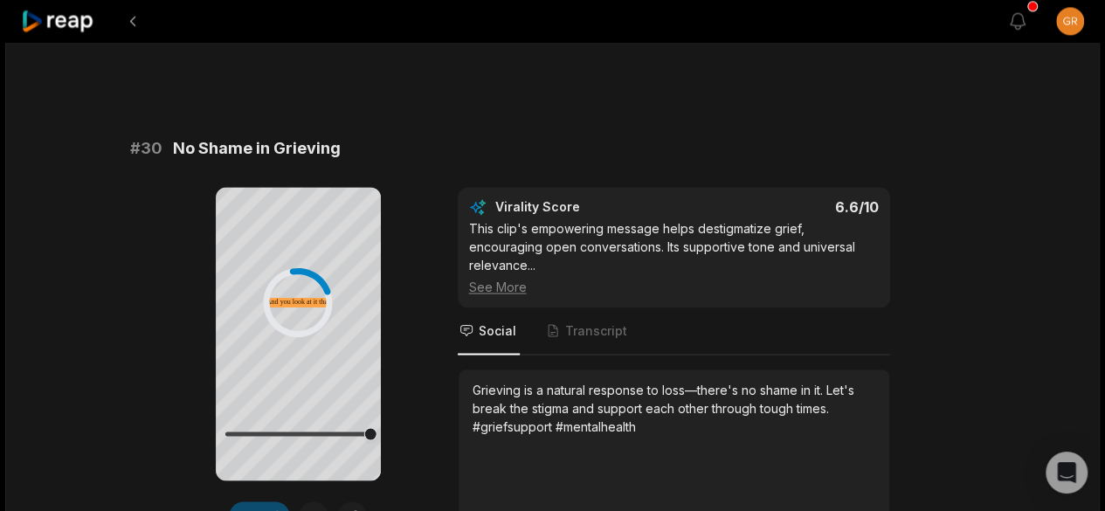
scroll to position [4825, 0]
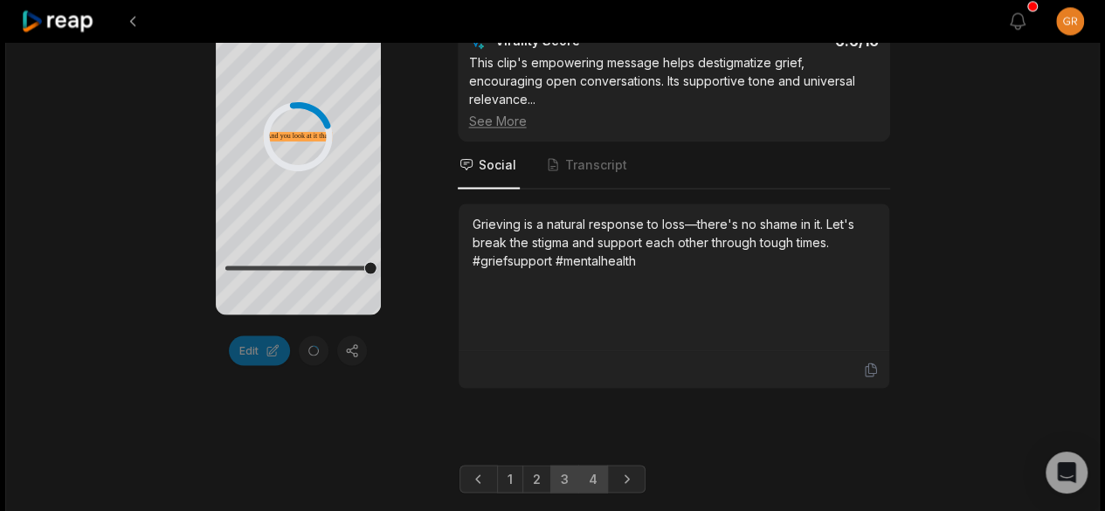
click at [594, 465] on link "4" at bounding box center [593, 479] width 30 height 28
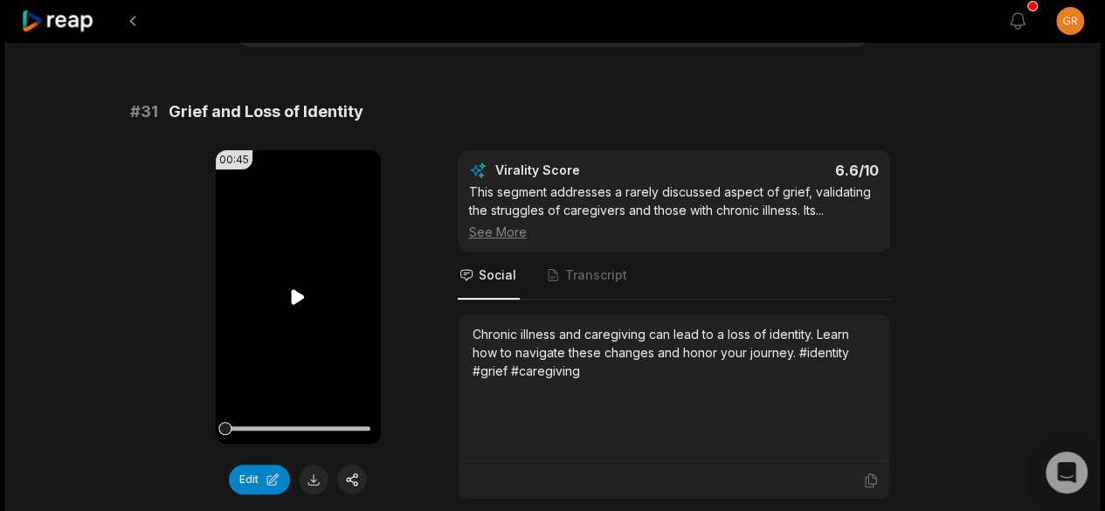
scroll to position [118, 0]
click at [252, 485] on button "Edit" at bounding box center [259, 478] width 61 height 30
click at [248, 479] on button "Edit" at bounding box center [259, 478] width 61 height 30
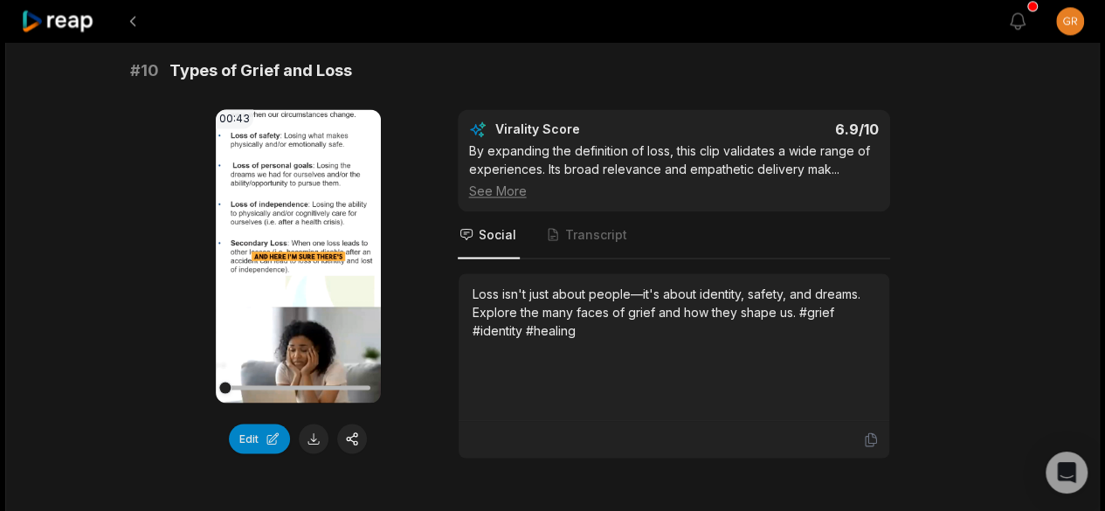
scroll to position [4844, 0]
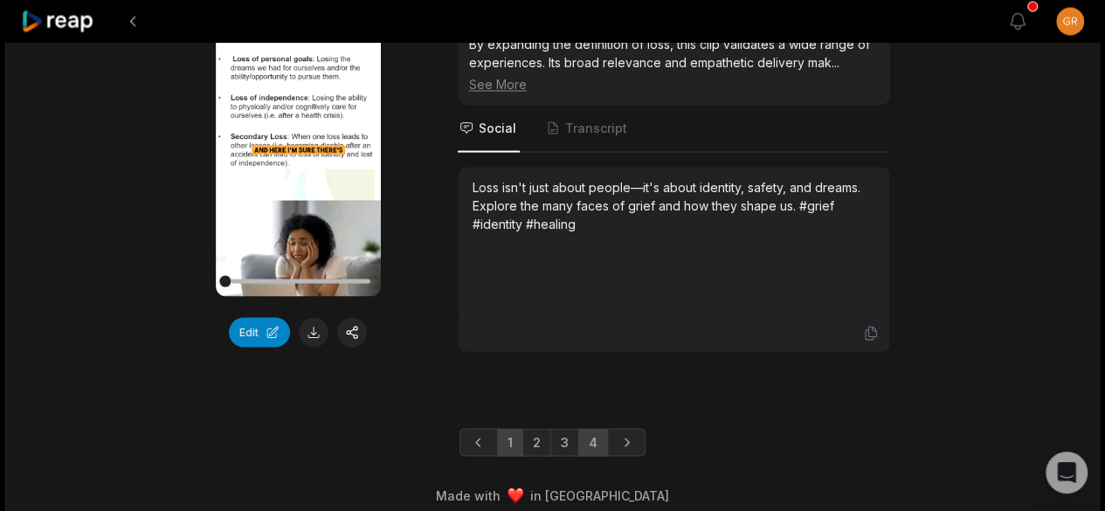
click at [593, 428] on link "4" at bounding box center [593, 442] width 30 height 28
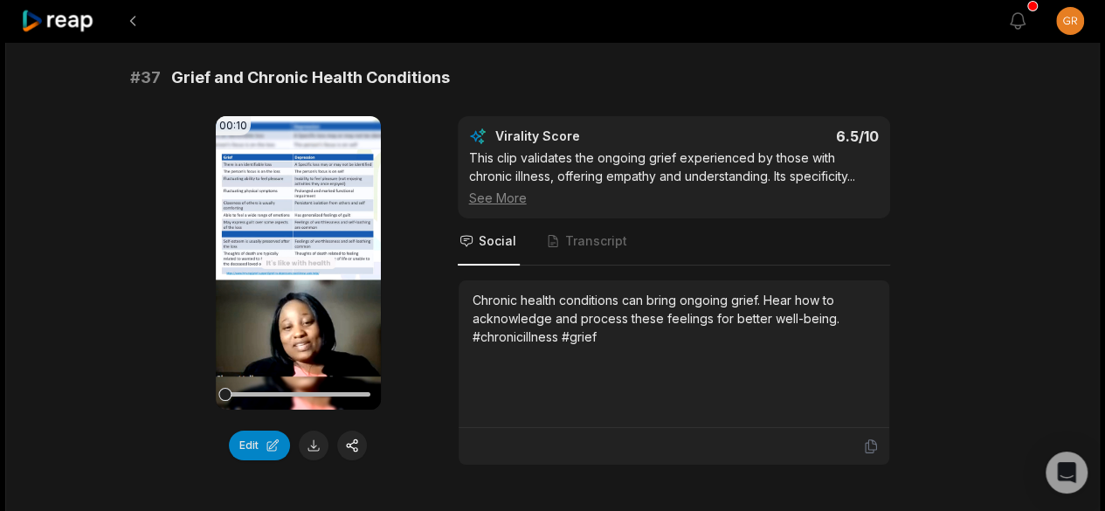
scroll to position [3212, 0]
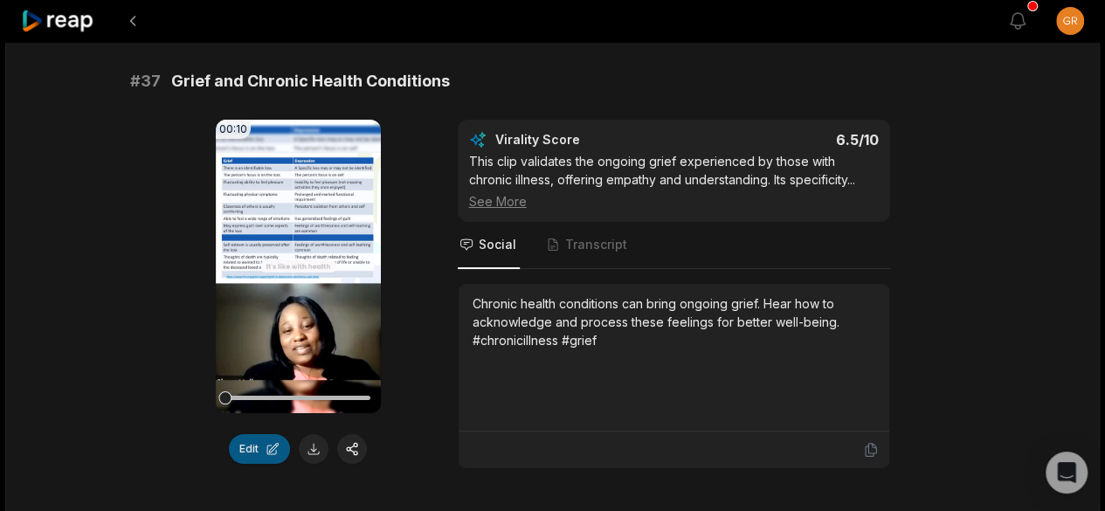
click at [252, 434] on button "Edit" at bounding box center [259, 449] width 61 height 30
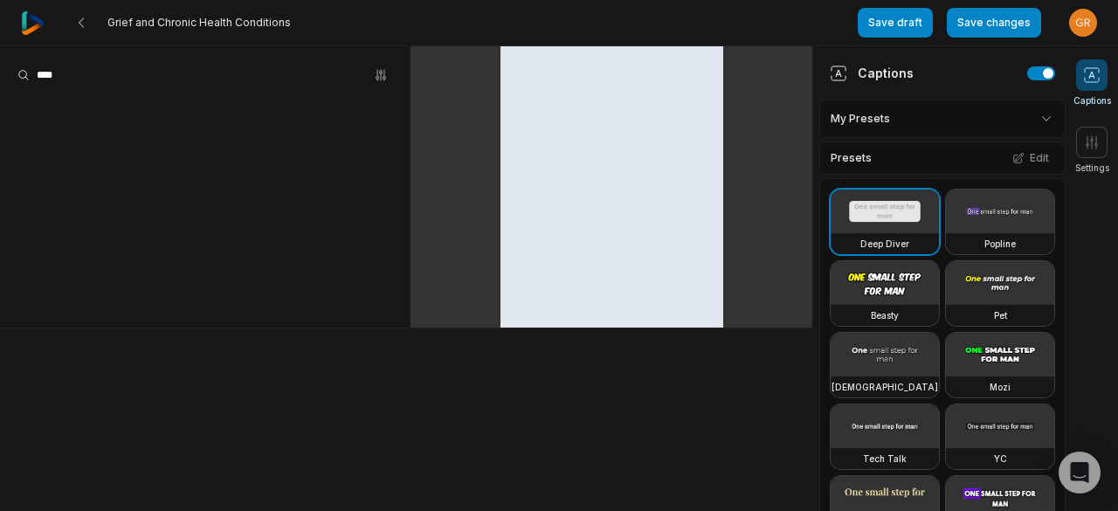
click at [1029, 116] on html "Grief and Chronic Health Conditions Save draft Save changes Open user menu Capt…" at bounding box center [559, 255] width 1118 height 511
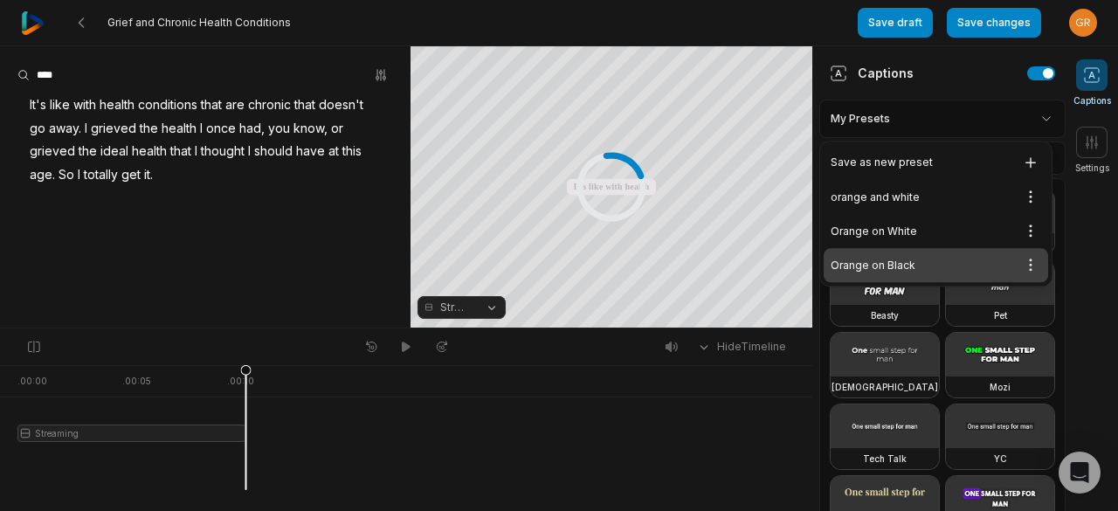
click at [914, 258] on div "Orange on Black Open options" at bounding box center [936, 265] width 224 height 34
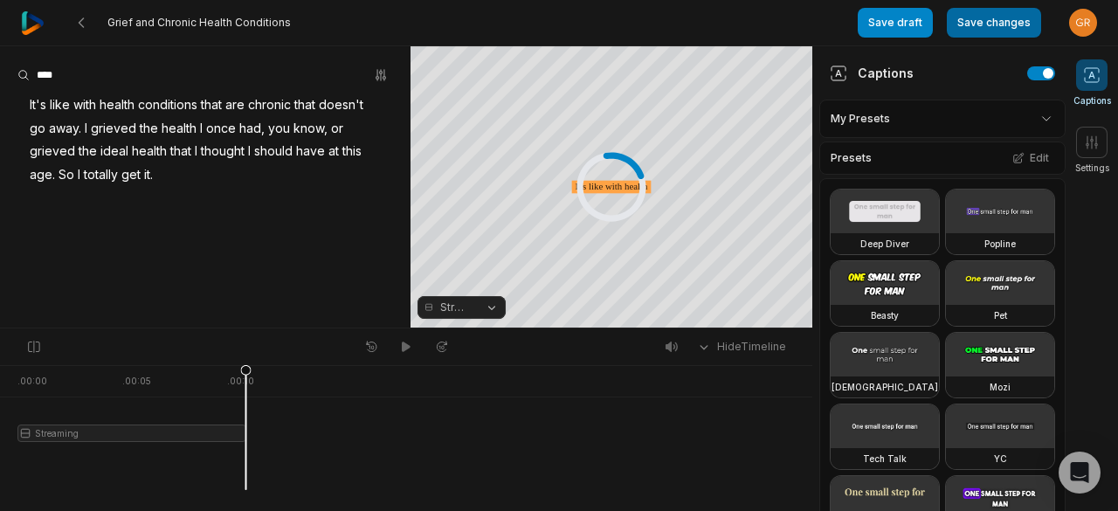
click at [987, 13] on button "Save changes" at bounding box center [994, 23] width 94 height 30
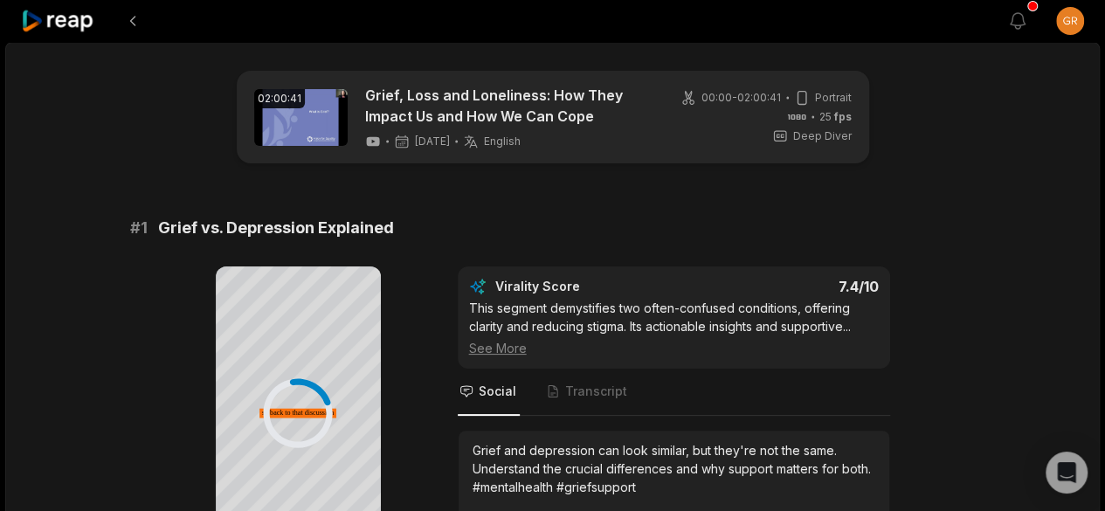
click at [987, 13] on div at bounding box center [514, 21] width 986 height 42
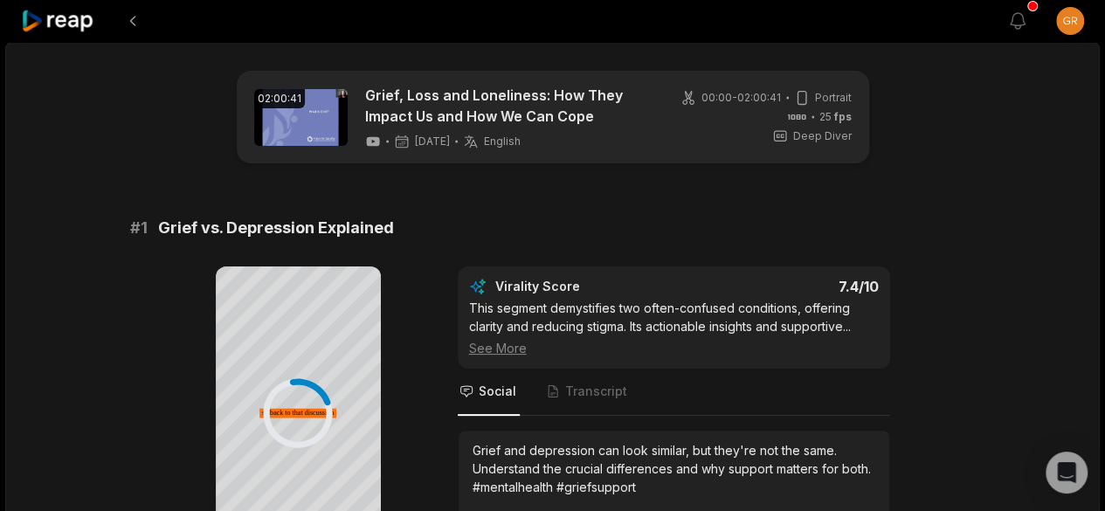
click at [987, 13] on div at bounding box center [514, 21] width 986 height 42
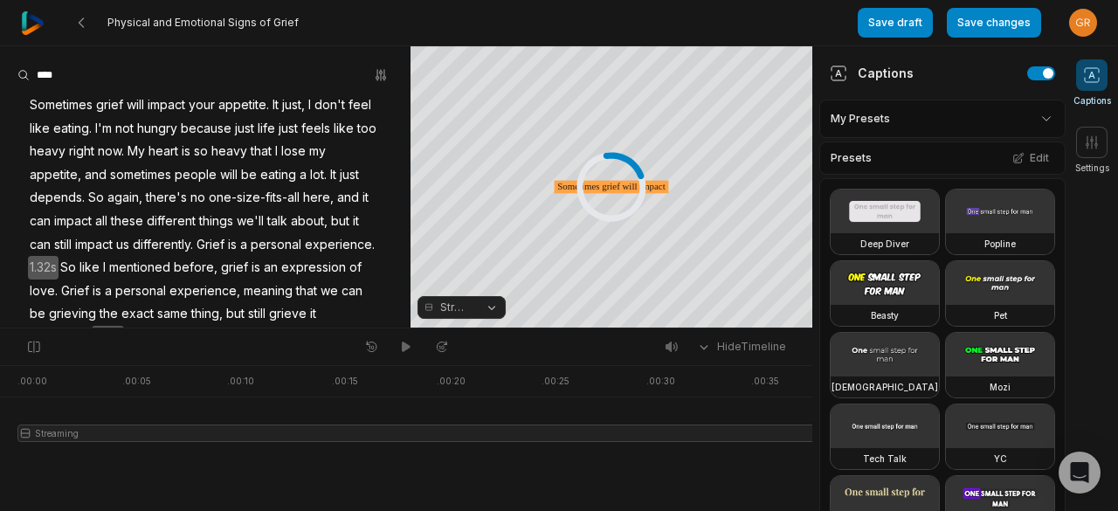
click at [999, 18] on button "Save changes" at bounding box center [994, 23] width 94 height 30
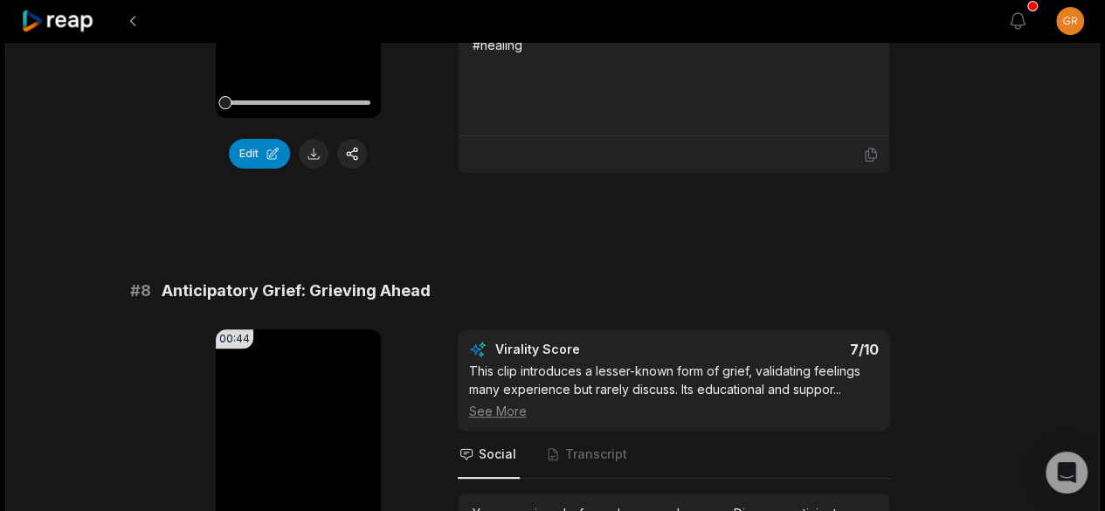
scroll to position [4844, 0]
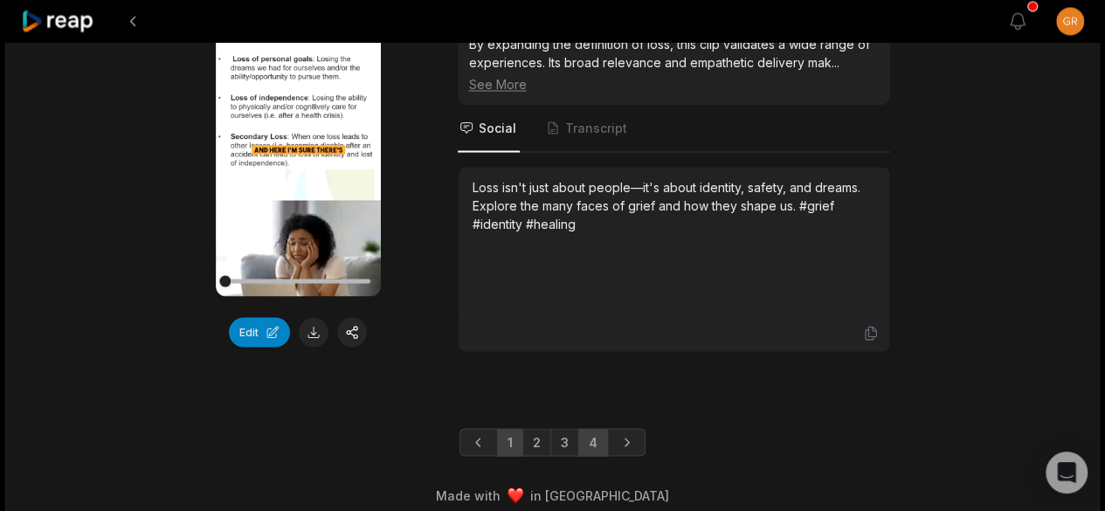
click at [592, 429] on link "4" at bounding box center [593, 442] width 30 height 28
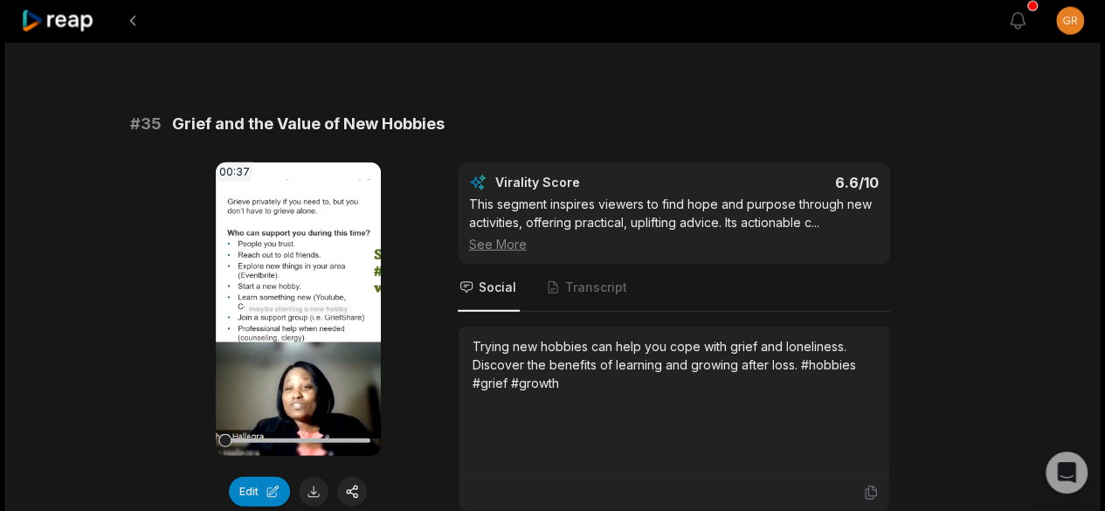
scroll to position [2138, 0]
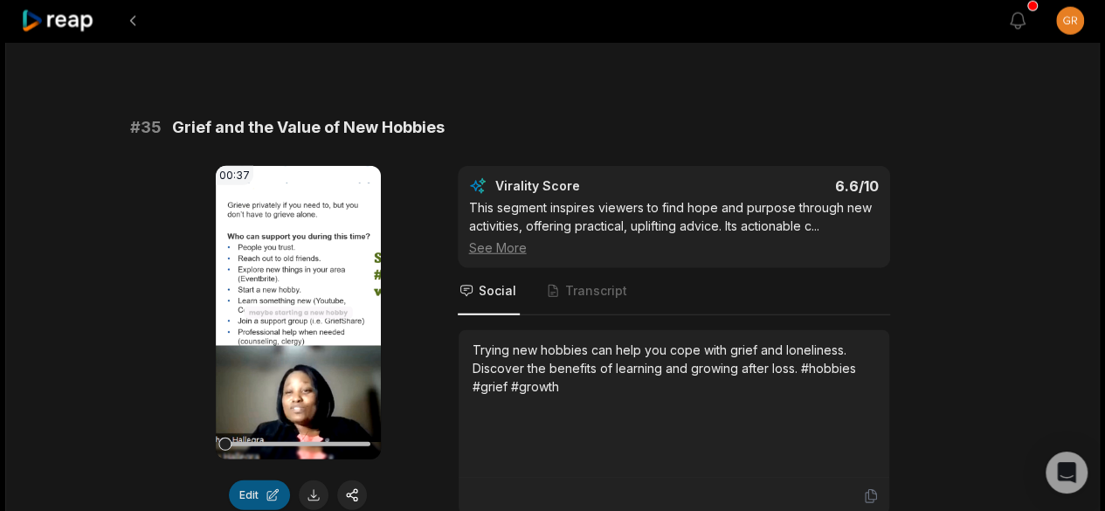
click at [257, 480] on button "Edit" at bounding box center [259, 495] width 61 height 30
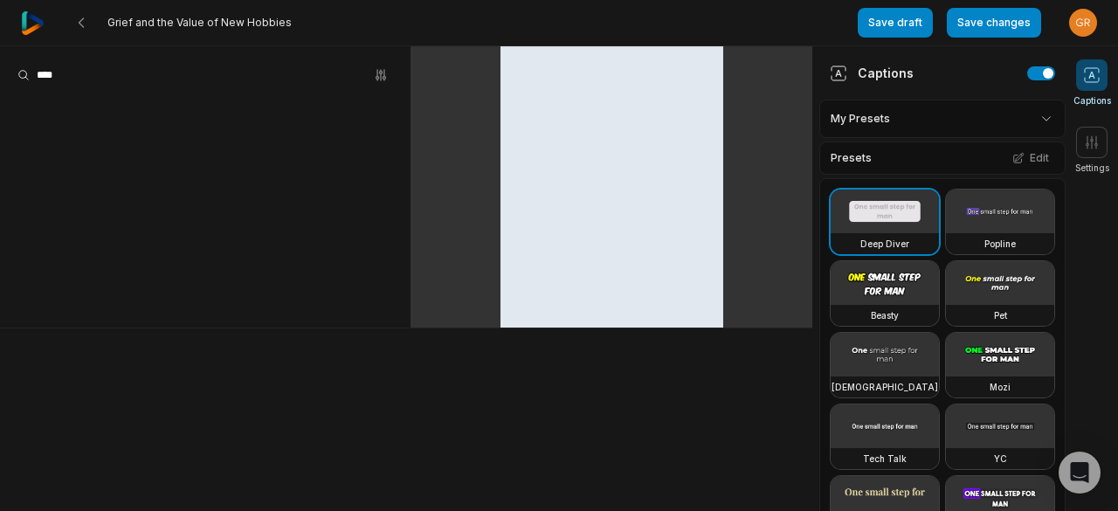
click at [1027, 111] on html "Grief and the Value of New Hobbies Save draft Save changes Open user menu Capti…" at bounding box center [559, 255] width 1118 height 511
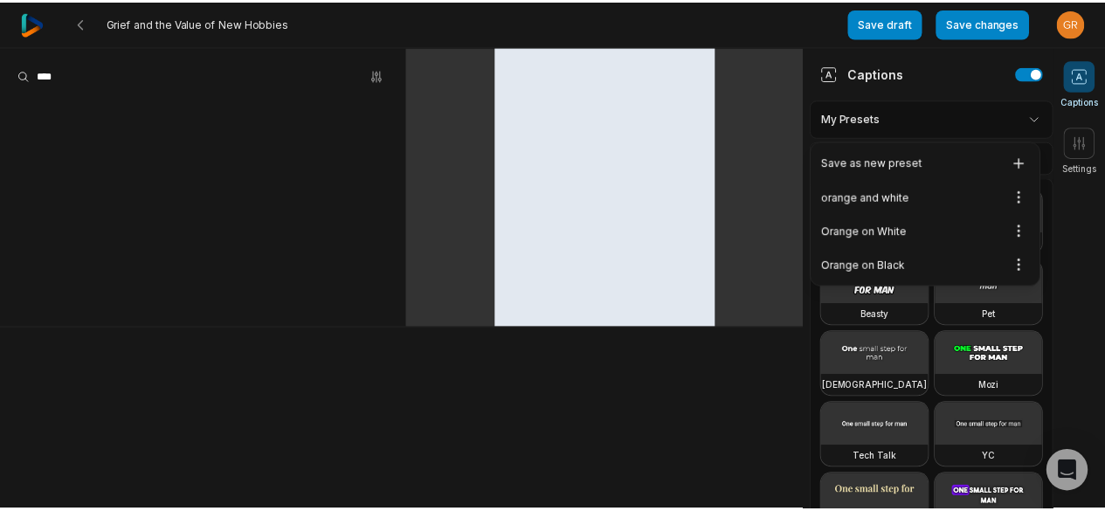
scroll to position [406, 0]
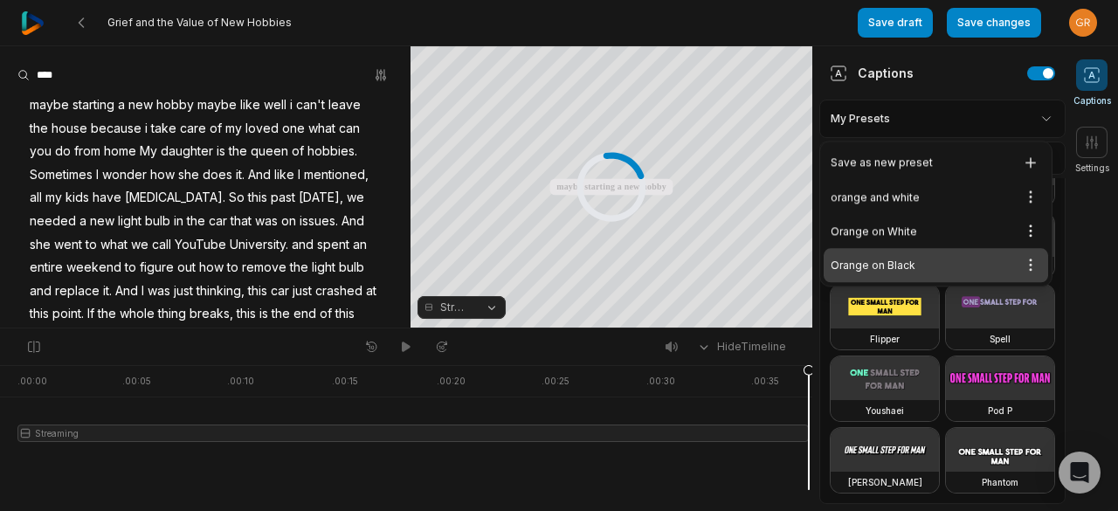
click at [900, 262] on div "Orange on Black Open options" at bounding box center [936, 265] width 224 height 34
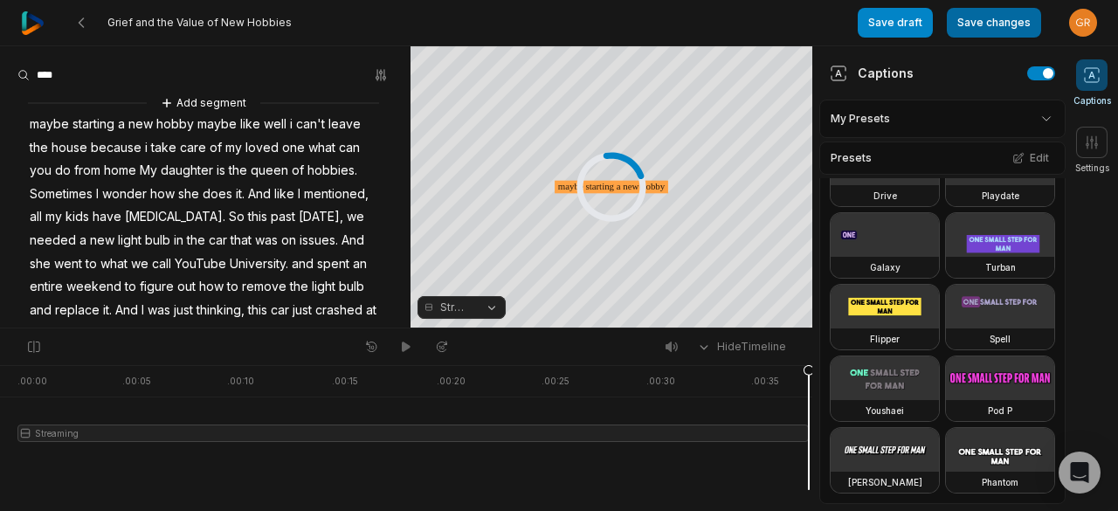
click at [996, 24] on button "Save changes" at bounding box center [994, 23] width 94 height 30
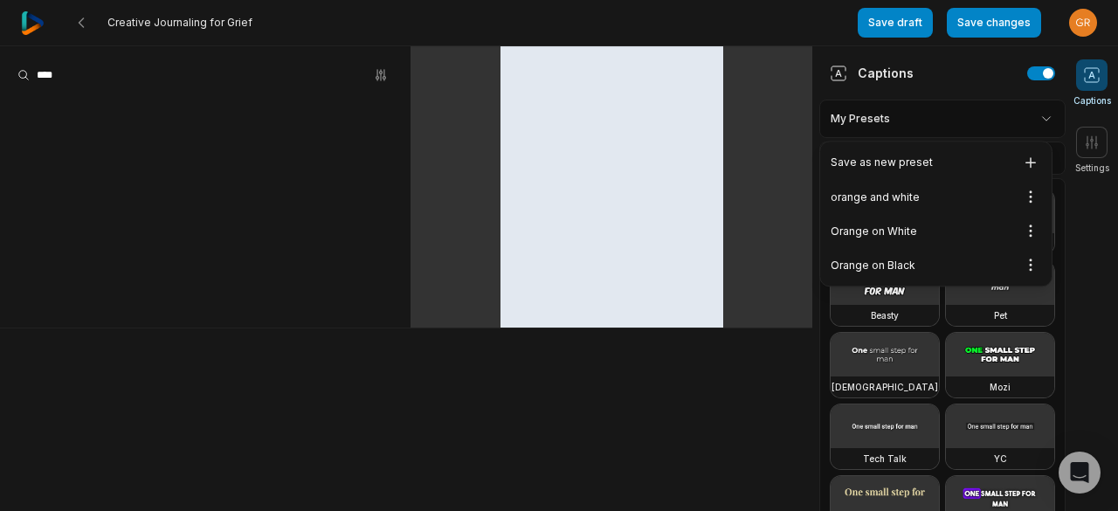
click at [903, 262] on div "Orange on Black Open options" at bounding box center [936, 265] width 224 height 34
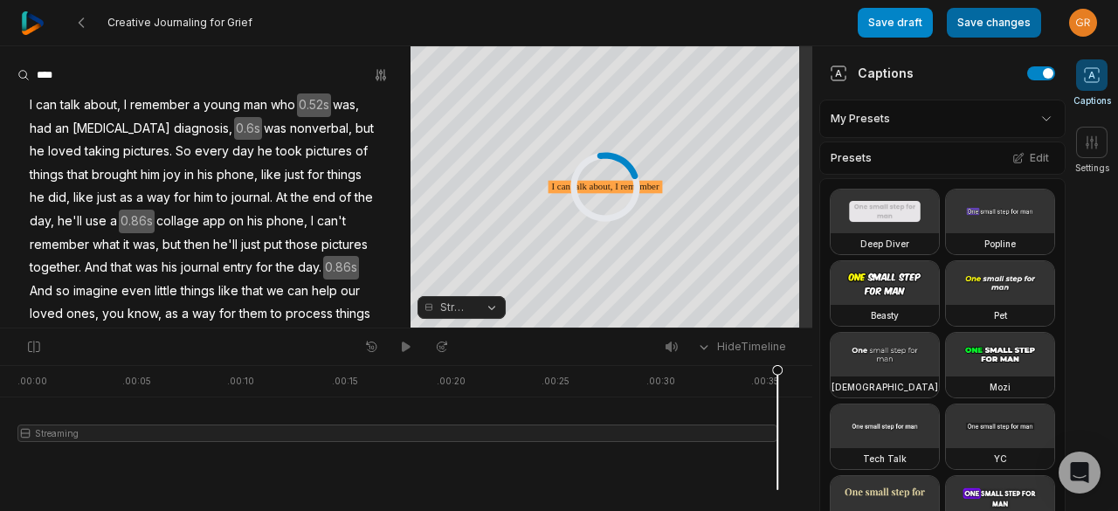
click at [976, 28] on button "Save changes" at bounding box center [994, 23] width 94 height 30
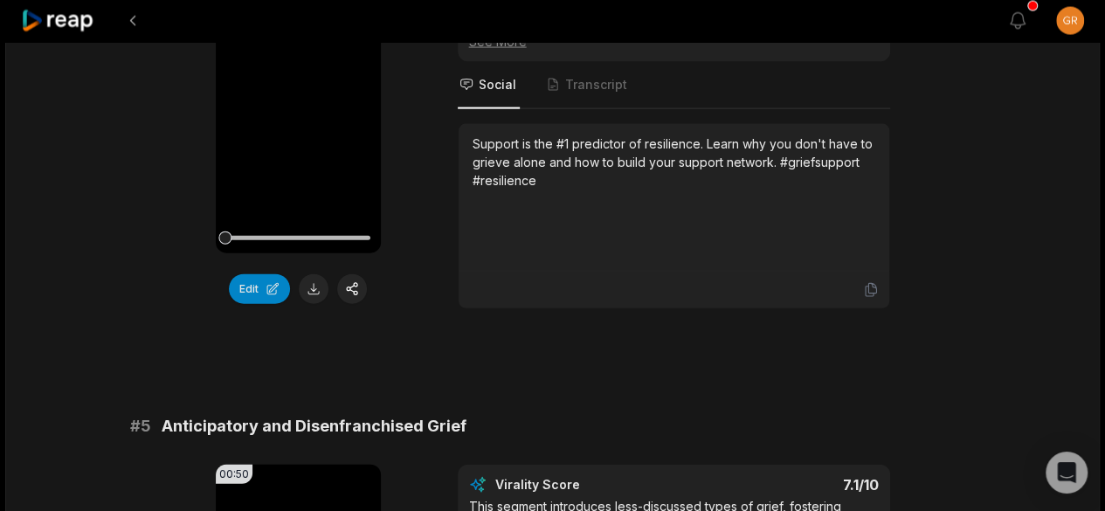
scroll to position [4844, 0]
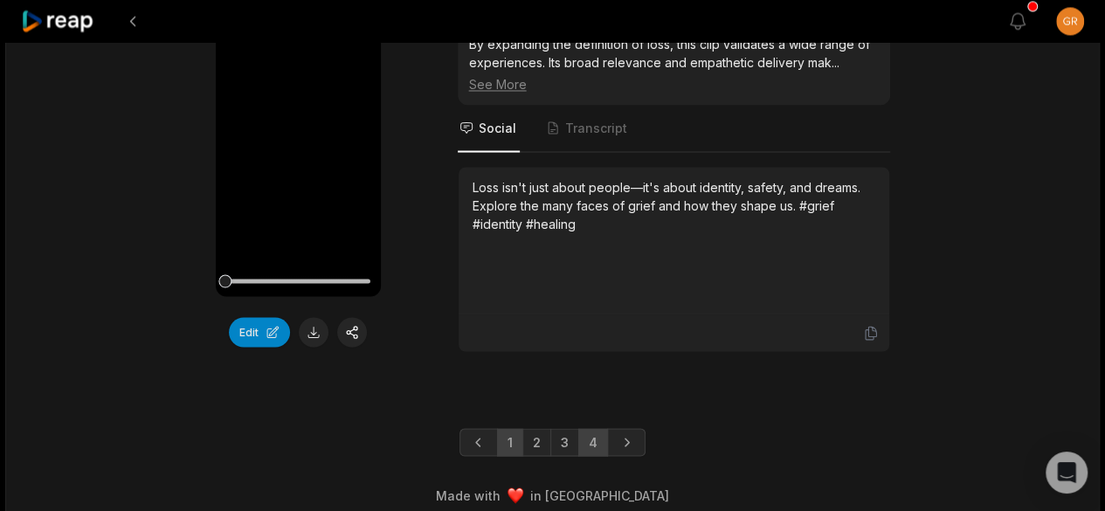
click at [590, 429] on link "4" at bounding box center [593, 442] width 30 height 28
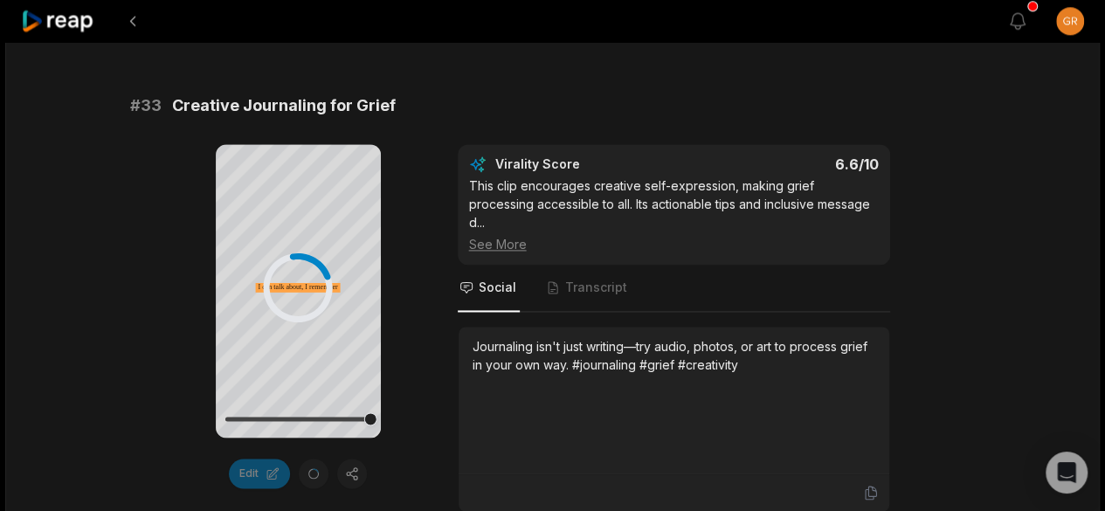
scroll to position [622, 0]
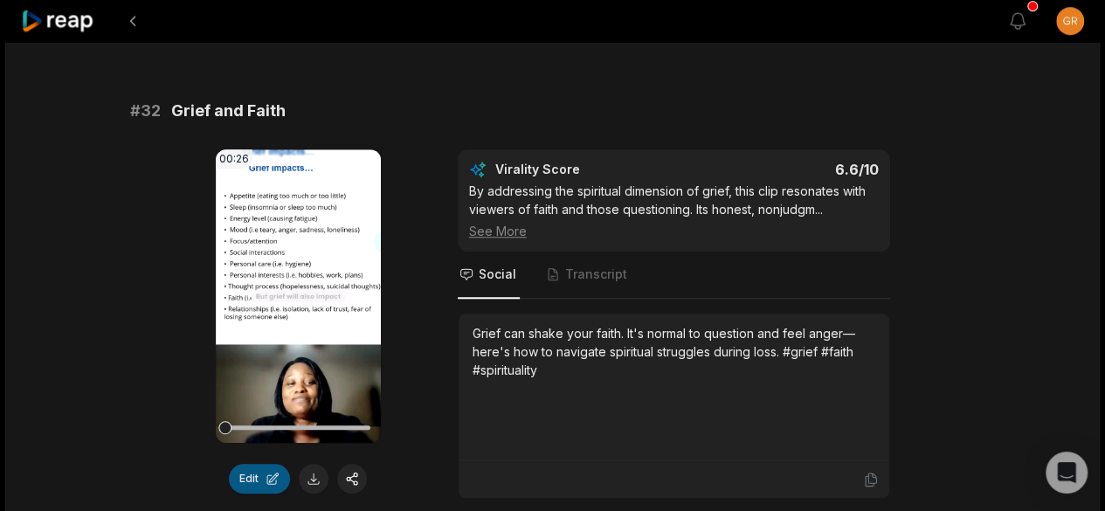
click at [241, 478] on button "Edit" at bounding box center [259, 479] width 61 height 30
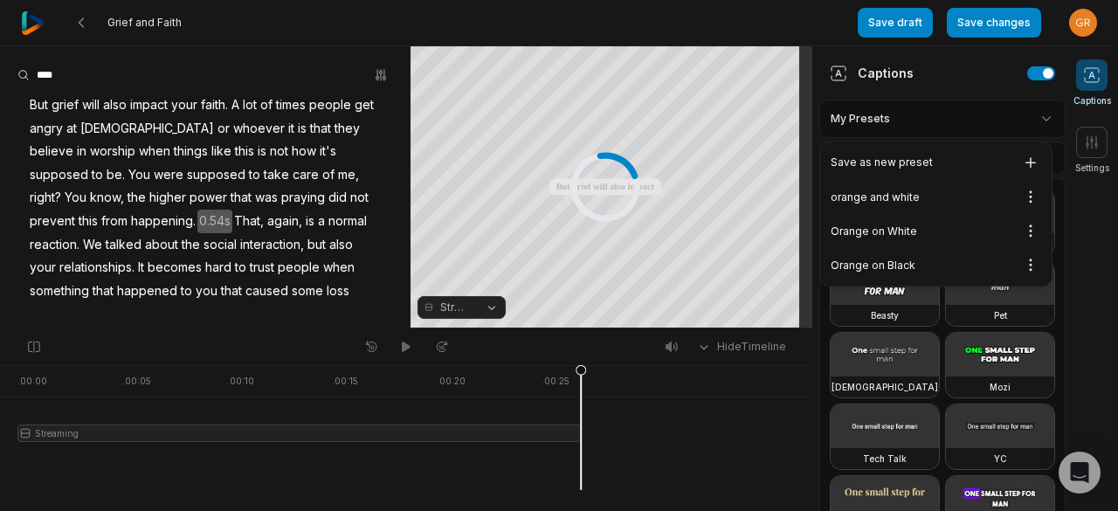
click at [1037, 123] on html "Grief and Faith Save draft Save changes Open user menu Captions Settings Your b…" at bounding box center [559, 255] width 1118 height 511
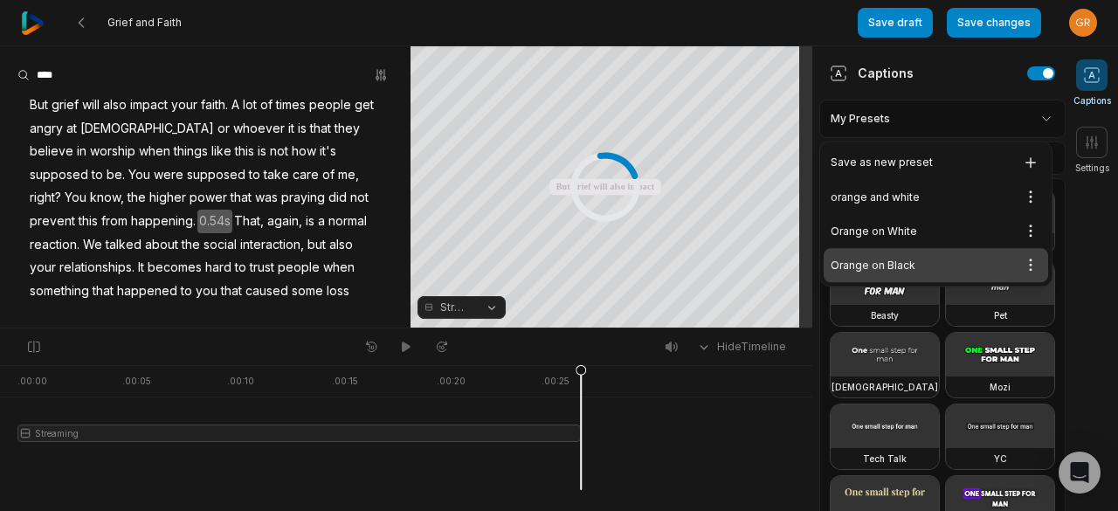
click at [887, 261] on div "Orange on Black Open options" at bounding box center [936, 265] width 224 height 34
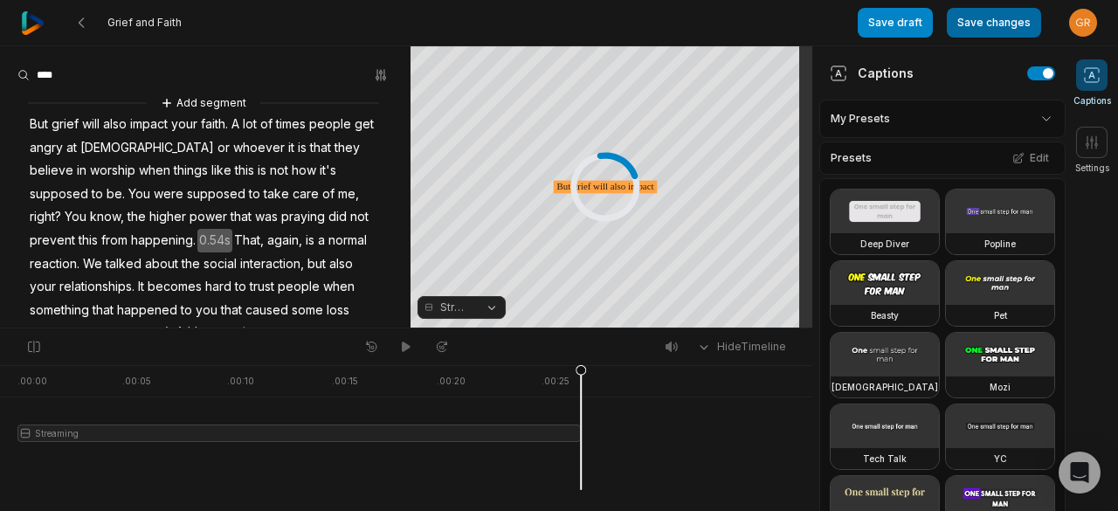
click at [1001, 17] on button "Save changes" at bounding box center [994, 23] width 94 height 30
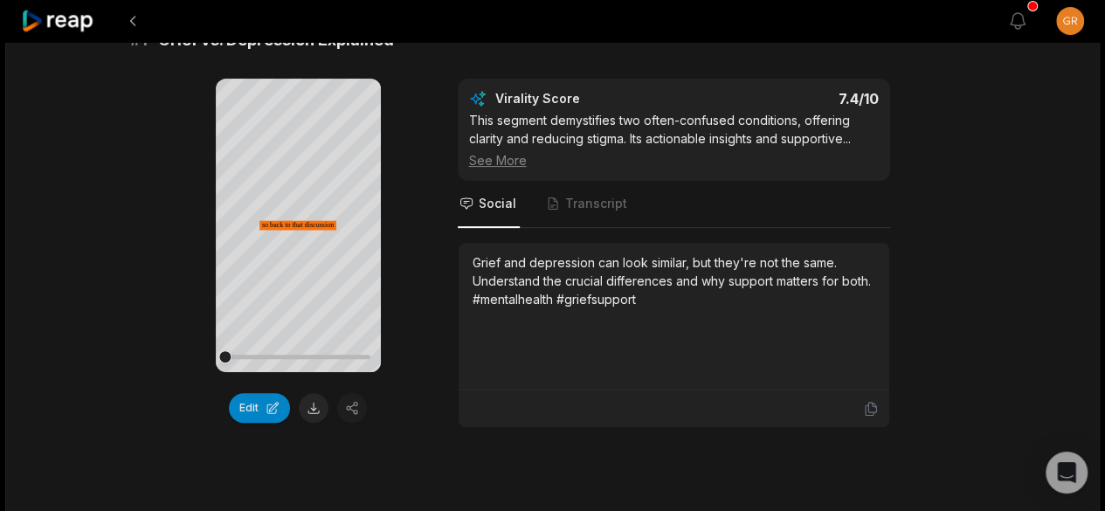
scroll to position [201, 0]
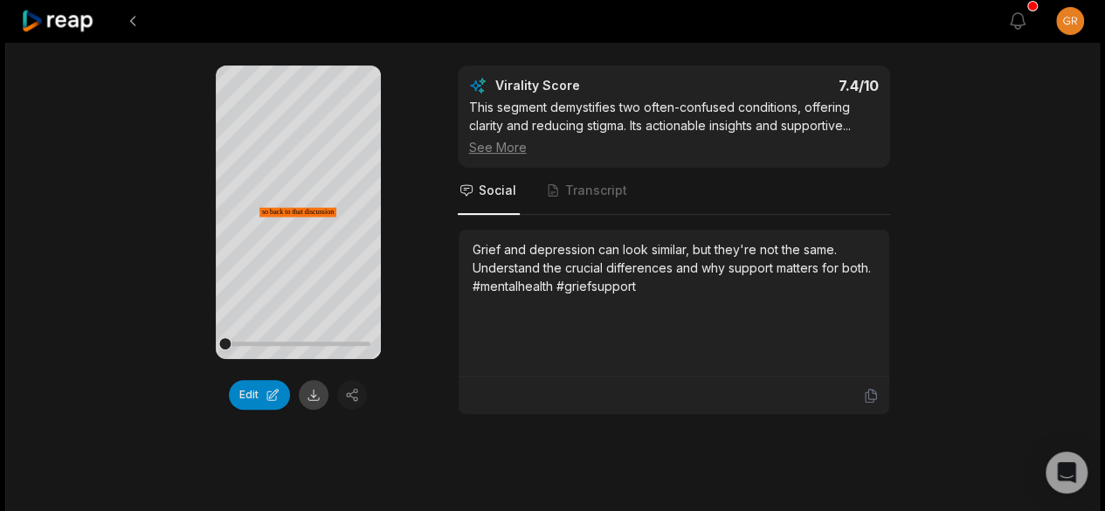
click at [313, 397] on button at bounding box center [314, 395] width 30 height 30
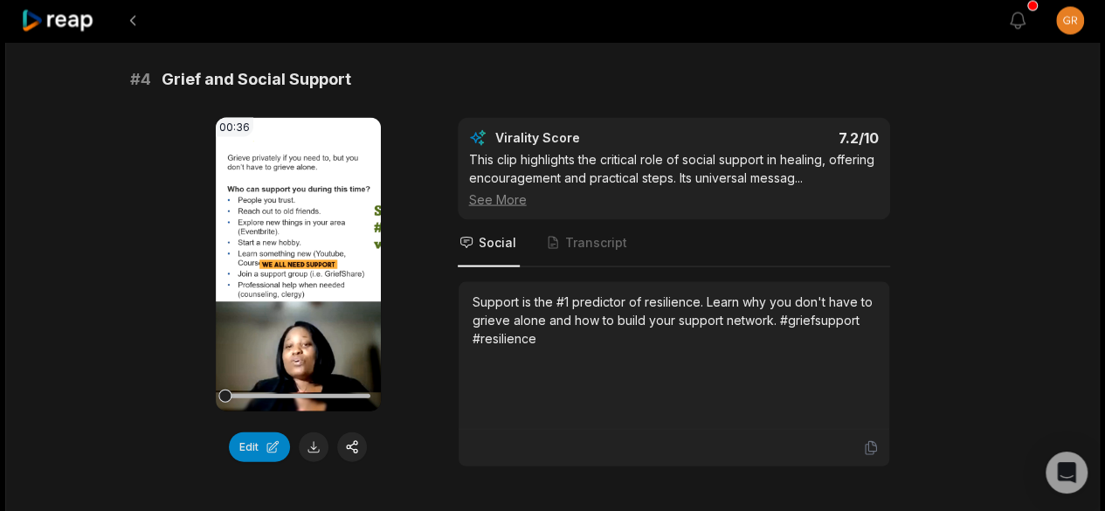
scroll to position [1705, 0]
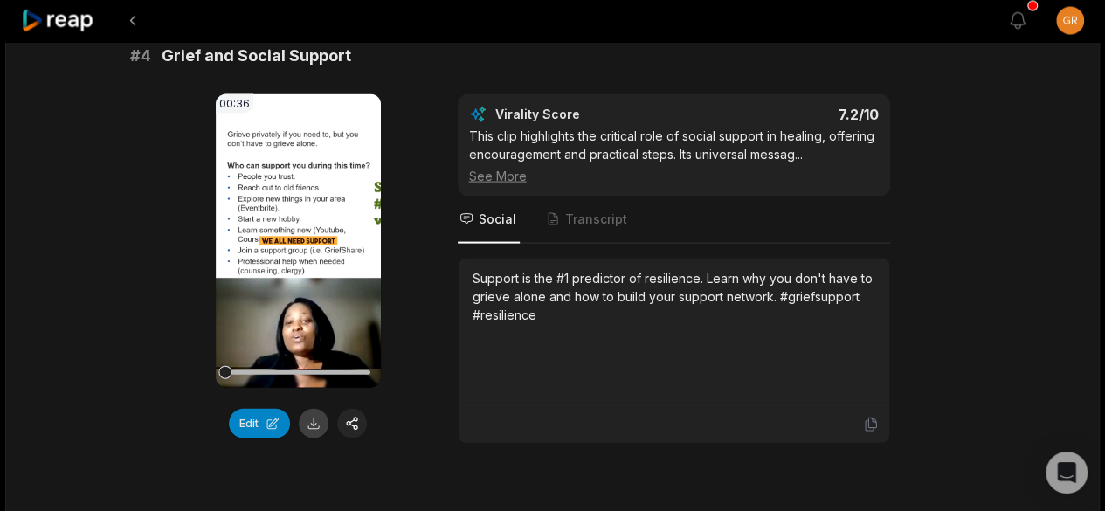
click at [311, 422] on button at bounding box center [314, 424] width 30 height 30
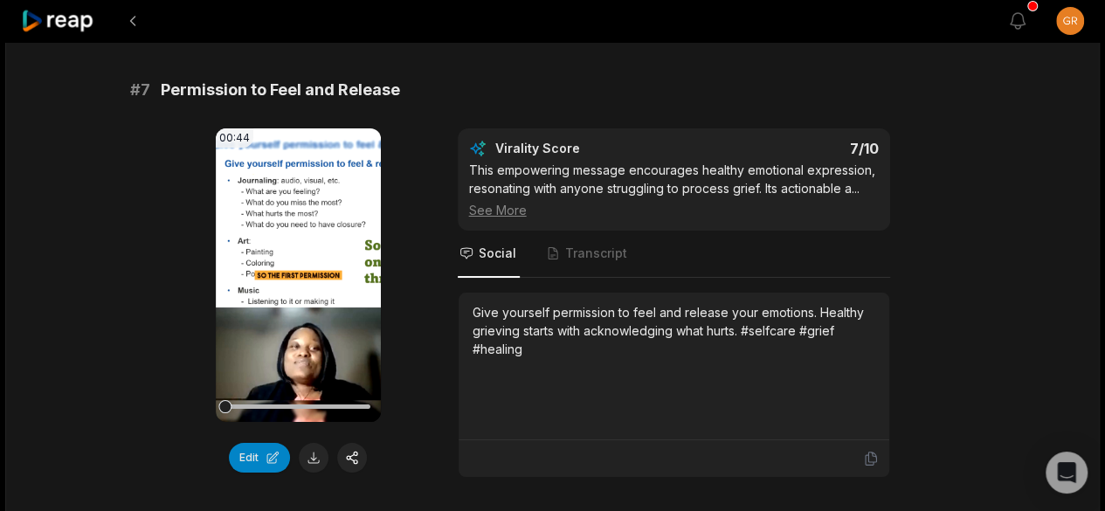
scroll to position [3207, 0]
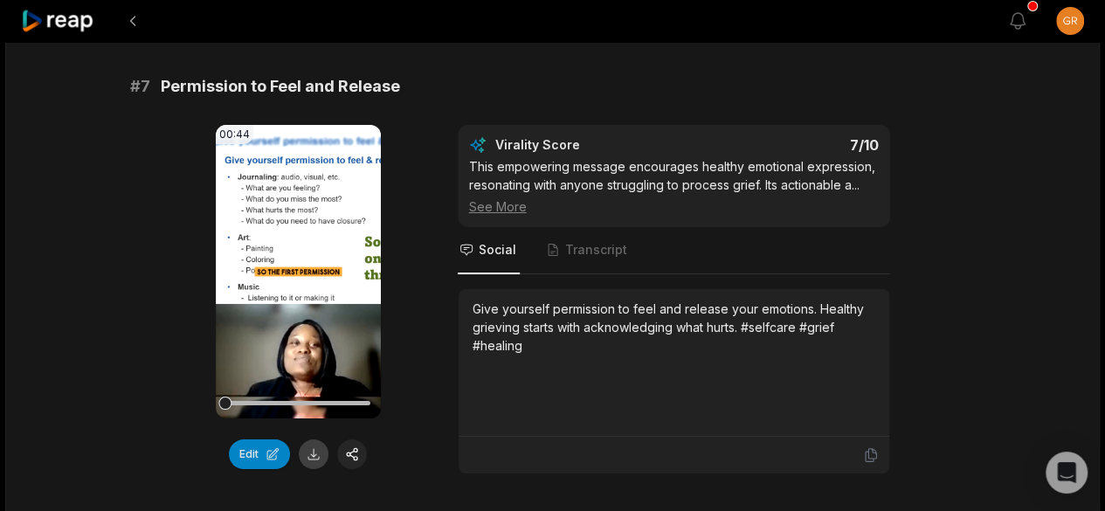
click at [316, 445] on button at bounding box center [314, 454] width 30 height 30
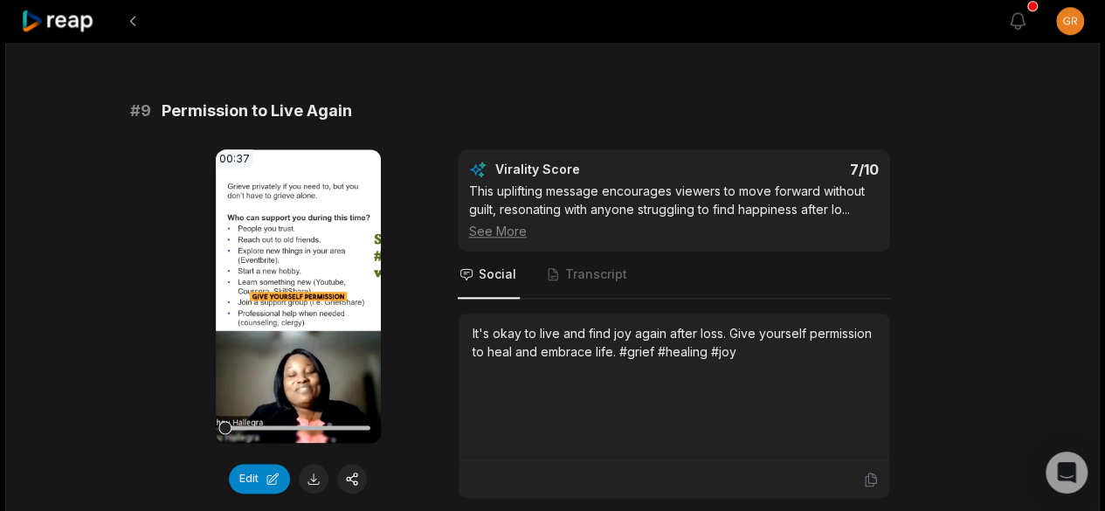
scroll to position [4193, 0]
click at [307, 463] on button at bounding box center [314, 478] width 30 height 30
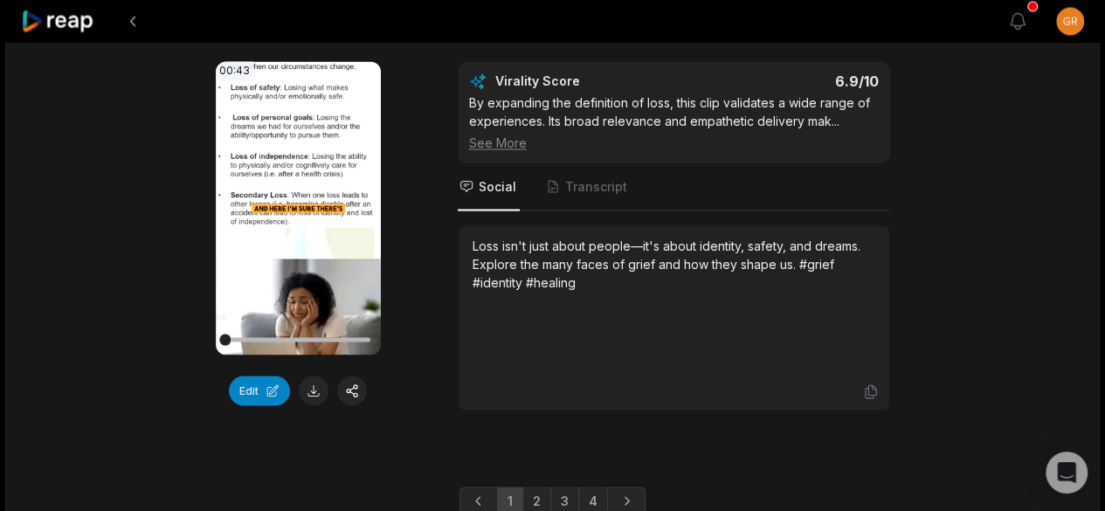
scroll to position [4844, 0]
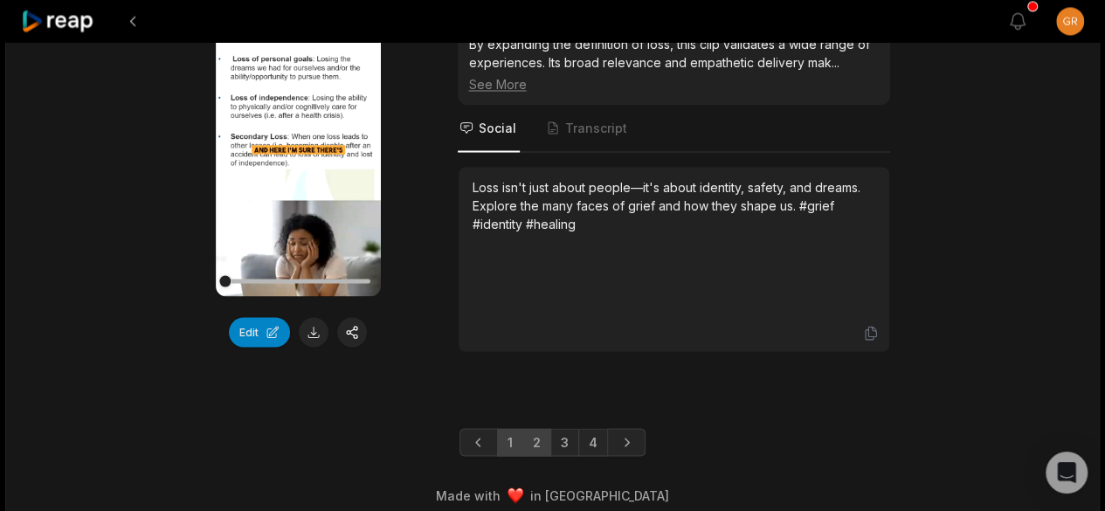
click at [533, 432] on link "2" at bounding box center [536, 442] width 29 height 28
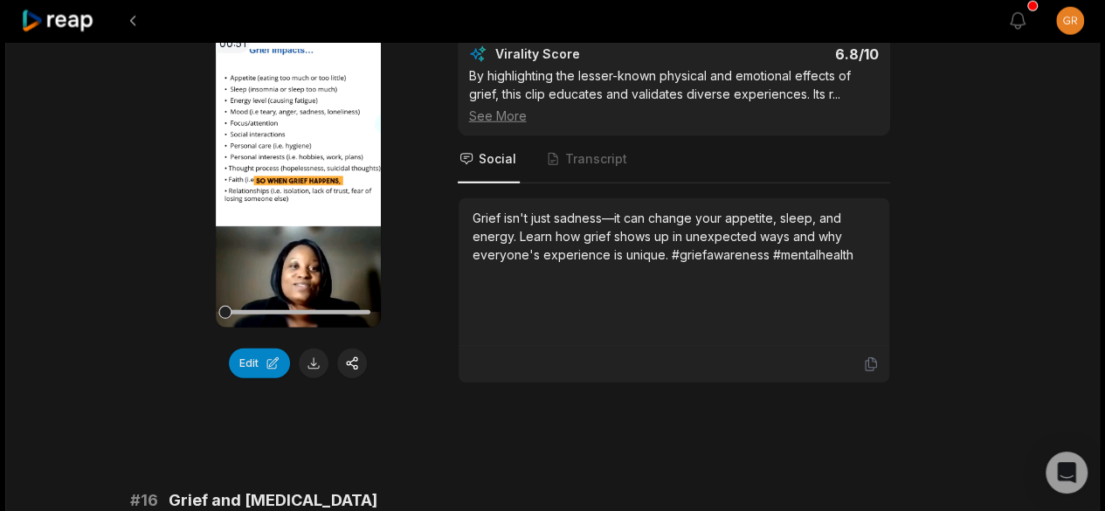
scroll to position [2274, 0]
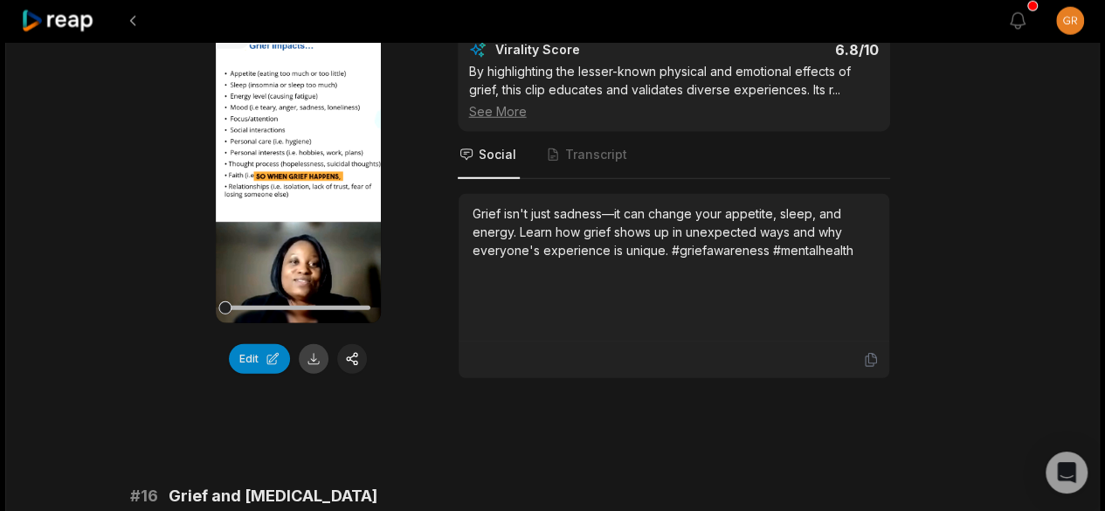
click at [310, 362] on button at bounding box center [314, 359] width 30 height 30
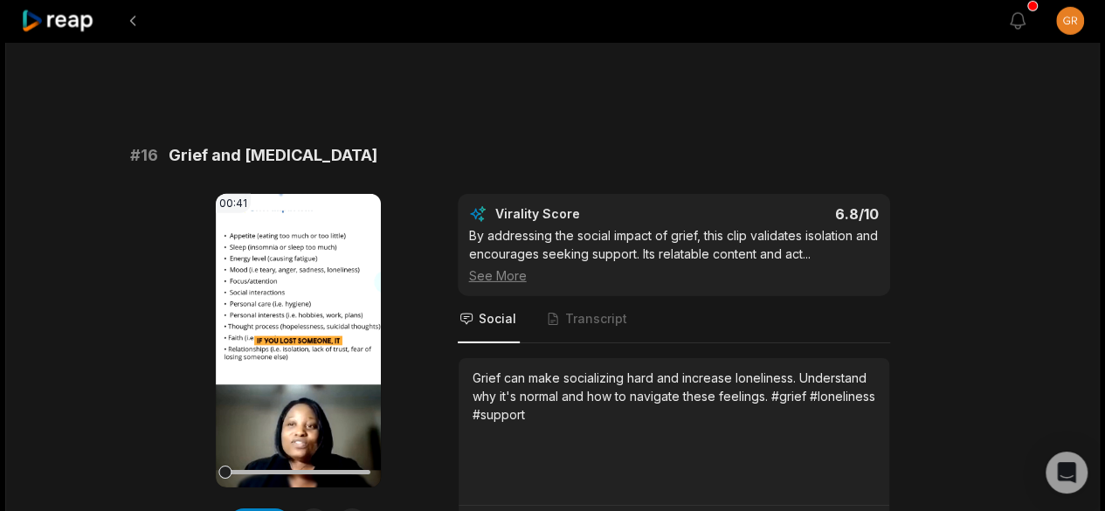
scroll to position [2782, 0]
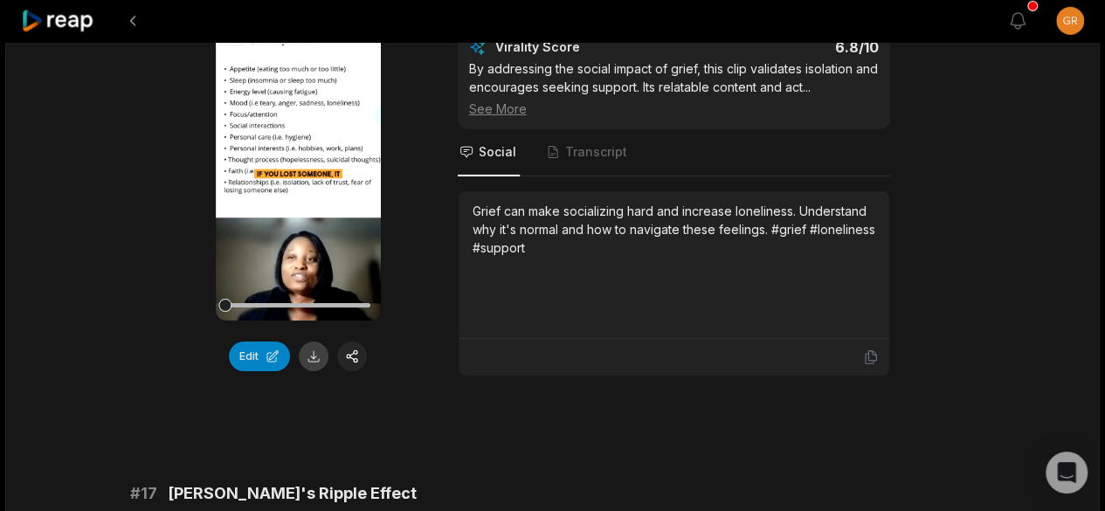
click at [310, 362] on button at bounding box center [314, 356] width 30 height 30
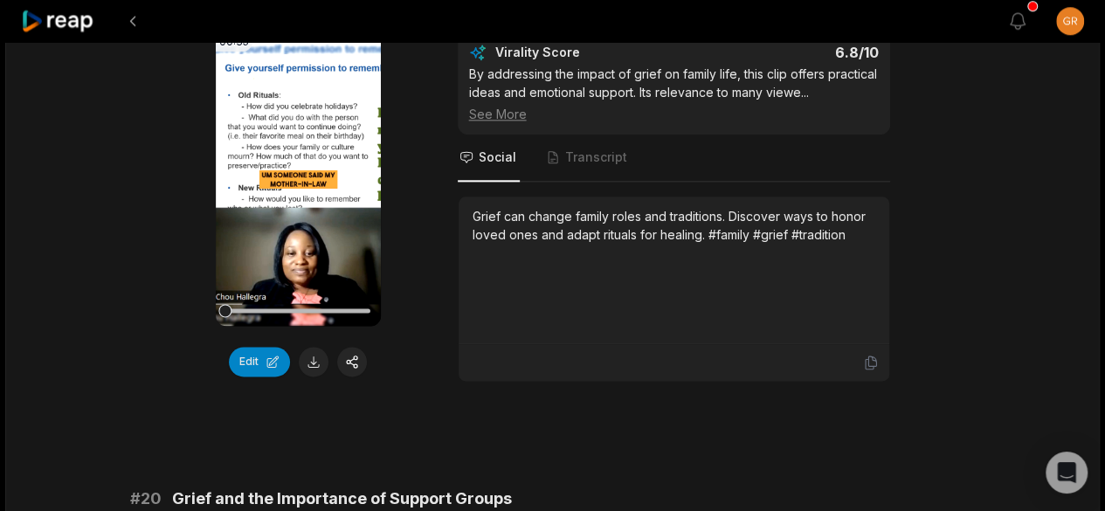
scroll to position [4294, 0]
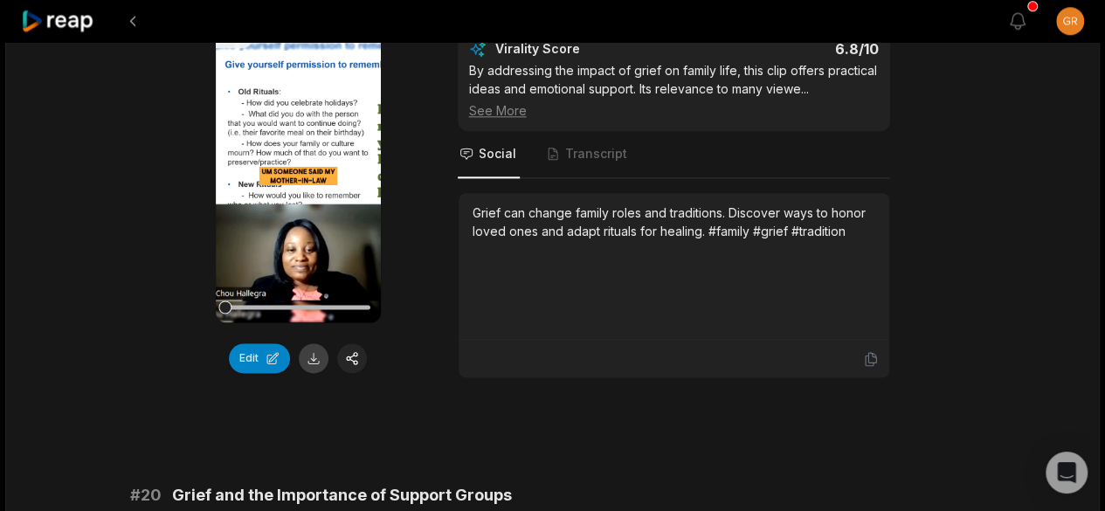
click at [310, 366] on button at bounding box center [314, 358] width 30 height 30
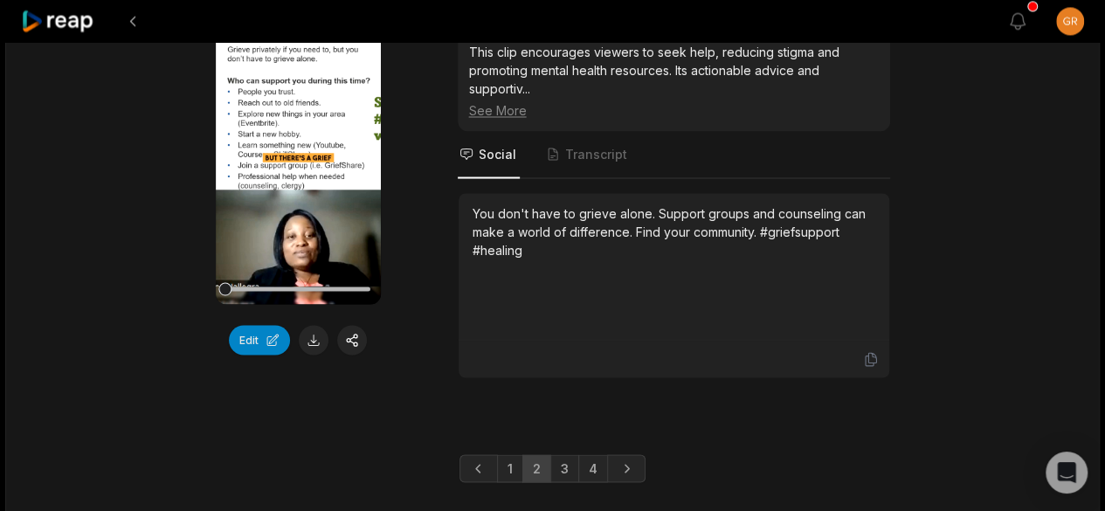
scroll to position [4826, 0]
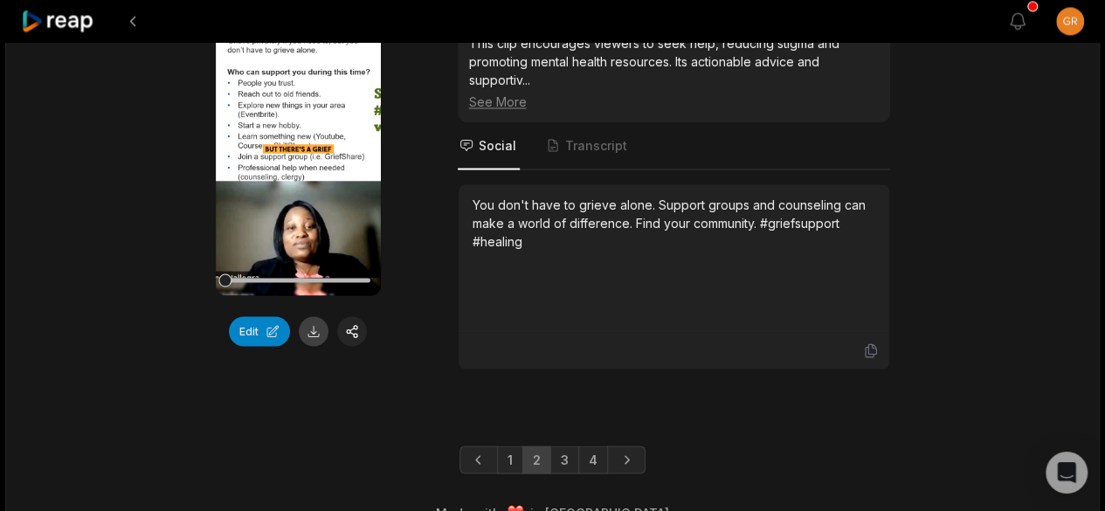
click at [310, 335] on button at bounding box center [314, 331] width 30 height 30
click at [569, 461] on link "3" at bounding box center [564, 459] width 29 height 28
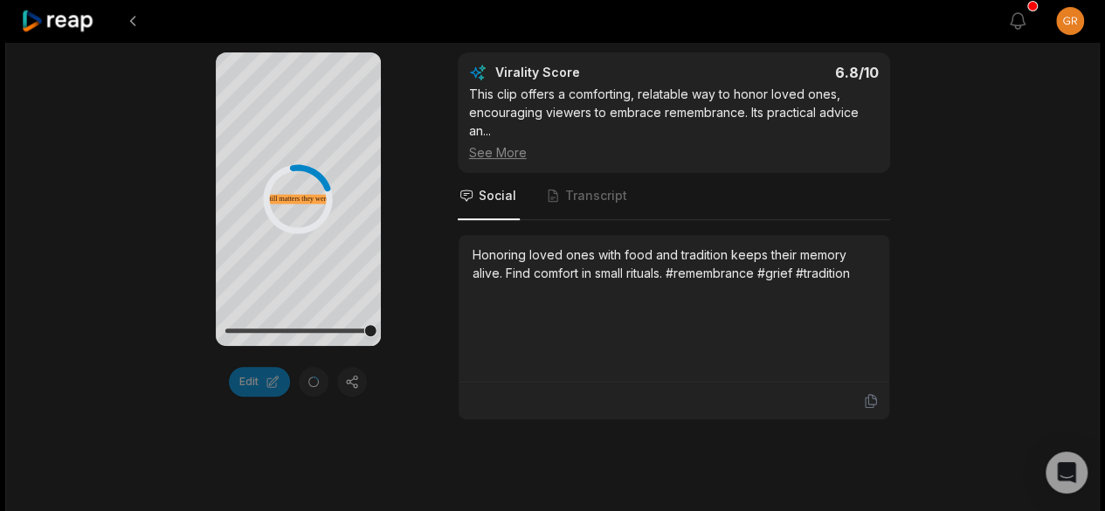
scroll to position [215, 0]
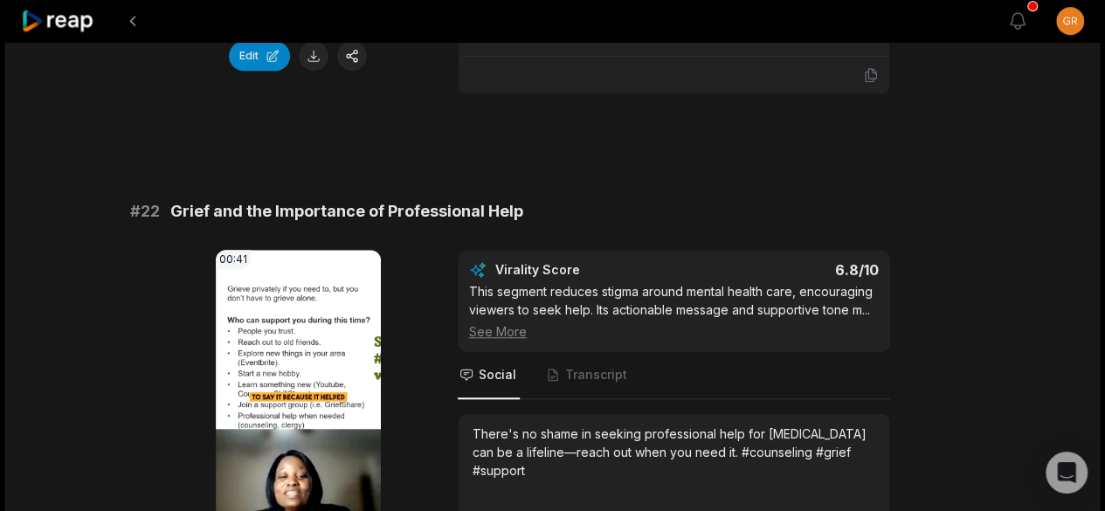
scroll to position [543, 0]
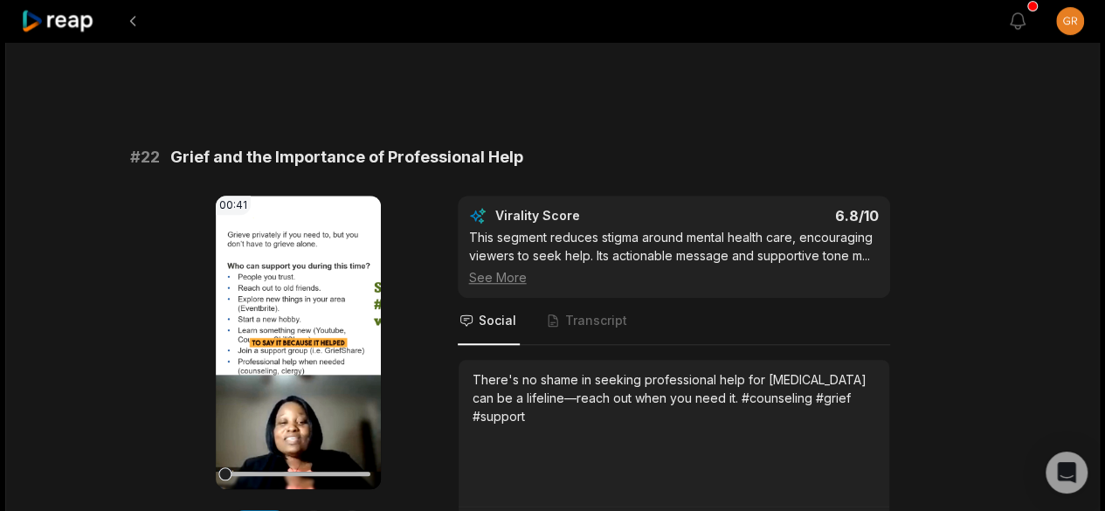
scroll to position [705, 0]
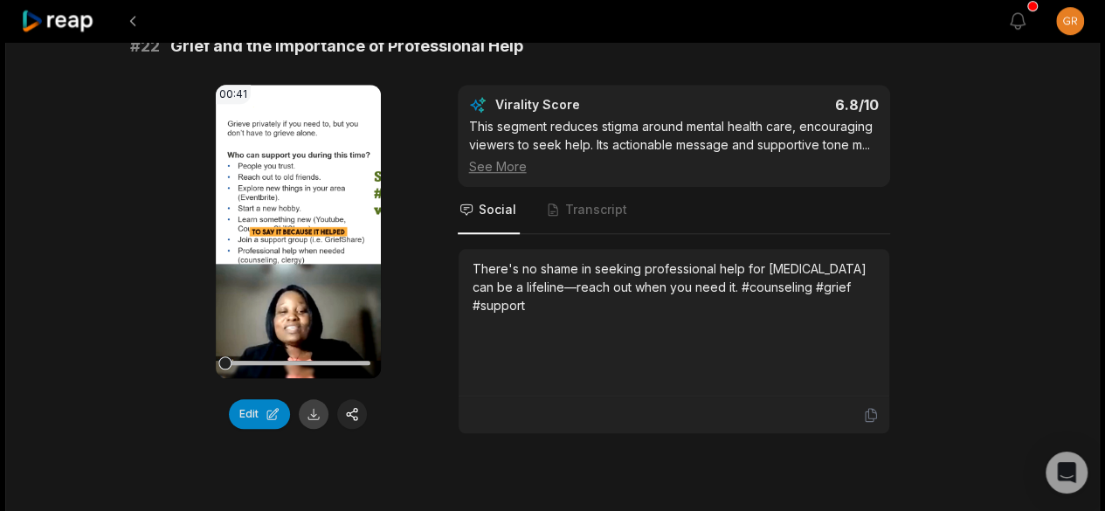
click at [314, 415] on button at bounding box center [314, 414] width 30 height 30
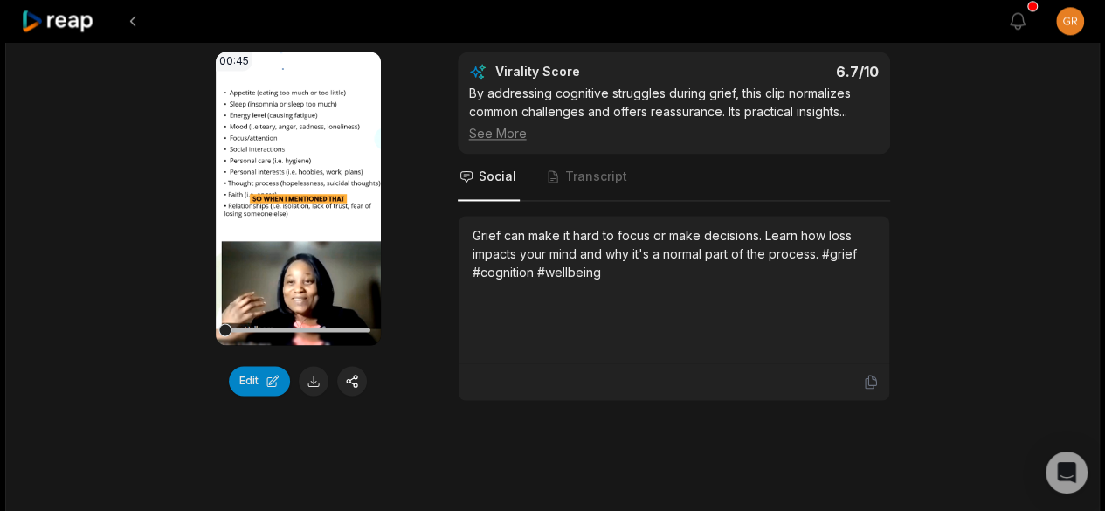
scroll to position [1244, 0]
click at [304, 374] on button at bounding box center [314, 380] width 30 height 30
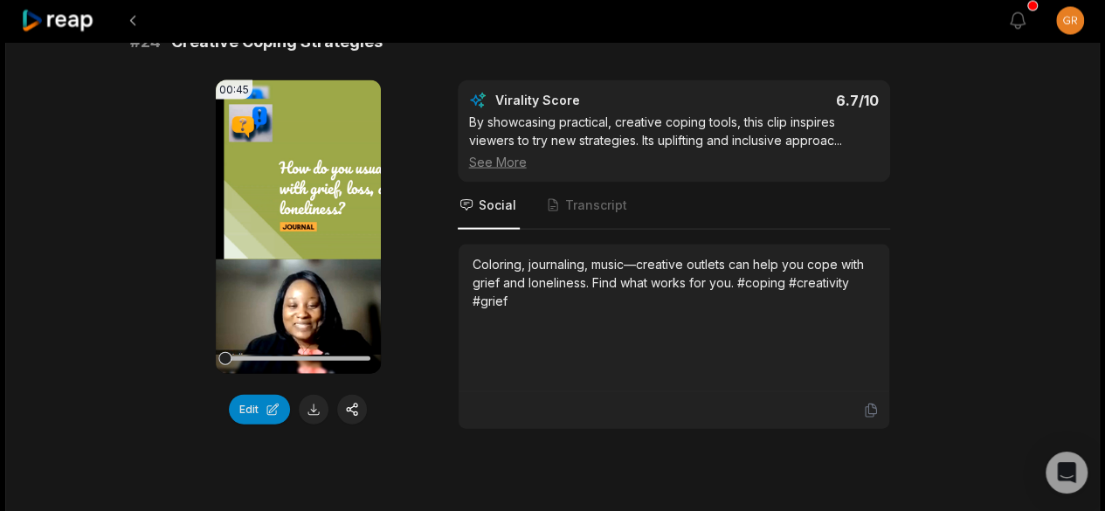
scroll to position [1721, 0]
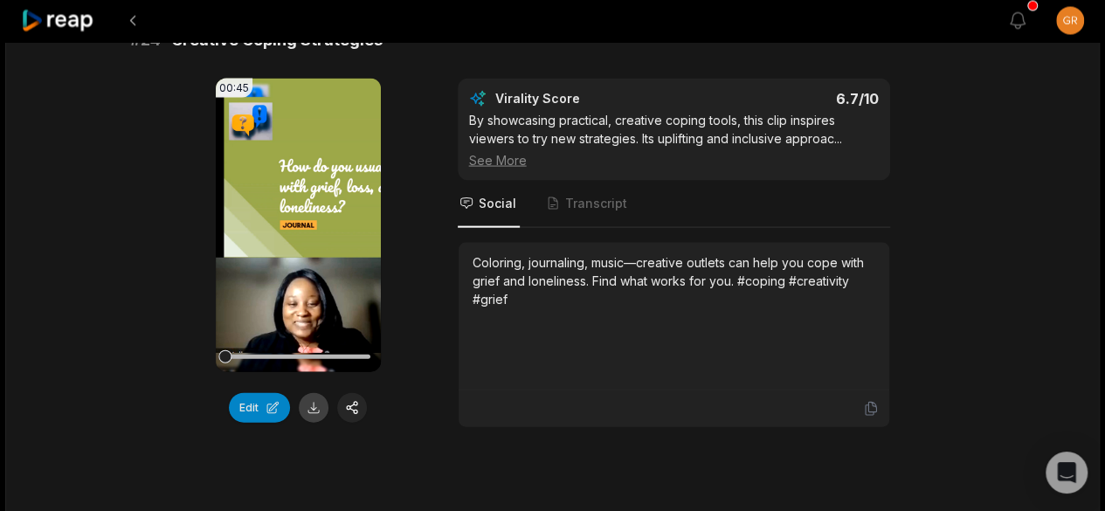
click at [318, 406] on button at bounding box center [314, 408] width 30 height 30
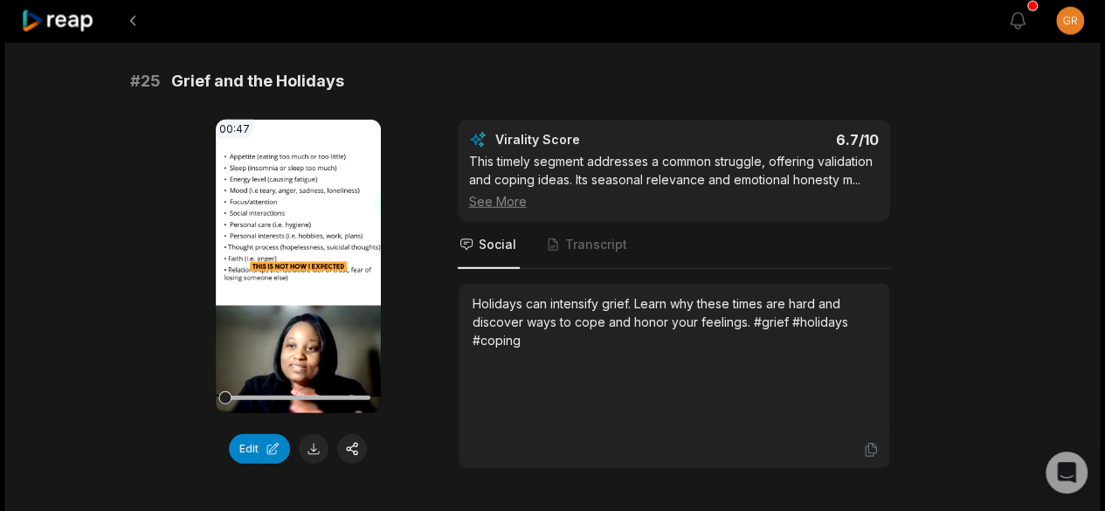
scroll to position [2185, 0]
click at [318, 439] on button at bounding box center [314, 448] width 30 height 30
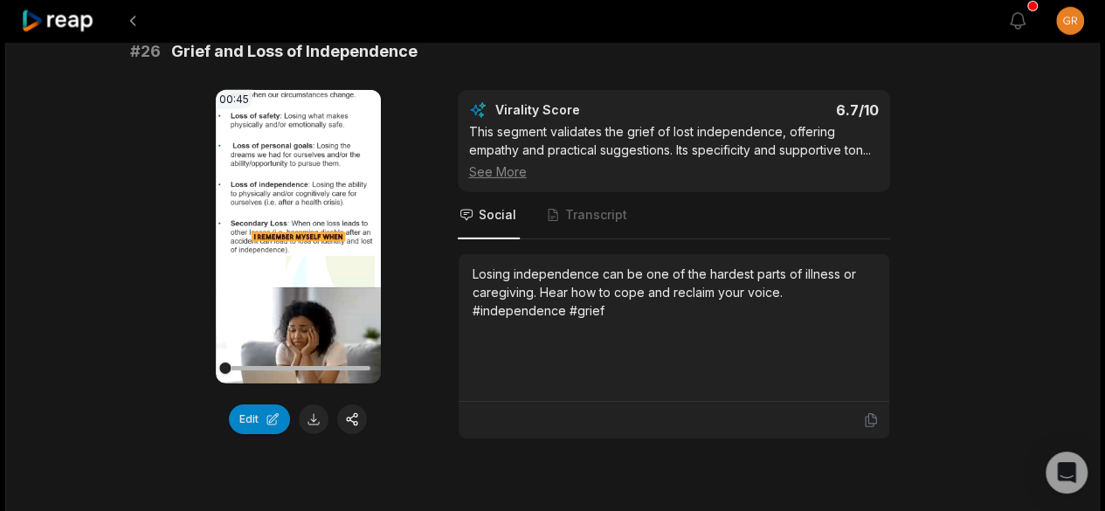
scroll to position [2735, 0]
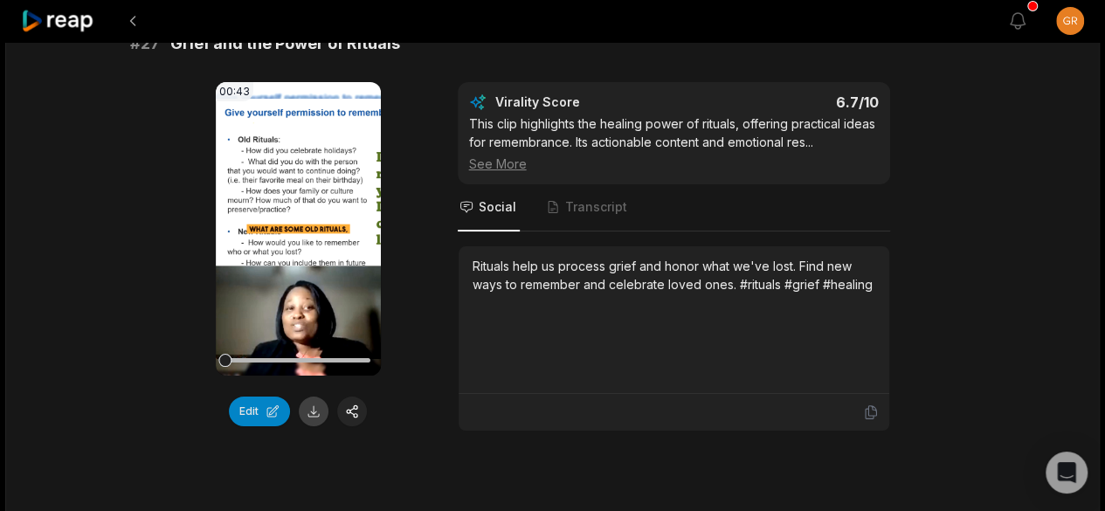
click at [314, 402] on button at bounding box center [314, 412] width 30 height 30
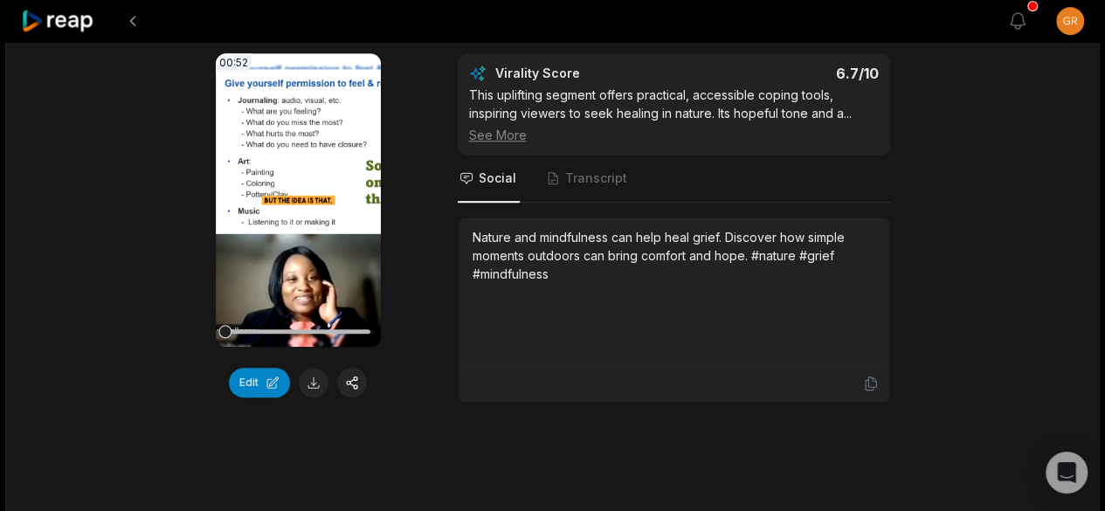
scroll to position [3770, 0]
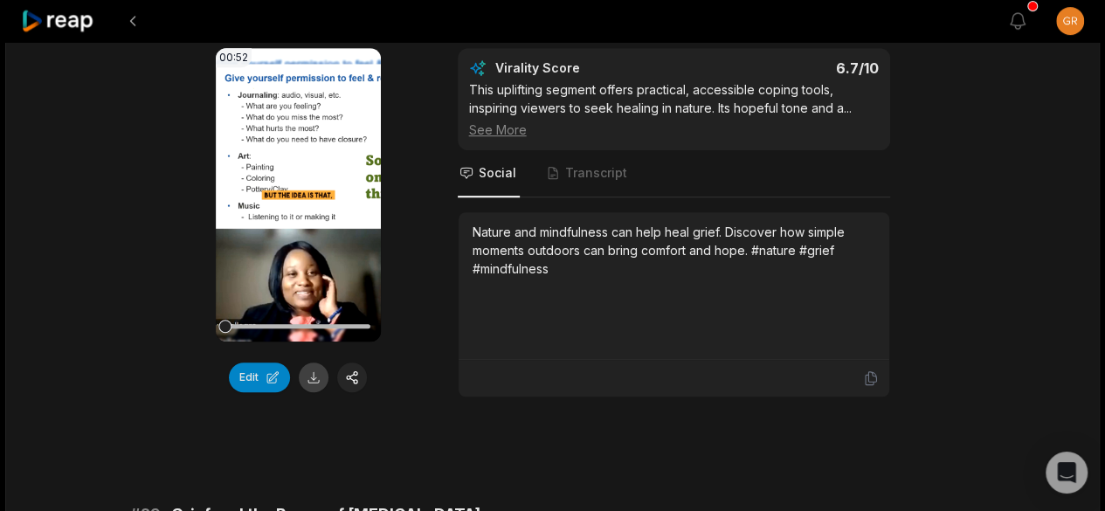
click at [313, 369] on button at bounding box center [314, 377] width 30 height 30
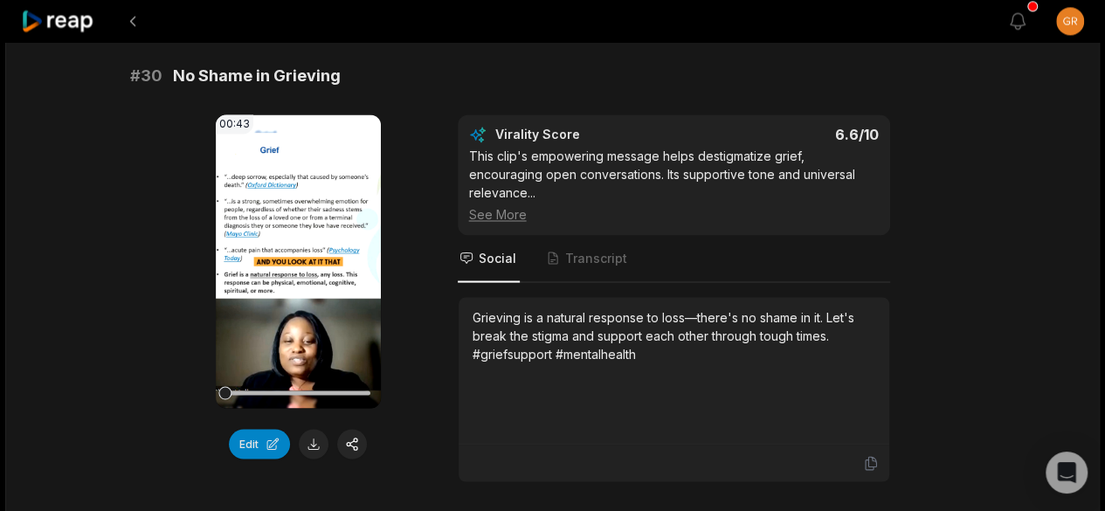
scroll to position [4742, 0]
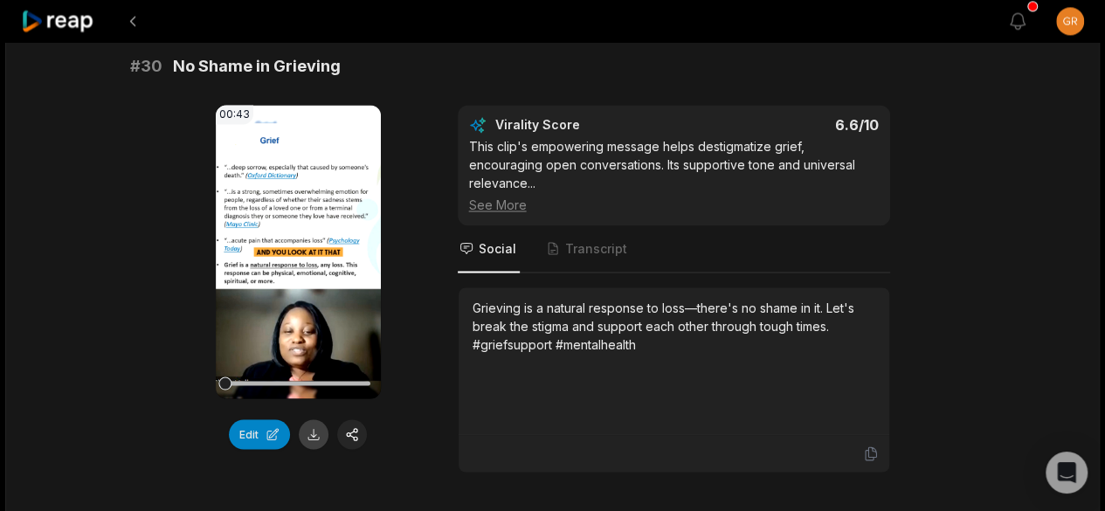
click at [307, 419] on button at bounding box center [314, 434] width 30 height 30
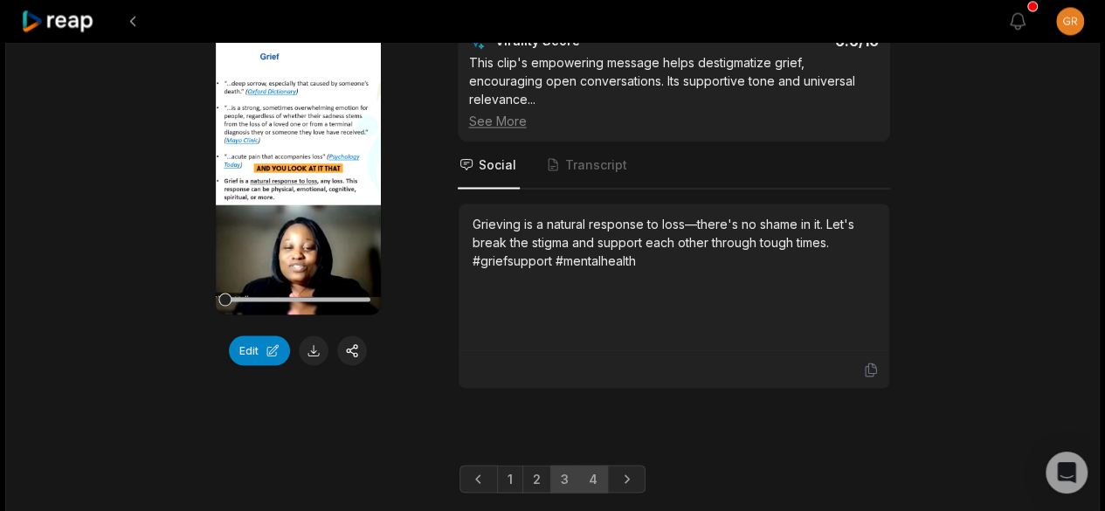
click at [590, 465] on link "4" at bounding box center [593, 479] width 30 height 28
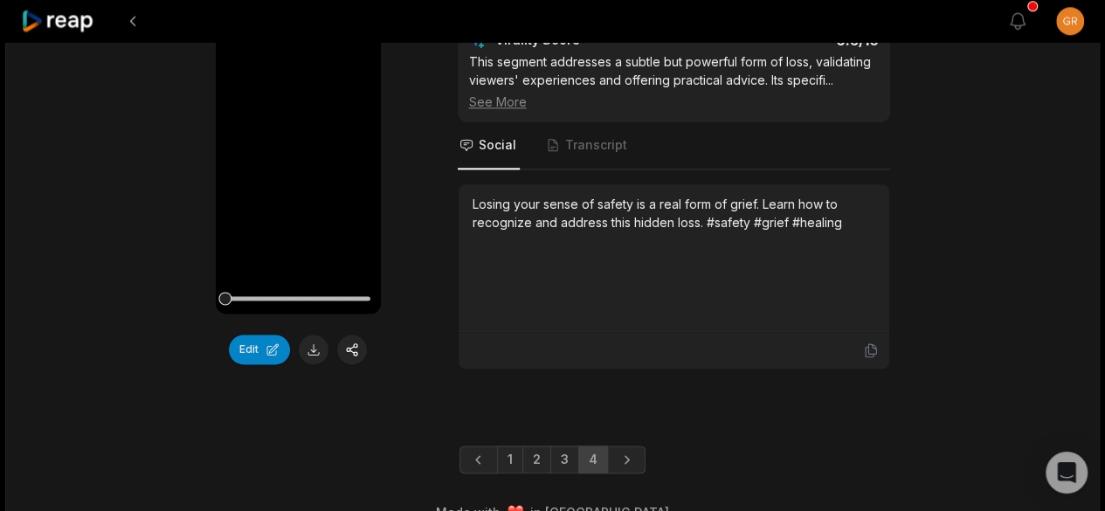
scroll to position [2816, 0]
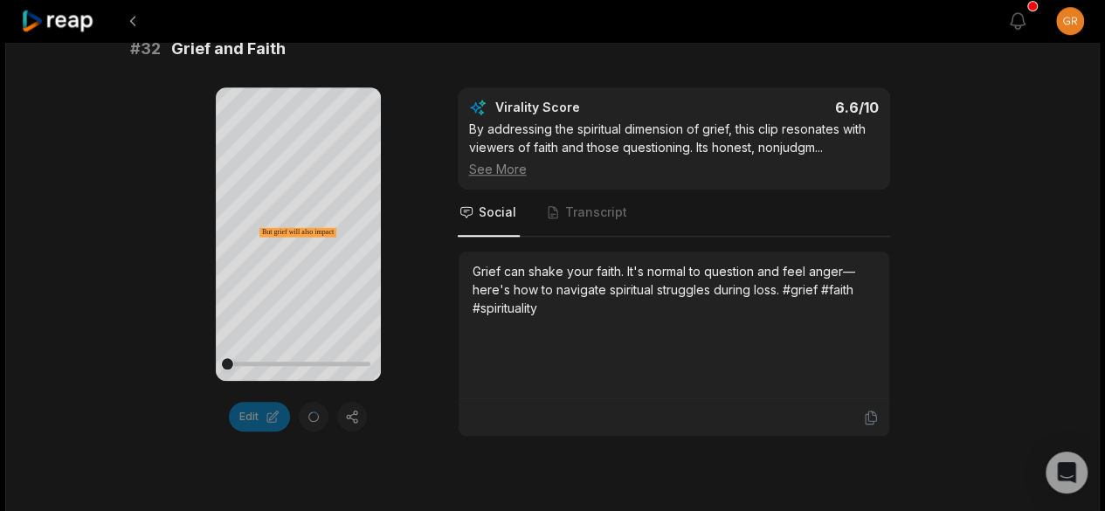
drag, startPoint x: 0, startPoint y: 0, endPoint x: 394, endPoint y: 321, distance: 507.8
click at [394, 321] on div "Your browser does not support mp4 format. But grief will also impact your faith…" at bounding box center [552, 261] width 845 height 349
click at [238, 364] on div at bounding box center [297, 364] width 145 height 4
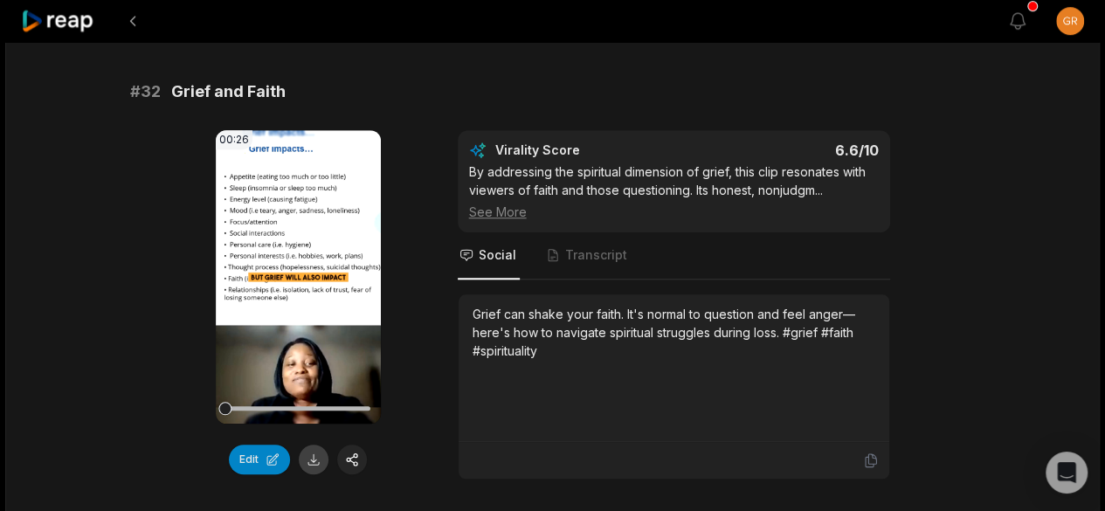
scroll to position [740, 0]
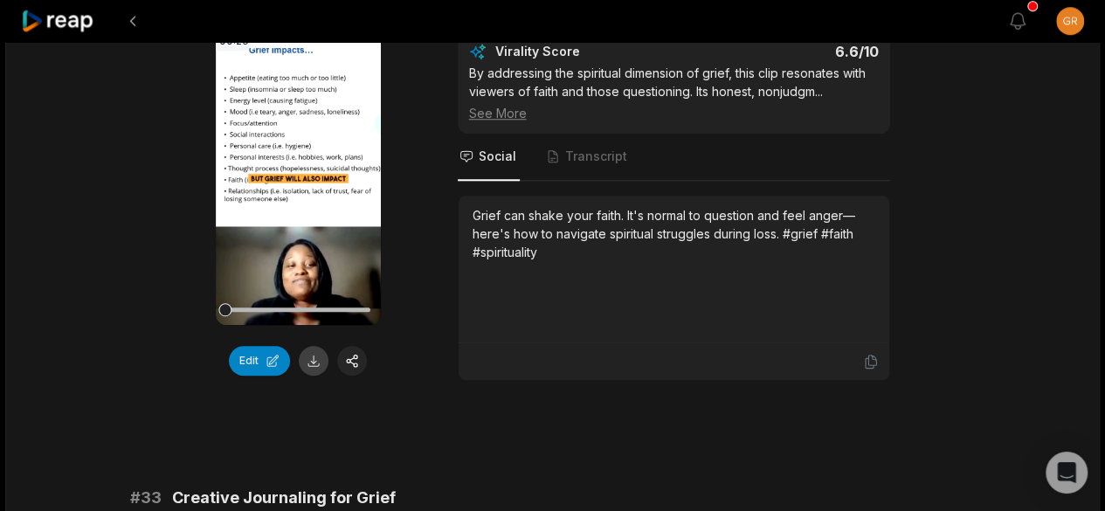
click at [313, 365] on button at bounding box center [314, 361] width 30 height 30
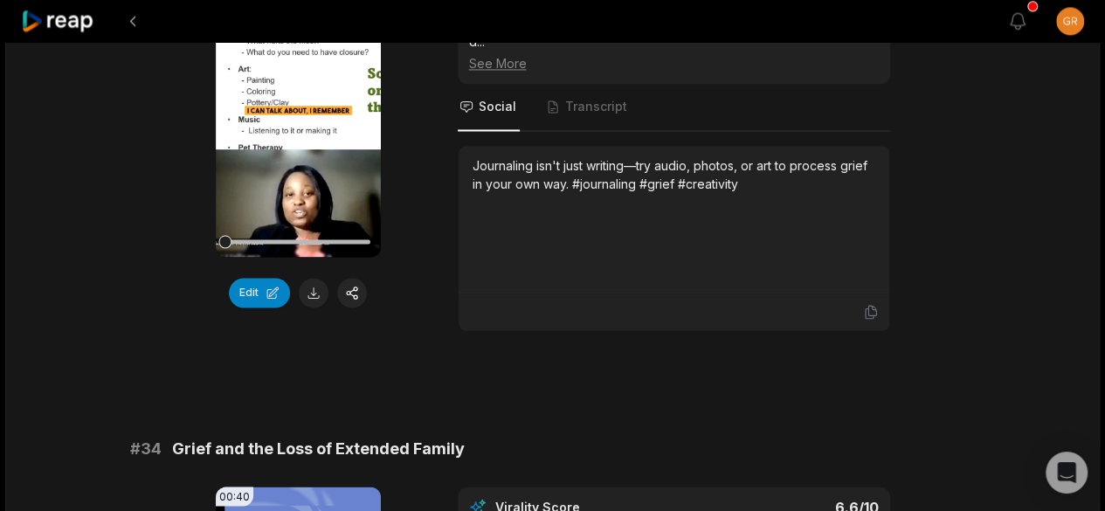
scroll to position [1316, 0]
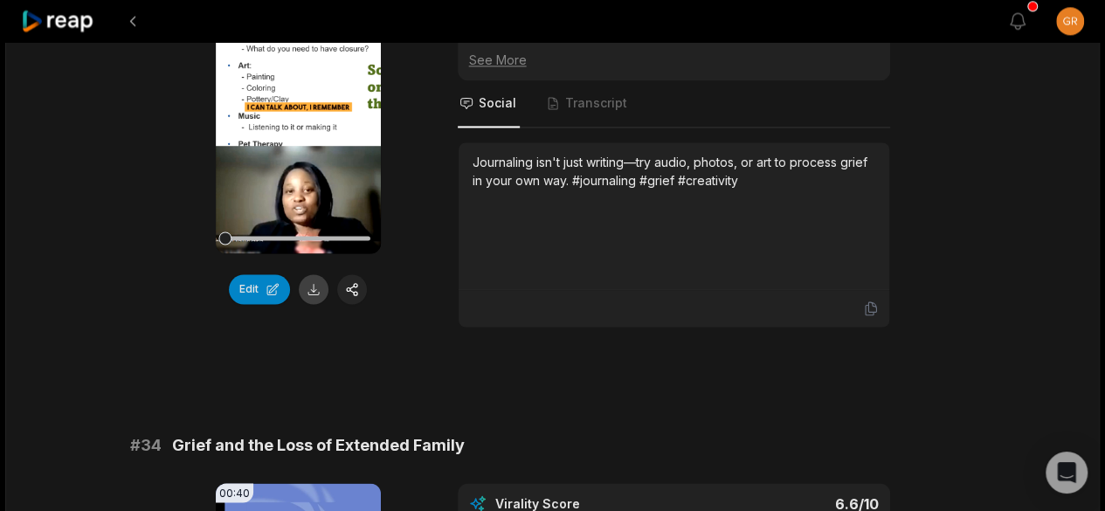
click at [319, 279] on button at bounding box center [314, 289] width 30 height 30
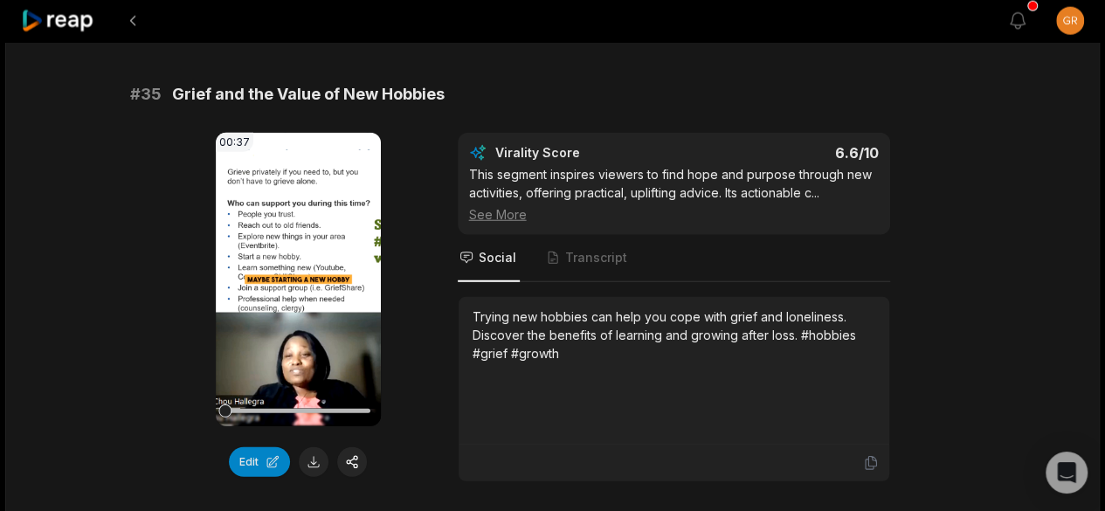
scroll to position [2172, 0]
click at [308, 446] on button at bounding box center [314, 461] width 30 height 30
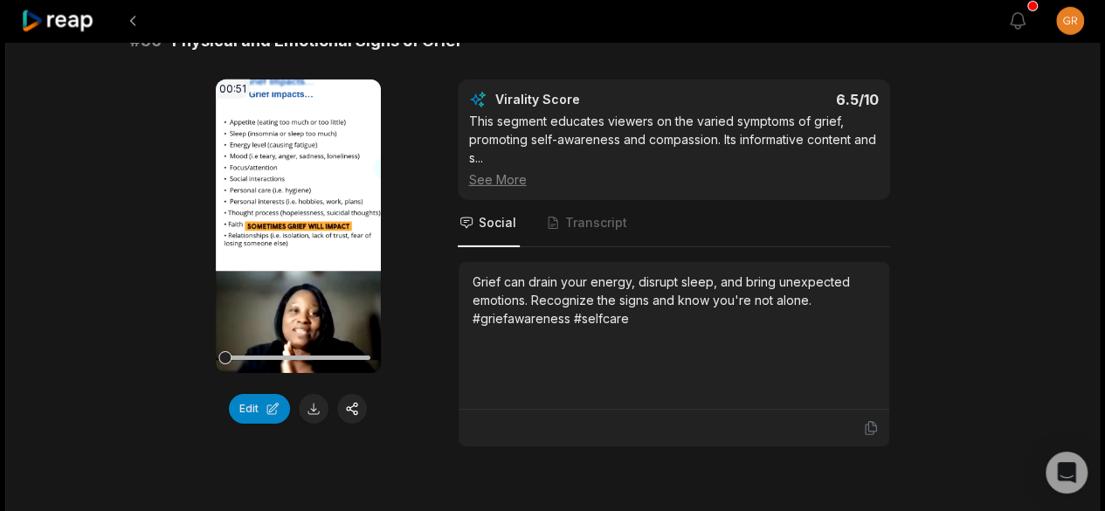
scroll to position [2732, 0]
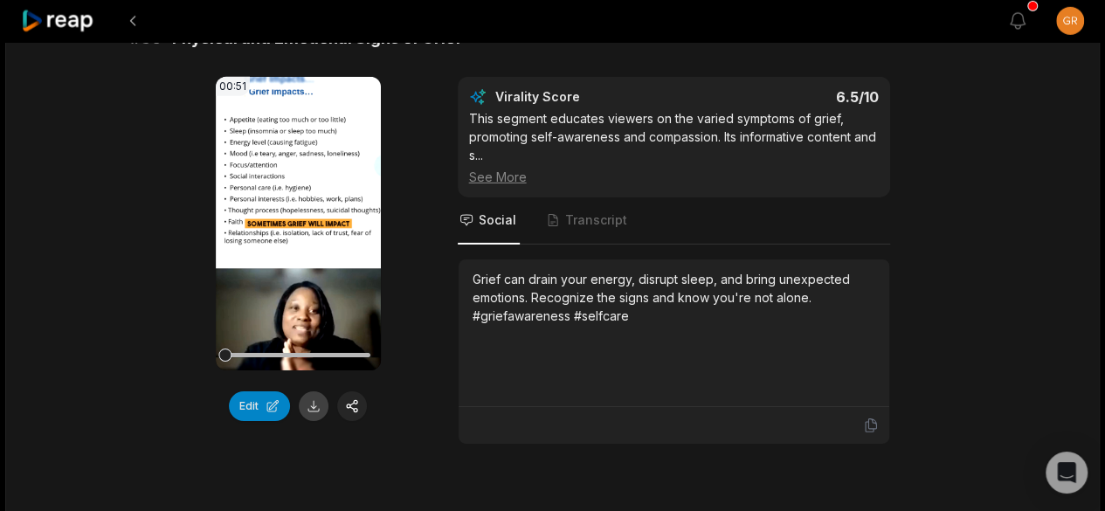
click at [316, 391] on button at bounding box center [314, 406] width 30 height 30
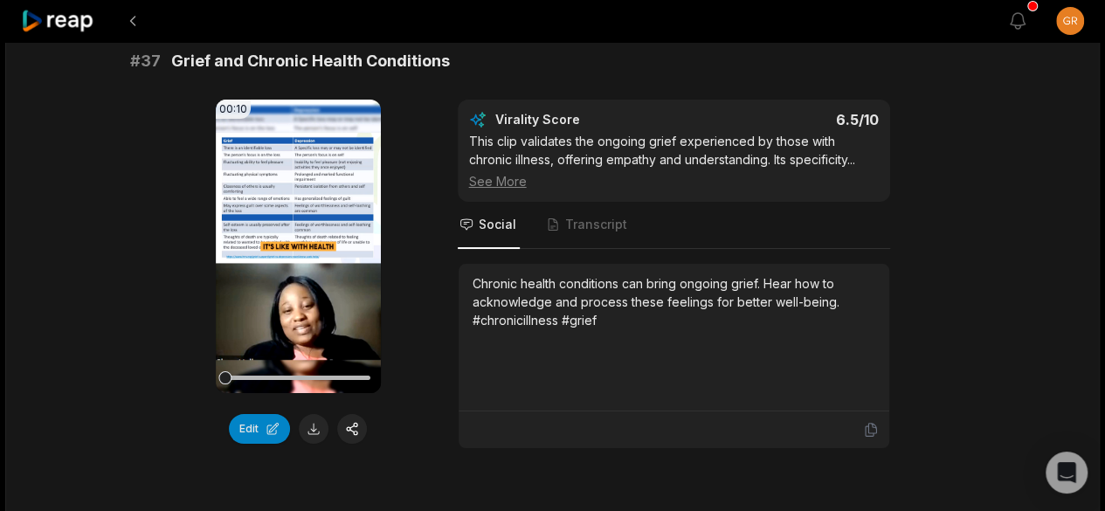
scroll to position [3237, 0]
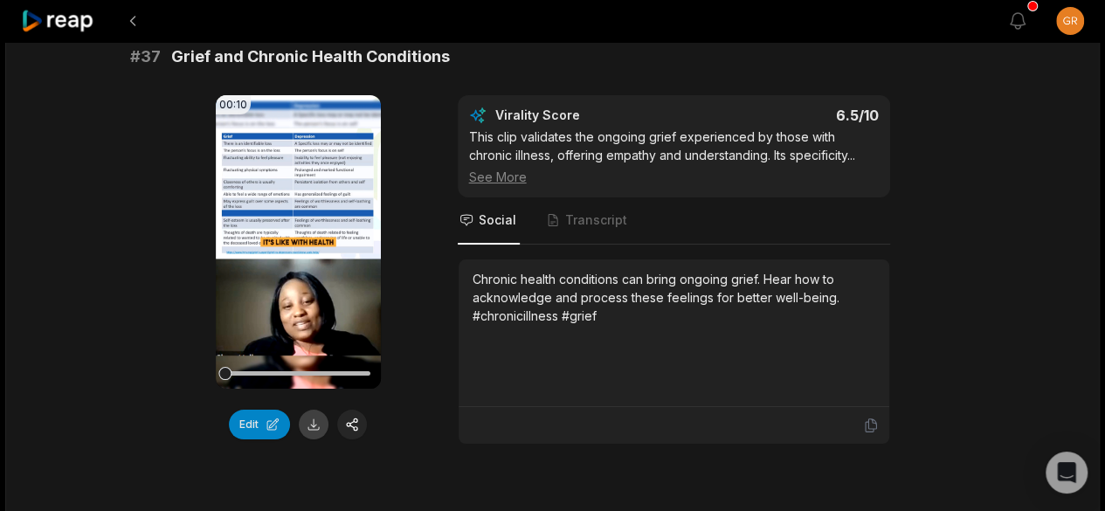
click at [308, 410] on button at bounding box center [314, 425] width 30 height 30
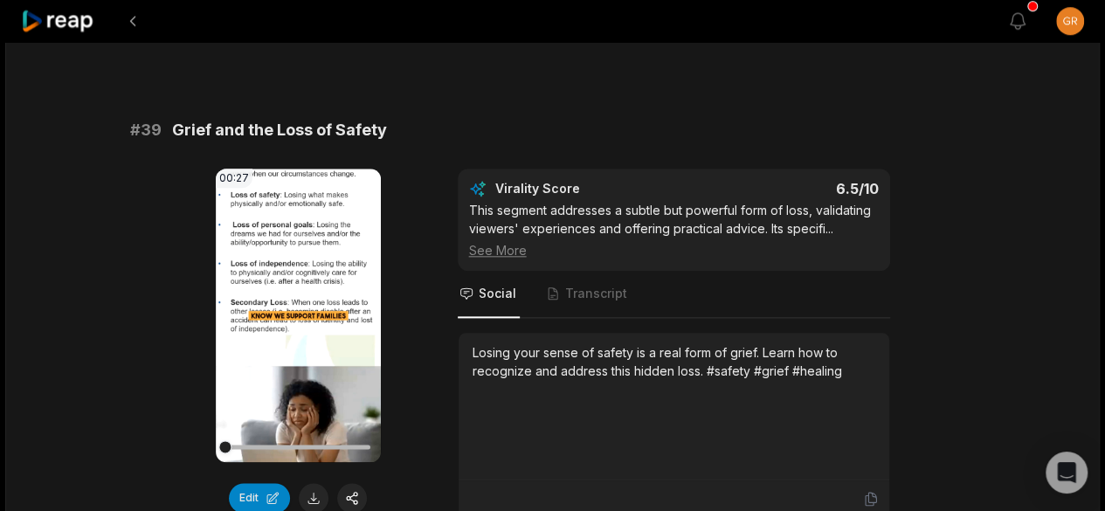
scroll to position [4322, 0]
